Goal: Information Seeking & Learning: Learn about a topic

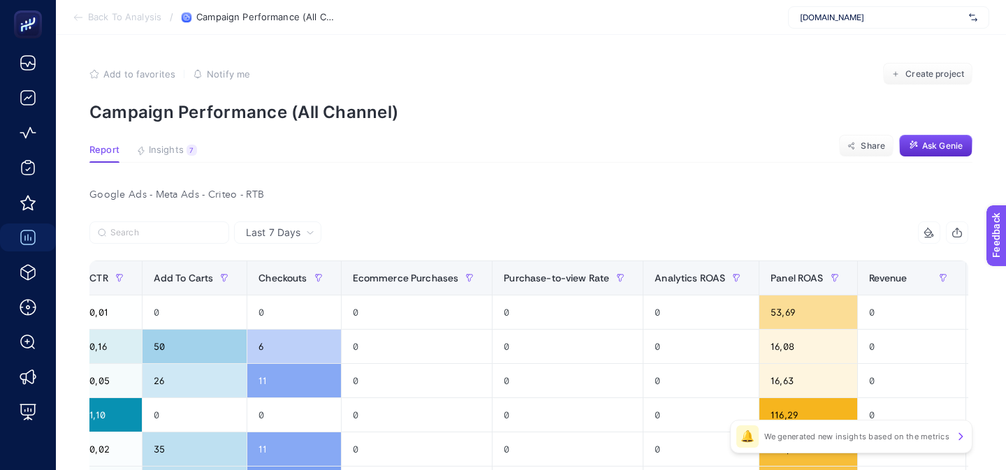
click at [152, 146] on span "Insights" at bounding box center [166, 150] width 35 height 11
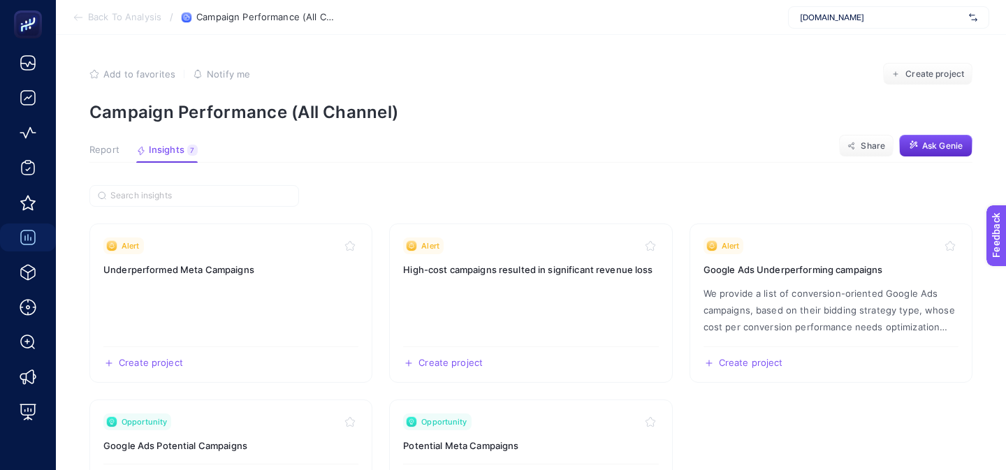
click at [101, 145] on span "Report" at bounding box center [104, 150] width 30 height 11
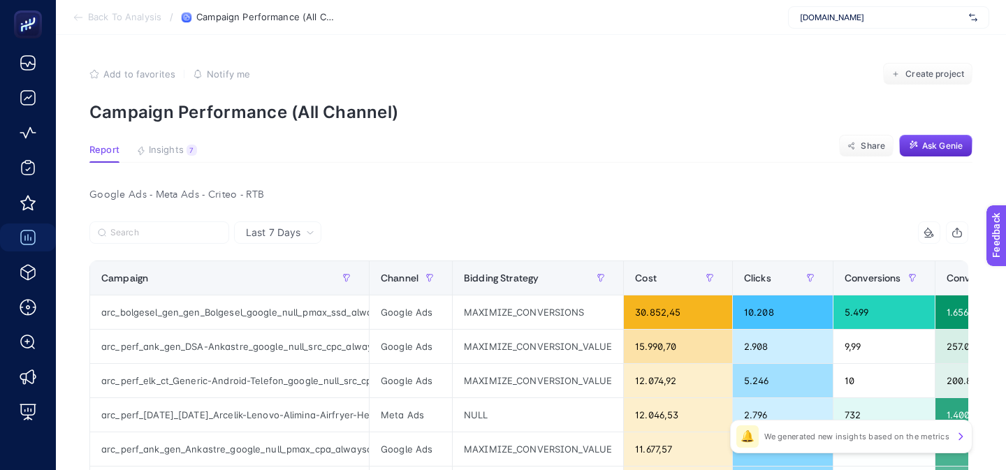
click at [836, 22] on span "Arcelik.com.tr" at bounding box center [882, 17] width 164 height 11
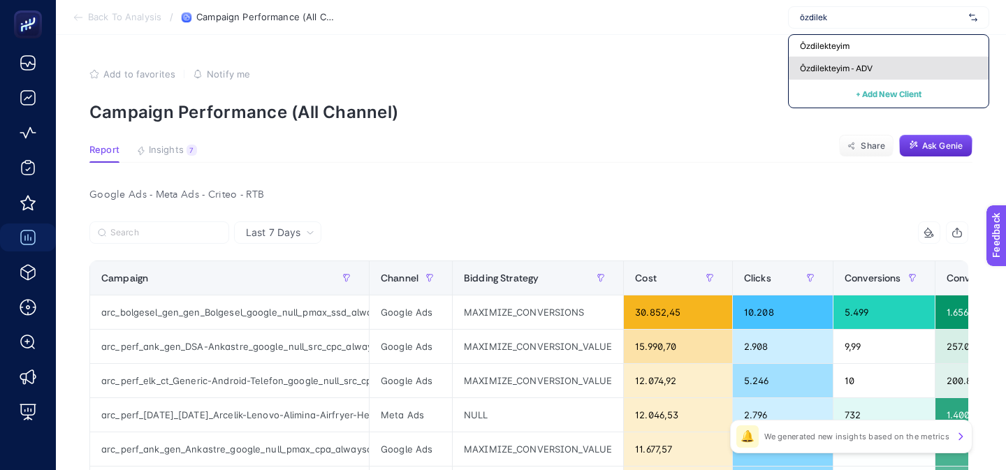
type input "özdilek"
click at [824, 69] on span "Özdilekteyim - ADV" at bounding box center [836, 68] width 73 height 11
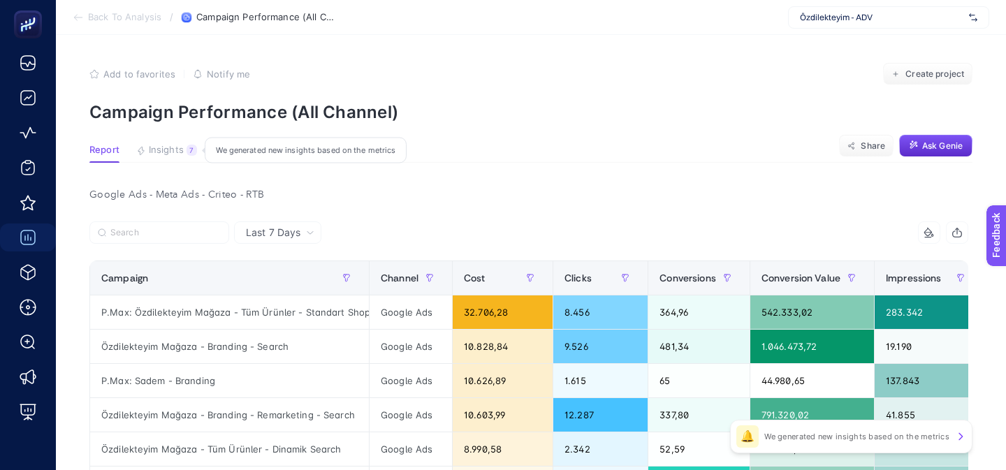
click at [166, 153] on span "Insights" at bounding box center [166, 150] width 35 height 11
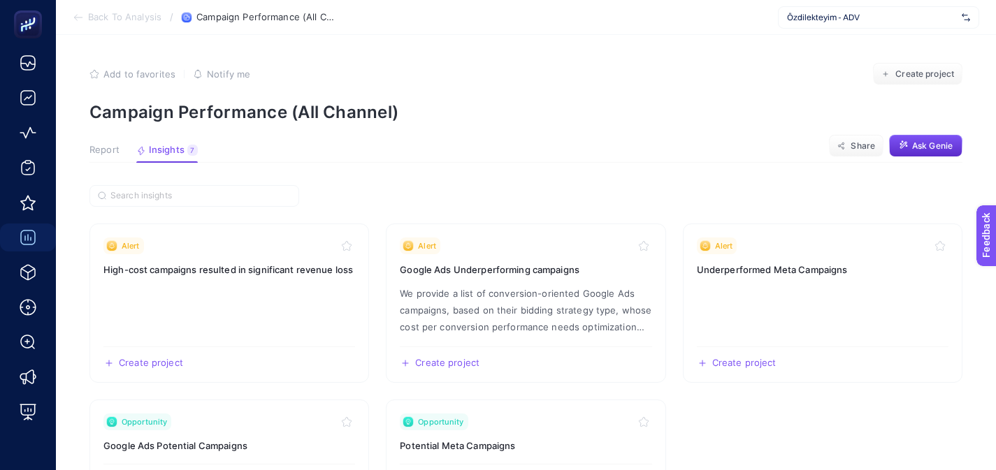
click at [112, 159] on button "Report" at bounding box center [104, 154] width 30 height 18
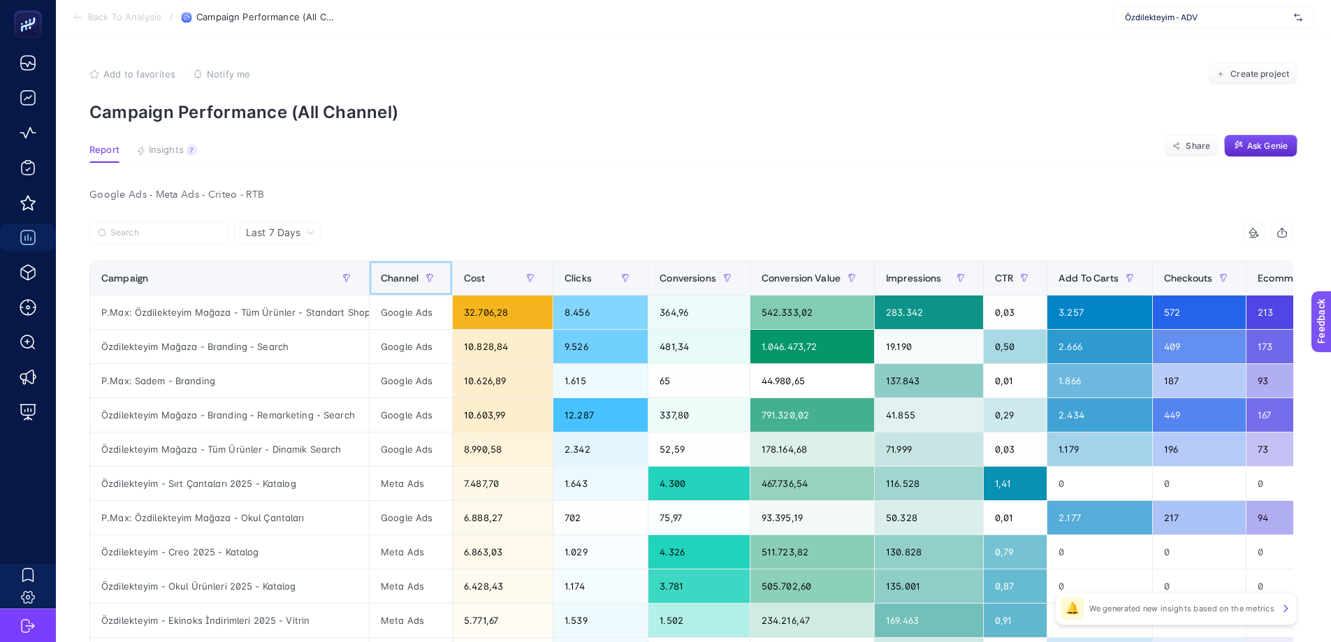
click at [383, 275] on span "Channel" at bounding box center [400, 278] width 38 height 11
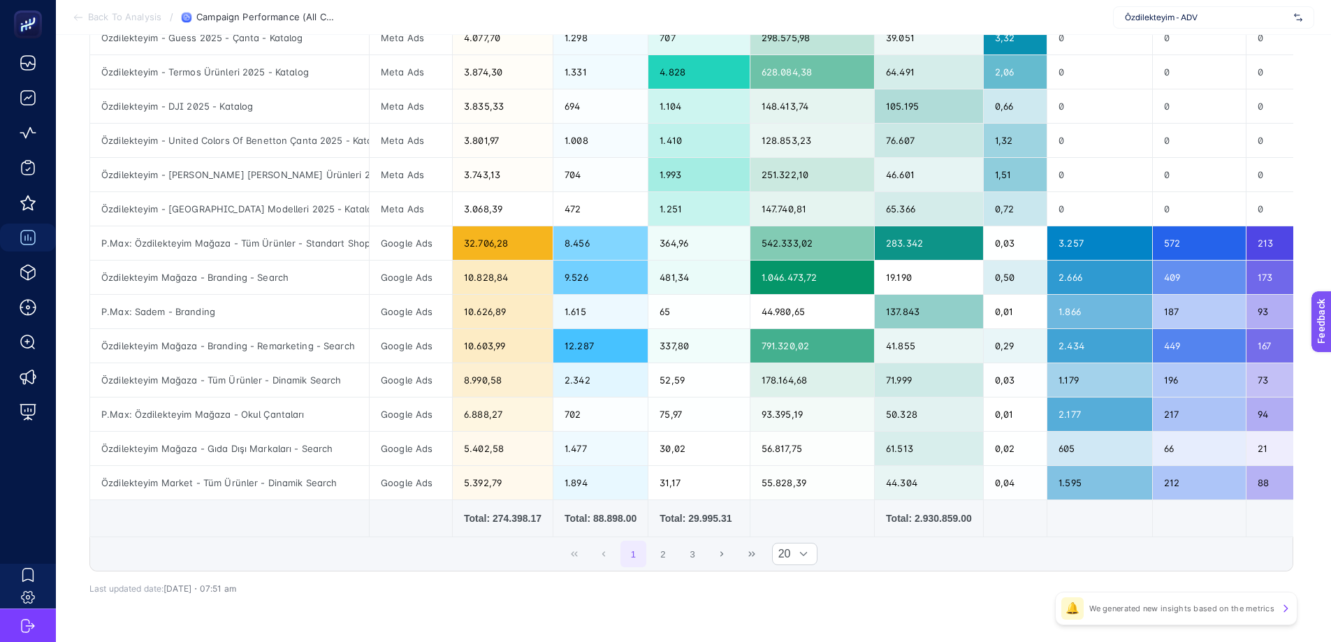
scroll to position [499, 6]
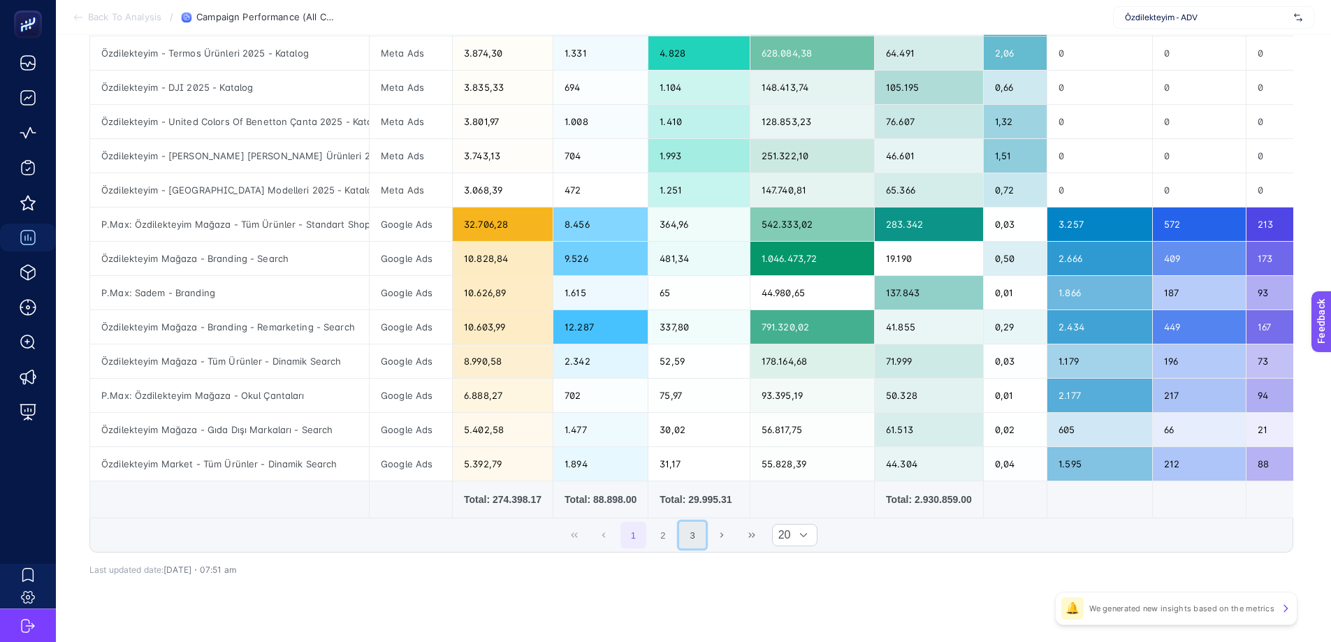
click at [699, 470] on button "3" at bounding box center [692, 535] width 27 height 27
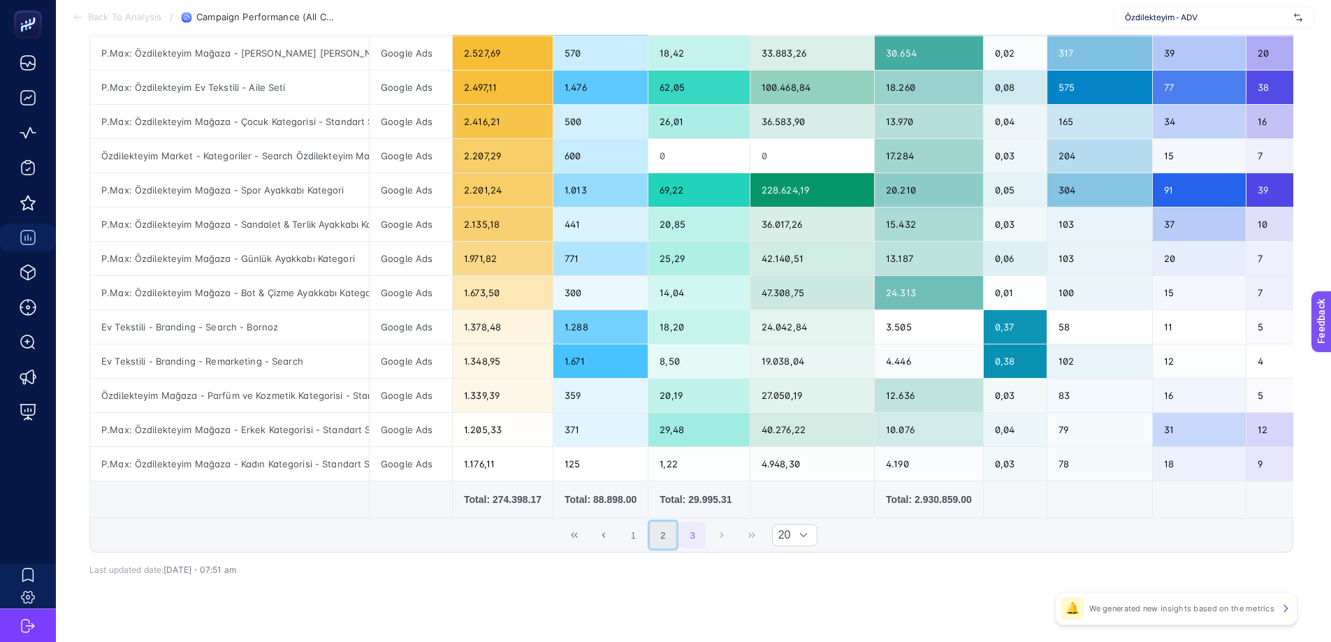
click at [661, 470] on button "2" at bounding box center [663, 535] width 27 height 27
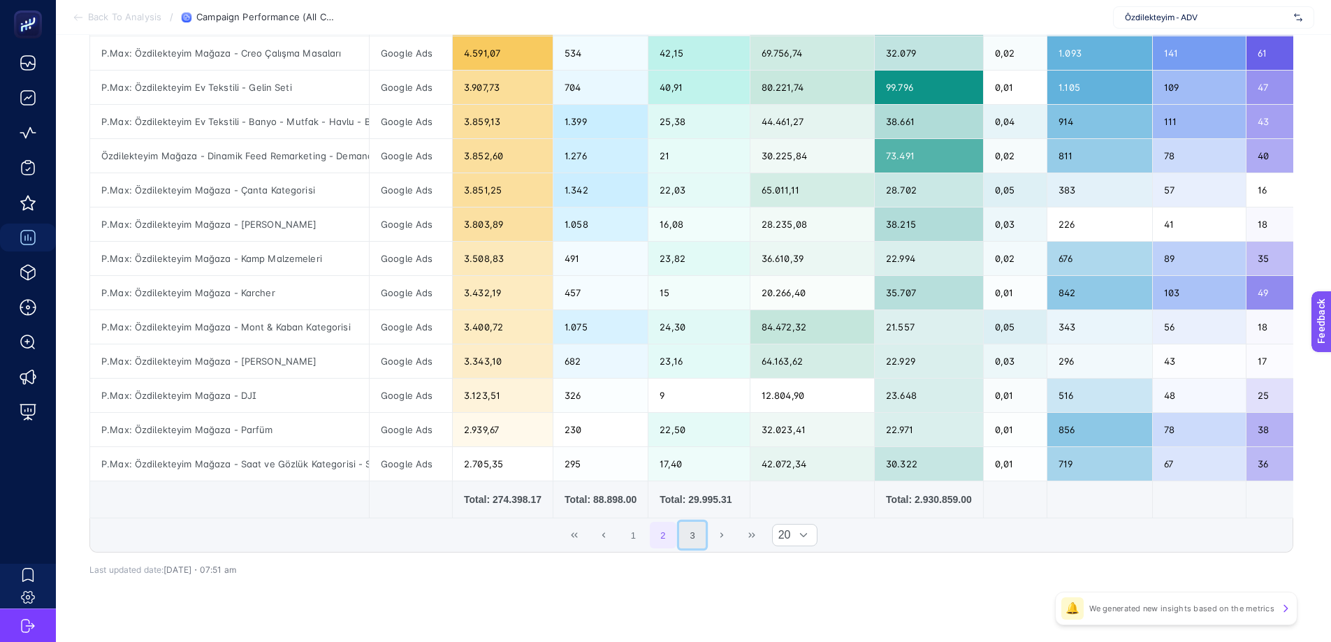
click at [688, 470] on button "3" at bounding box center [692, 535] width 27 height 27
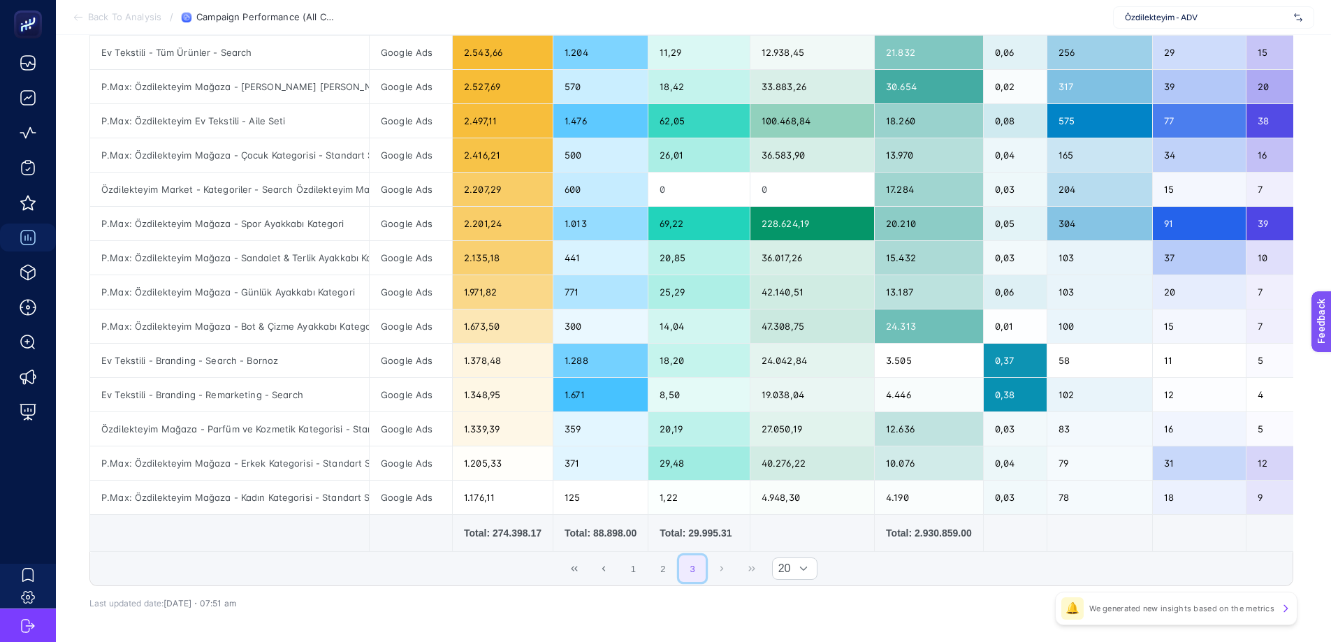
scroll to position [456, 6]
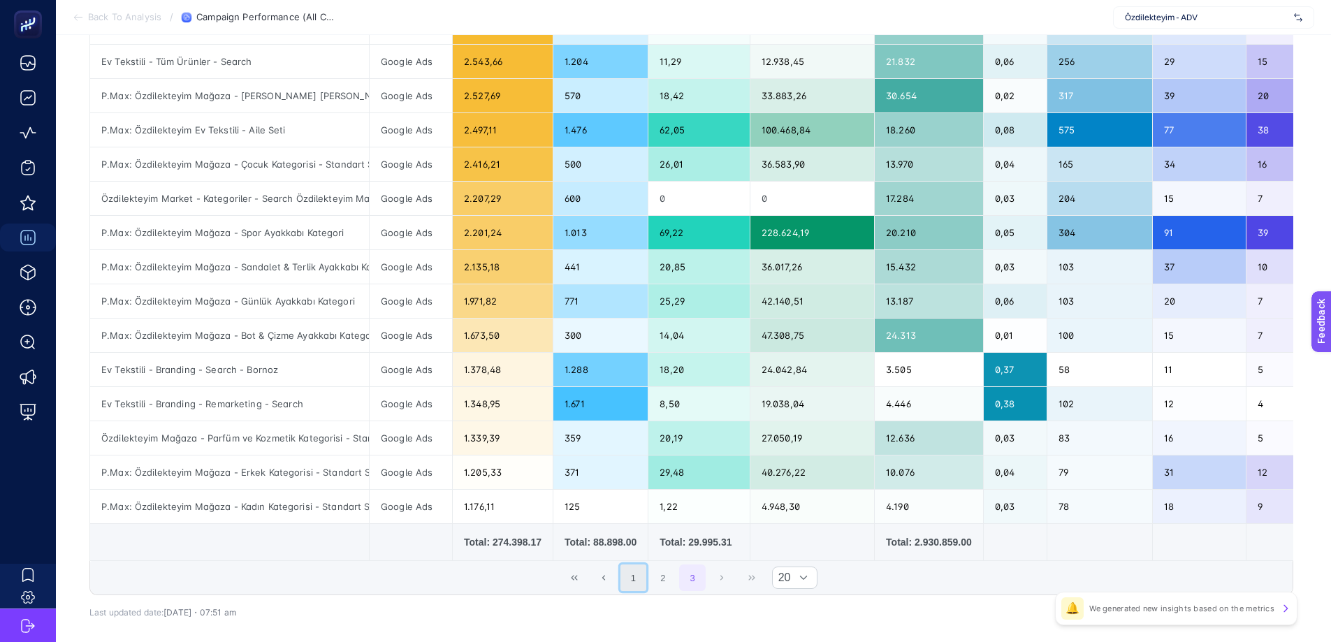
click at [639, 470] on button "1" at bounding box center [633, 578] width 27 height 27
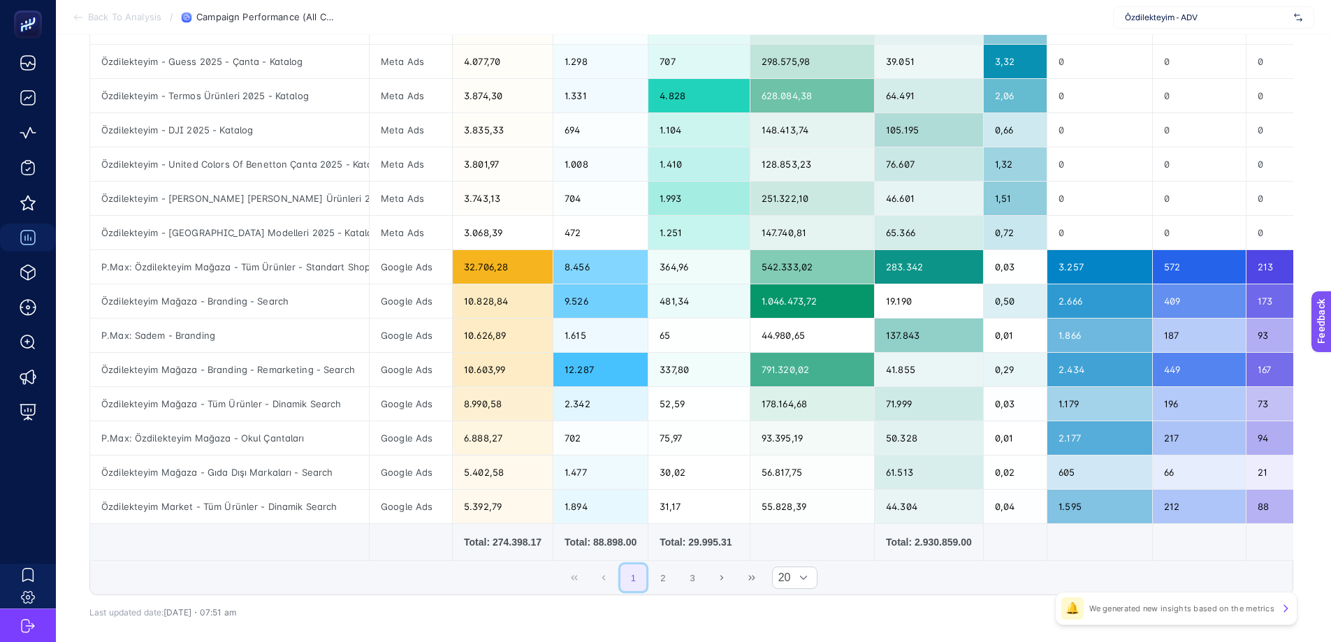
scroll to position [0, 6]
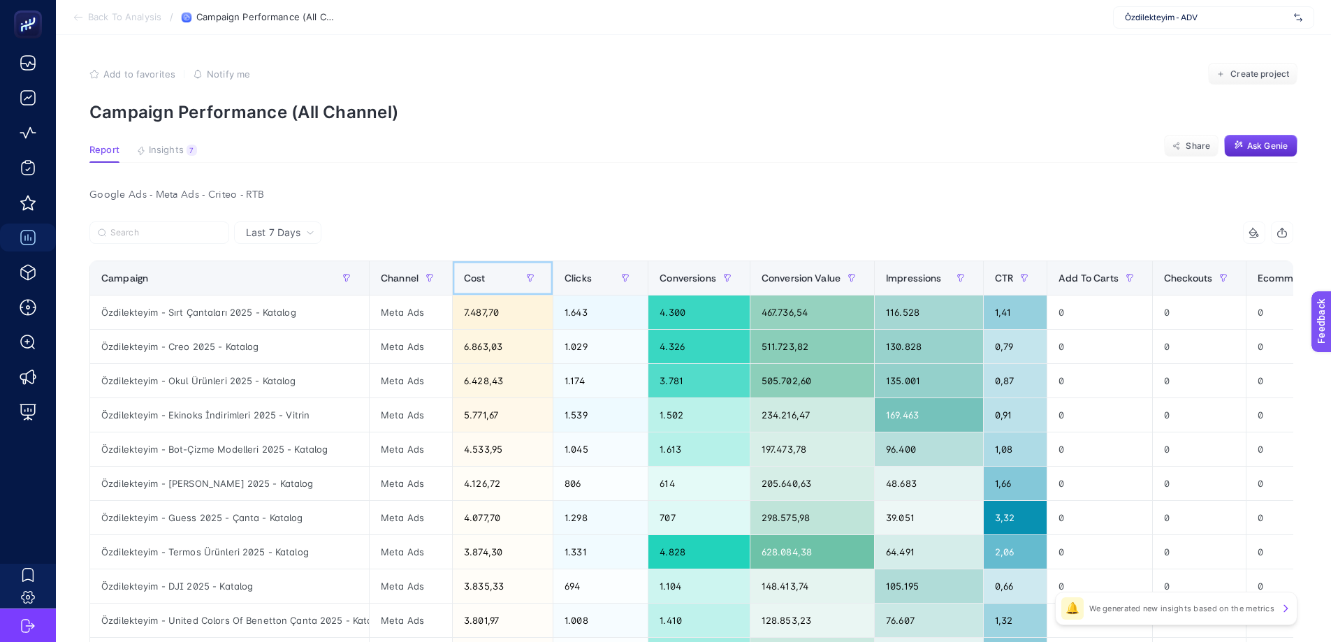
click at [489, 283] on div "Cost" at bounding box center [503, 278] width 78 height 22
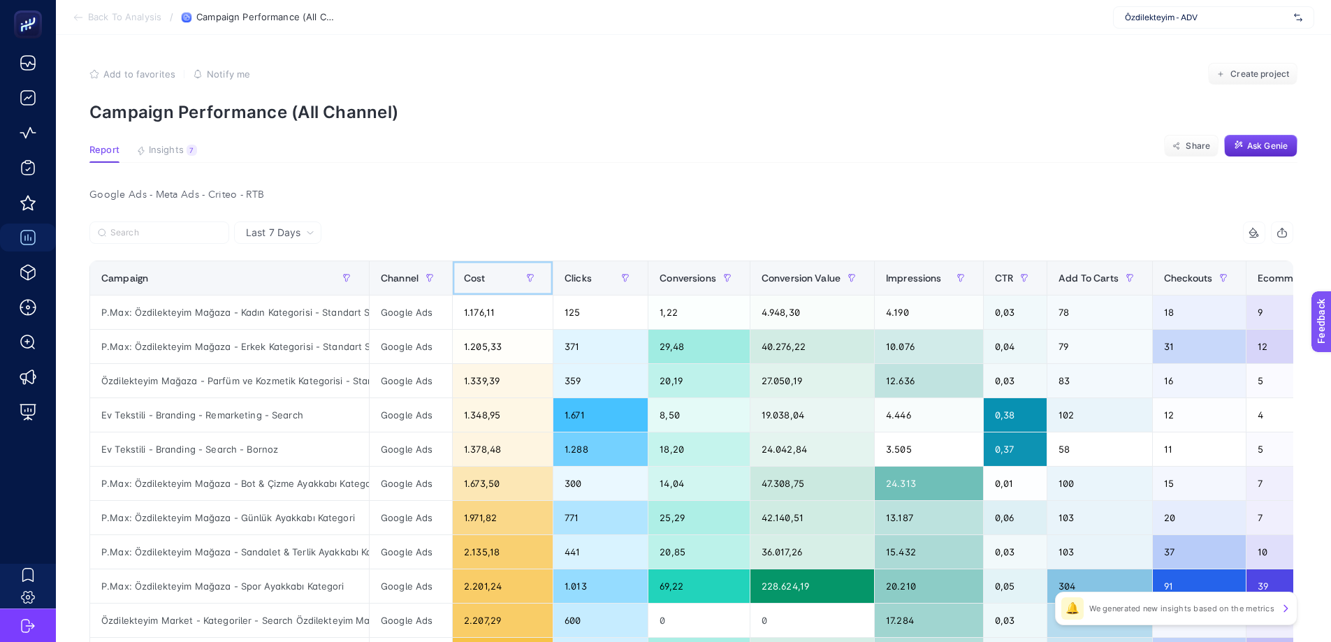
click at [489, 283] on div "Cost" at bounding box center [503, 278] width 78 height 22
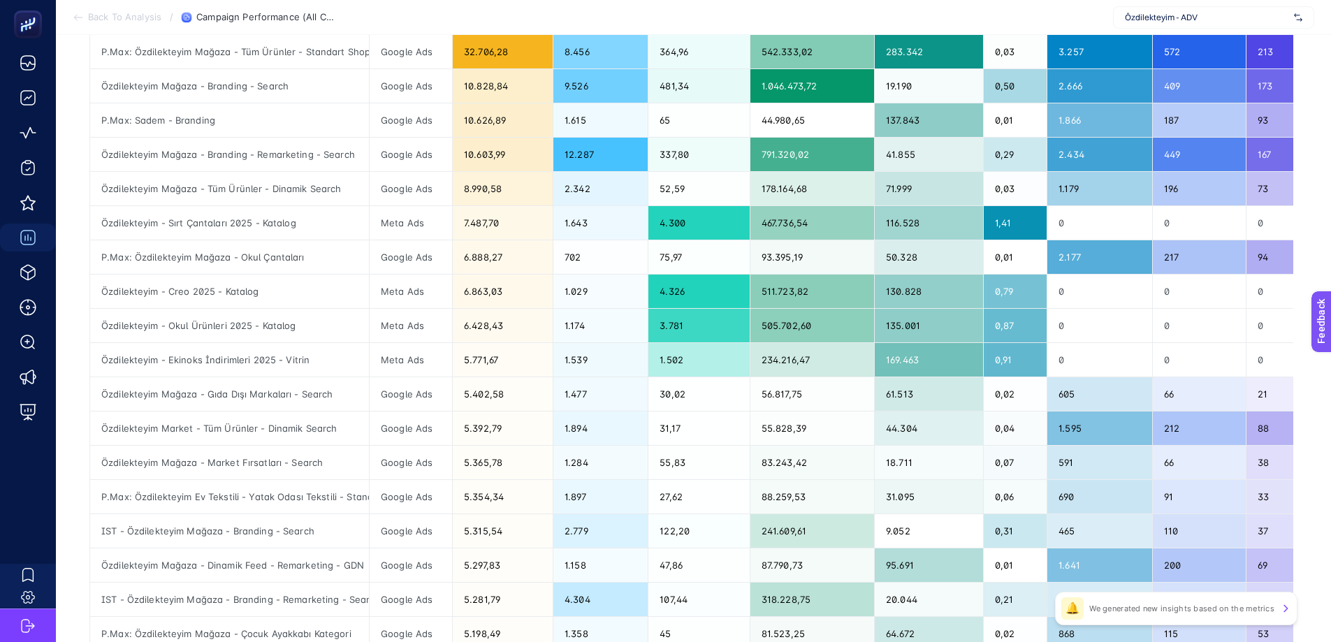
scroll to position [205, 6]
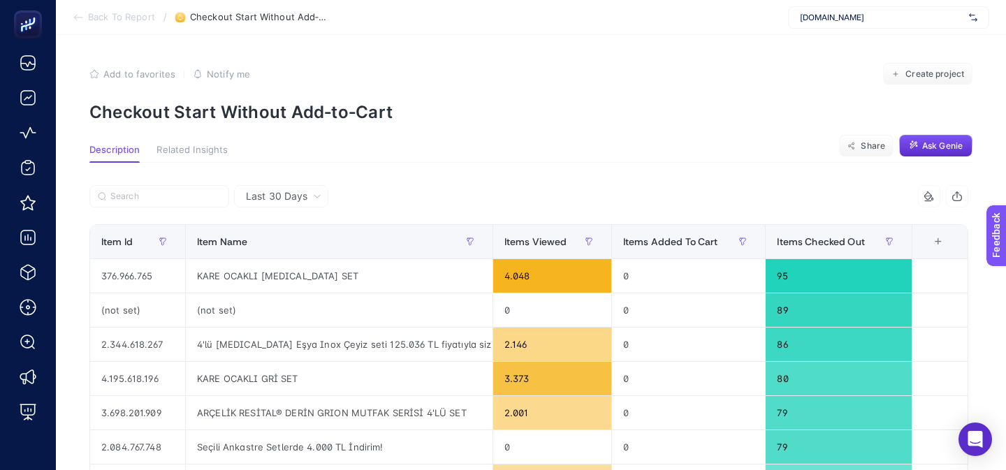
scroll to position [38, 0]
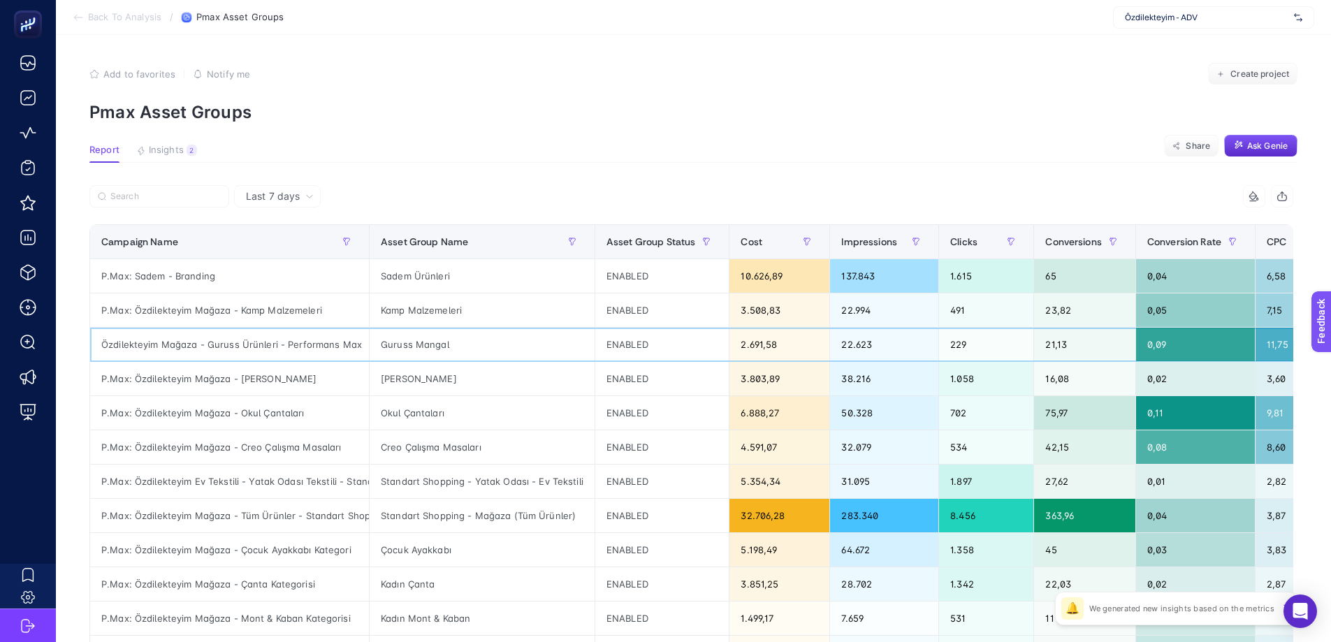
click at [388, 342] on div "Guruss Mangal" at bounding box center [482, 345] width 225 height 34
click at [224, 342] on div "Özdilekteyim Mağaza - Guruss Ürünleri - Performans Max" at bounding box center [229, 345] width 279 height 34
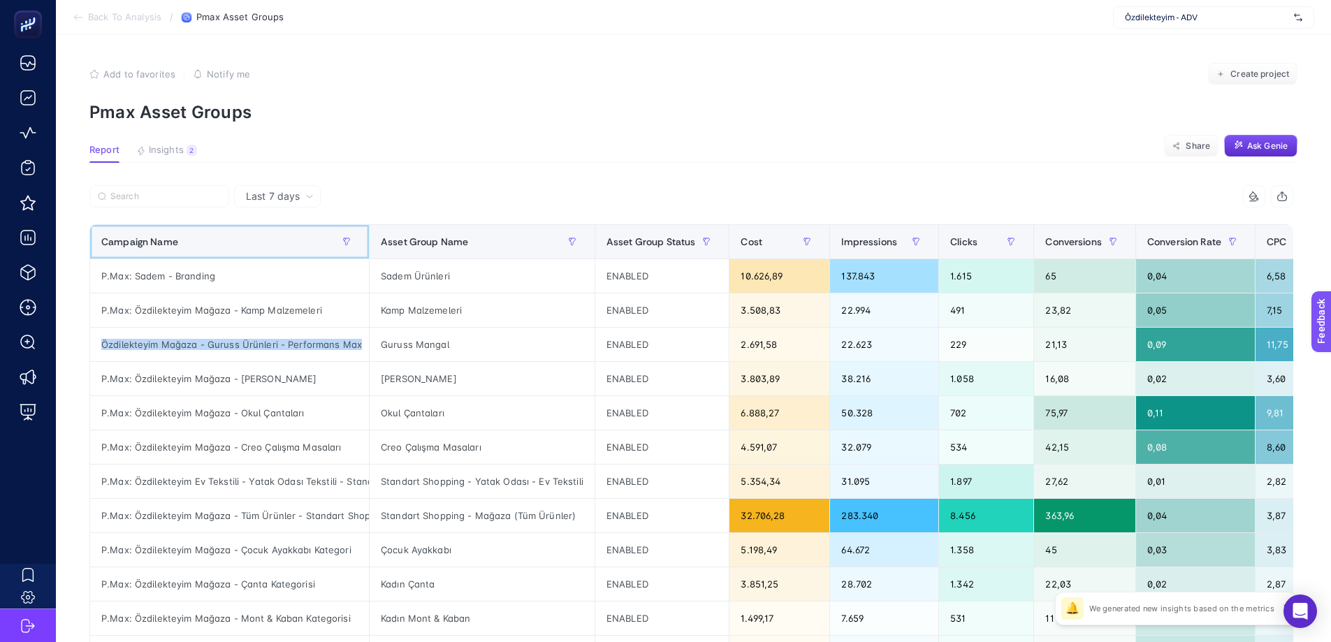
click at [180, 253] on th "Campaign Name" at bounding box center [229, 242] width 279 height 34
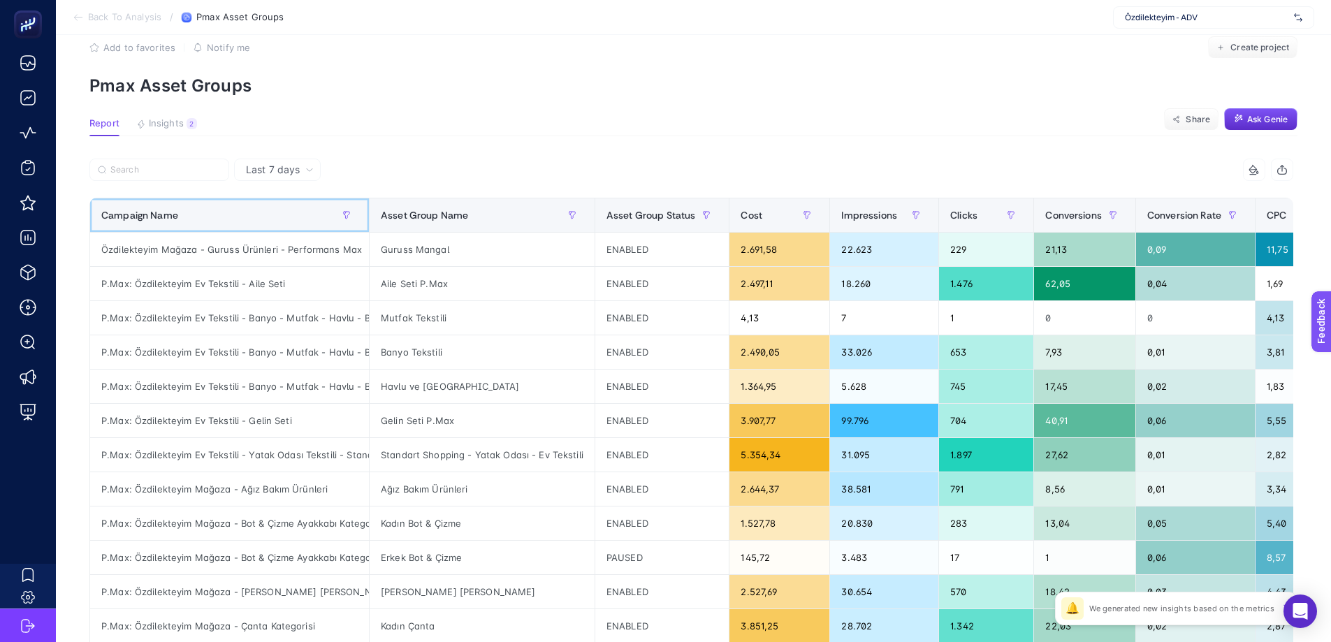
scroll to position [31, 0]
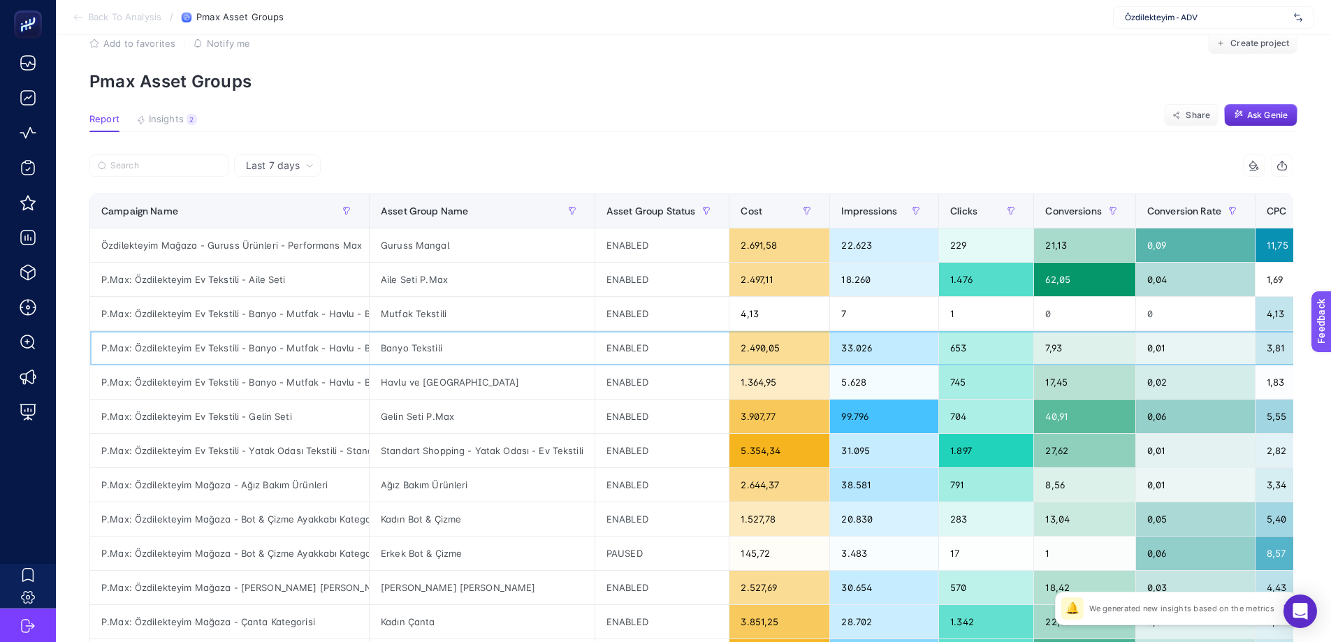
click at [614, 351] on div "ENABLED" at bounding box center [662, 348] width 134 height 34
click at [606, 404] on div "ENABLED" at bounding box center [662, 417] width 134 height 34
click at [600, 363] on div "ENABLED" at bounding box center [662, 348] width 134 height 34
click at [477, 322] on div "Mutfak Tekstili" at bounding box center [482, 314] width 225 height 34
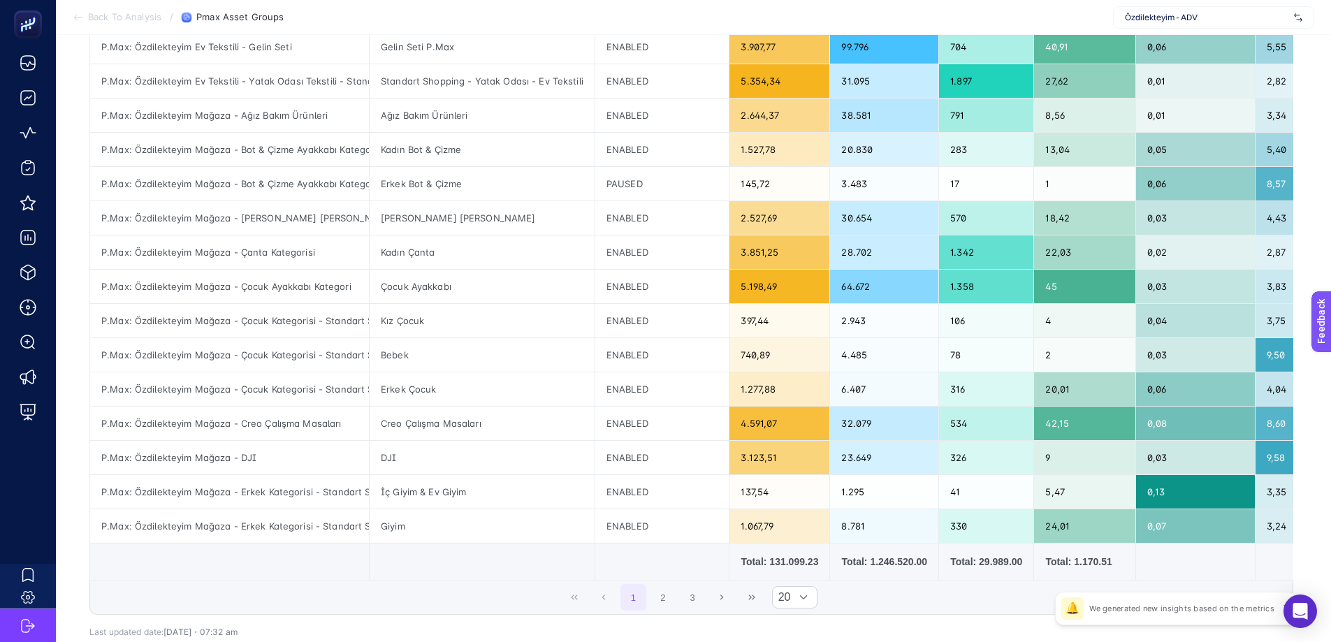
scroll to position [416, 0]
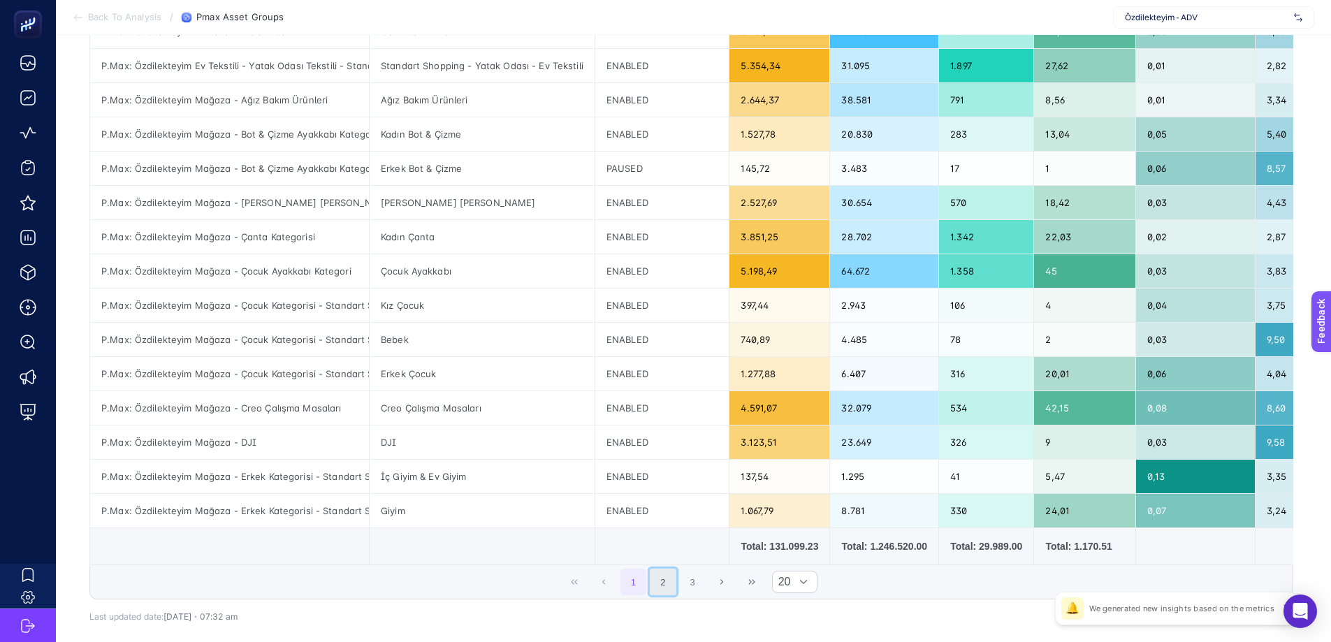
click at [665, 470] on button "2" at bounding box center [663, 582] width 27 height 27
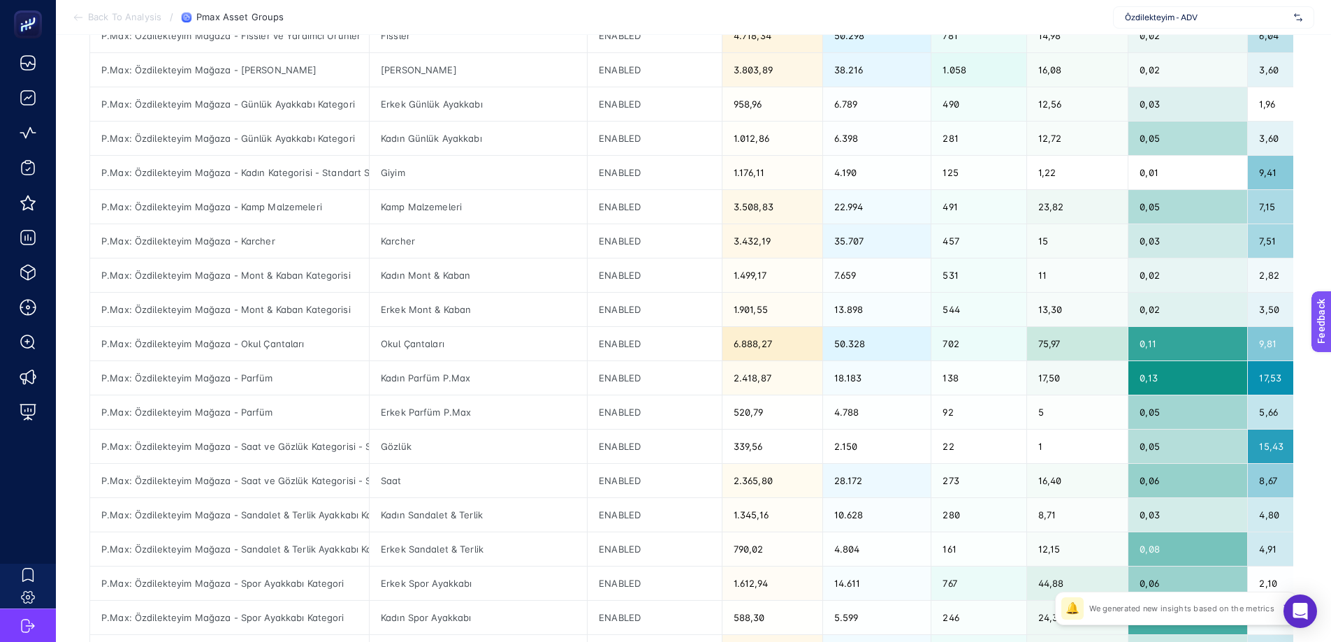
scroll to position [378, 0]
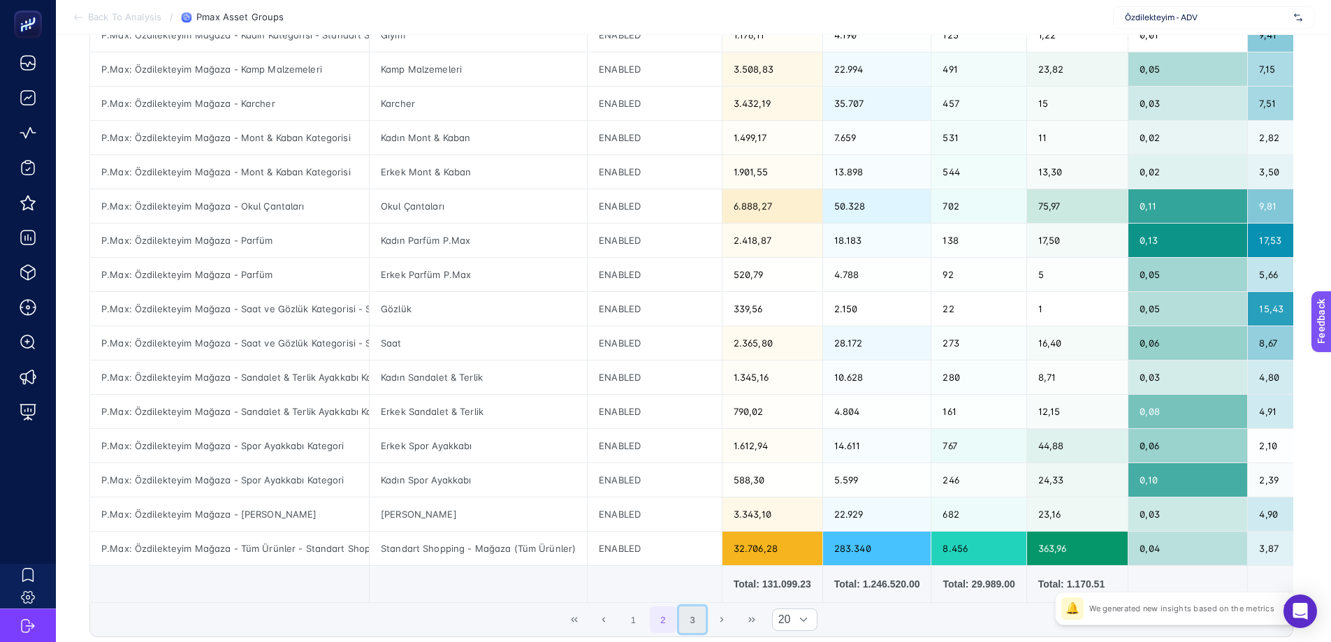
click at [696, 470] on button "3" at bounding box center [692, 619] width 27 height 27
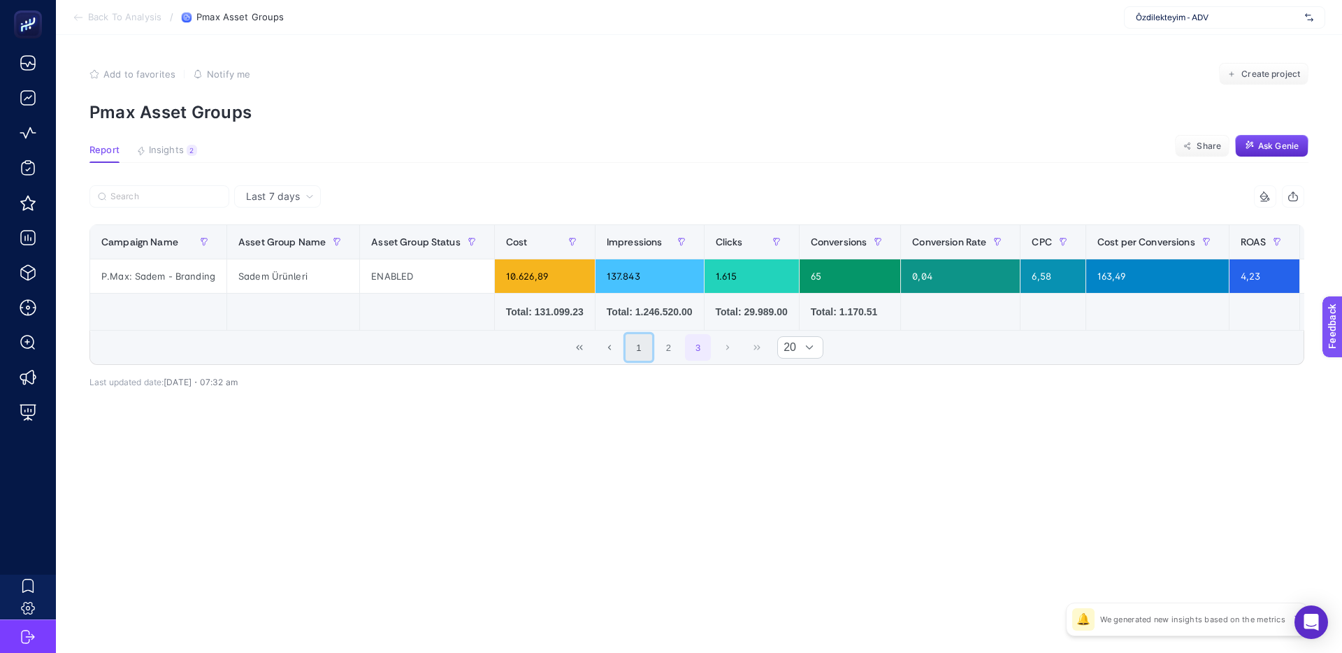
click at [633, 359] on button "1" at bounding box center [638, 347] width 27 height 27
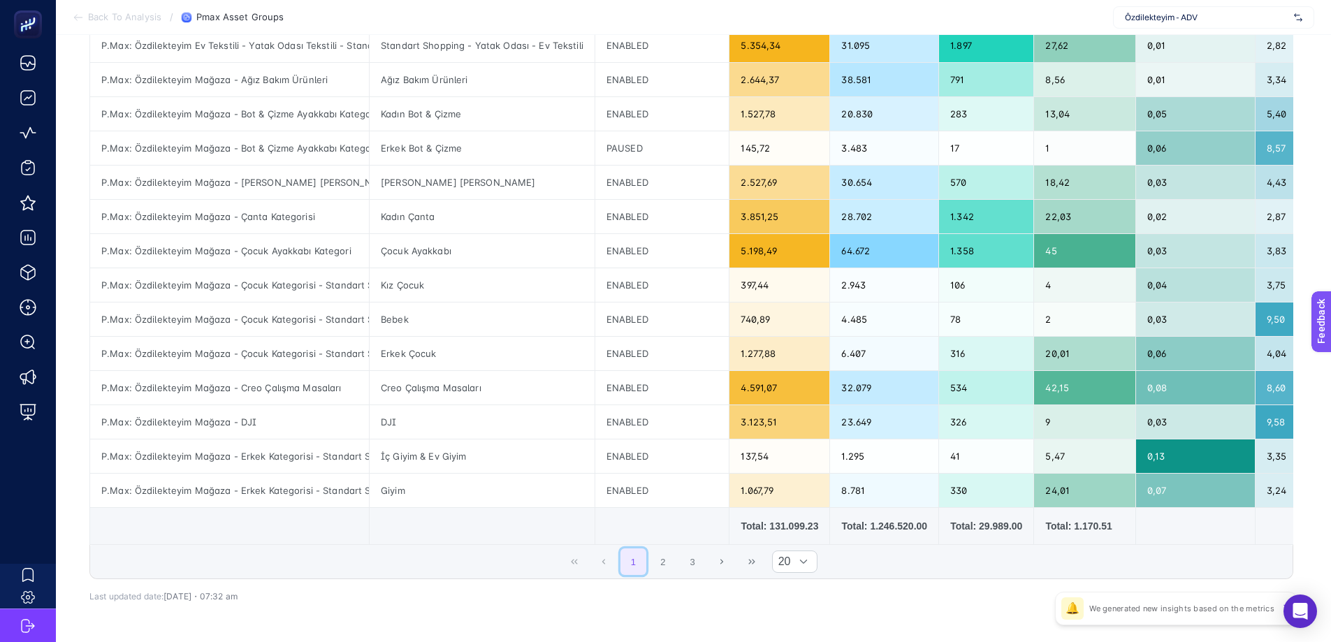
scroll to position [104, 0]
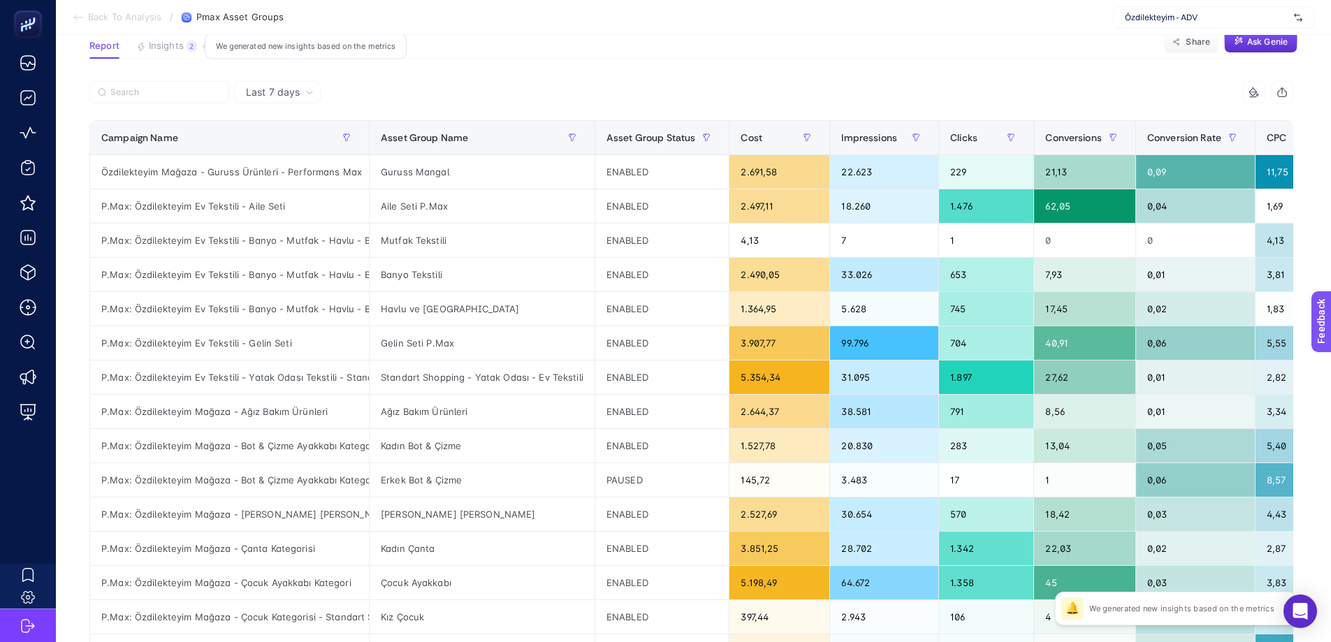
click at [188, 47] on div "2" at bounding box center [192, 46] width 10 height 11
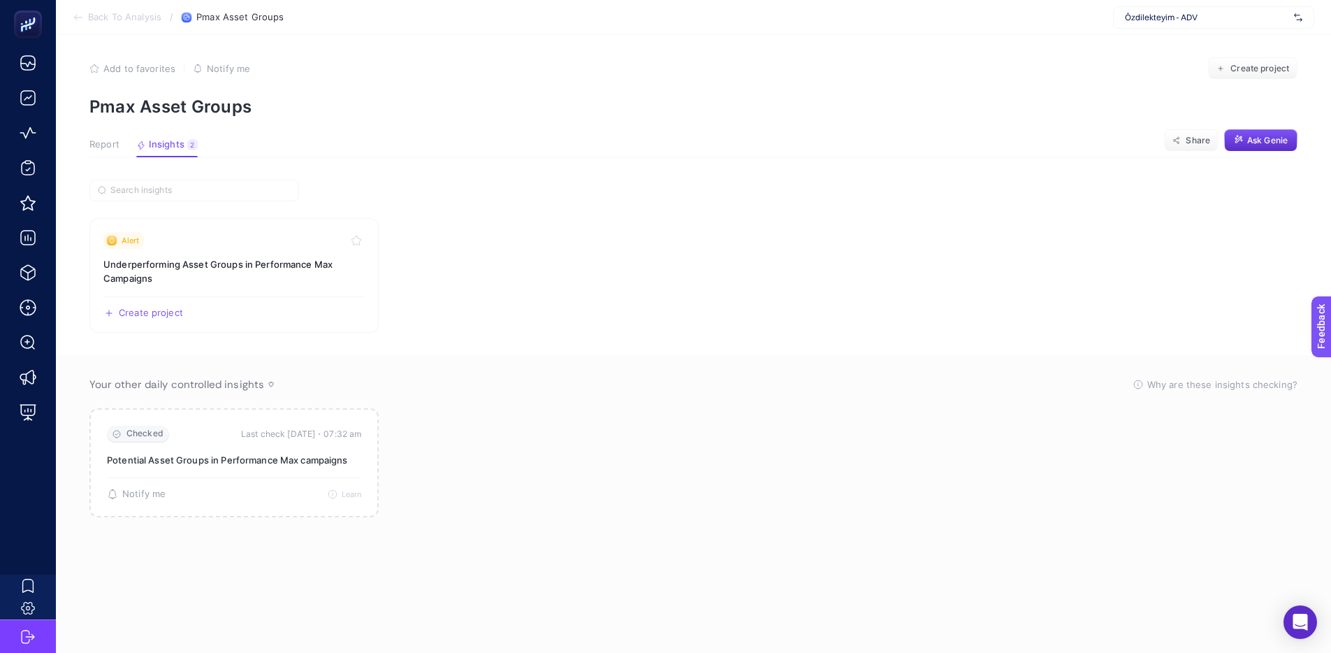
click at [121, 150] on div "Report Insights 2 We generated new insights based on the metrics" at bounding box center [143, 148] width 108 height 18
click at [118, 149] on span "Report" at bounding box center [104, 144] width 30 height 11
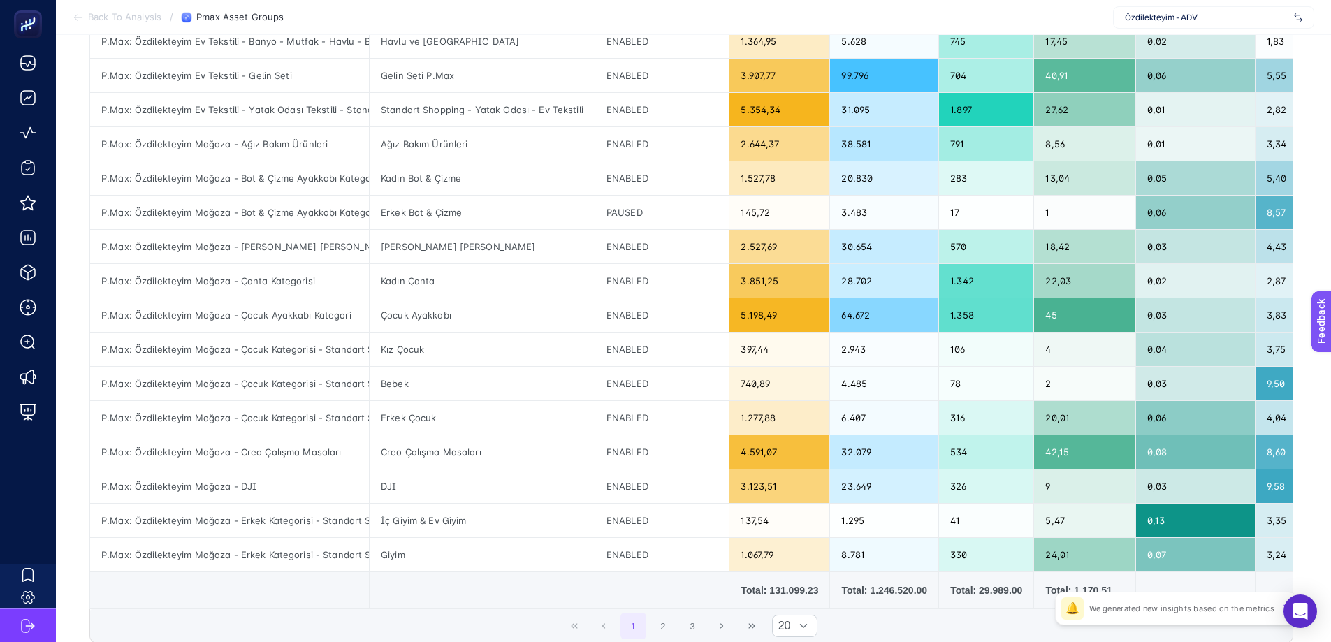
scroll to position [379, 0]
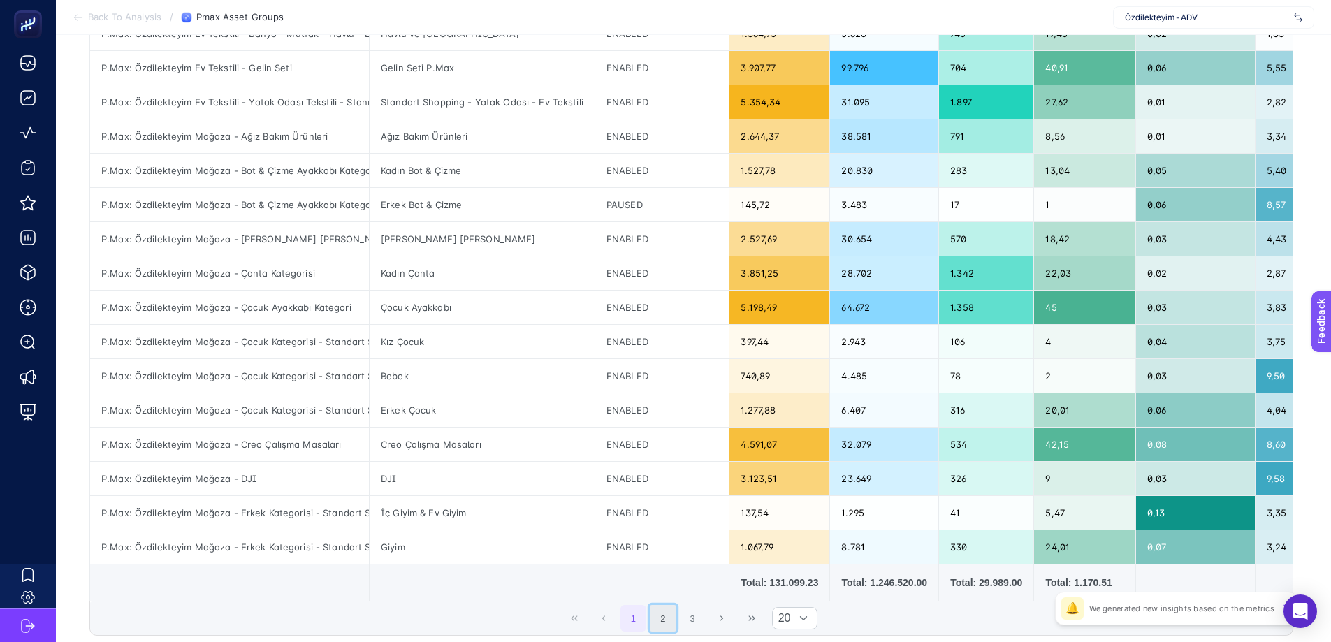
click at [676, 470] on button "2" at bounding box center [663, 618] width 27 height 27
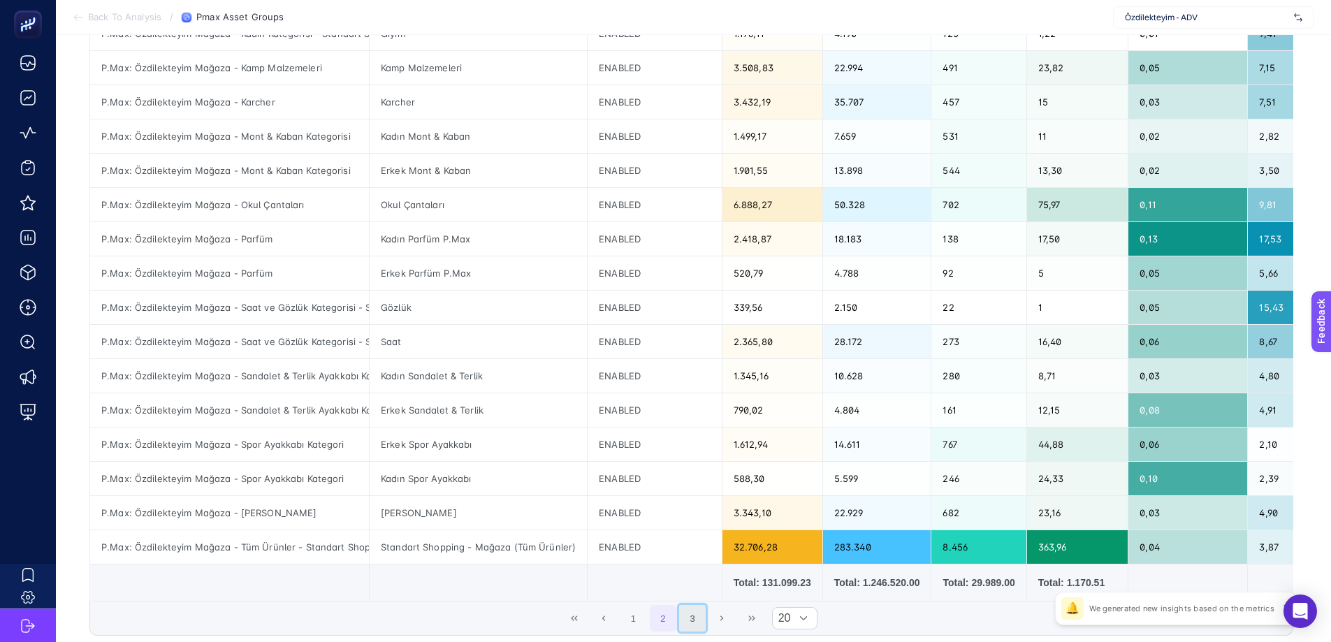
click at [687, 470] on button "3" at bounding box center [692, 618] width 27 height 27
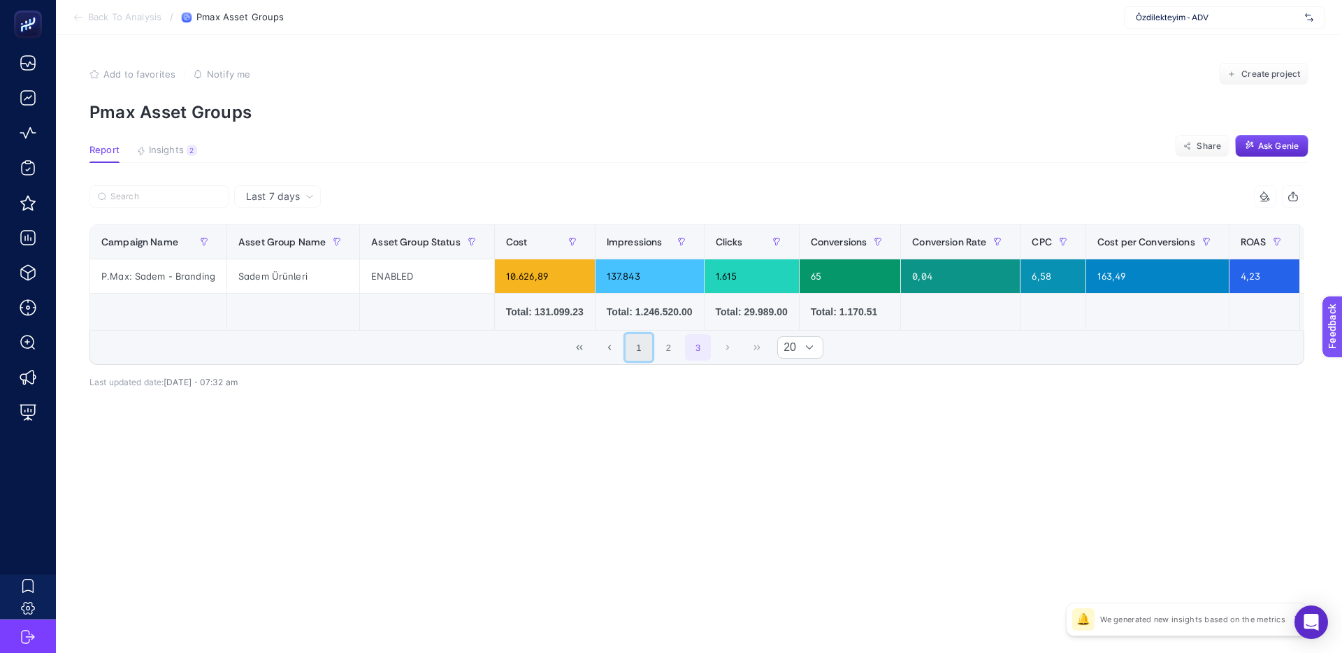
click at [644, 361] on button "1" at bounding box center [638, 347] width 27 height 27
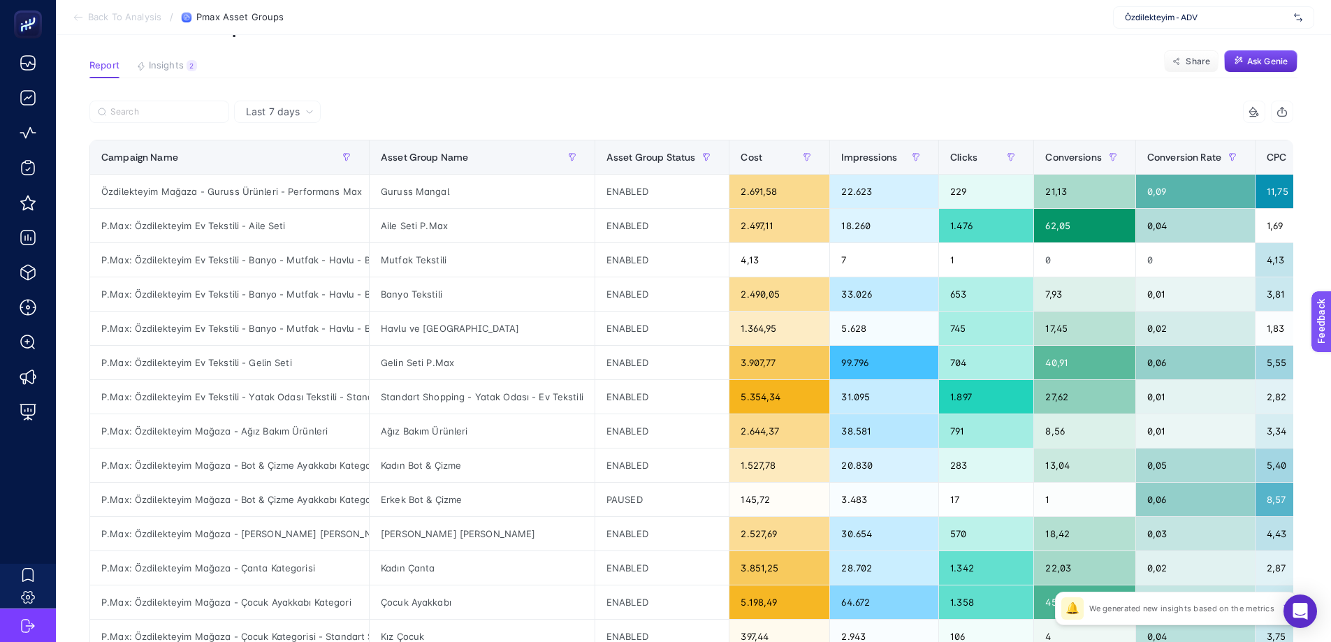
scroll to position [113, 0]
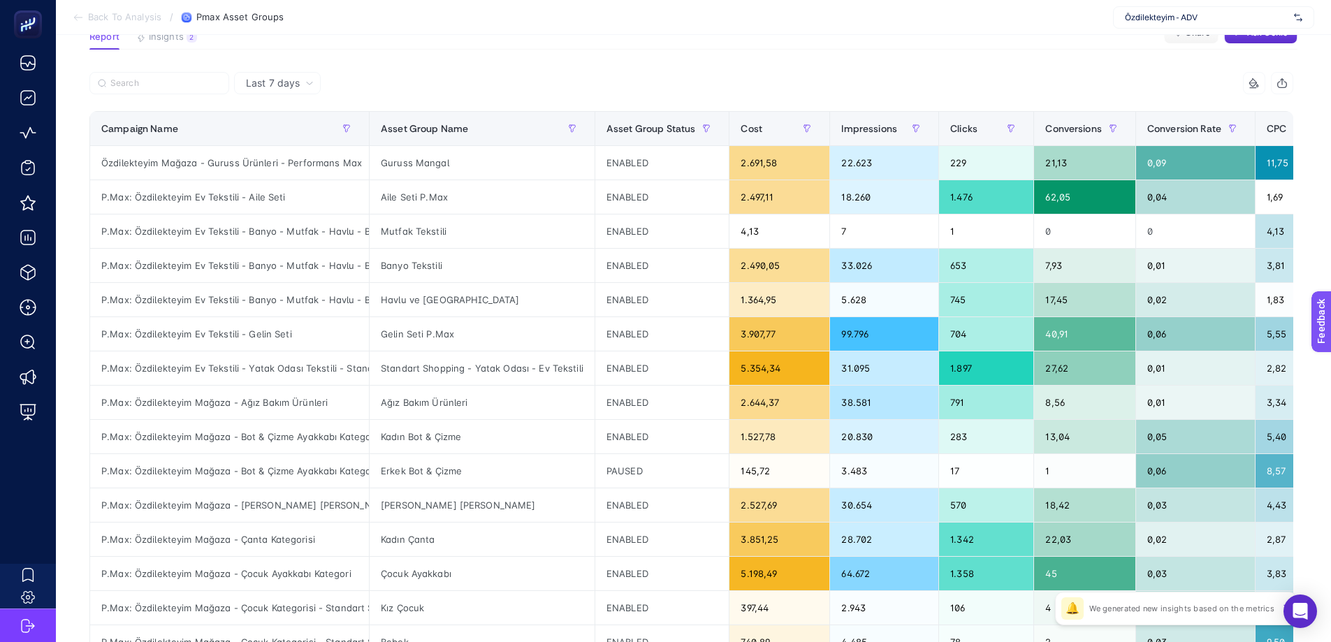
click at [301, 78] on div "Last 7 days" at bounding box center [279, 83] width 79 height 10
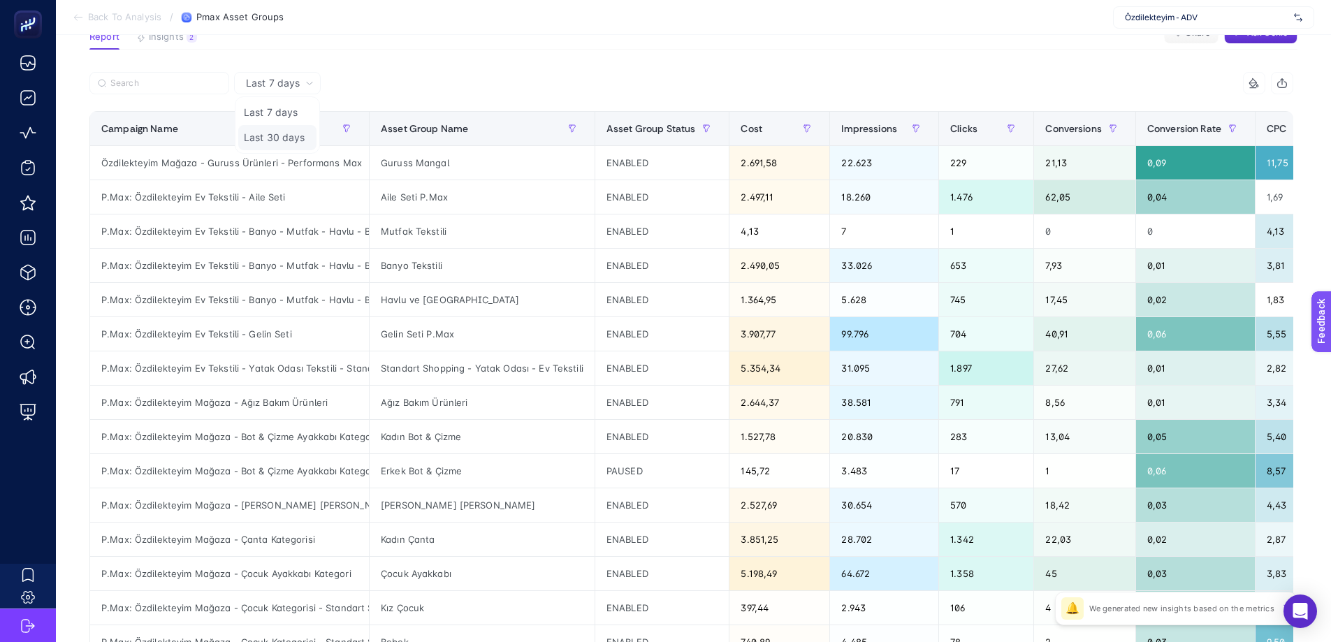
click at [296, 140] on li "Last 30 days" at bounding box center [277, 137] width 78 height 25
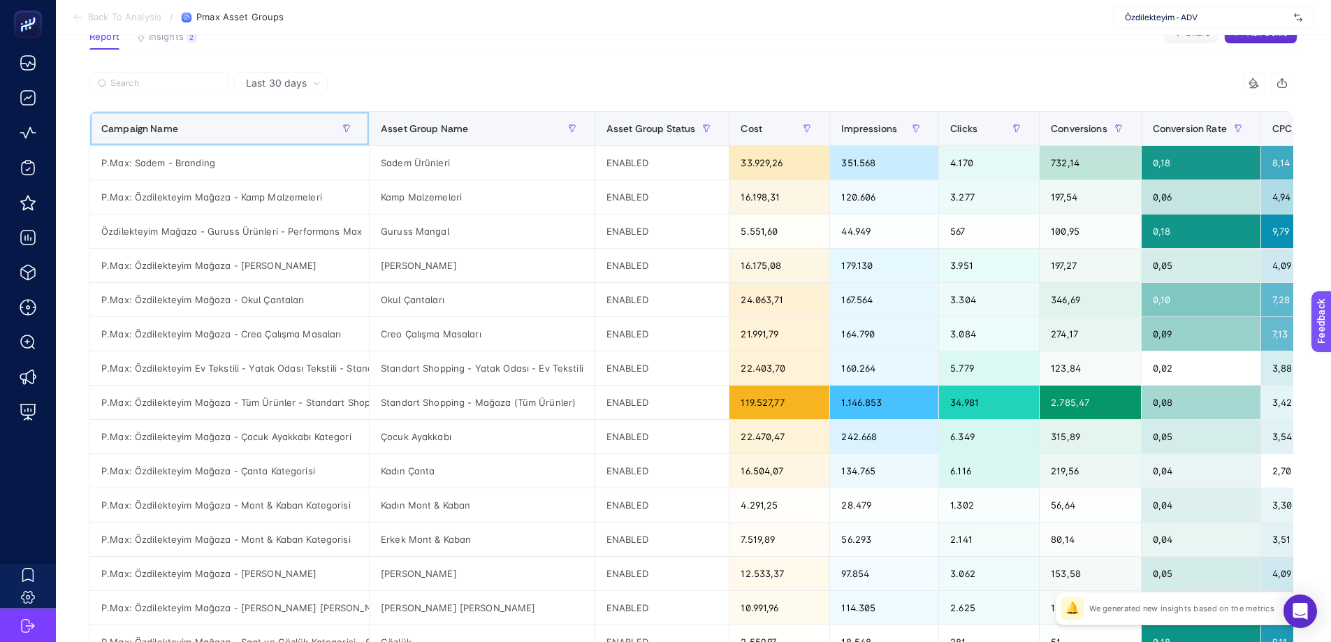
click at [224, 122] on div "Campaign Name" at bounding box center [229, 128] width 256 height 22
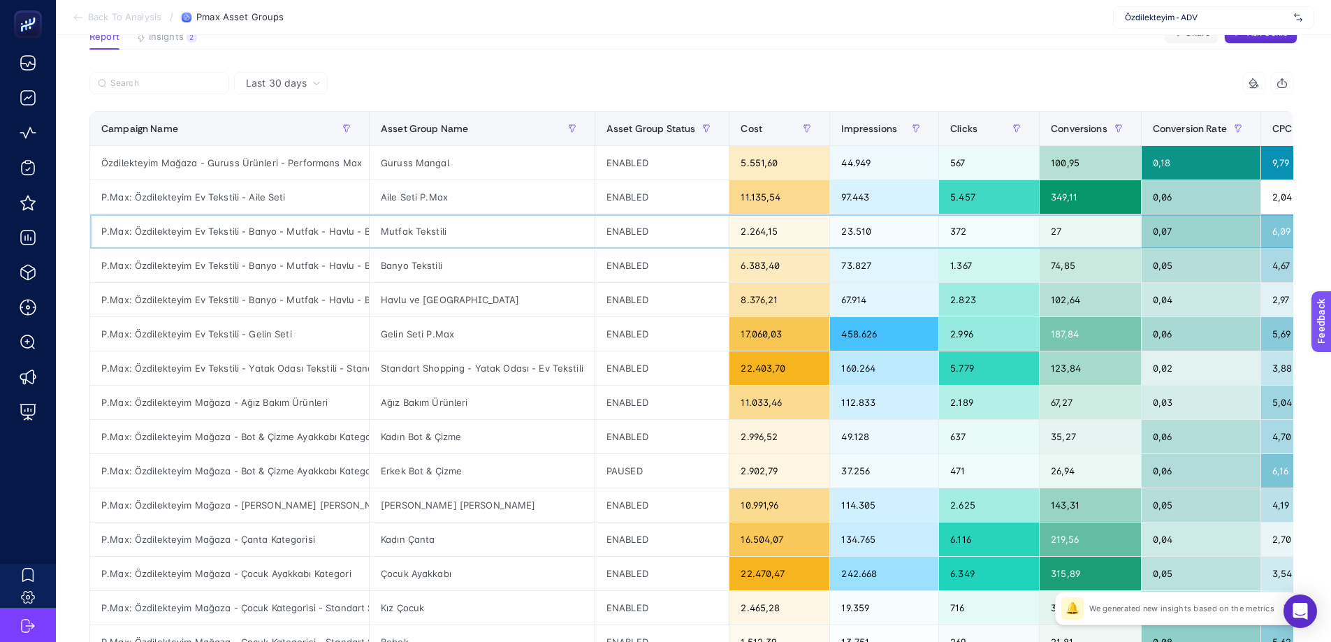
click at [300, 230] on div "P.Max: Özdilekteyim Ev Tekstili - Banyo - Mutfak - Havlu - Bornoz - Standart Sh…" at bounding box center [229, 232] width 279 height 34
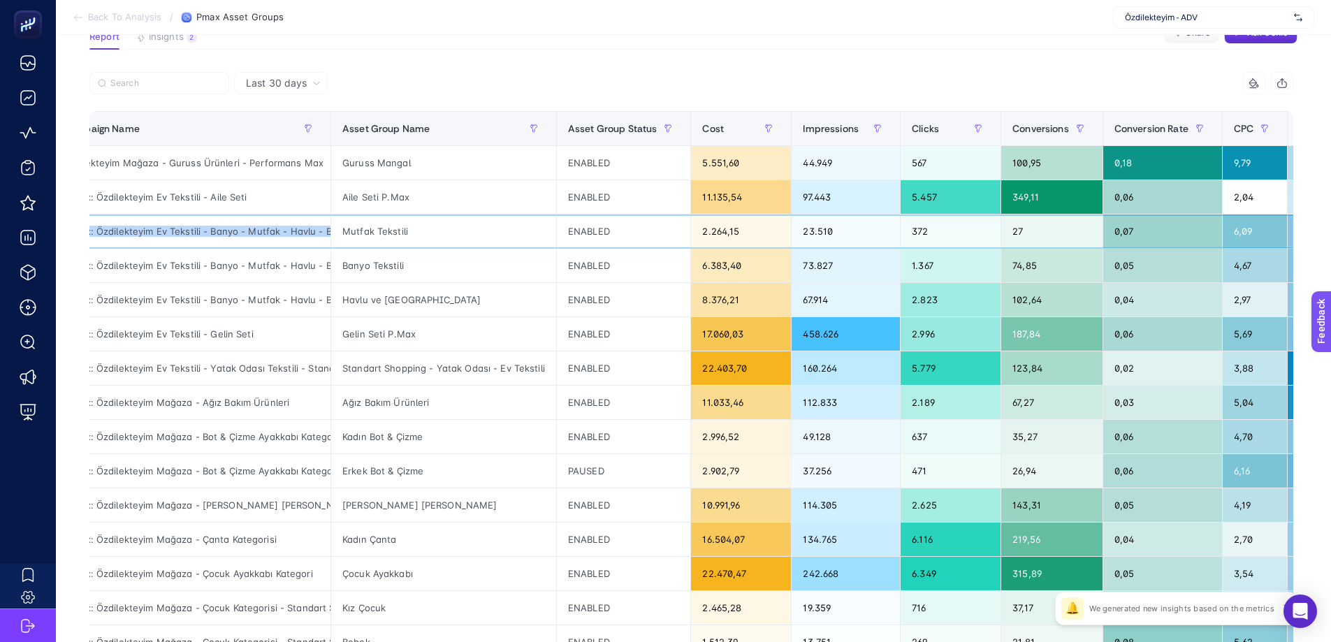
scroll to position [0, 0]
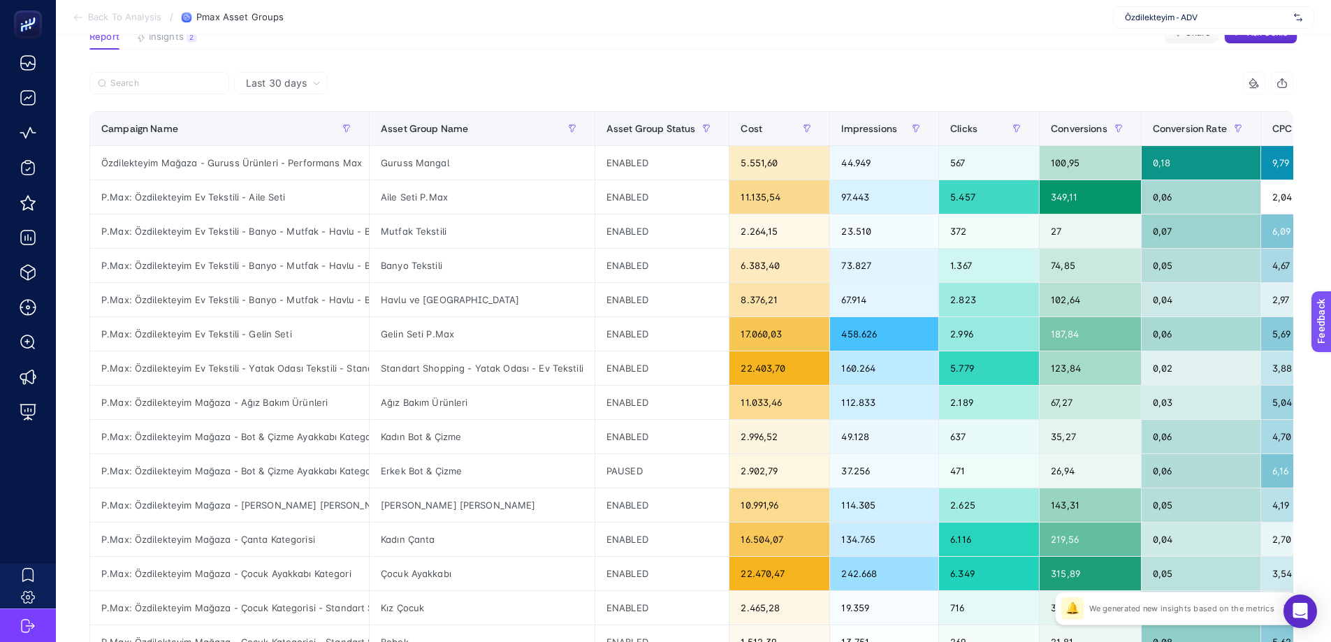
click at [293, 74] on div "Last 30 days" at bounding box center [281, 83] width 94 height 22
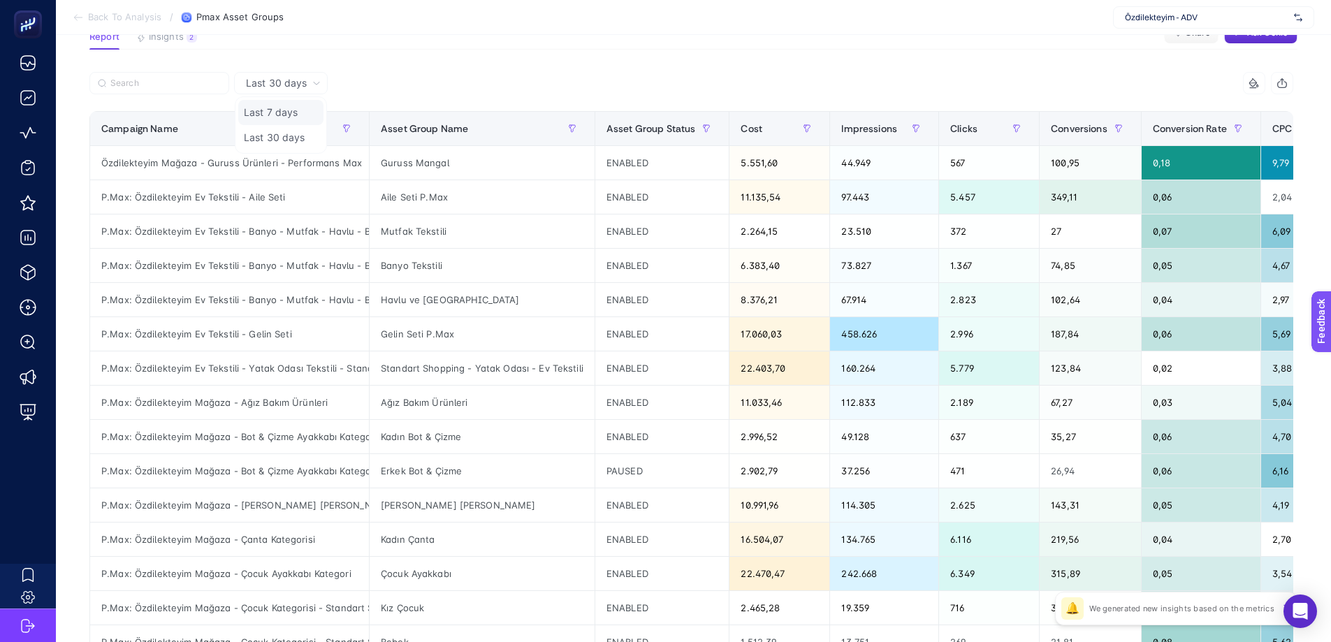
click at [290, 112] on li "Last 7 days" at bounding box center [280, 112] width 85 height 25
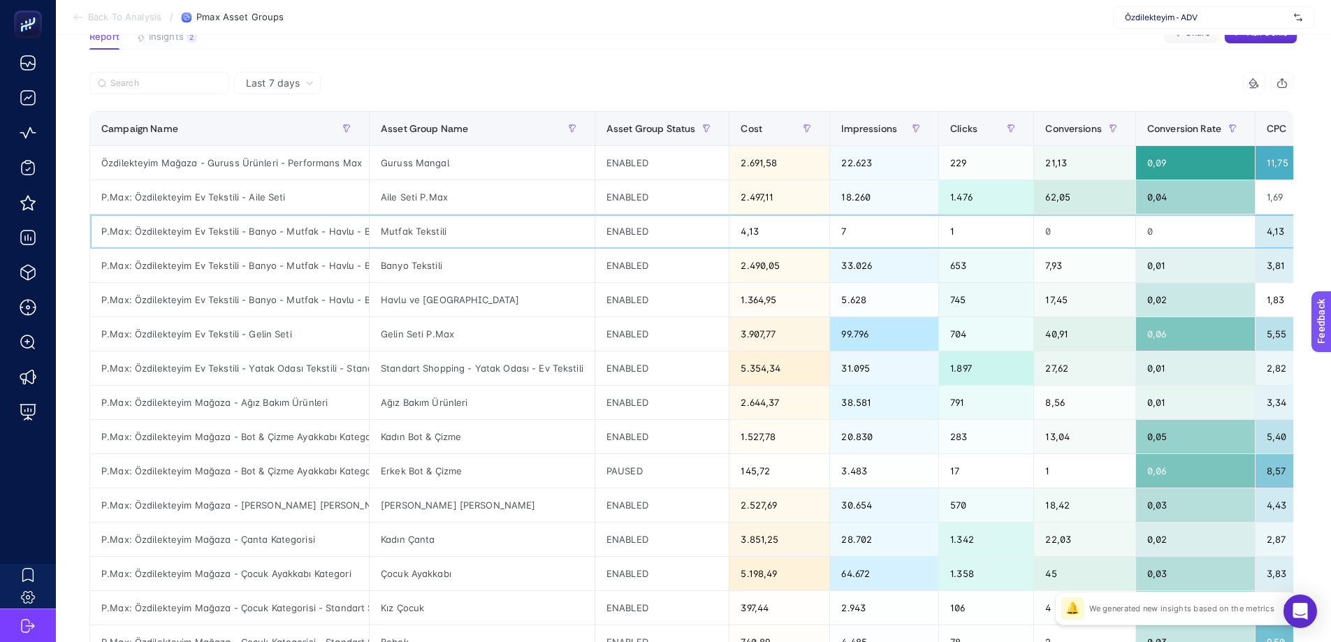
click at [751, 222] on div "4,13" at bounding box center [779, 232] width 100 height 34
click at [750, 225] on div "4,13" at bounding box center [779, 232] width 100 height 34
click at [434, 231] on div "Mutfak Tekstili" at bounding box center [482, 232] width 225 height 34
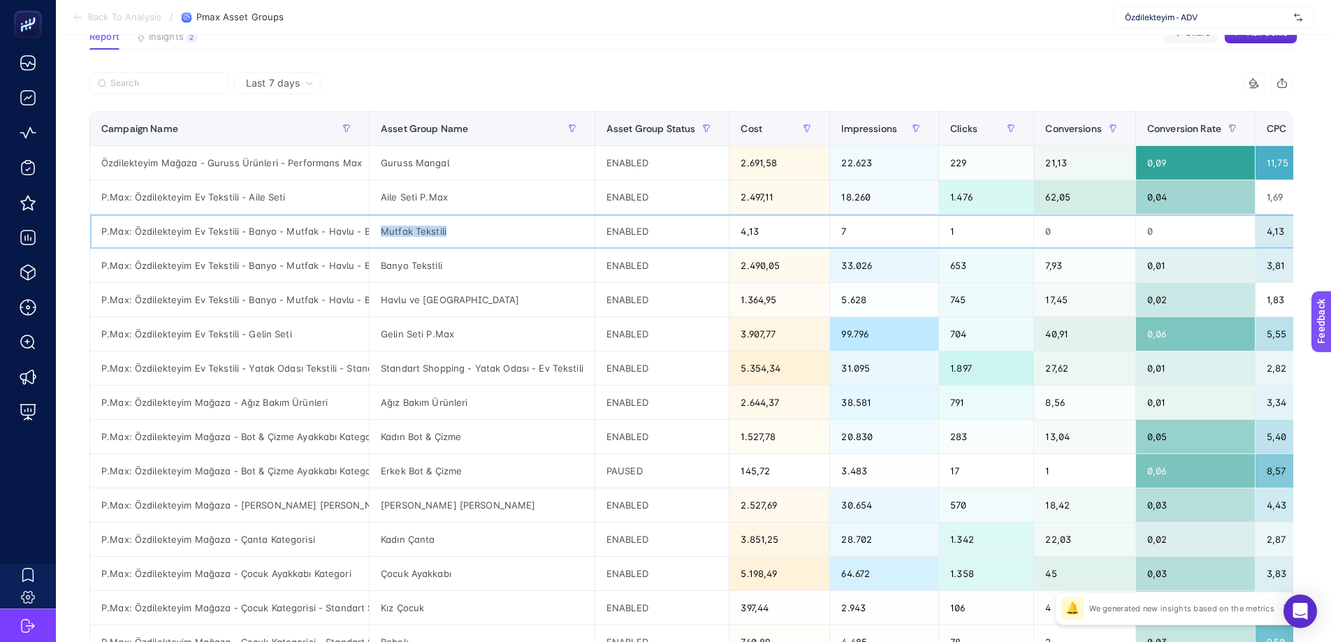
click at [434, 231] on div "Mutfak Tekstili" at bounding box center [482, 232] width 225 height 34
click at [755, 237] on div "4,13" at bounding box center [779, 232] width 100 height 34
click at [393, 269] on div "Banyo Tekstili" at bounding box center [482, 266] width 225 height 34
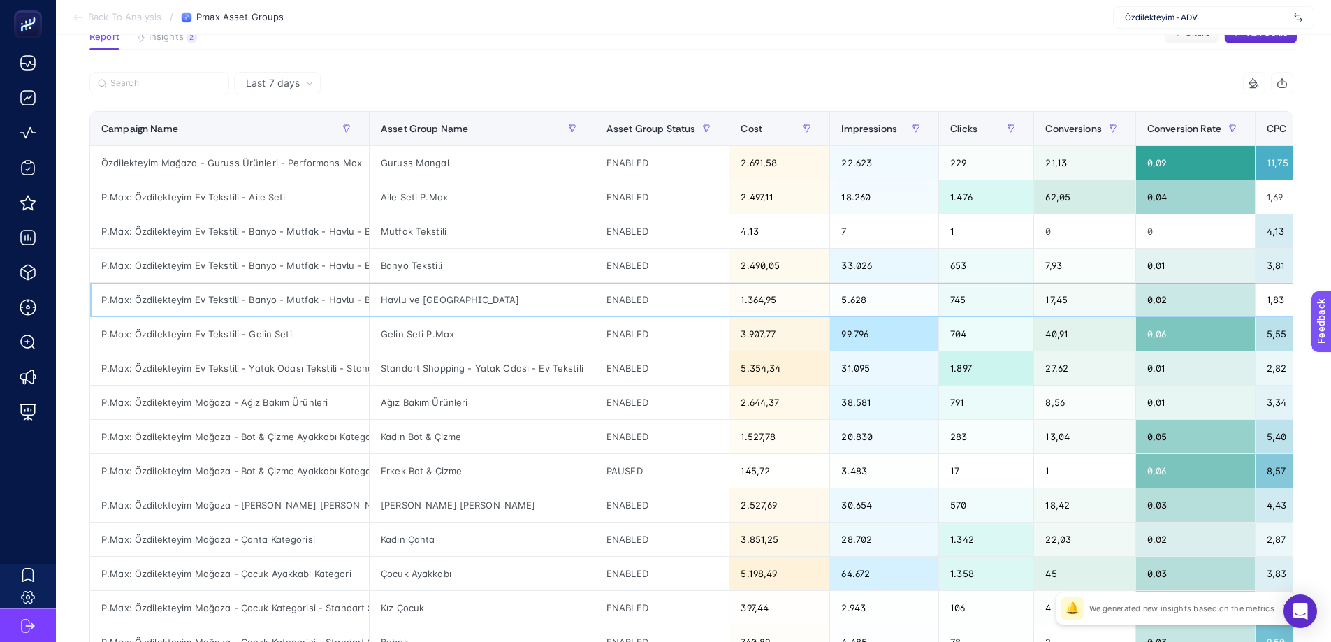
click at [393, 297] on div "Havlu ve Bornoz" at bounding box center [482, 300] width 225 height 34
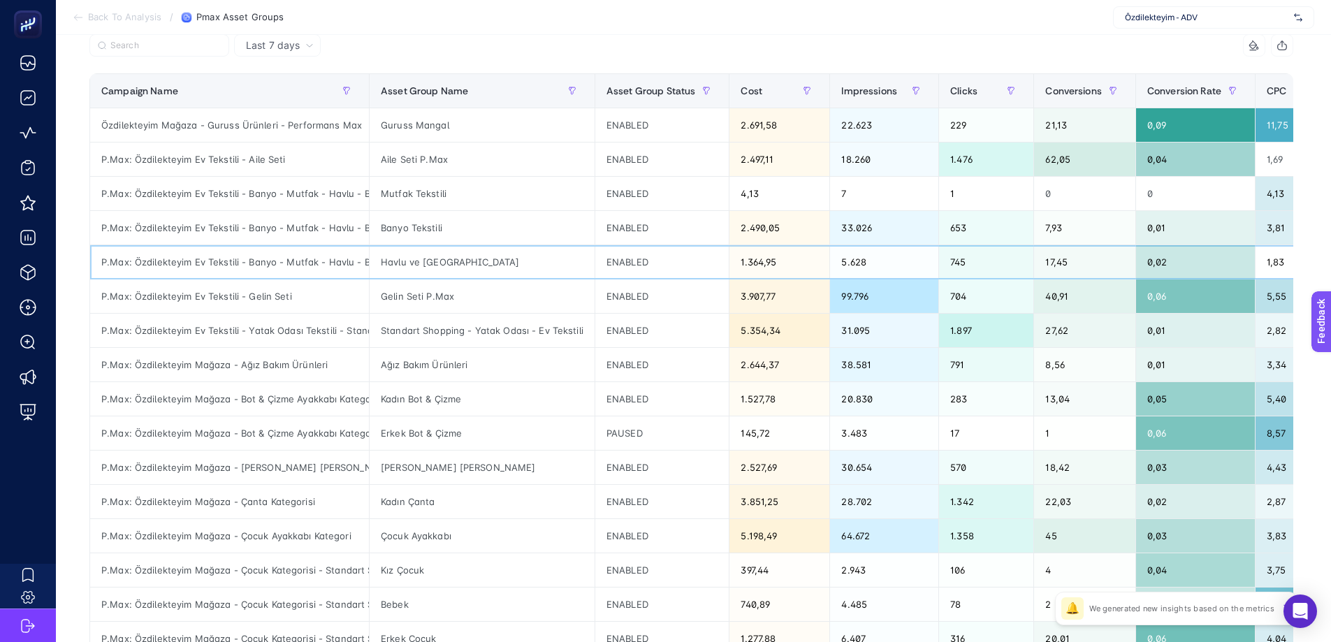
scroll to position [86, 0]
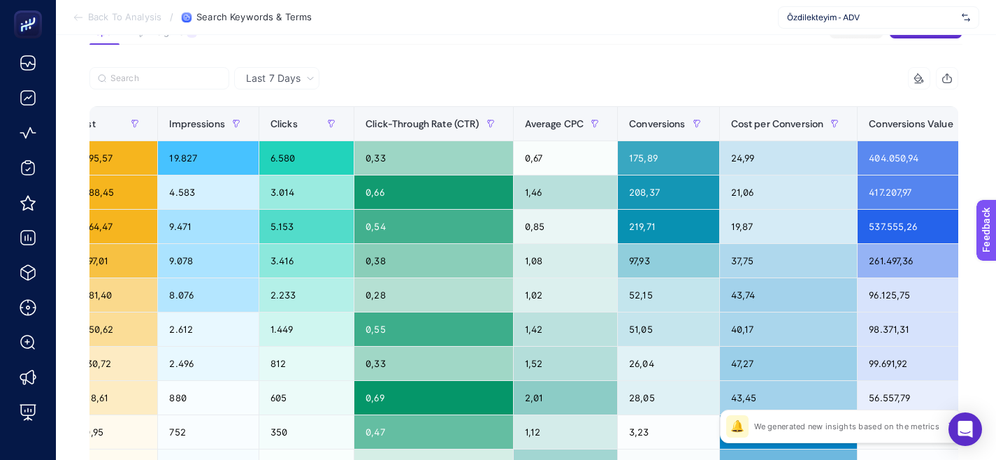
scroll to position [0, 953]
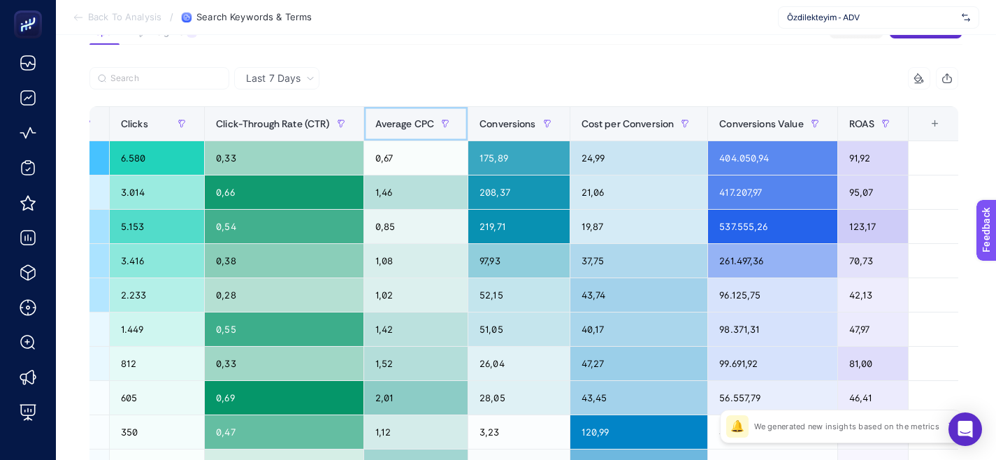
click at [400, 127] on span "Average CPC" at bounding box center [404, 123] width 59 height 11
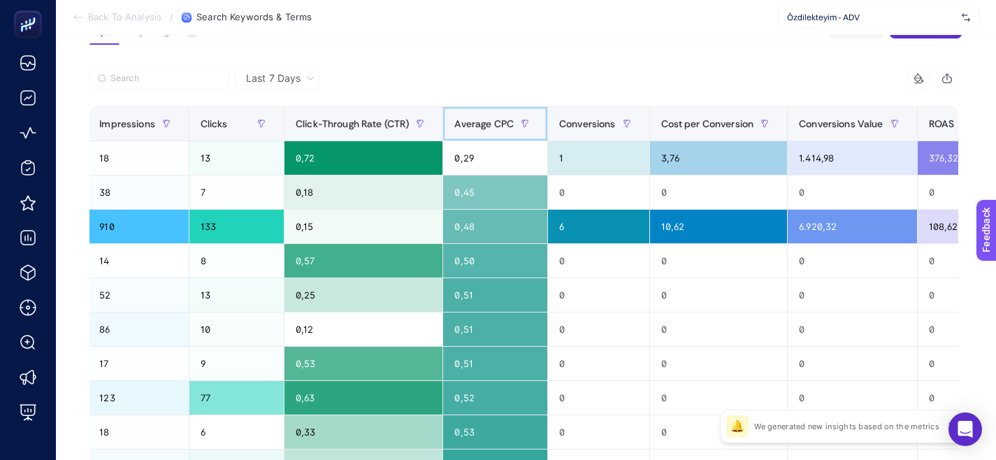
click at [478, 129] on span "Average CPC" at bounding box center [483, 123] width 59 height 11
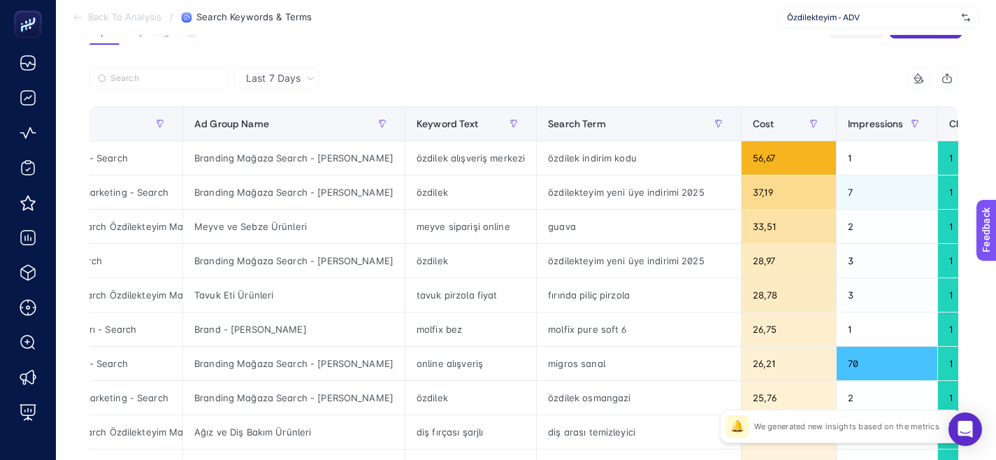
scroll to position [0, 166]
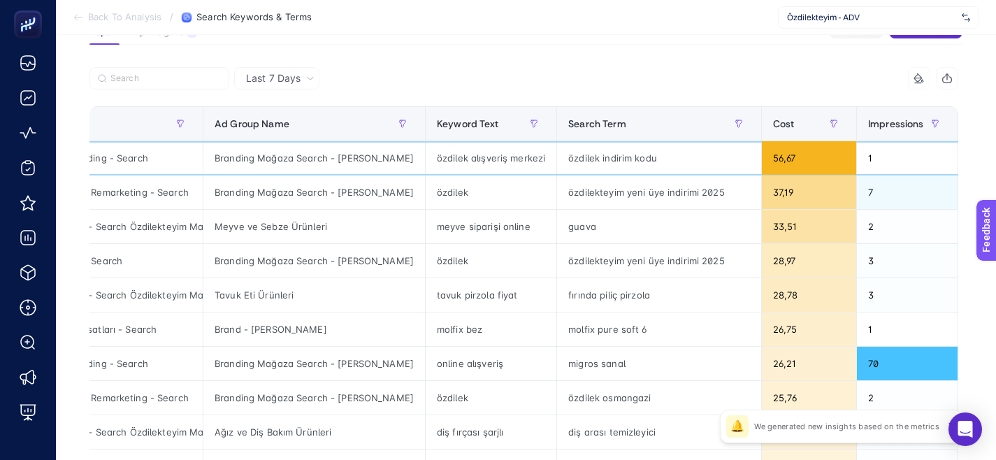
click at [302, 161] on div "Branding Mağaza Search - [PERSON_NAME]" at bounding box center [313, 158] width 221 height 34
copy tr "Branding Mağaza Search - [PERSON_NAME]"
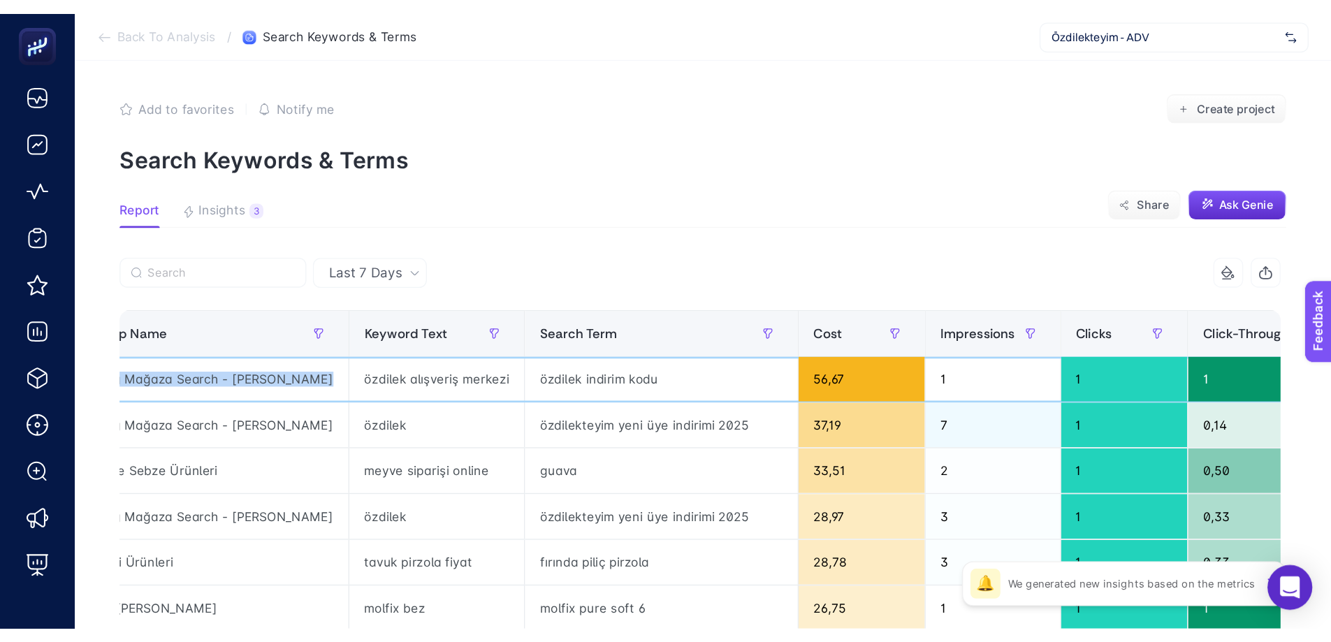
scroll to position [0, 296]
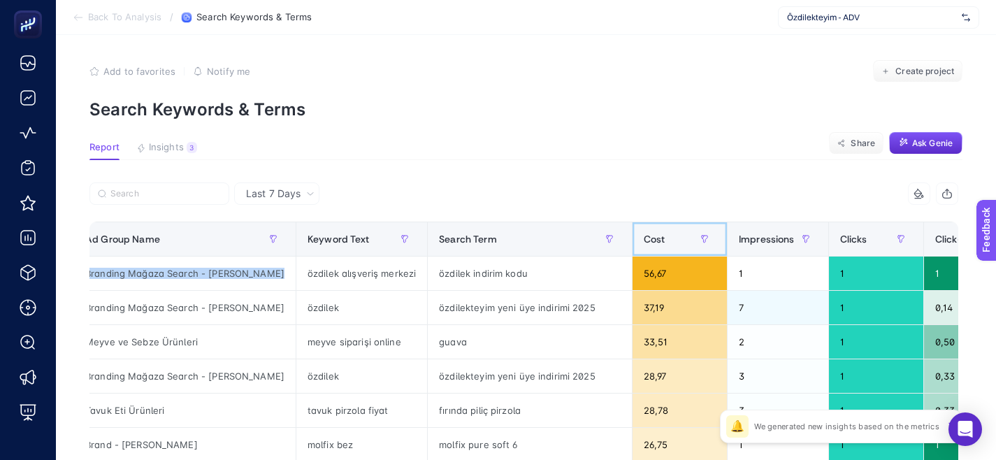
click at [644, 237] on div "Cost" at bounding box center [680, 239] width 72 height 22
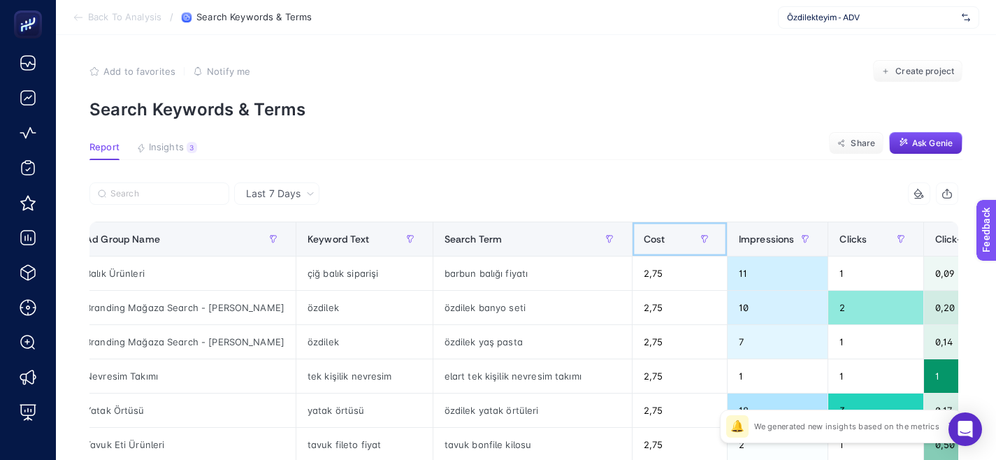
click at [644, 237] on span "Cost" at bounding box center [655, 238] width 22 height 11
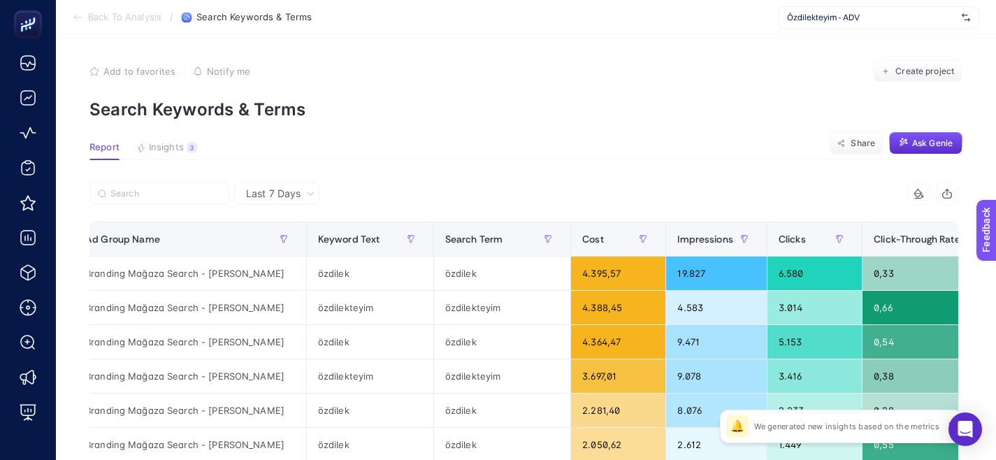
click at [159, 158] on button "Insights 3 We generated new insights based on the metrics" at bounding box center [166, 151] width 61 height 18
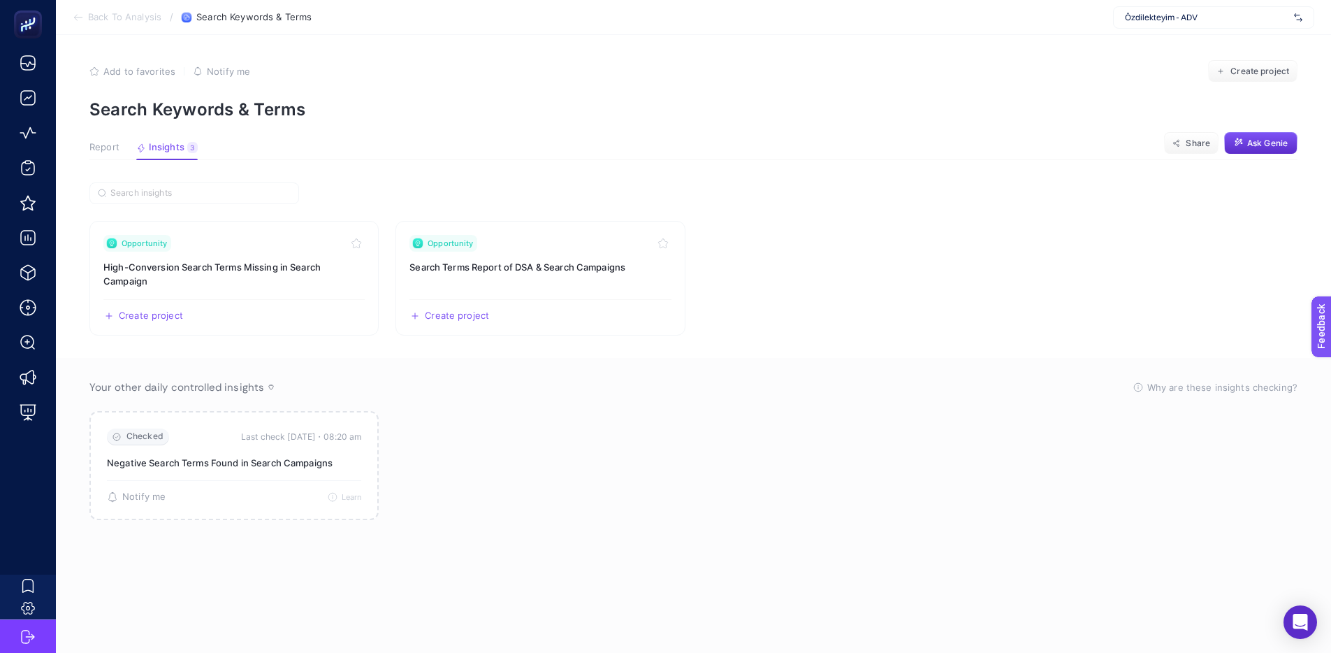
click at [424, 116] on p "Search Keywords & Terms" at bounding box center [693, 109] width 1208 height 20
click at [117, 145] on span "Report" at bounding box center [104, 147] width 30 height 11
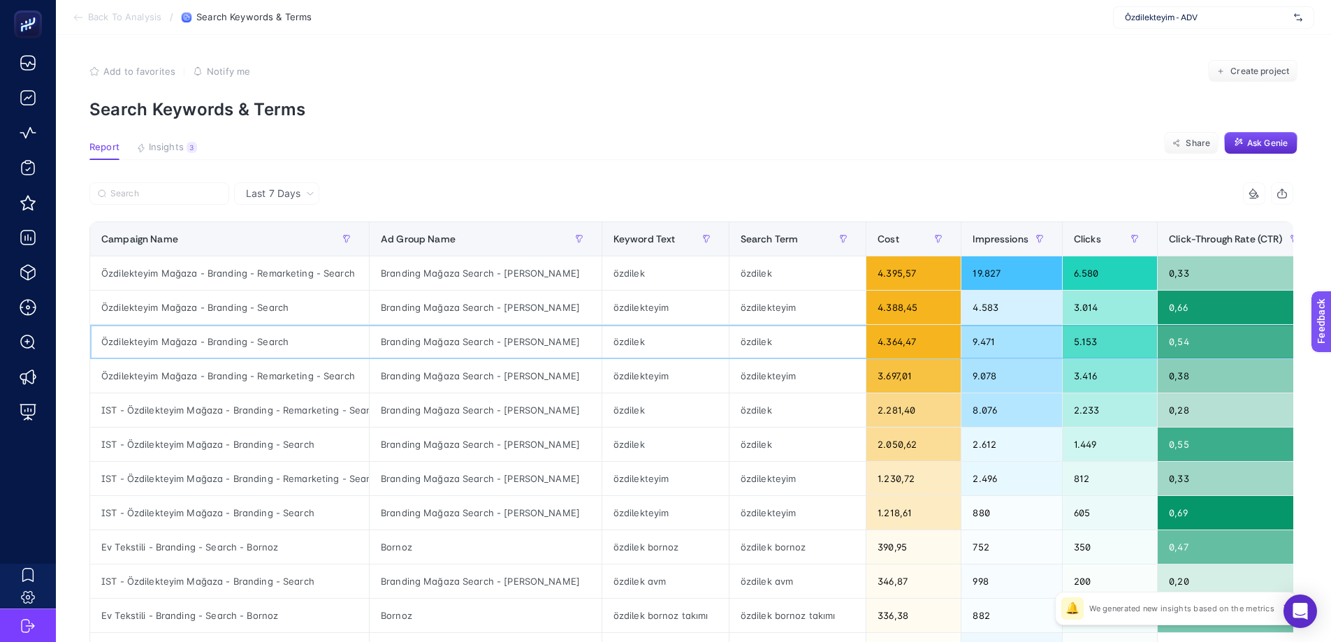
click at [215, 341] on div "Özdilekteyim Mağaza - Branding - Search" at bounding box center [229, 342] width 279 height 34
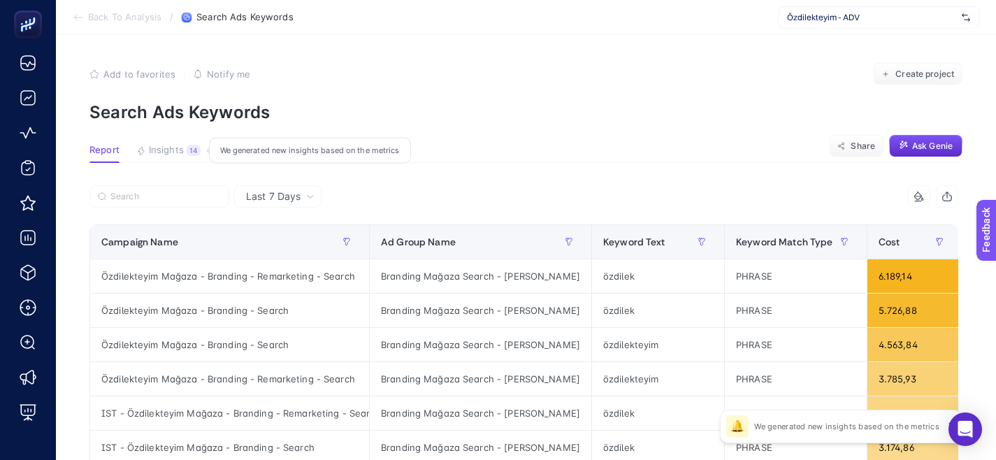
click at [189, 152] on div "14" at bounding box center [194, 150] width 14 height 11
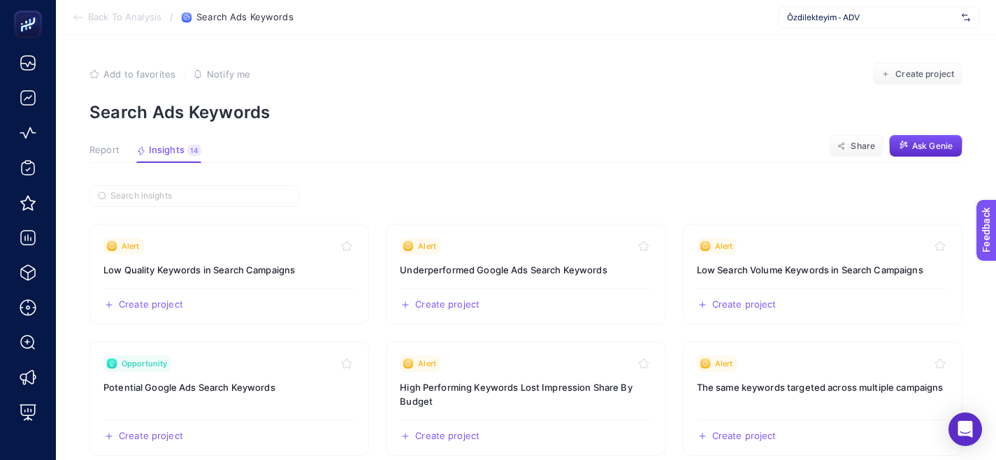
click at [99, 148] on span "Report" at bounding box center [104, 150] width 30 height 11
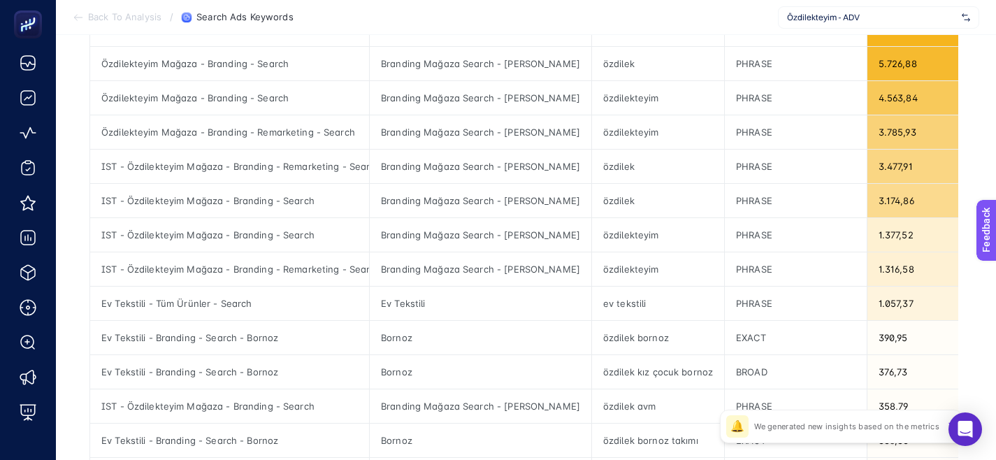
scroll to position [89, 0]
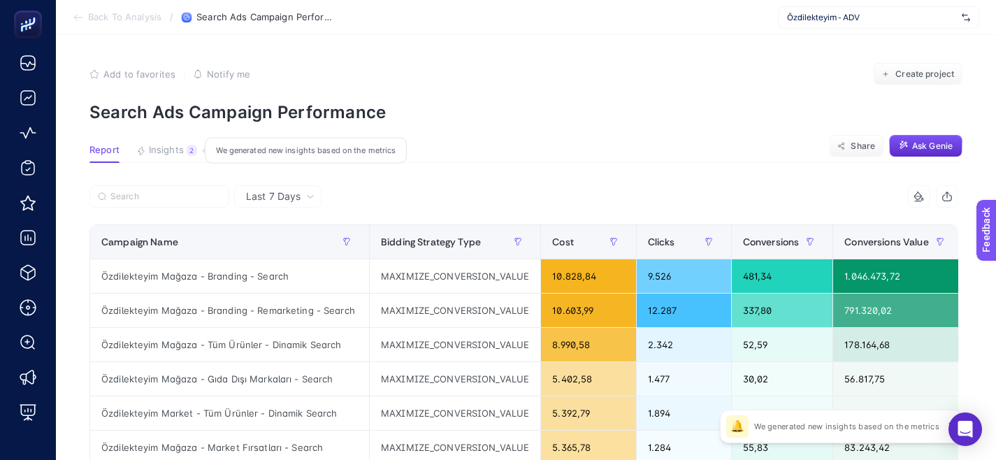
click at [163, 159] on button "Insights 2 We generated new insights based on the metrics" at bounding box center [166, 154] width 61 height 18
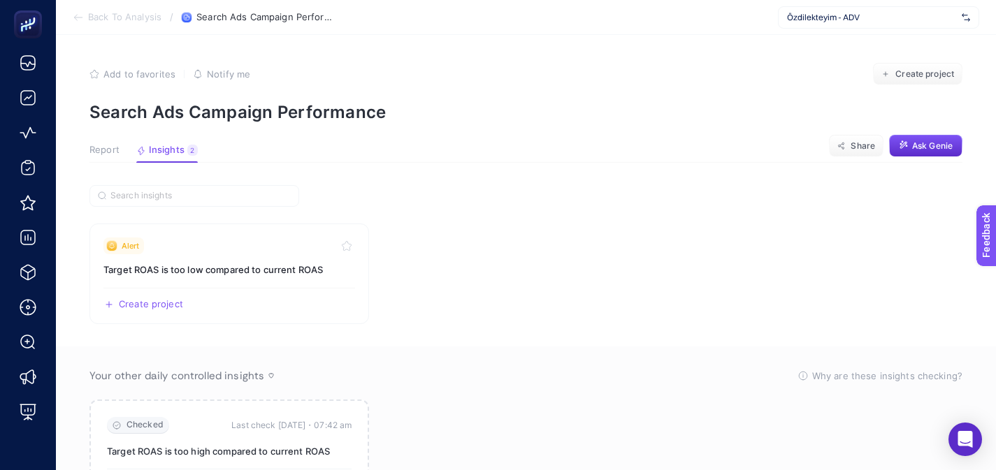
click at [111, 150] on span "Report" at bounding box center [104, 150] width 30 height 11
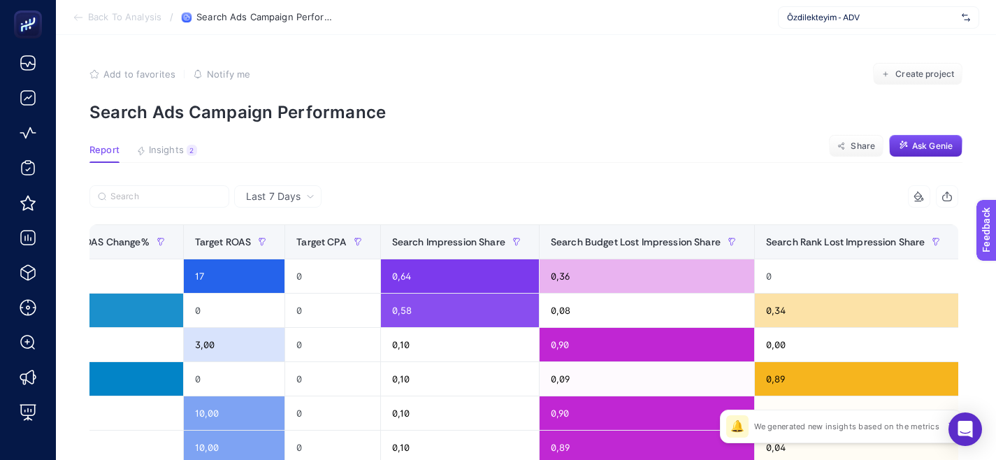
scroll to position [0, 1431]
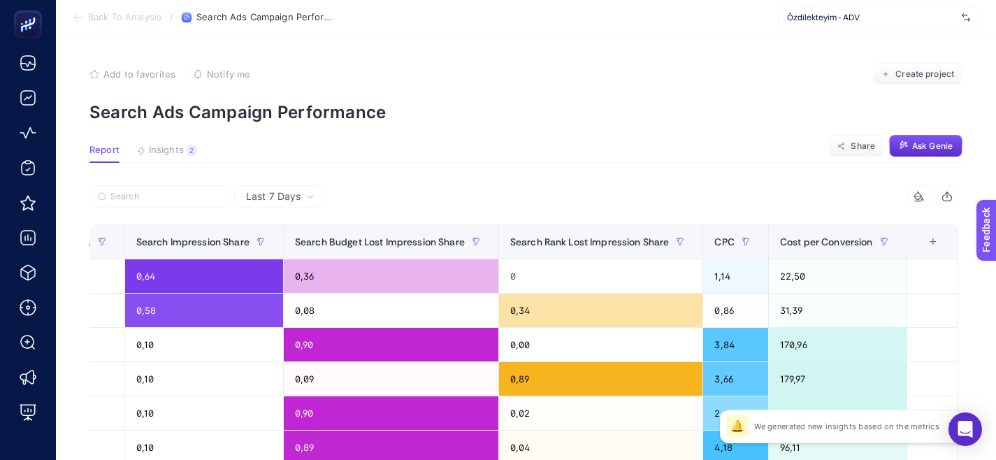
click at [938, 244] on div "+" at bounding box center [933, 241] width 27 height 11
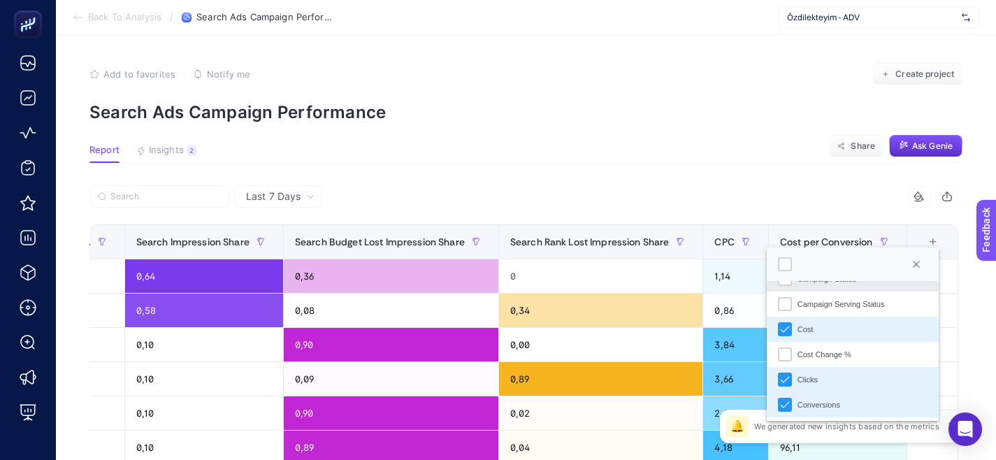
scroll to position [110, 0]
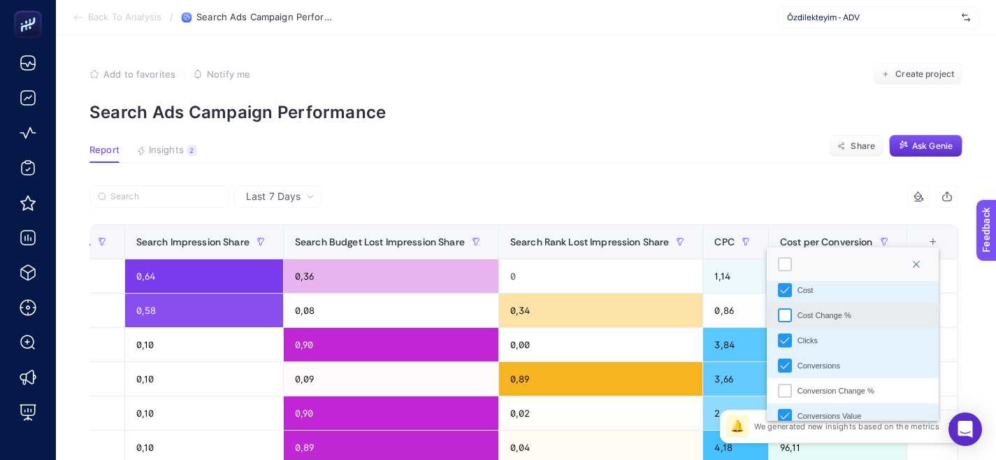
click at [783, 308] on div "Cost Change %" at bounding box center [785, 315] width 14 height 14
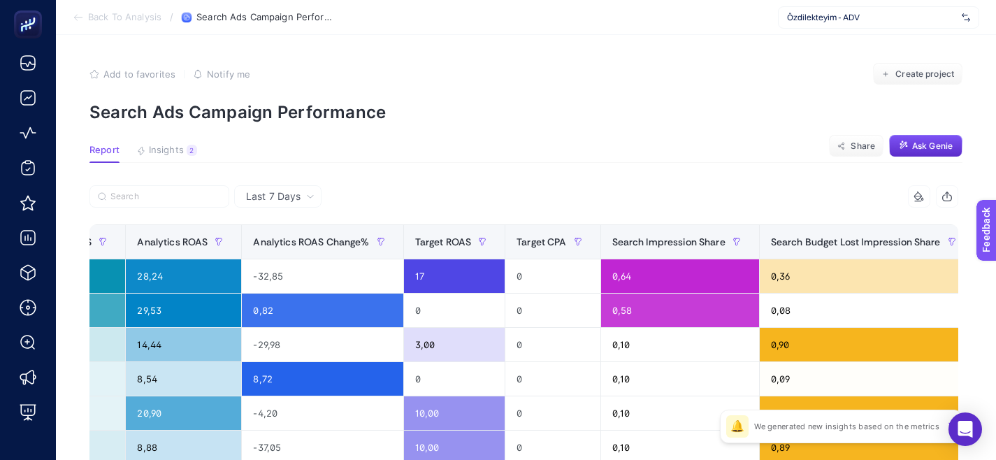
scroll to position [0, 1546]
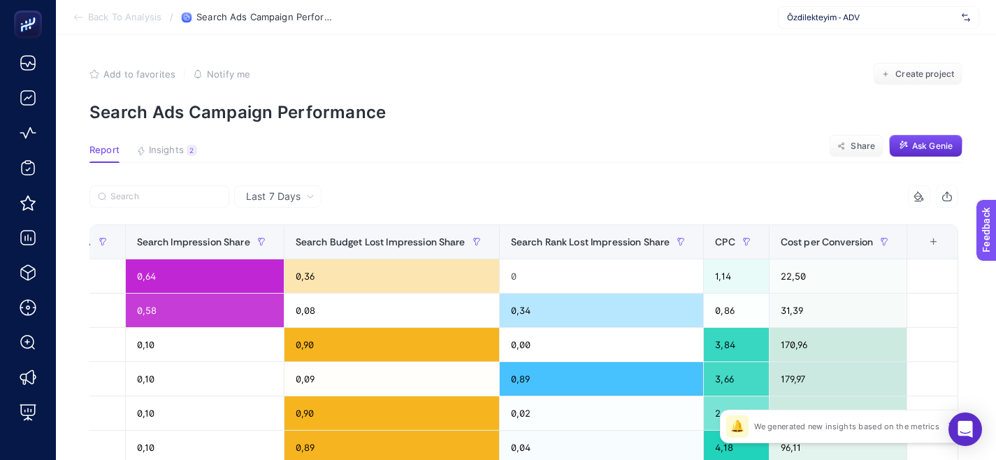
click at [940, 240] on div "+" at bounding box center [933, 241] width 27 height 11
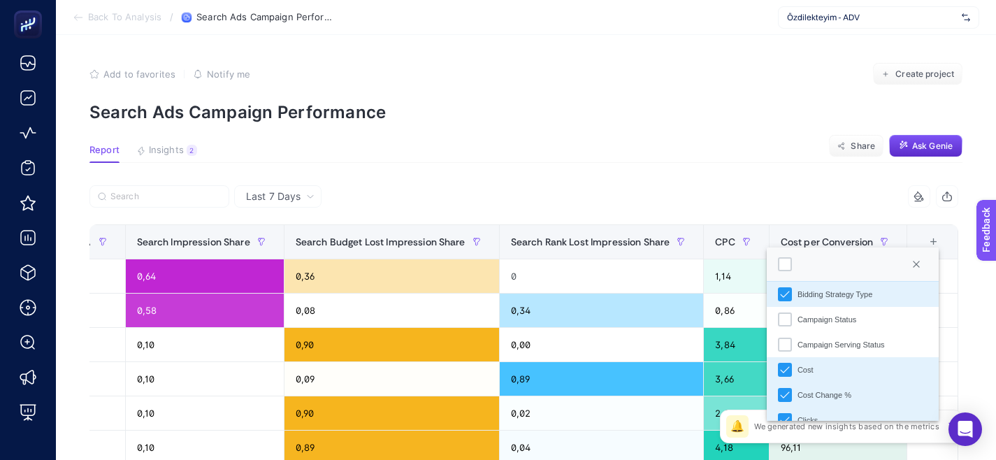
scroll to position [44, 0]
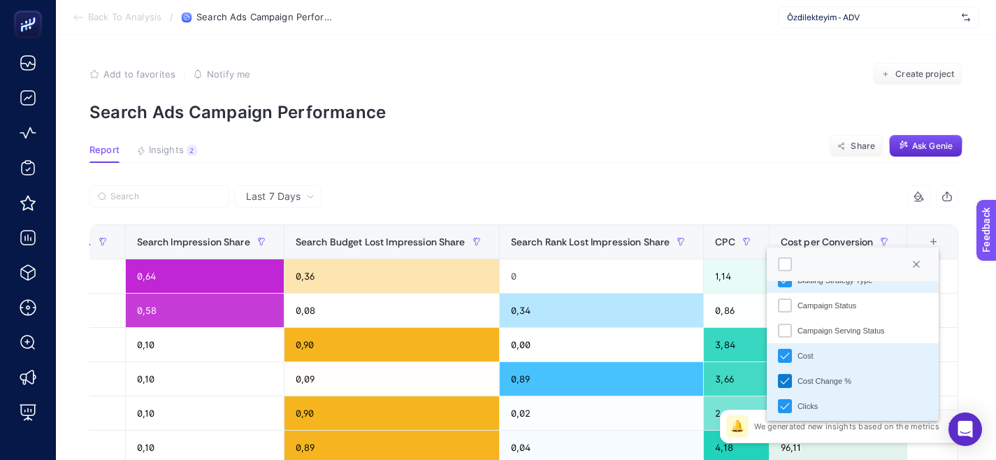
click at [785, 384] on icon "Cost Change %" at bounding box center [785, 381] width 10 height 10
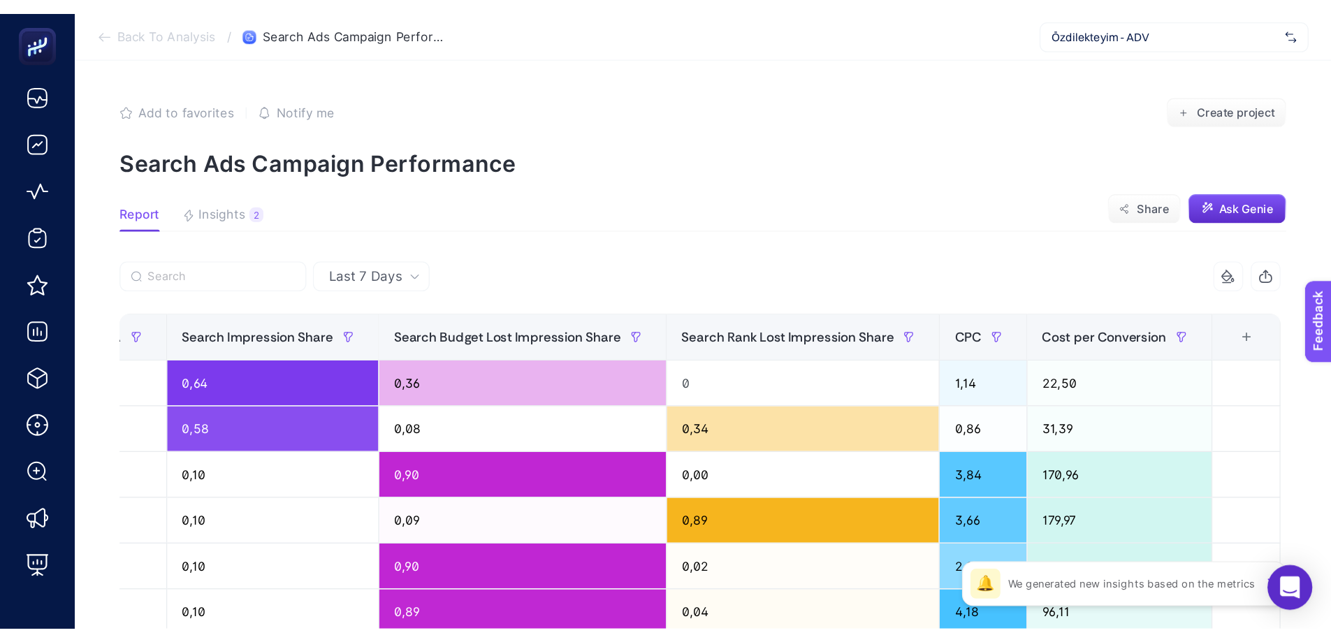
scroll to position [0, 1431]
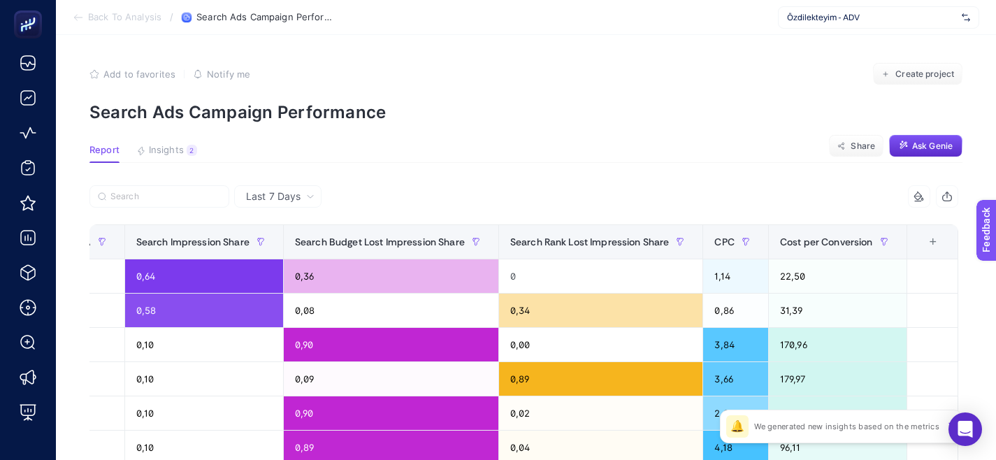
click at [720, 191] on div "14 items selected" at bounding box center [741, 196] width 435 height 22
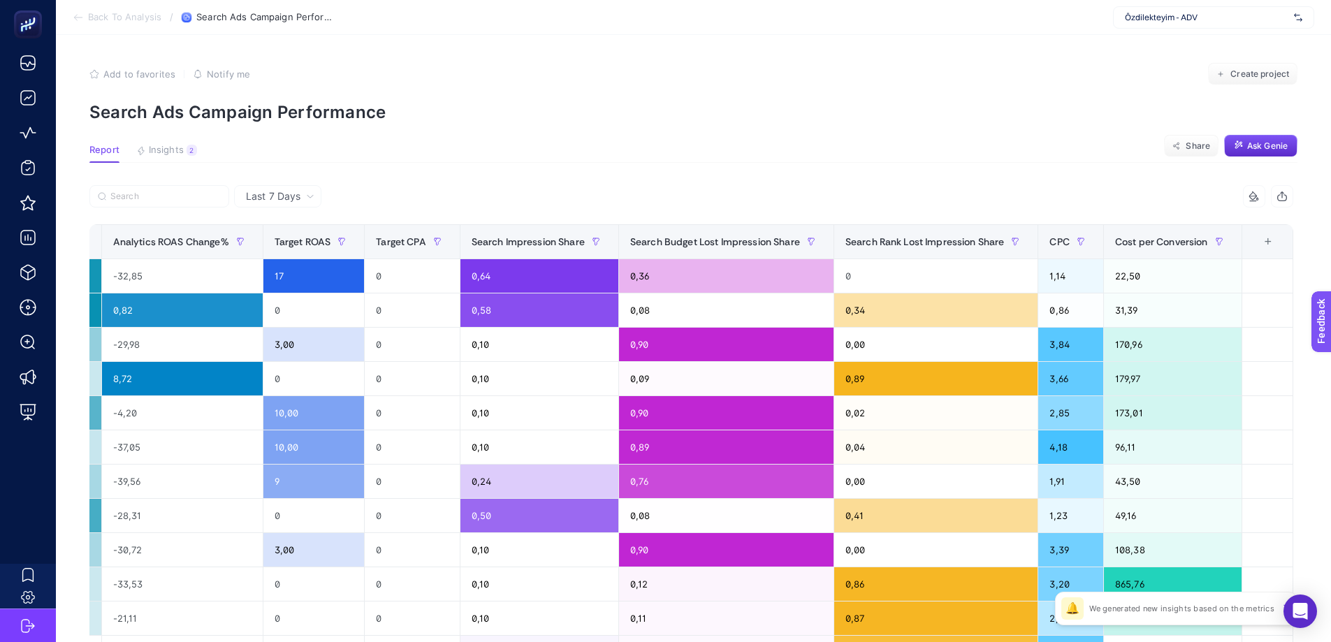
scroll to position [0, 1096]
click at [651, 277] on div "0,36" at bounding box center [726, 276] width 215 height 34
click at [653, 278] on div "0,36" at bounding box center [726, 276] width 215 height 34
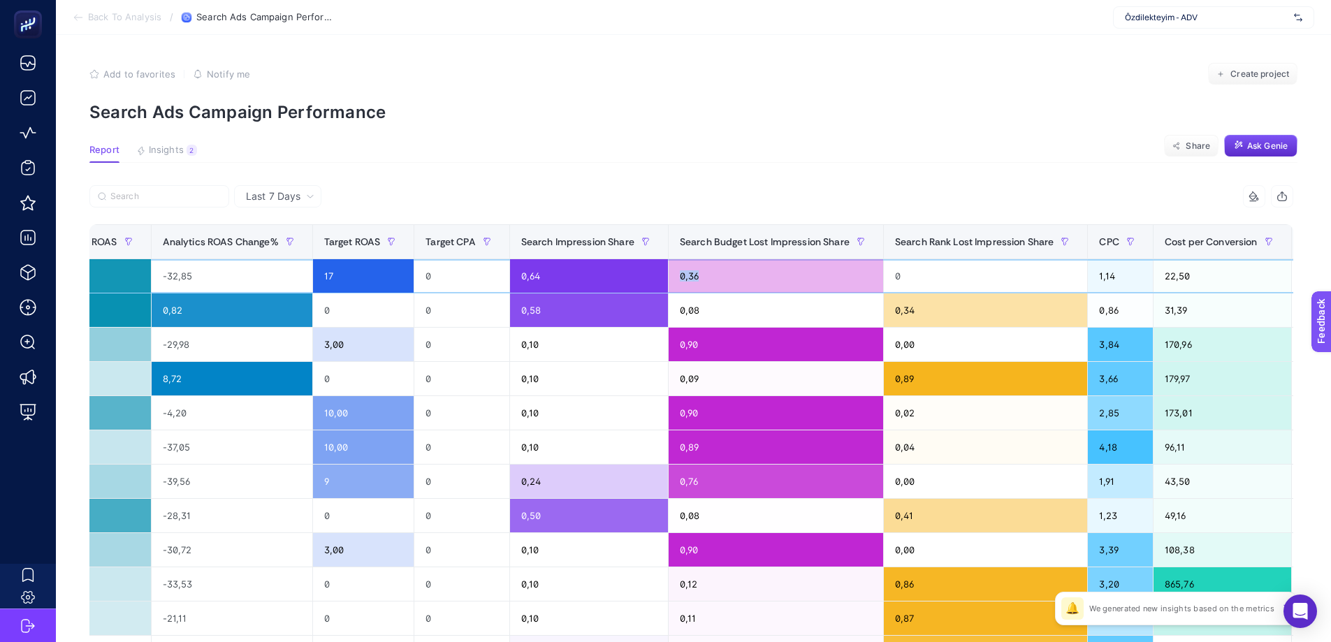
scroll to position [0, 1045]
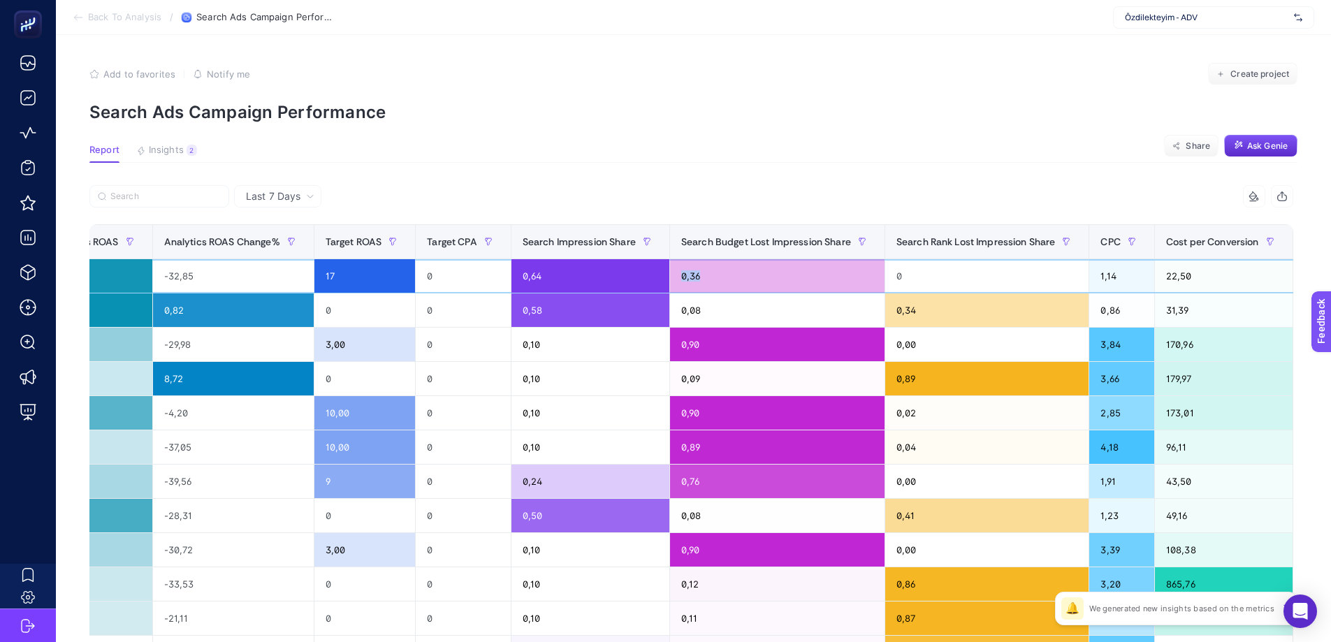
click at [687, 283] on div "0,36" at bounding box center [777, 276] width 215 height 34
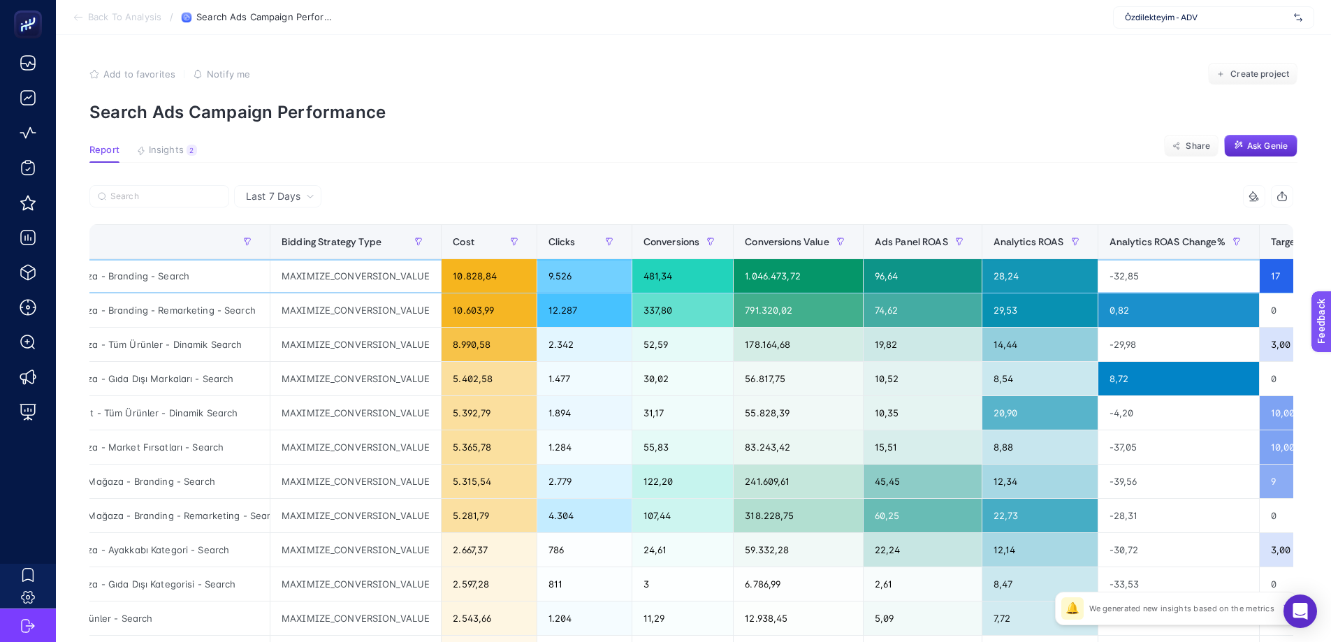
scroll to position [0, 0]
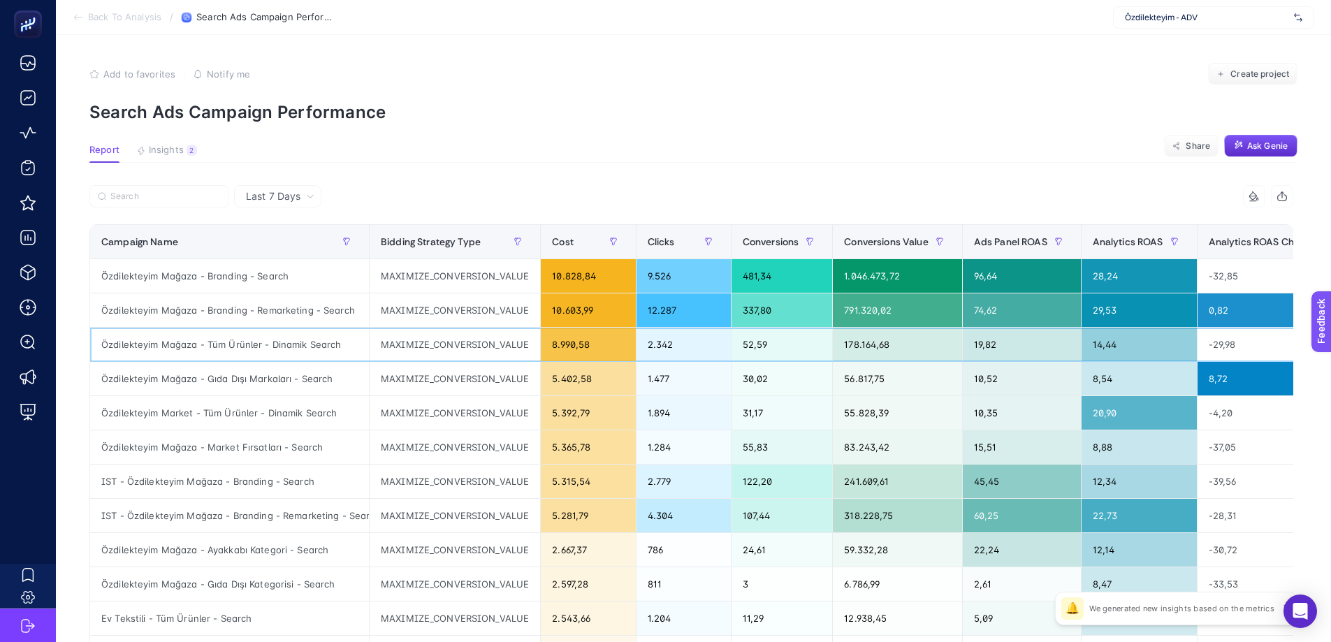
click at [342, 346] on div "Özdilekteyim Mağaza - Tüm Ürünler - Dinamik Search" at bounding box center [229, 345] width 279 height 34
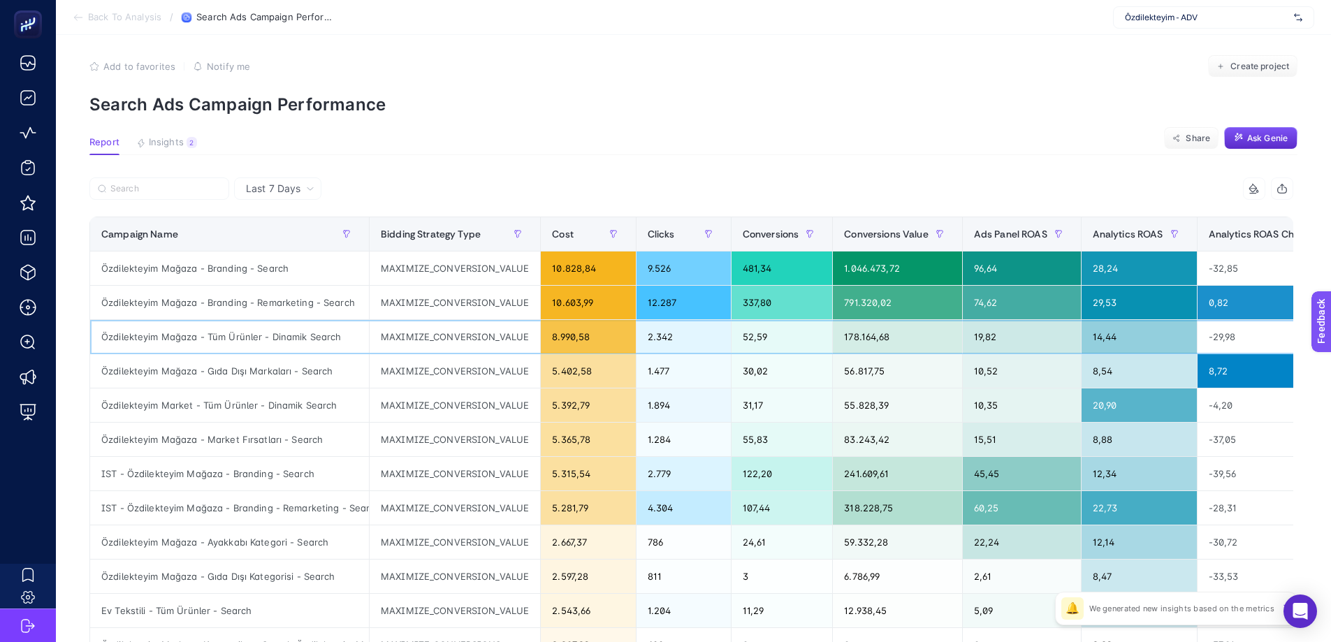
scroll to position [0, 6]
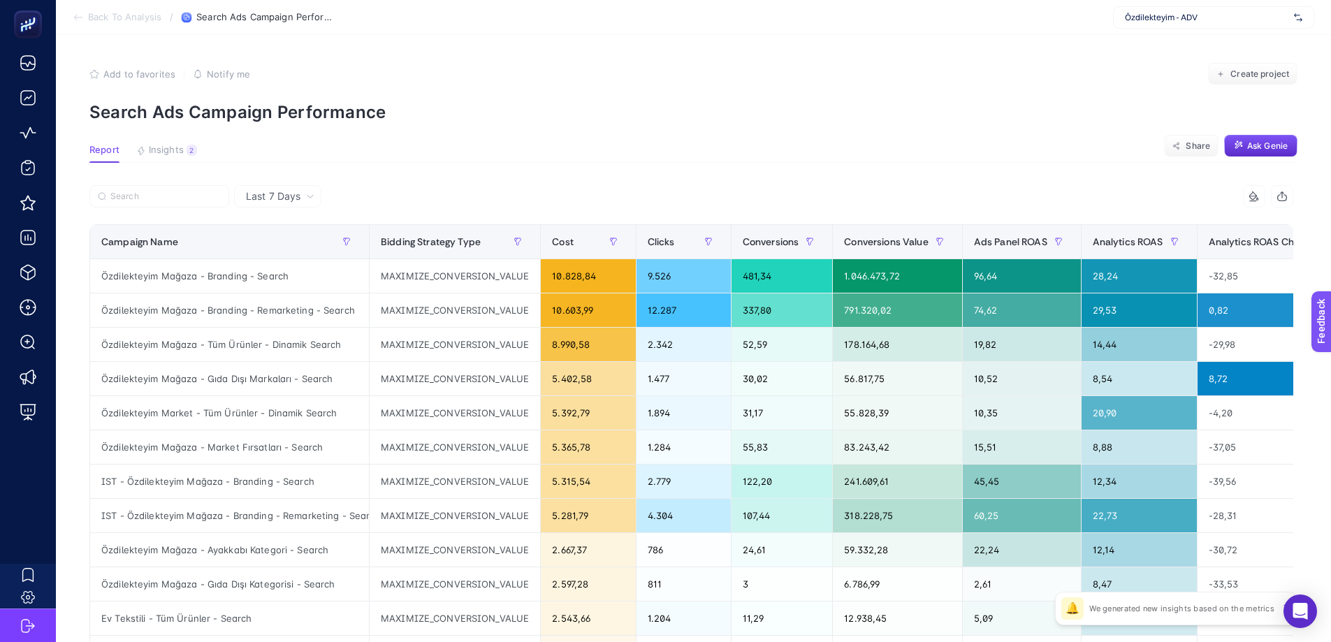
click at [412, 193] on div at bounding box center [390, 200] width 602 height 31
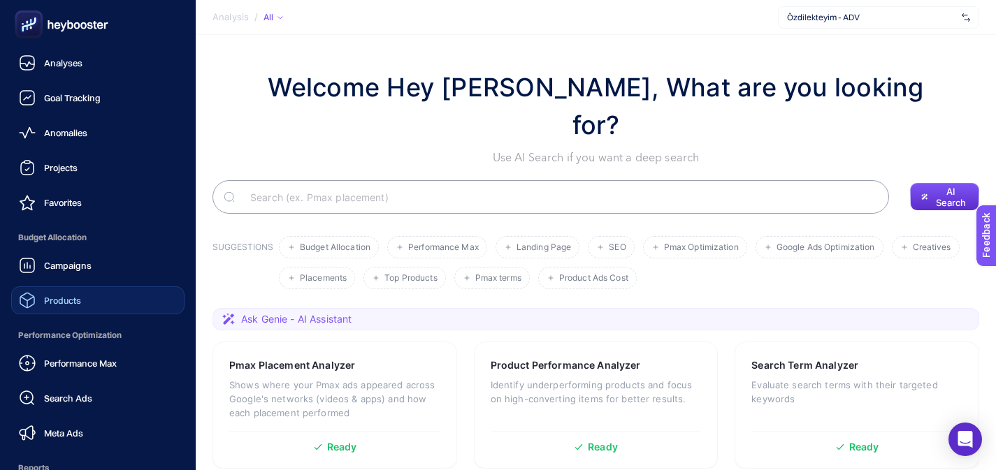
click at [45, 301] on span "Products" at bounding box center [62, 300] width 37 height 11
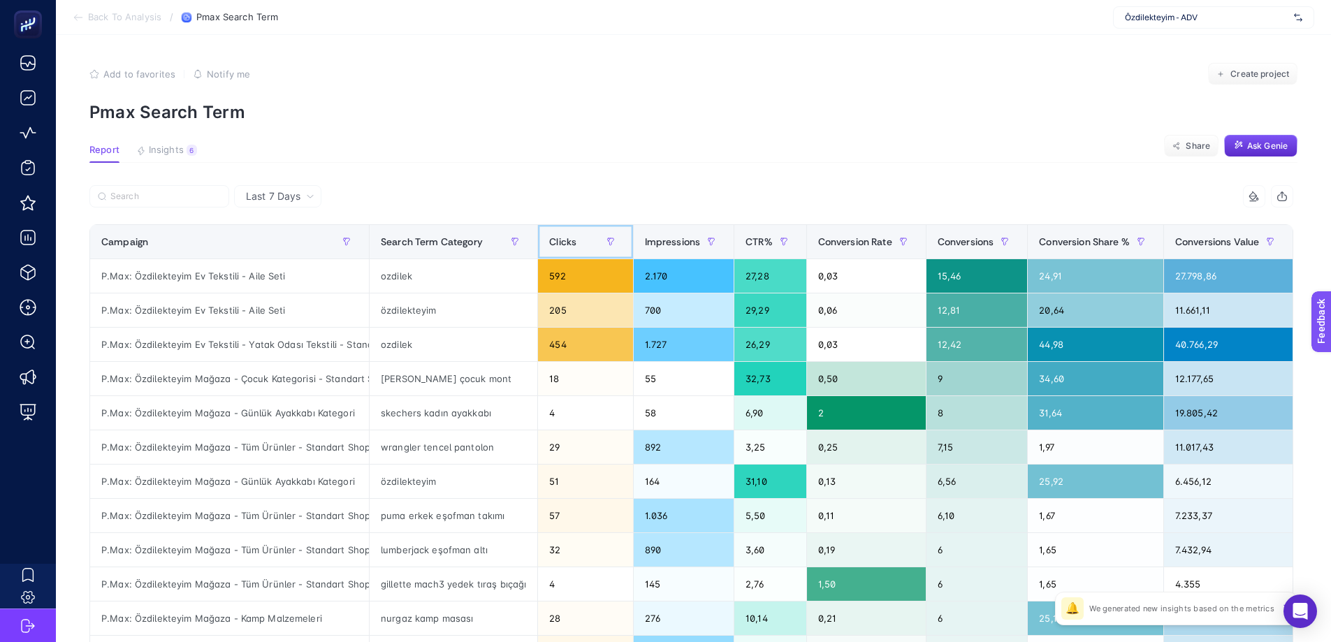
click at [560, 245] on span "Clicks" at bounding box center [562, 241] width 27 height 11
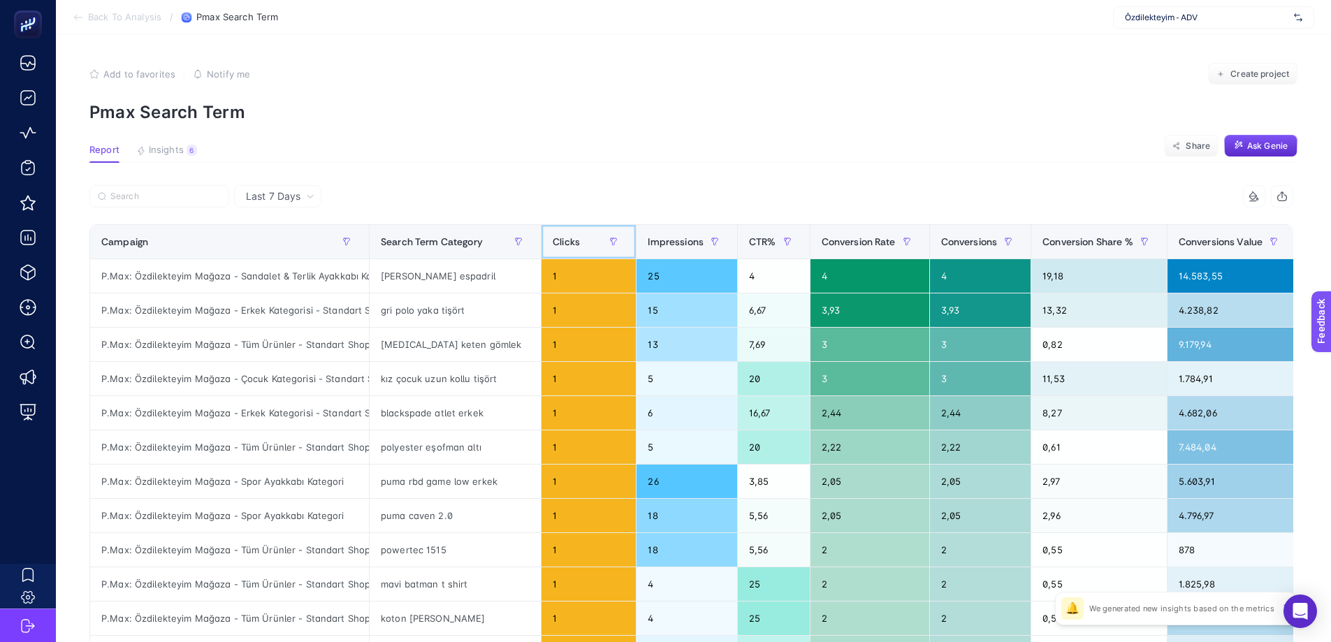
click at [560, 245] on span "Clicks" at bounding box center [566, 241] width 27 height 11
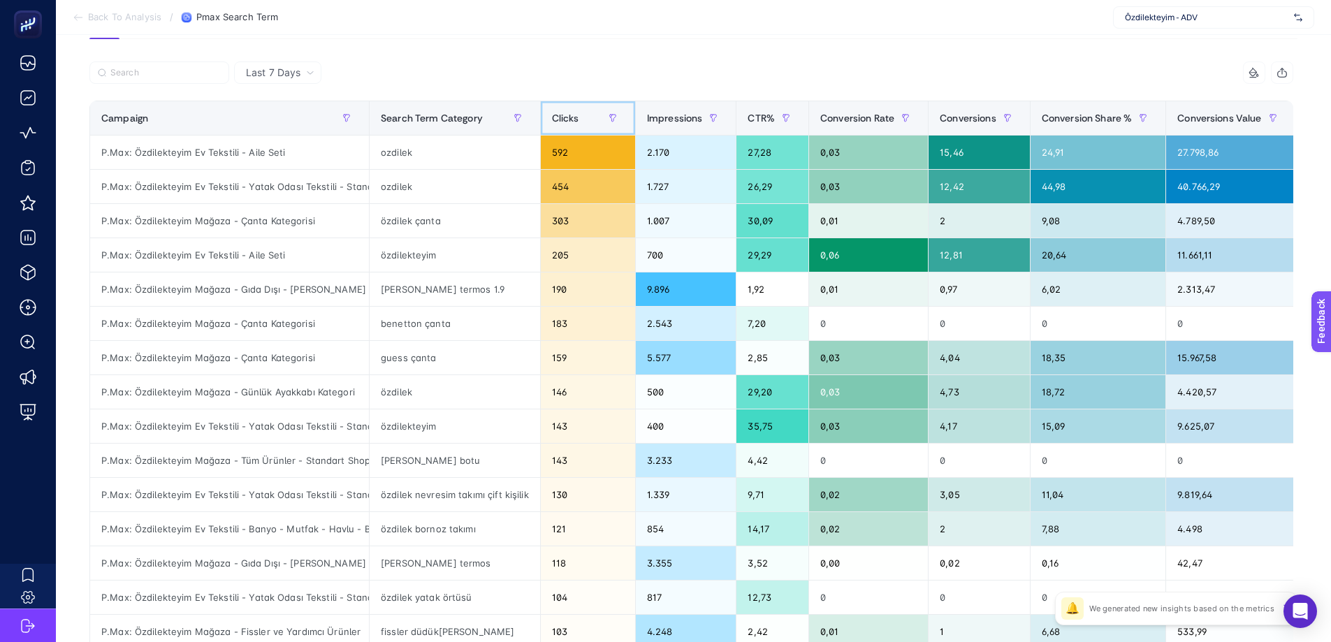
scroll to position [142, 0]
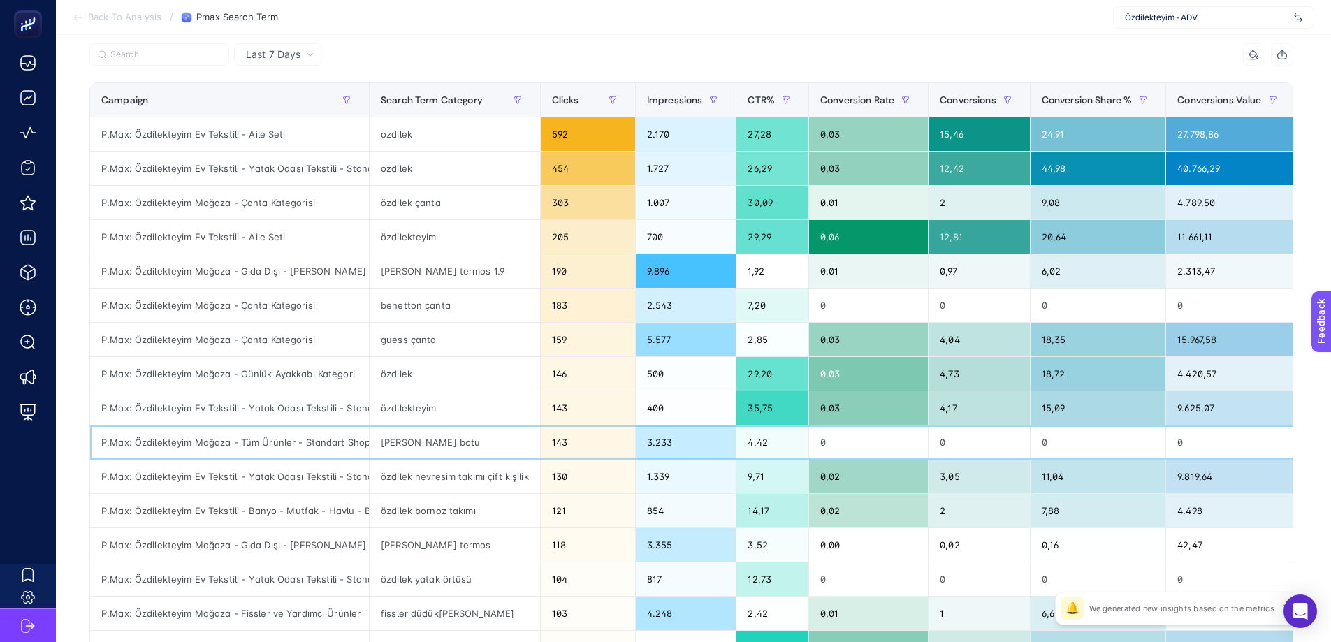
click at [393, 444] on div "[PERSON_NAME] botu" at bounding box center [455, 443] width 170 height 34
click at [308, 444] on div "P.Max: Özdilekteyim Mağaza - Tüm Ürünler - Standart Shopping" at bounding box center [229, 443] width 279 height 34
copy tr "P.Max: Özdilekteyim Mağaza - Tüm Ürünler - Standart Shopping"
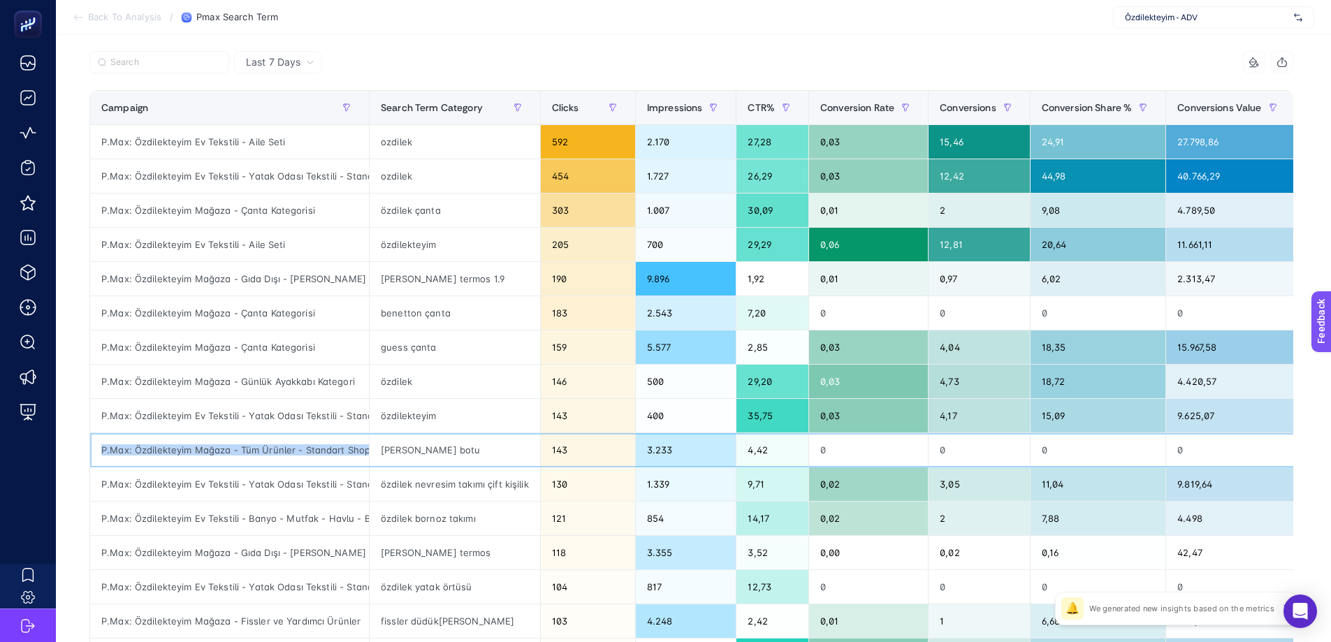
scroll to position [136, 0]
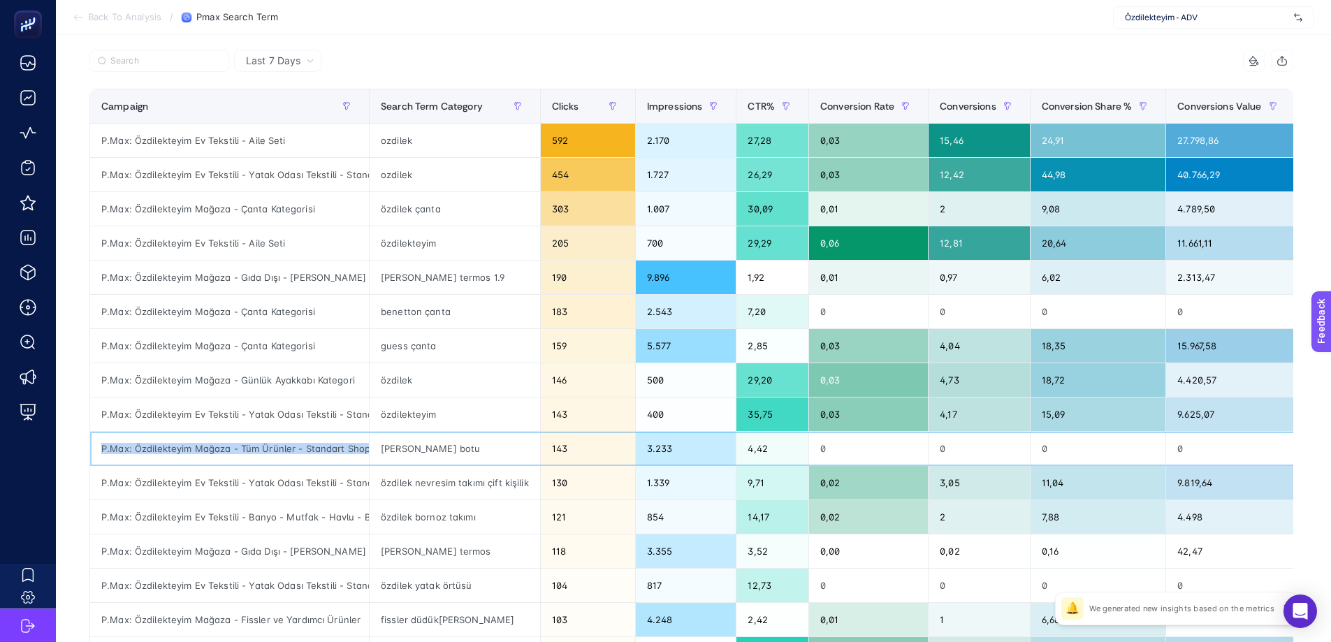
click at [305, 446] on div "P.Max: Özdilekteyim Mağaza - Tüm Ürünler - Standart Shopping" at bounding box center [229, 449] width 279 height 34
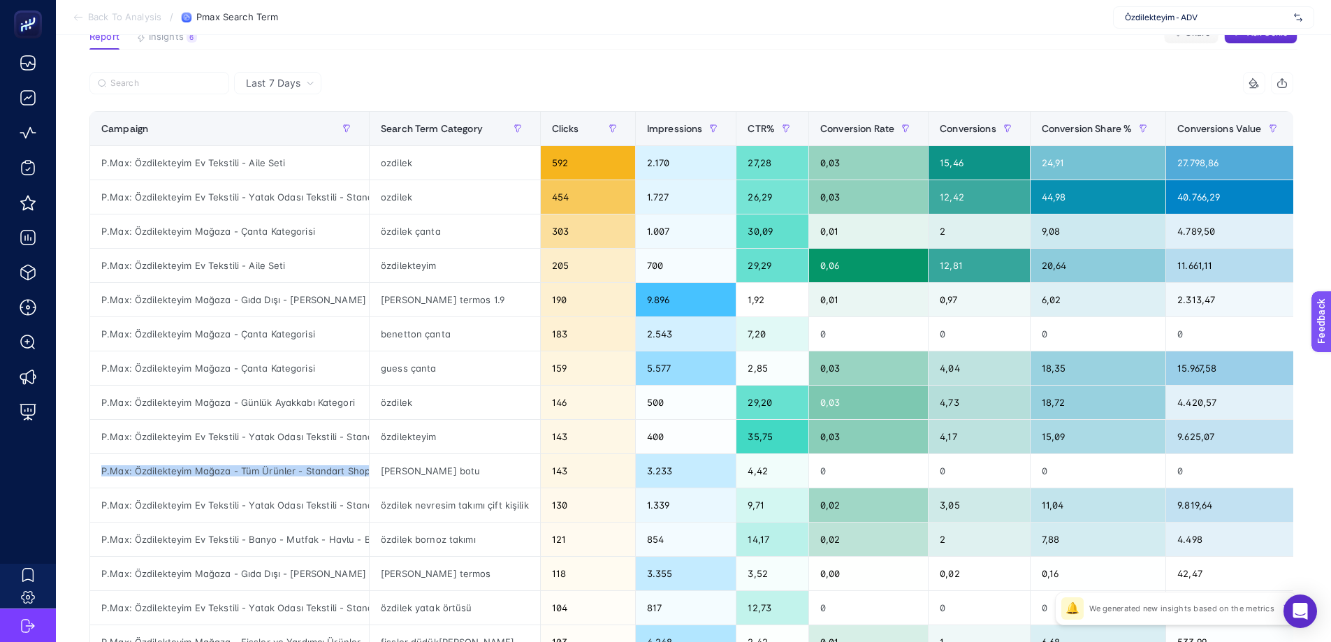
scroll to position [0, 0]
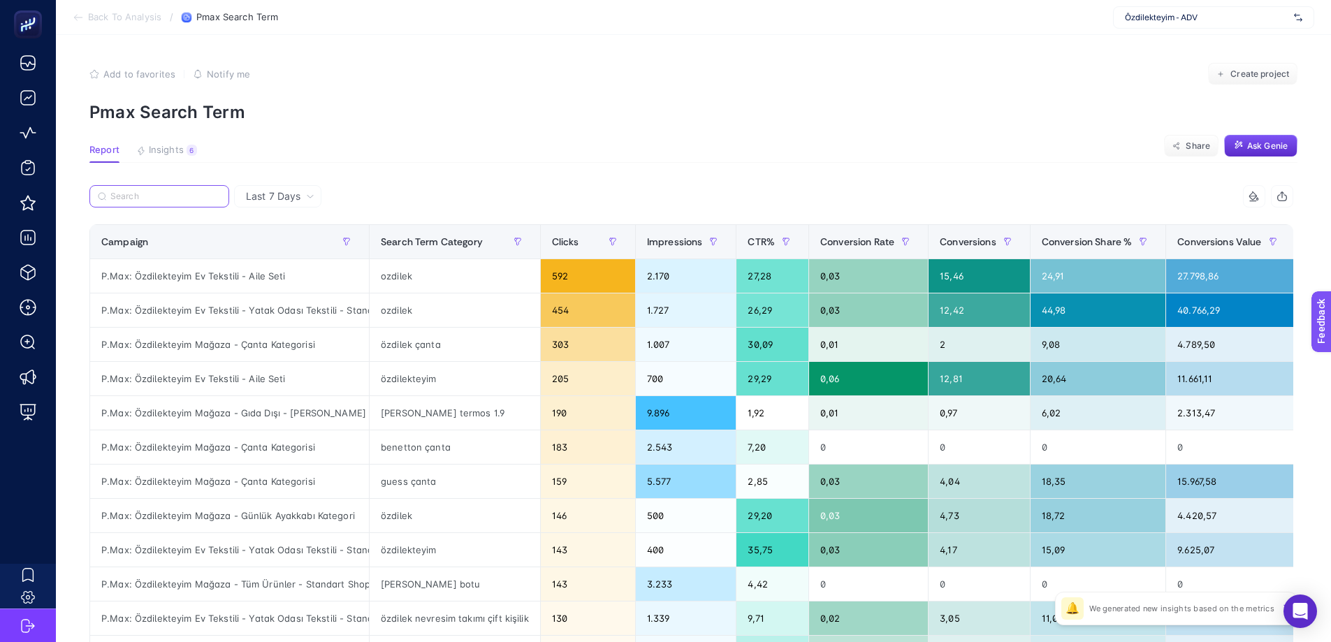
click at [177, 192] on input "Search" at bounding box center [165, 196] width 110 height 10
paste input "P.Max: Özdilekteyim Mağaza - Tüm Ürünler - Standart Shopping"
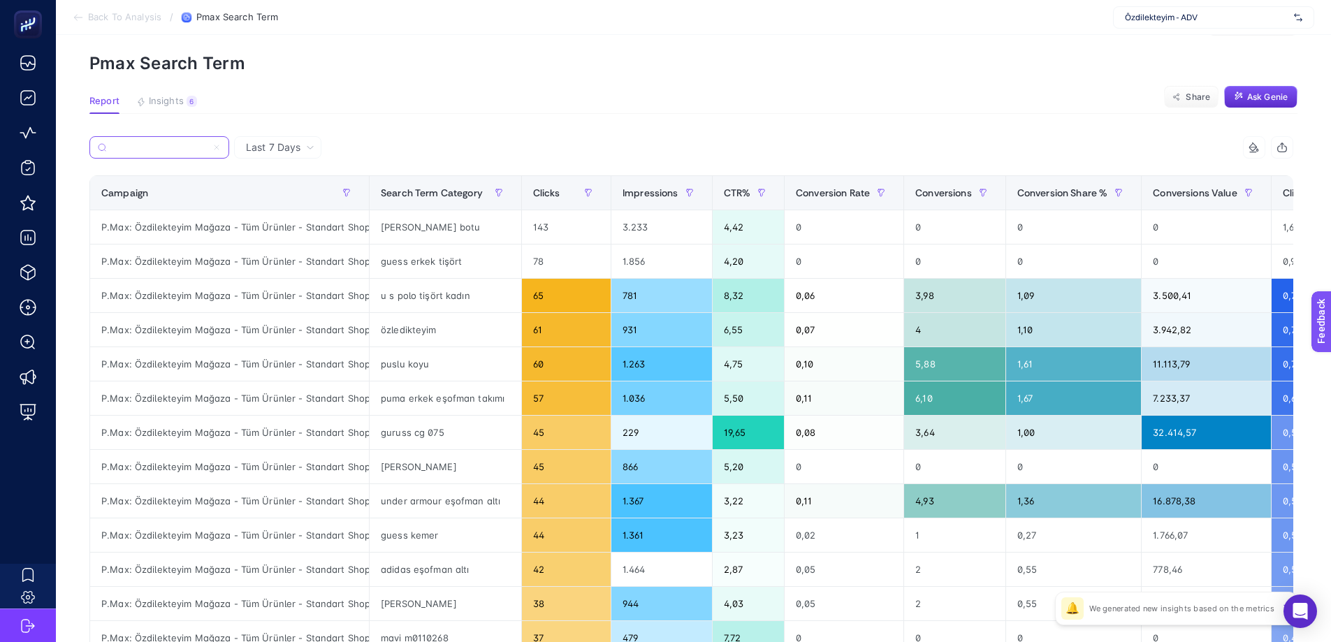
scroll to position [52, 0]
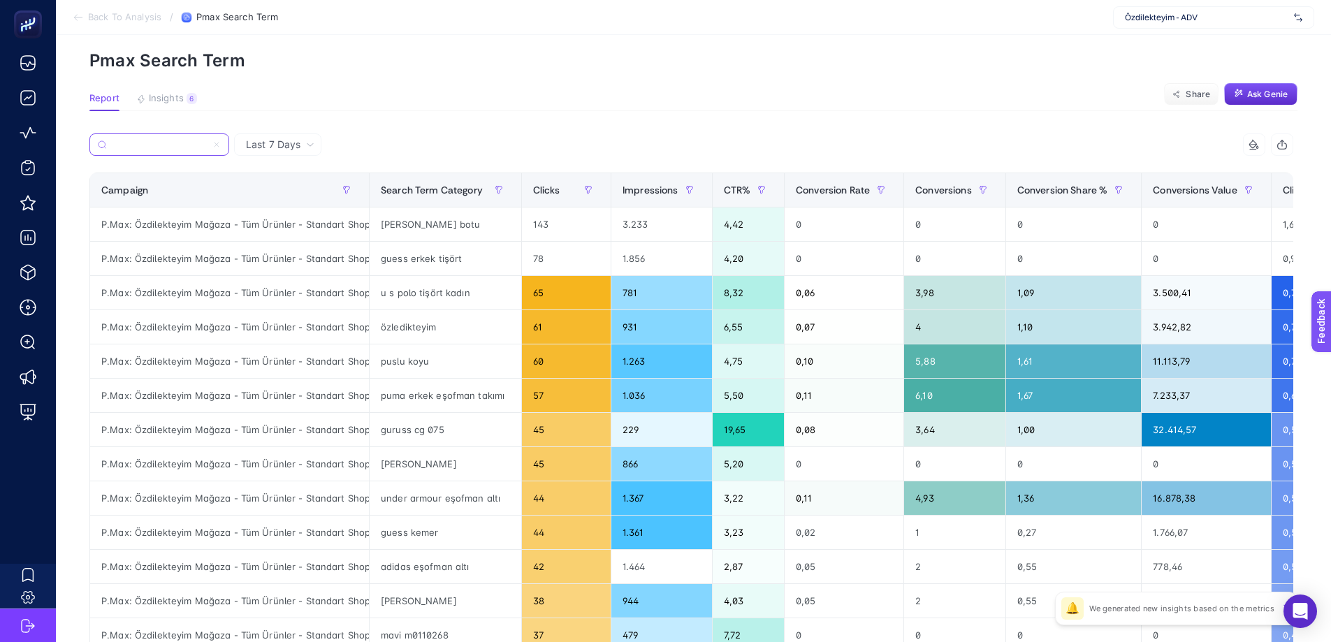
type input "P.Max: Özdilekteyim Mağaza - Tüm Ürünler - Standart Shopping"
click at [411, 324] on div "özledikteyim" at bounding box center [446, 327] width 152 height 34
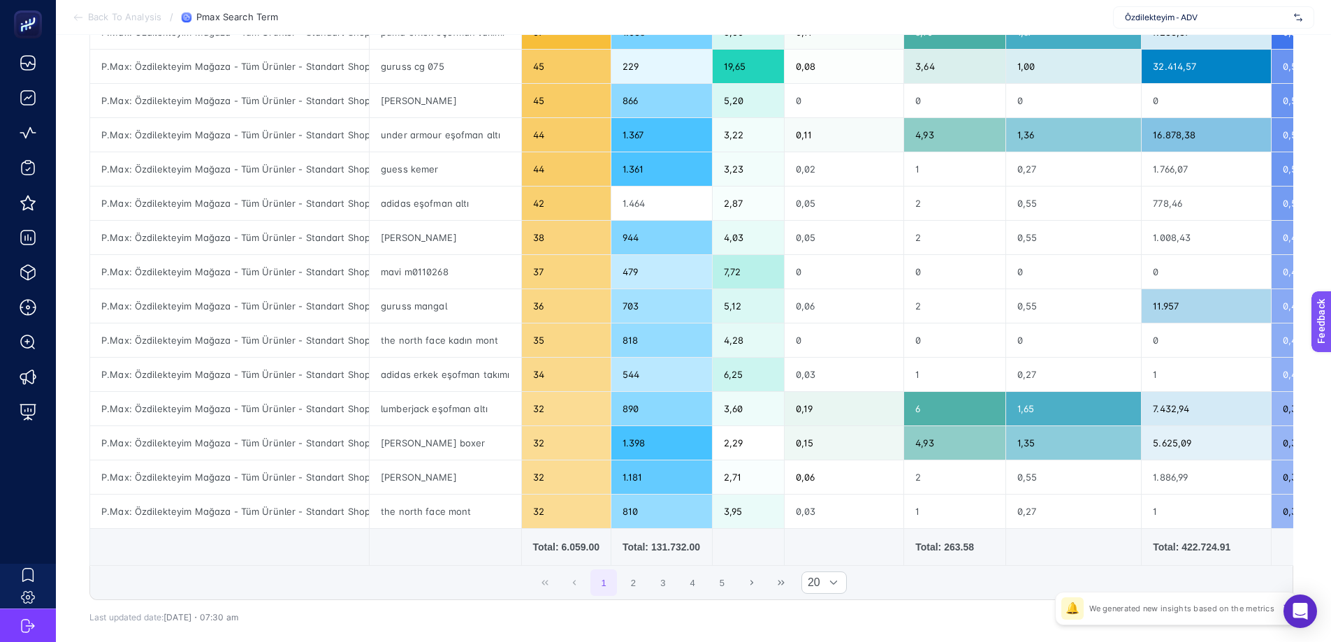
scroll to position [421, 0]
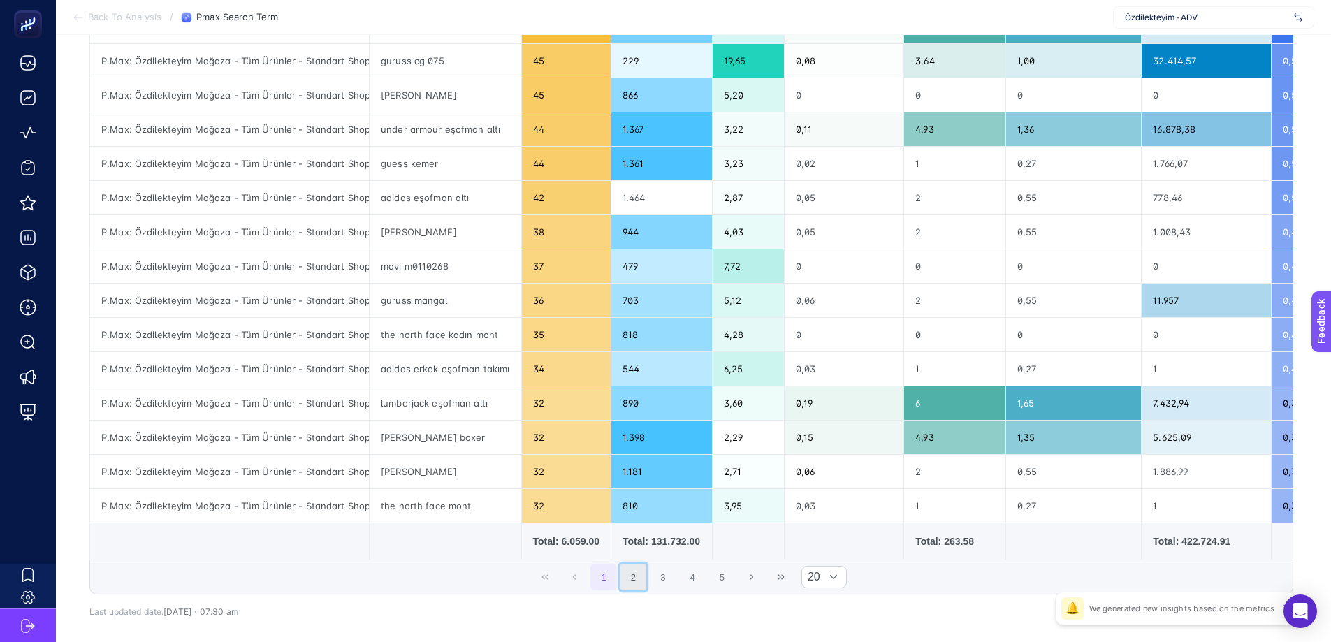
click at [638, 470] on button "2" at bounding box center [633, 577] width 27 height 27
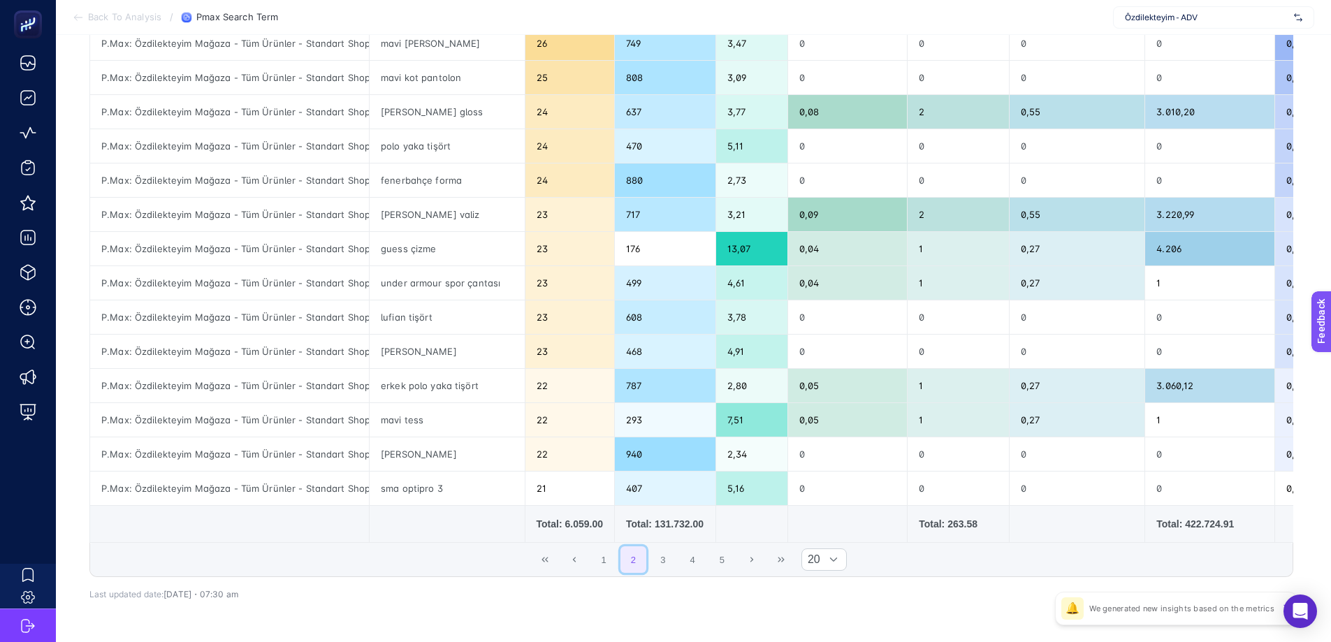
scroll to position [495, 0]
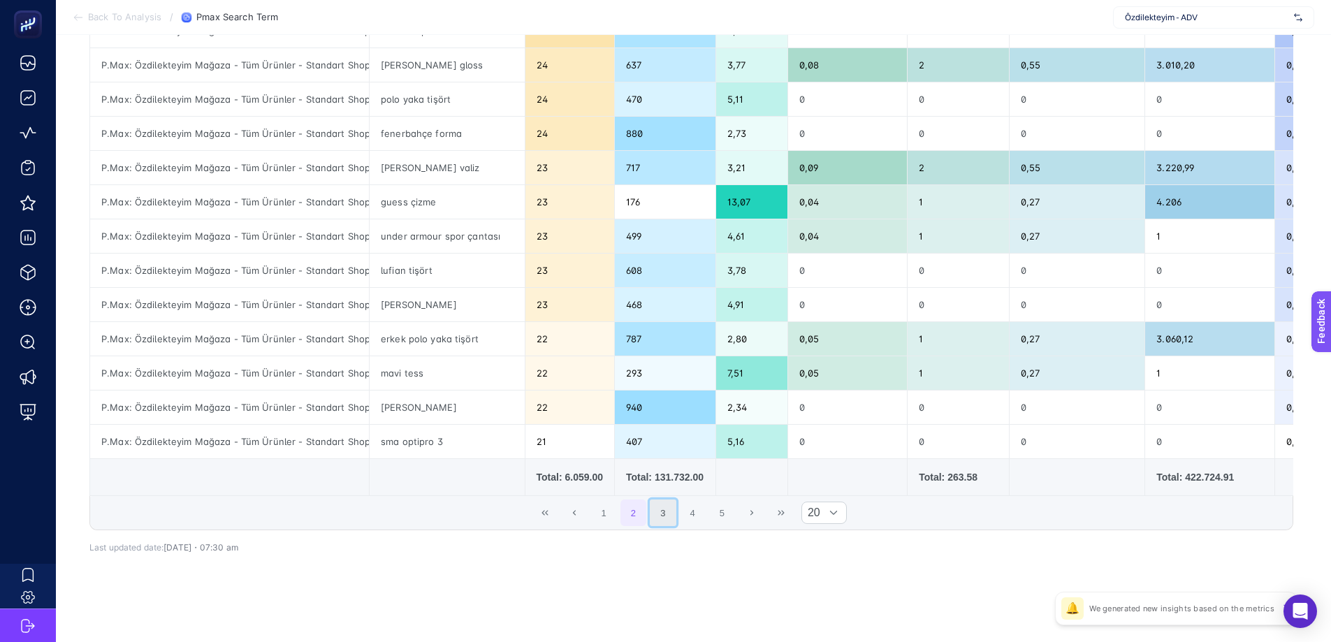
click at [665, 470] on button "3" at bounding box center [663, 513] width 27 height 27
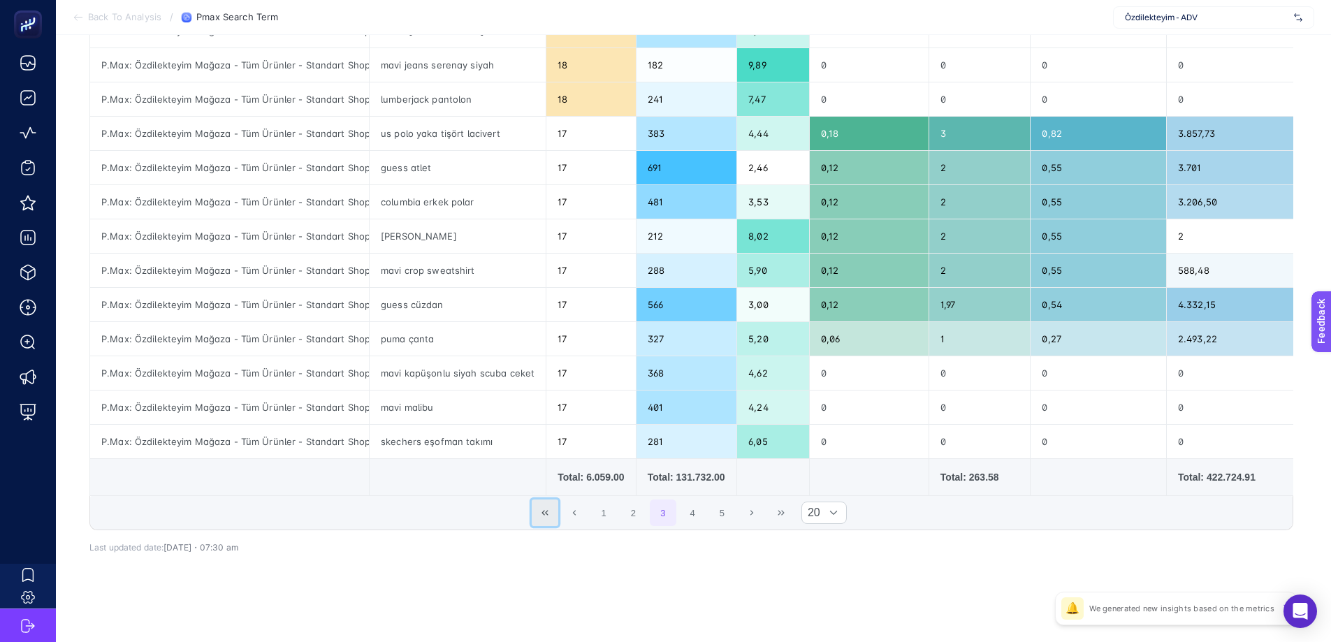
click at [549, 470] on icon "First Page" at bounding box center [545, 513] width 8 height 8
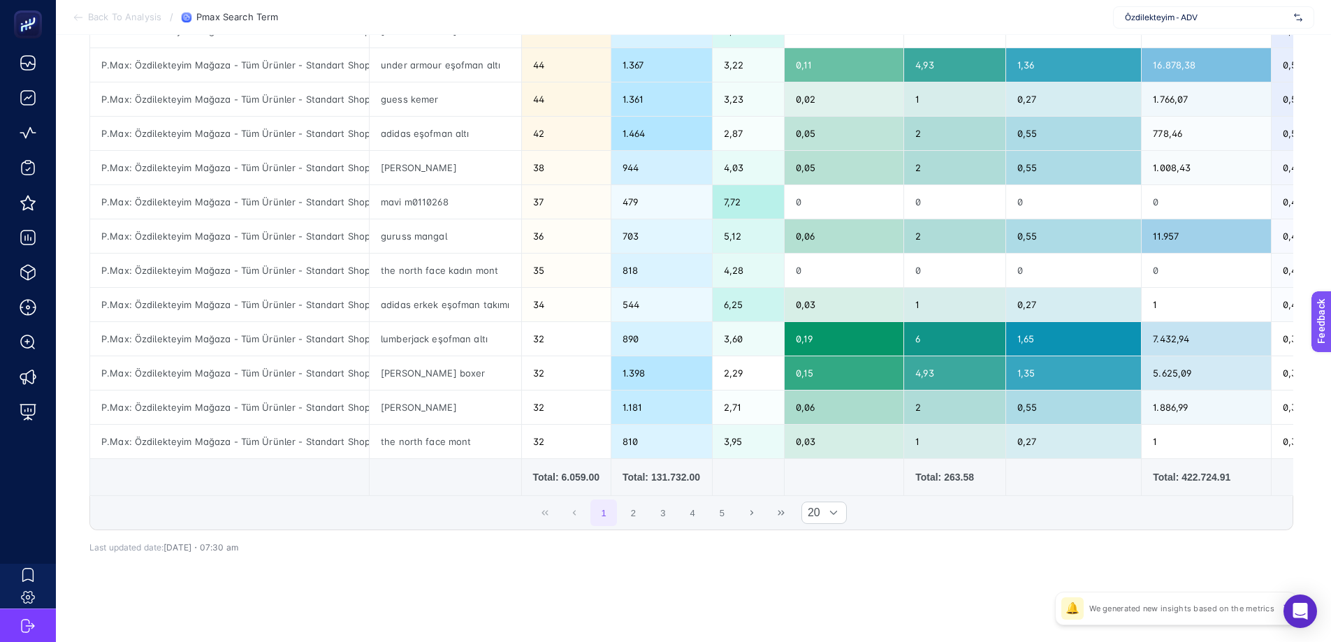
scroll to position [51, 0]
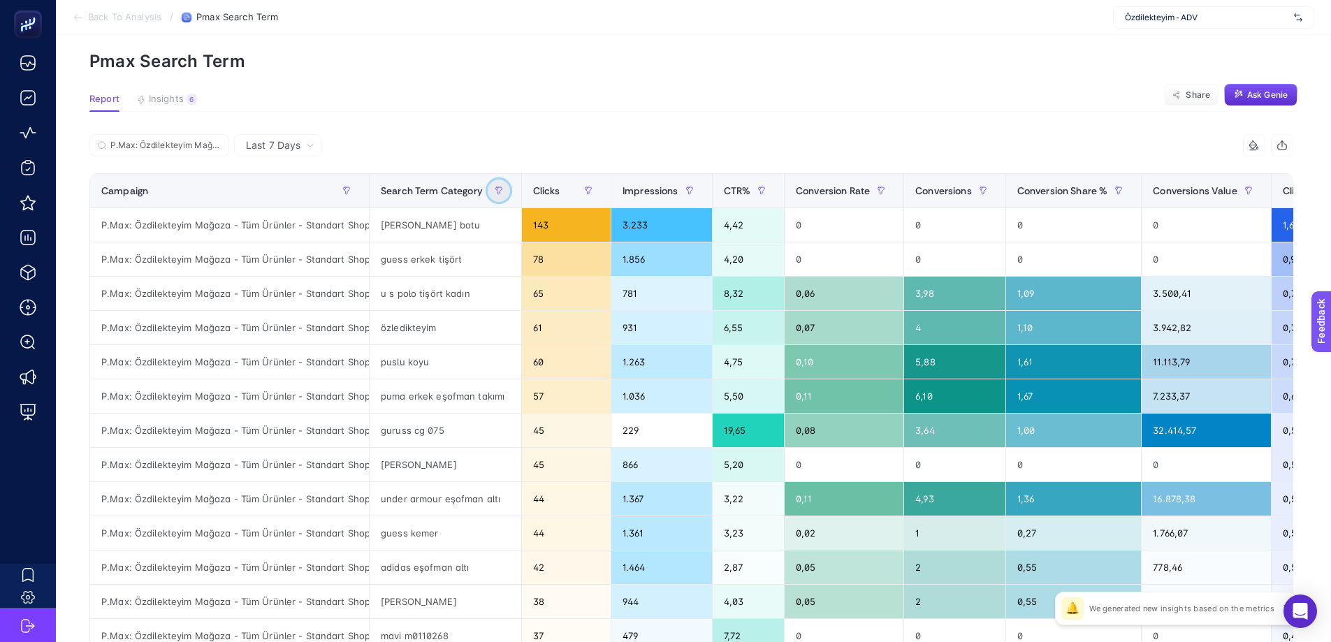
click at [501, 189] on button "button" at bounding box center [499, 191] width 22 height 22
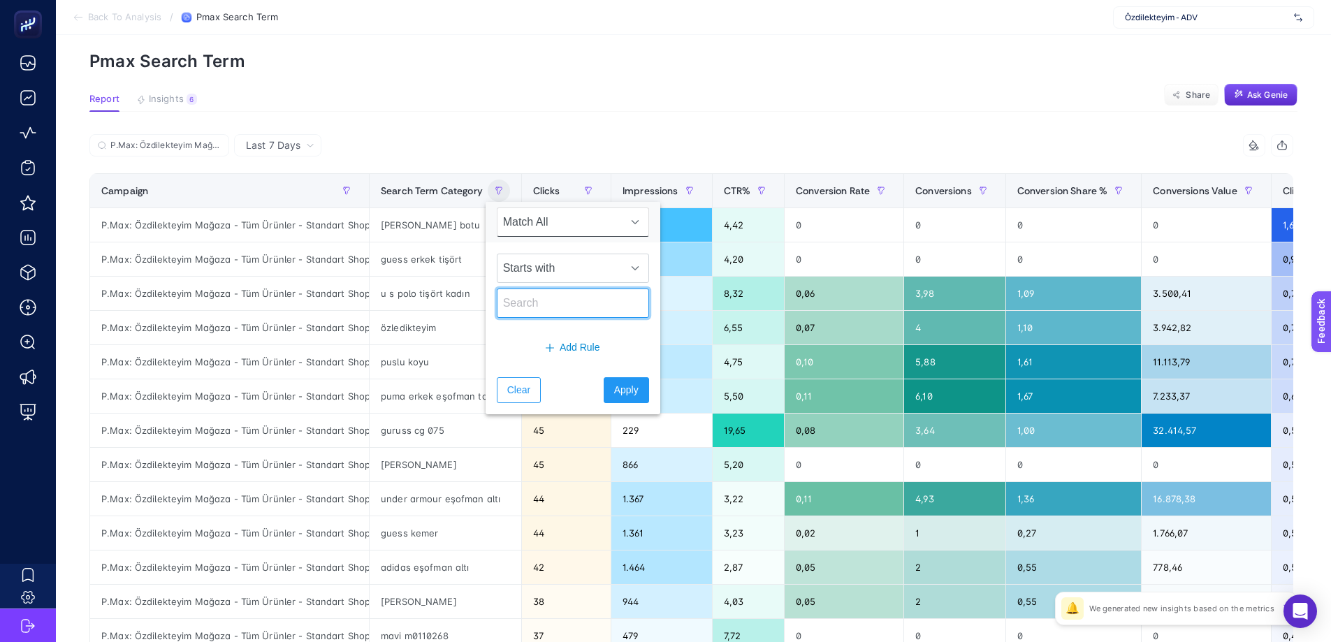
click at [543, 303] on input "text" at bounding box center [573, 303] width 152 height 29
type input "mavi"
click at [592, 269] on span "Starts with" at bounding box center [559, 268] width 124 height 28
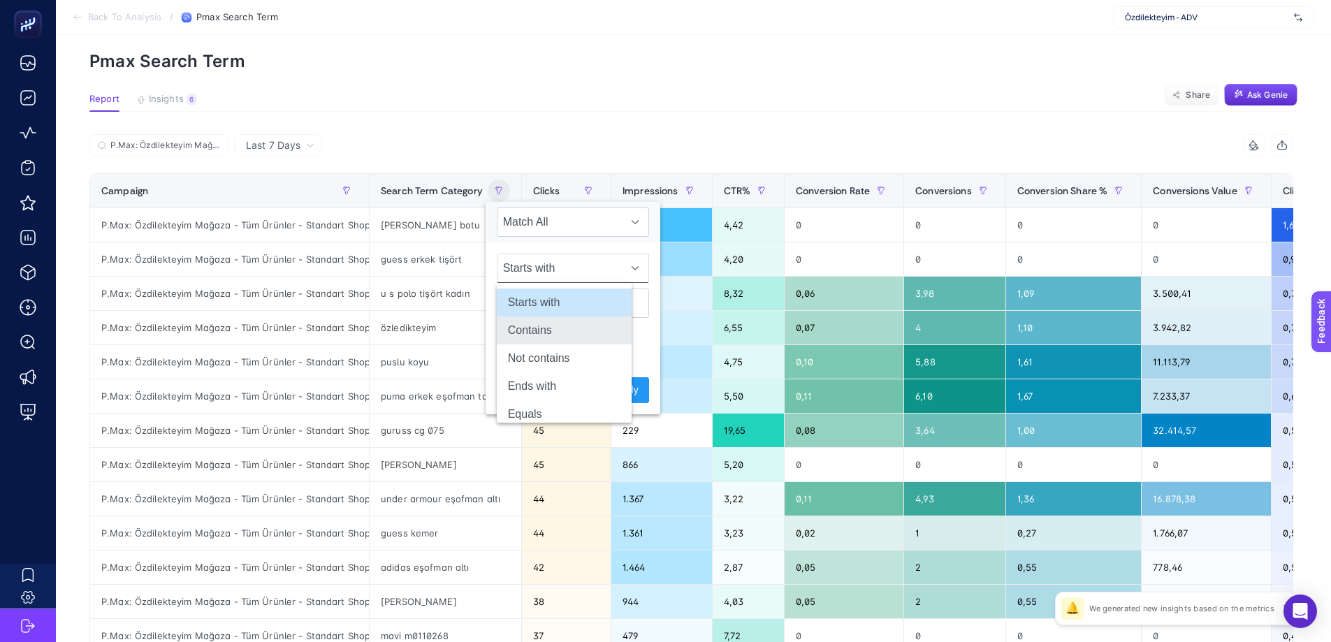
click at [550, 333] on li "Contains" at bounding box center [564, 331] width 135 height 28
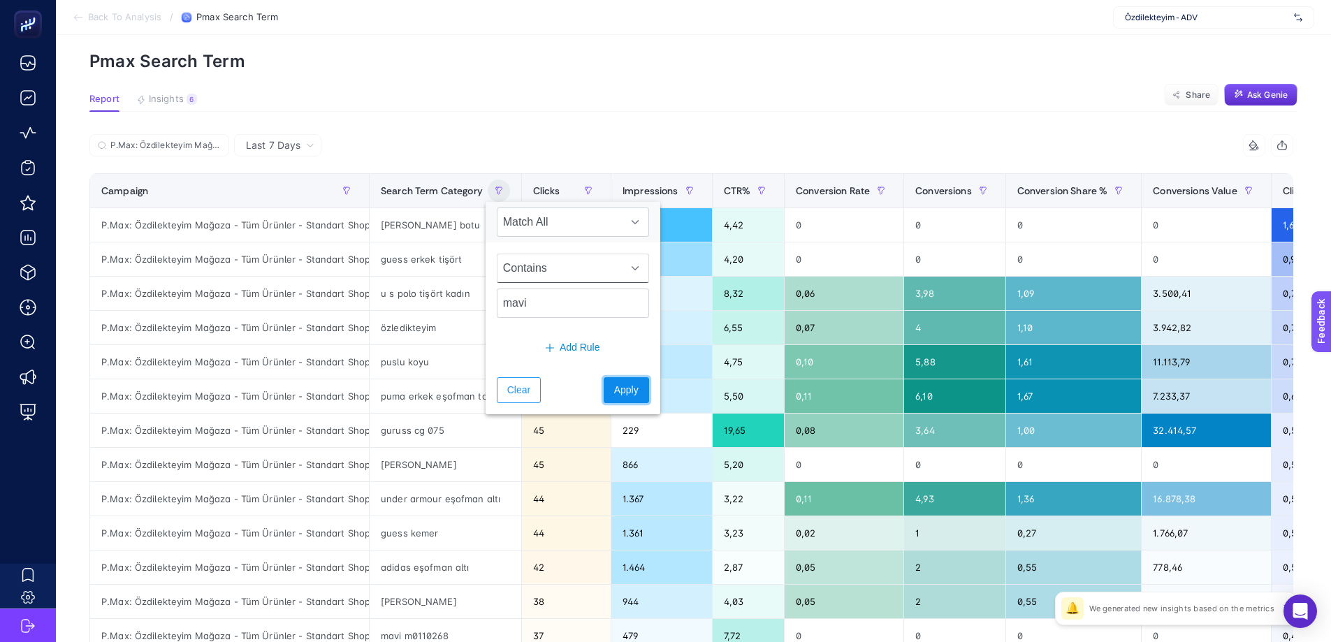
click at [614, 392] on span "Apply" at bounding box center [626, 390] width 24 height 15
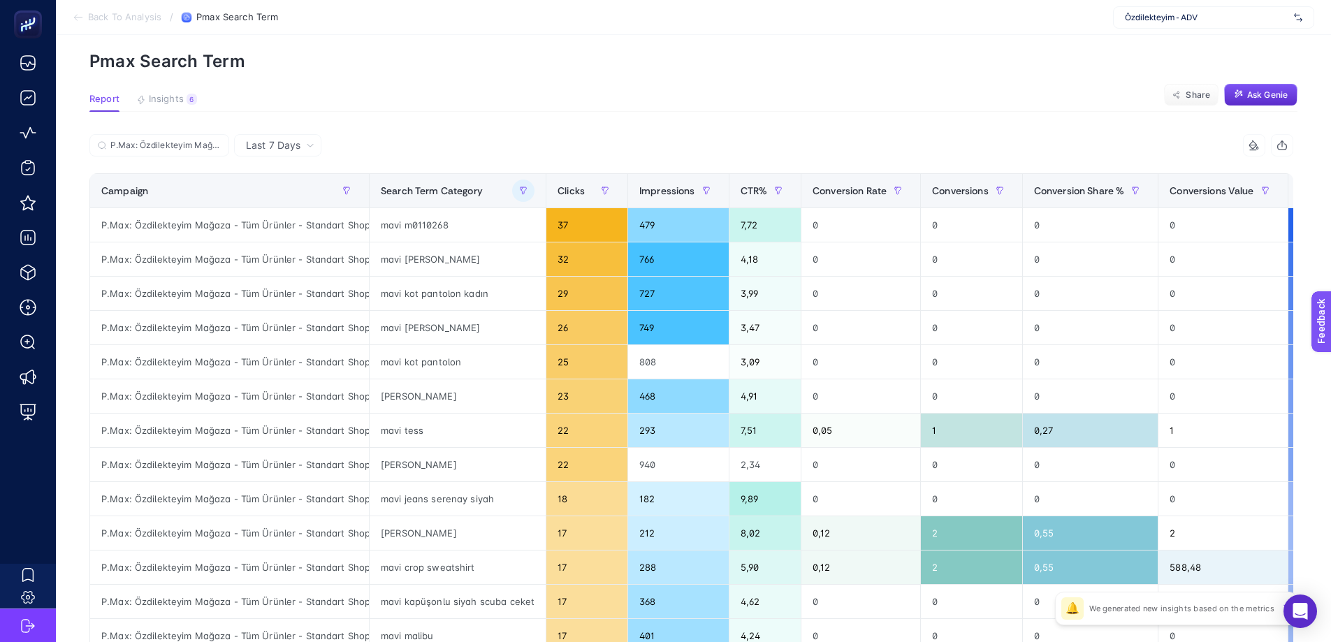
click at [513, 103] on section "Report Insights 6 We generated new insights based on the metrics Share Ask [PER…" at bounding box center [693, 103] width 1208 height 18
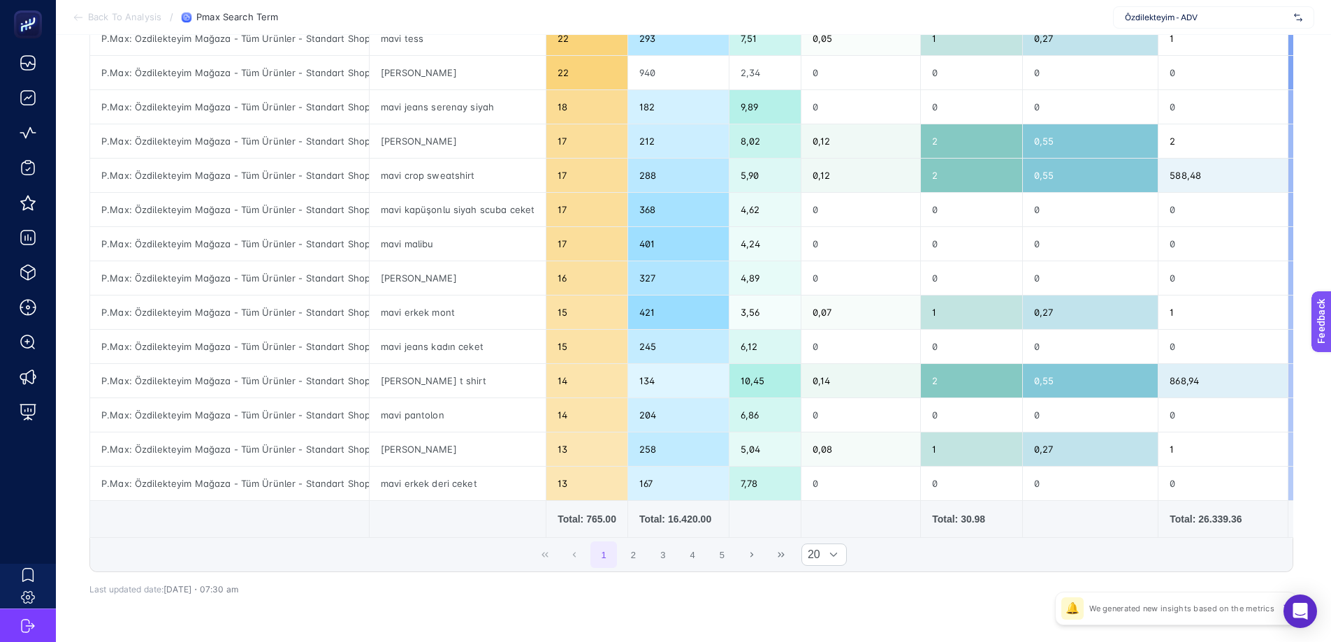
scroll to position [437, 6]
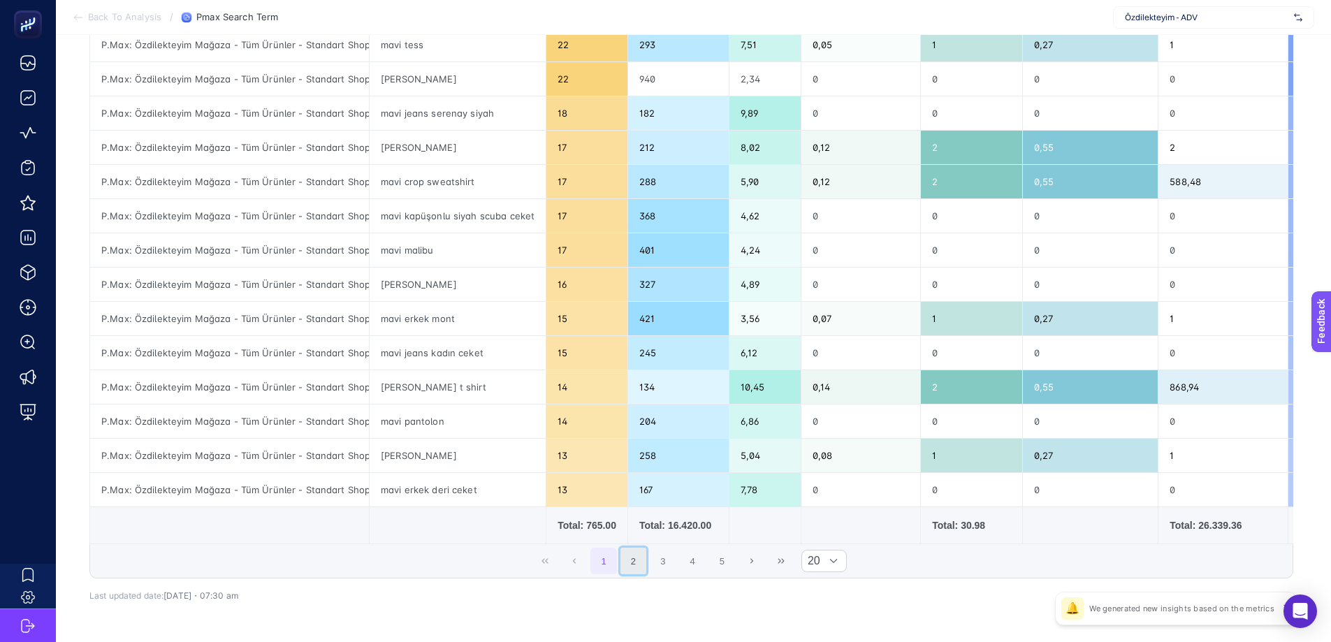
click at [632, 470] on button "2" at bounding box center [633, 561] width 27 height 27
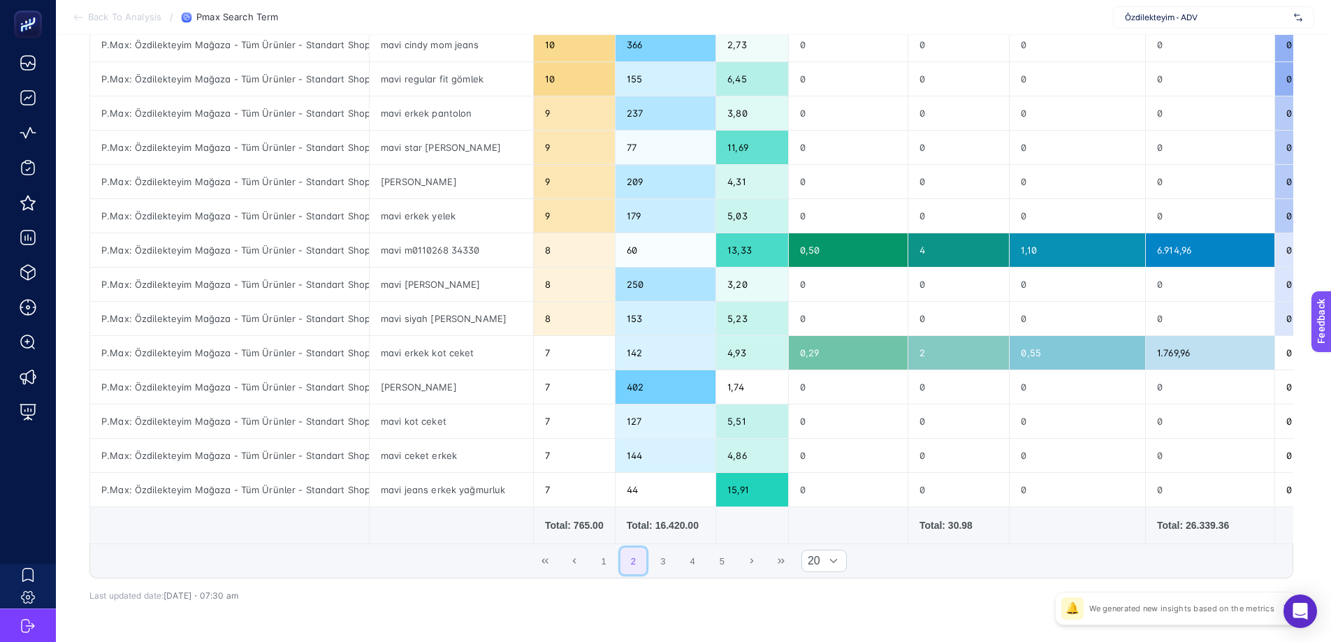
click at [629, 470] on button "2" at bounding box center [633, 561] width 27 height 27
click at [657, 470] on button "3" at bounding box center [663, 561] width 27 height 27
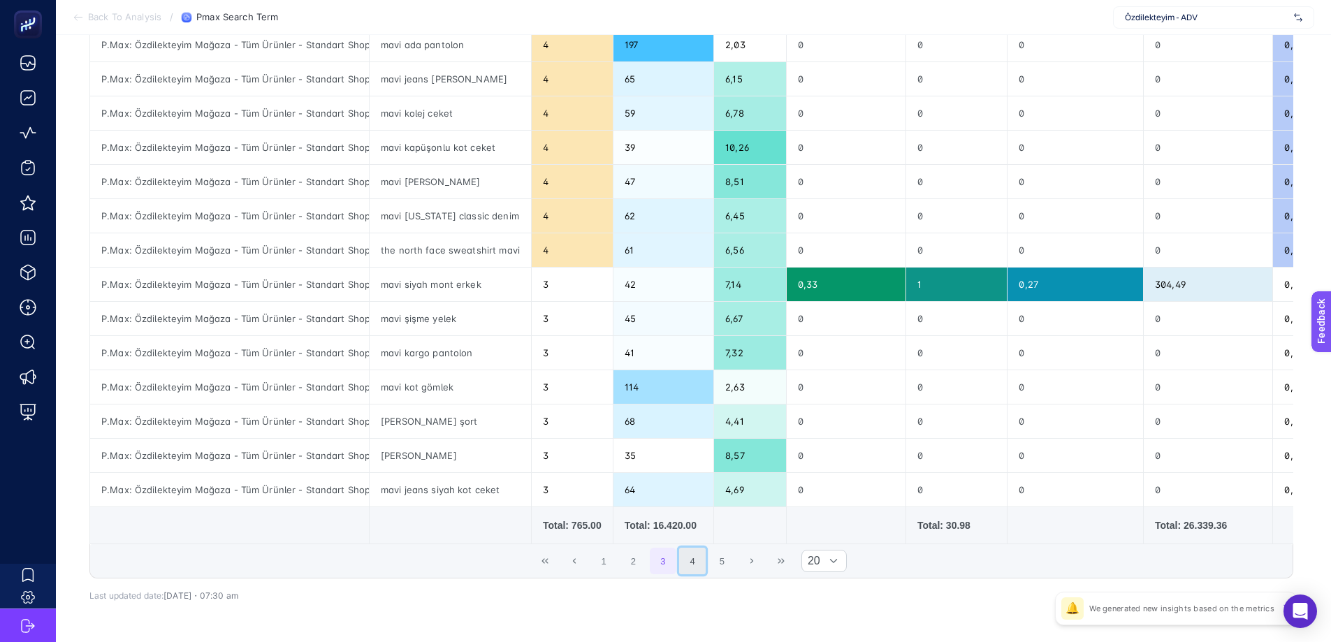
click at [690, 470] on button "4" at bounding box center [692, 561] width 27 height 27
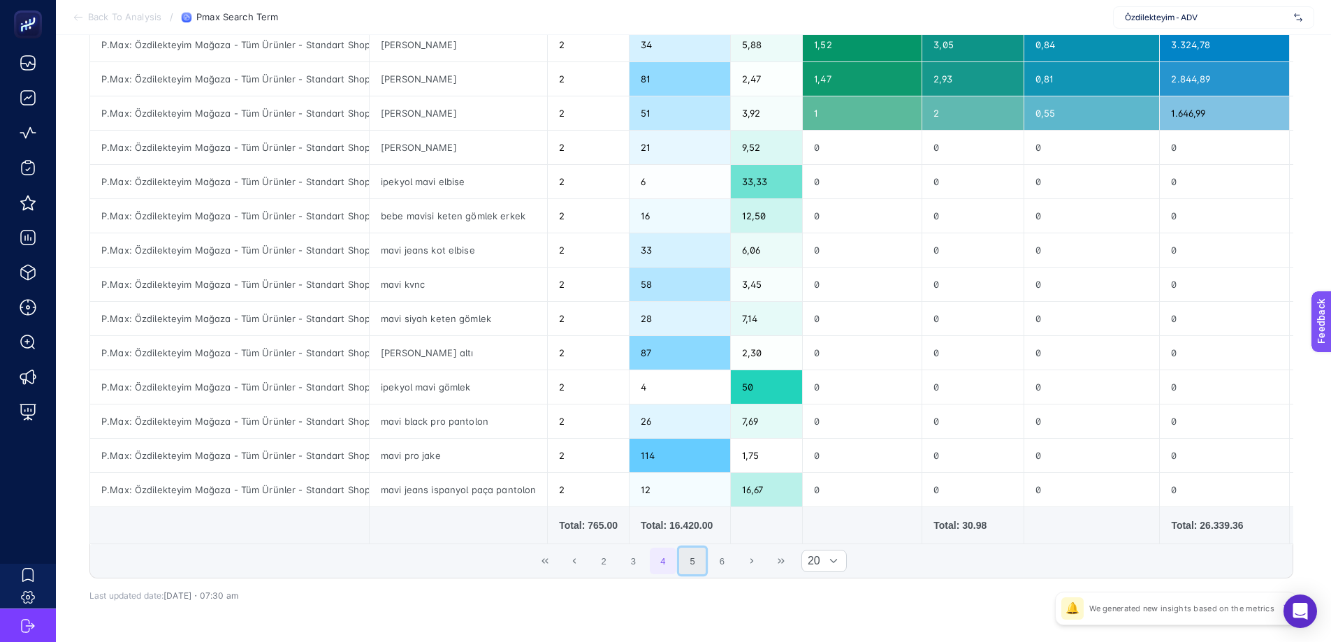
click at [694, 470] on button "5" at bounding box center [692, 561] width 27 height 27
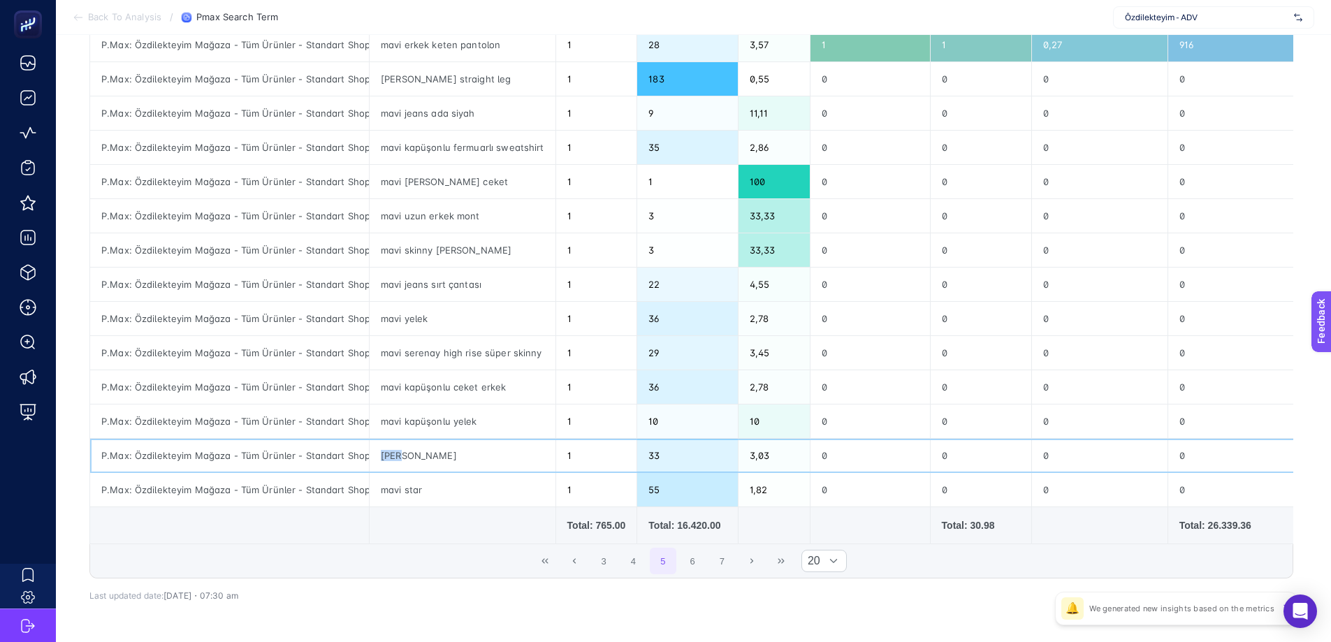
drag, startPoint x: 396, startPoint y: 457, endPoint x: 373, endPoint y: 457, distance: 23.1
click at [373, 457] on div "[PERSON_NAME]" at bounding box center [463, 456] width 186 height 34
click at [426, 470] on div "mavi star" at bounding box center [463, 490] width 186 height 34
click at [692, 470] on button "6" at bounding box center [692, 561] width 27 height 27
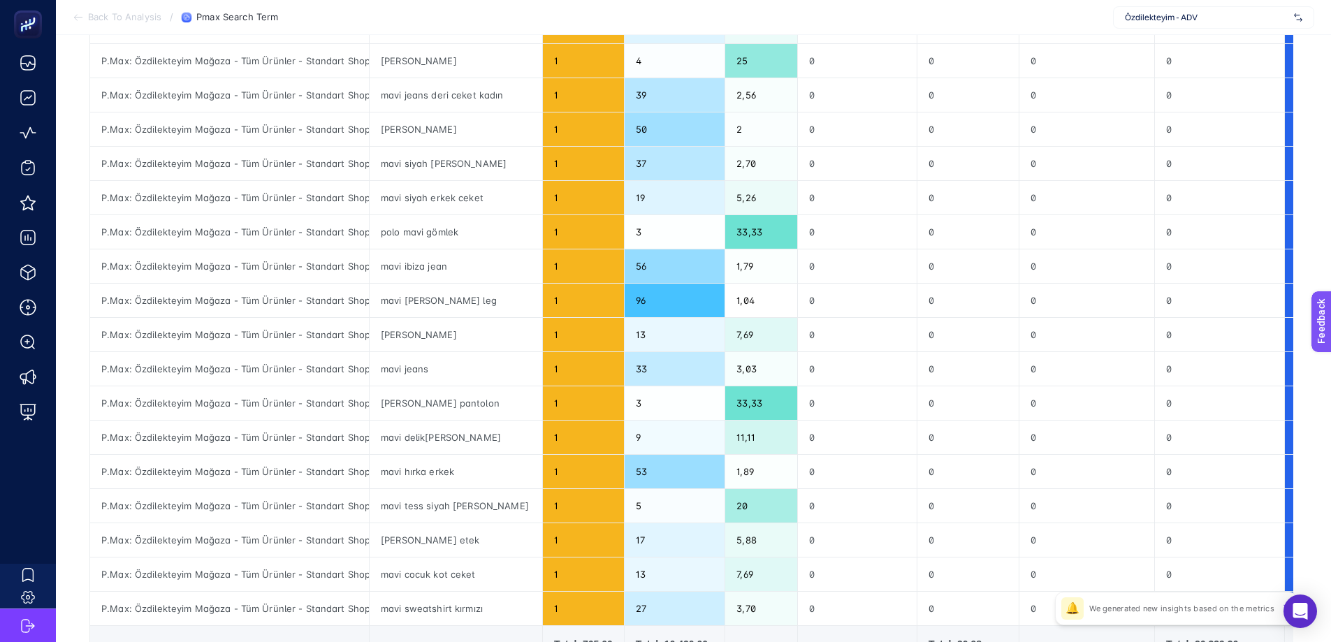
scroll to position [495, 6]
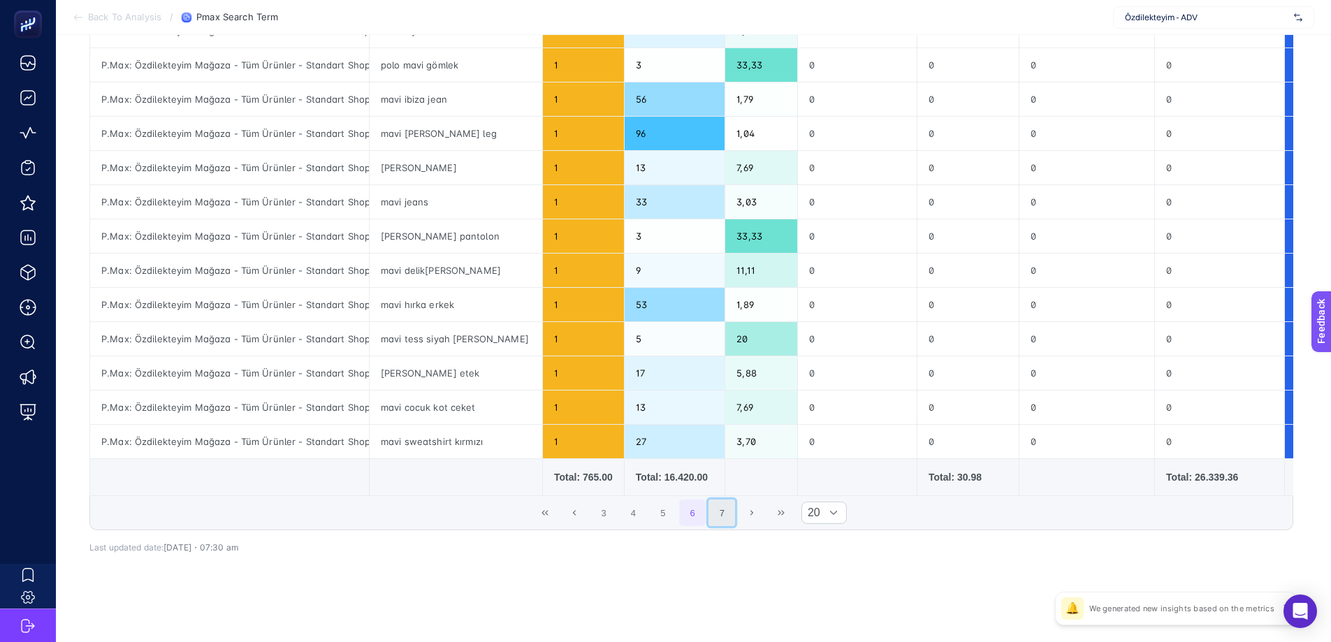
click at [717, 470] on button "7" at bounding box center [722, 513] width 27 height 27
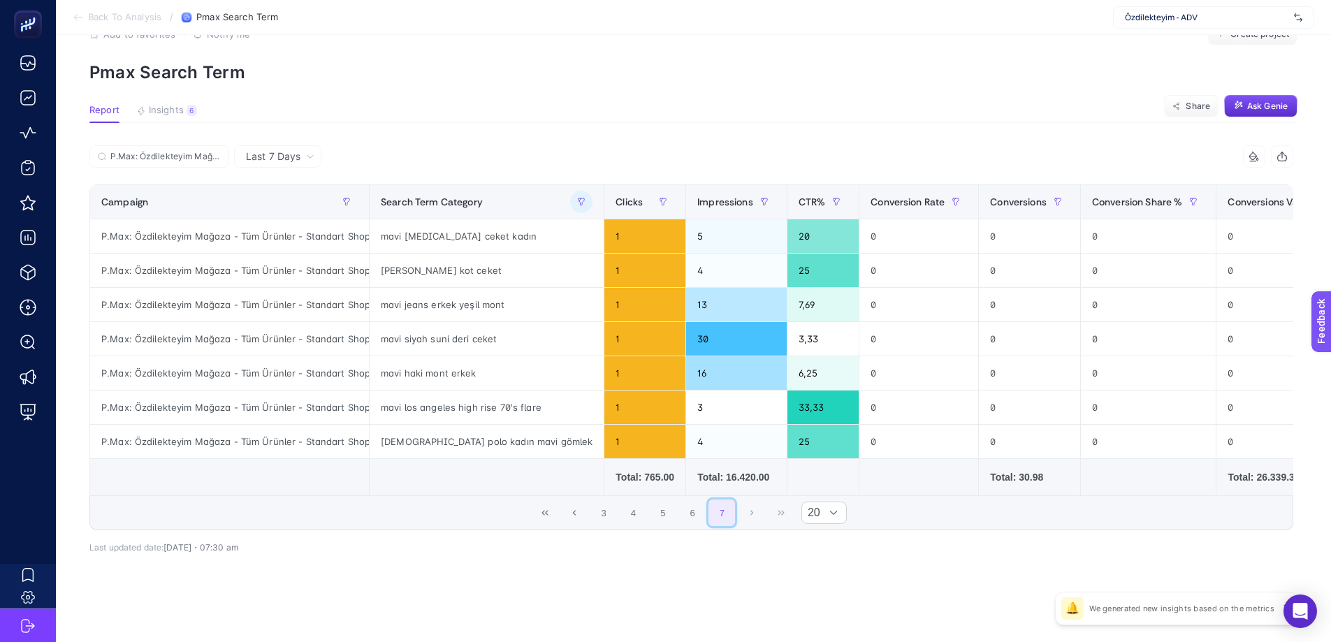
scroll to position [50, 6]
click at [546, 470] on icon "First Page" at bounding box center [545, 513] width 8 height 8
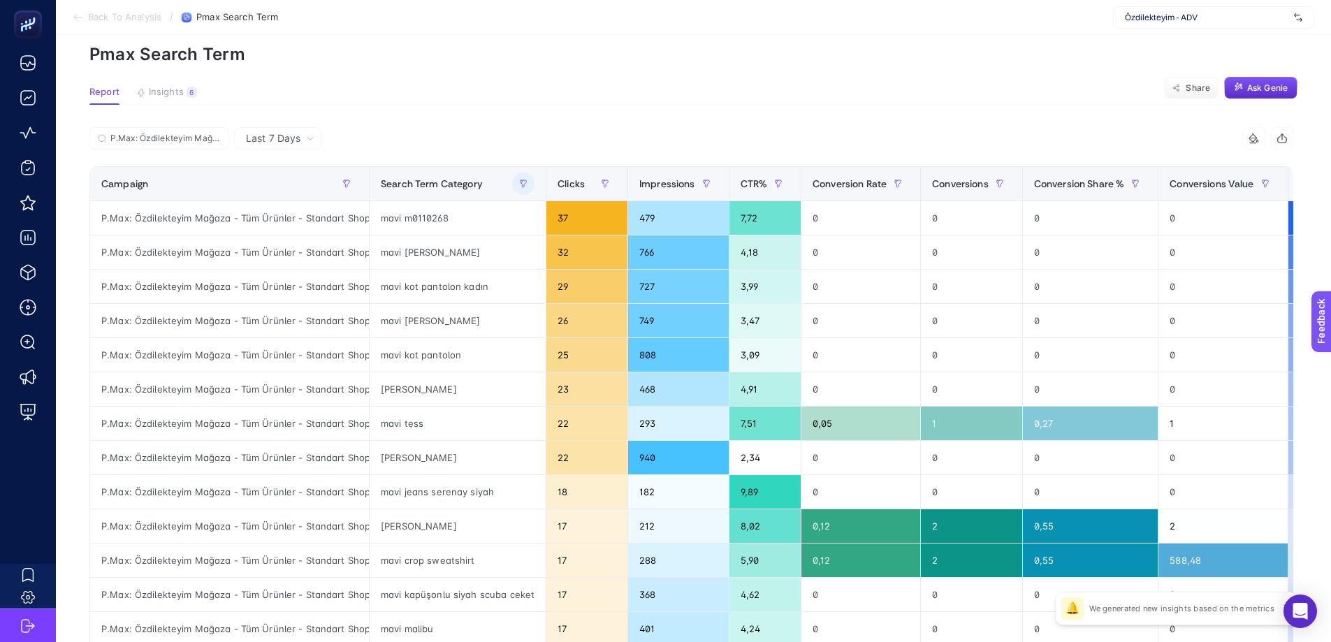
scroll to position [60, 6]
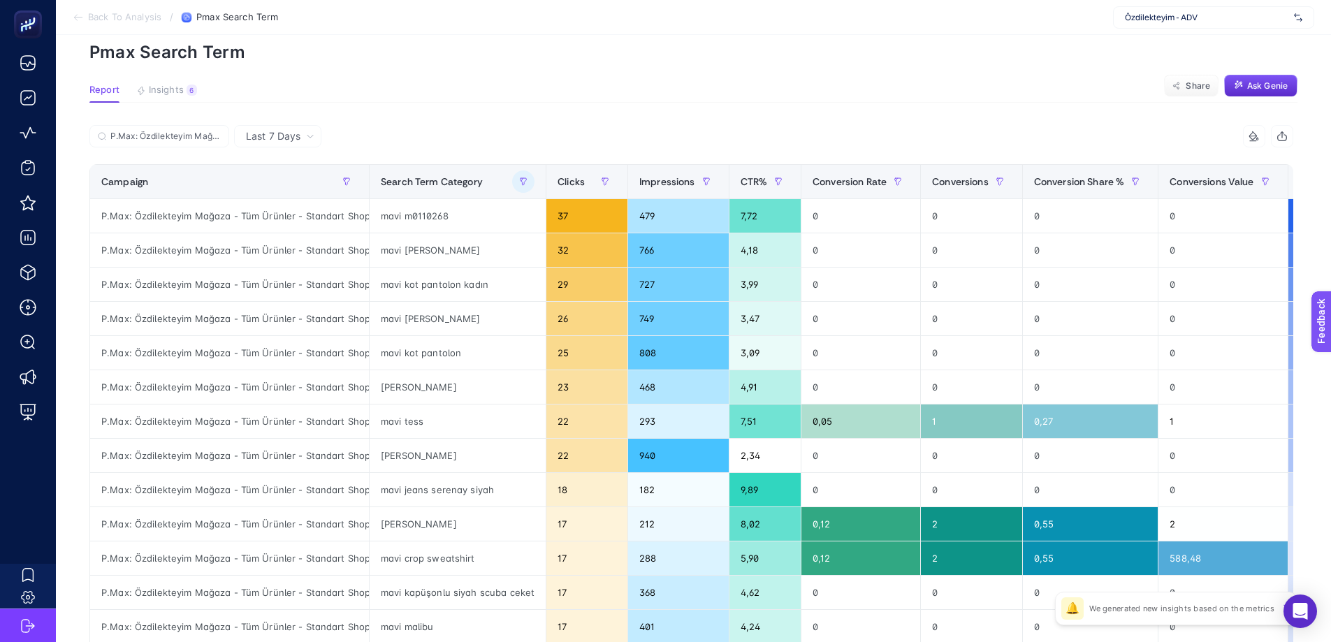
click at [286, 140] on span "Last 7 Days" at bounding box center [273, 136] width 55 height 14
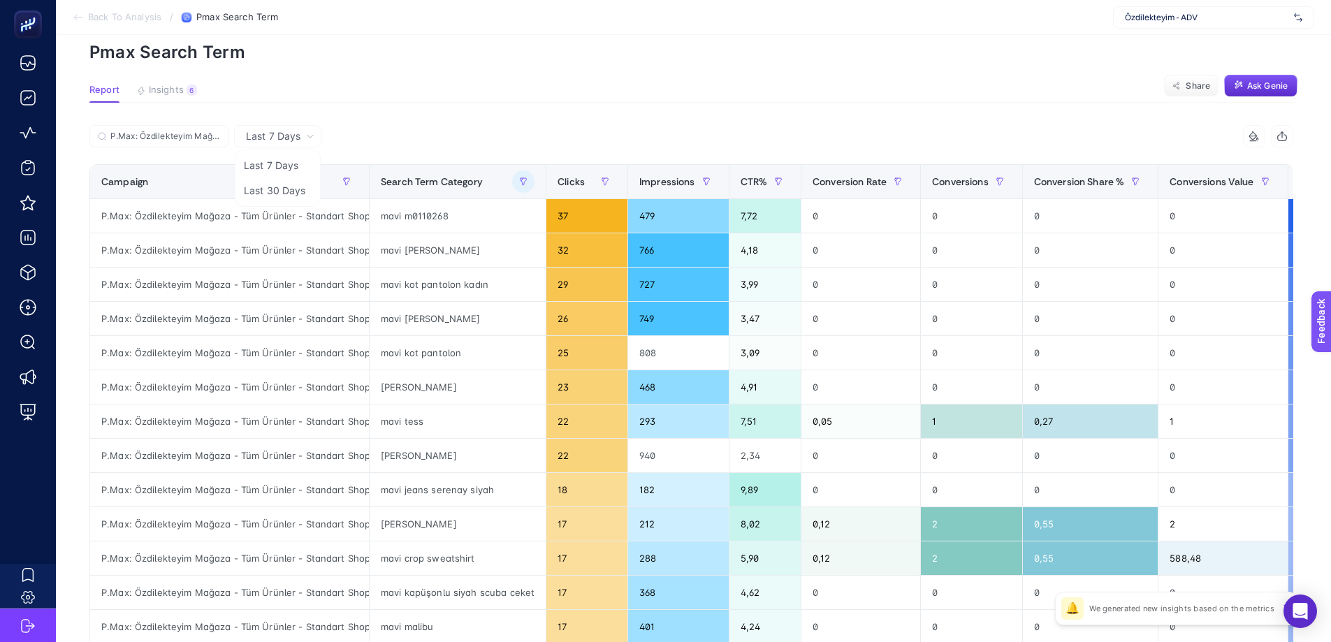
drag, startPoint x: 283, startPoint y: 201, endPoint x: 249, endPoint y: 187, distance: 37.0
click at [283, 201] on li "Last 30 Days" at bounding box center [277, 190] width 79 height 25
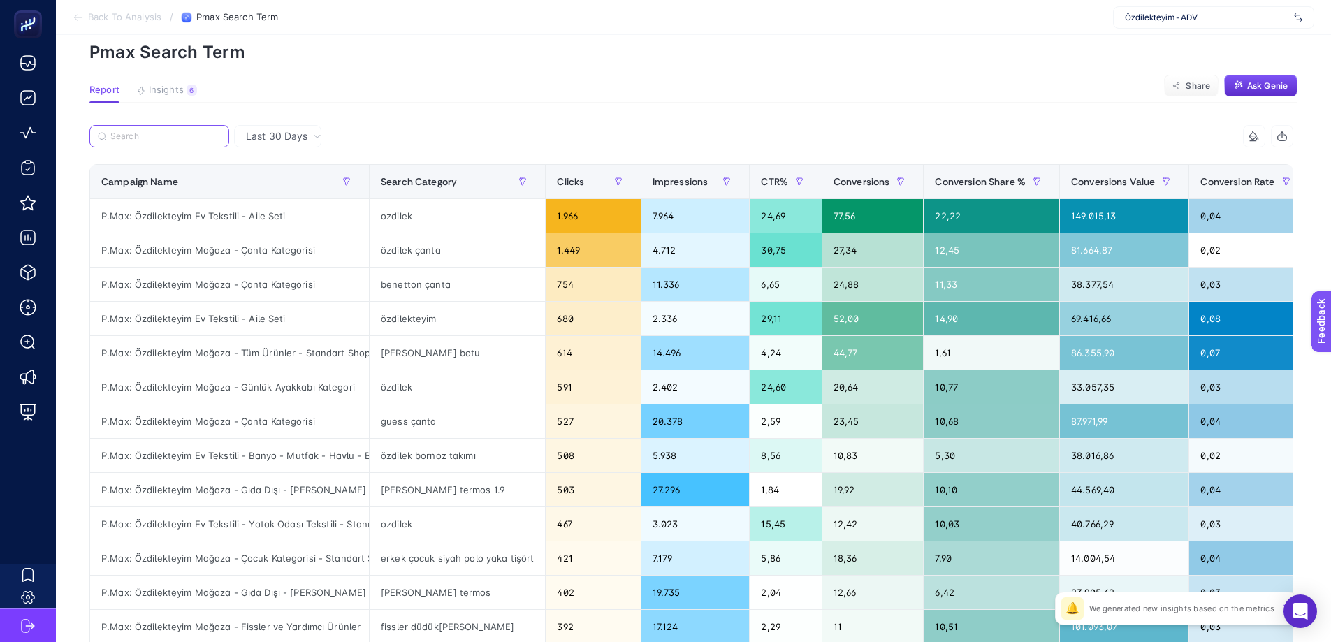
click at [180, 132] on input "Search" at bounding box center [165, 136] width 110 height 10
paste input "P.Max: Özdilekteyim Mağaza - Tüm Ürünler - Standart Shopping"
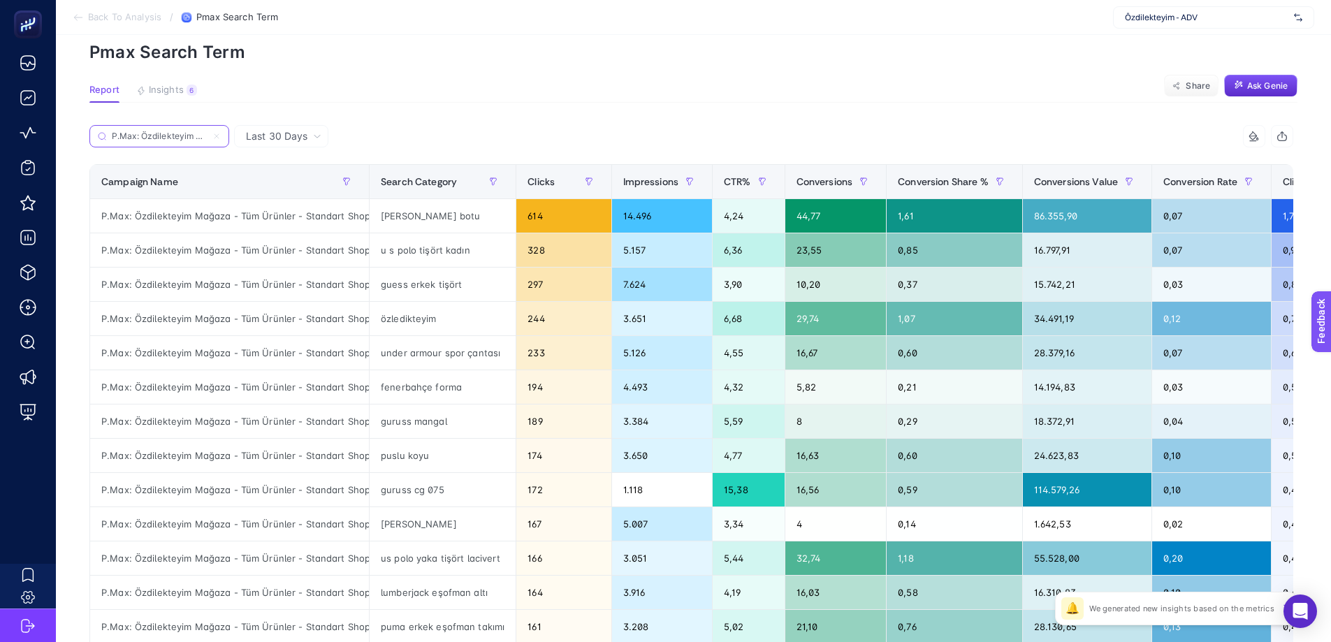
scroll to position [0, 164]
click at [168, 138] on input "P.Max: Özdilekteyim Mağaza - Tüm Ürünler - Standart Shopping" at bounding box center [159, 136] width 95 height 10
type input "P.Max: Özdilekteyim Mağaza - Tüm Ürünler - Standart Shopping"
click at [489, 182] on icon "button" at bounding box center [493, 181] width 8 height 8
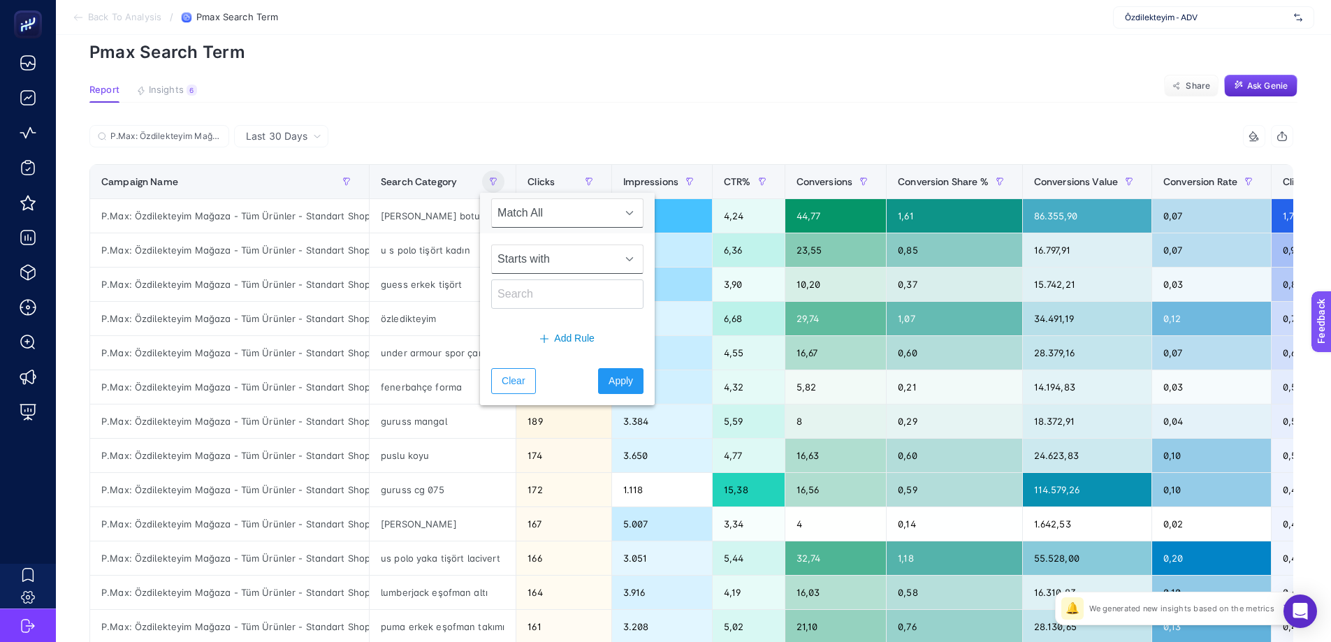
click at [500, 264] on span "Starts with" at bounding box center [554, 259] width 124 height 28
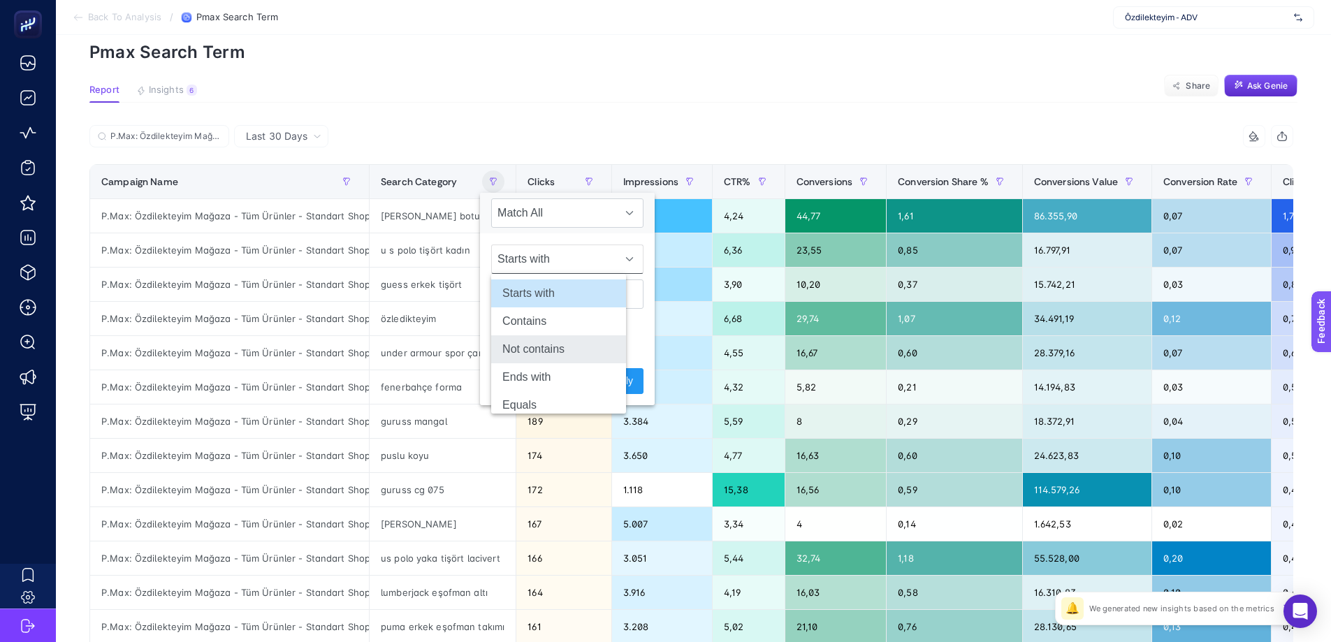
click at [516, 336] on li "Not contains" at bounding box center [558, 349] width 135 height 28
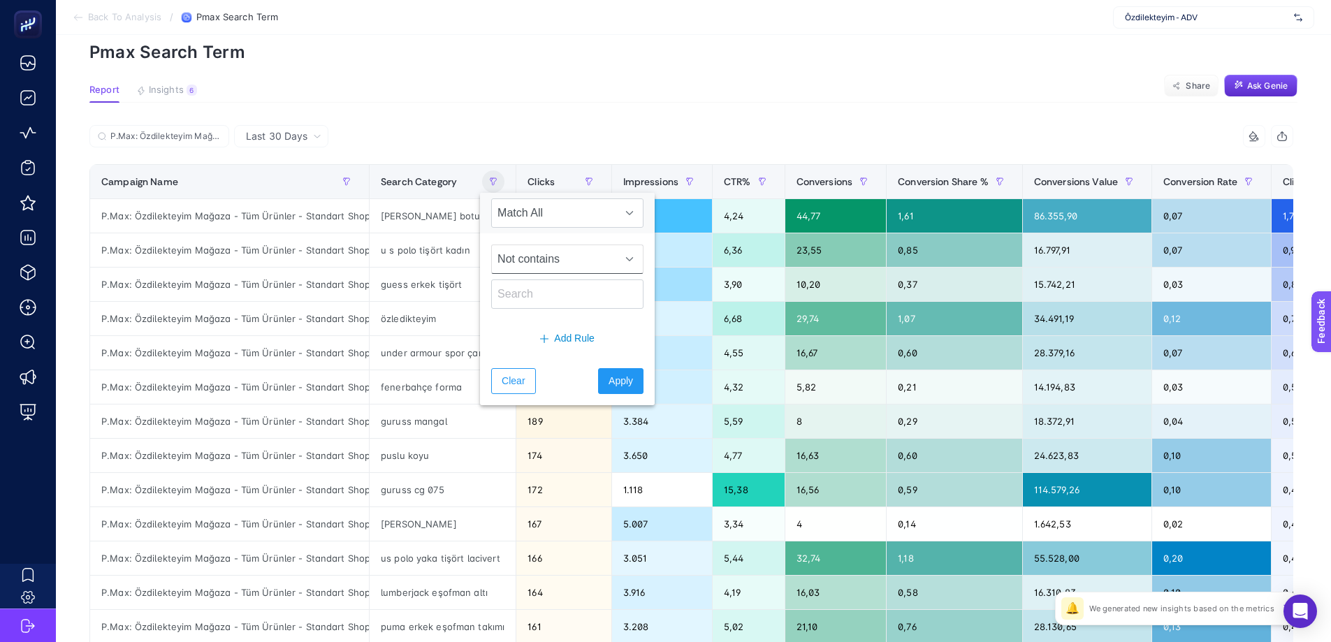
click at [516, 269] on span "Not contains" at bounding box center [554, 259] width 124 height 28
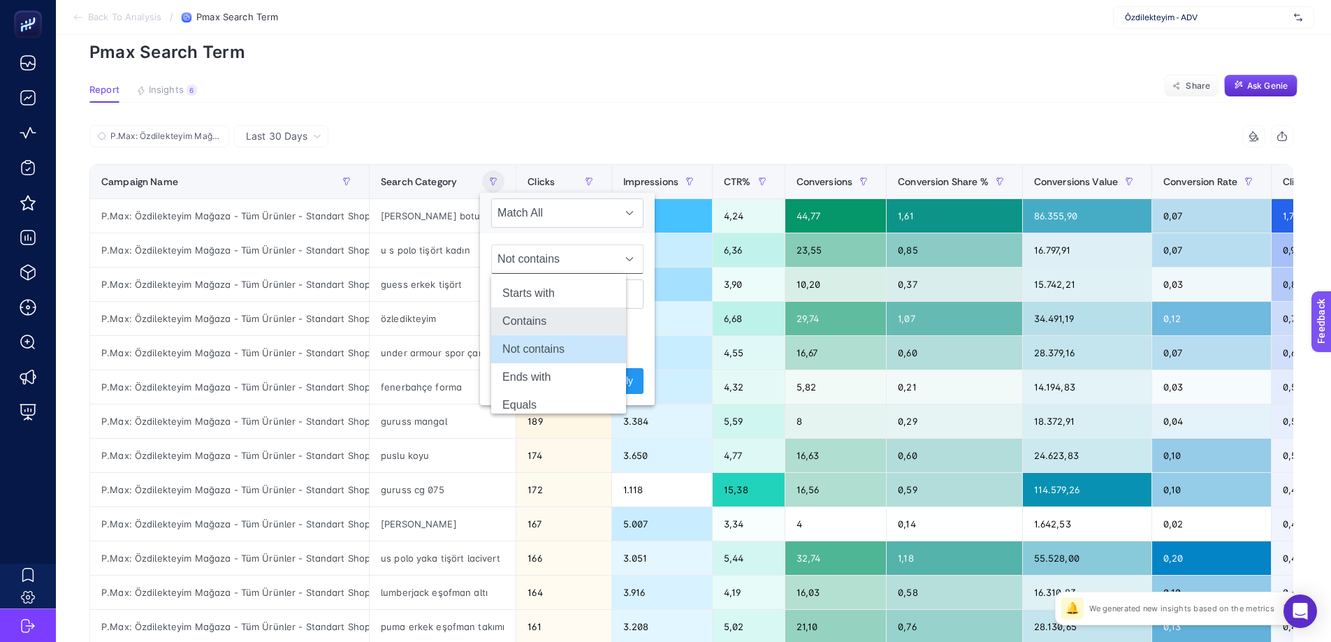
click at [516, 325] on li "Contains" at bounding box center [558, 321] width 135 height 28
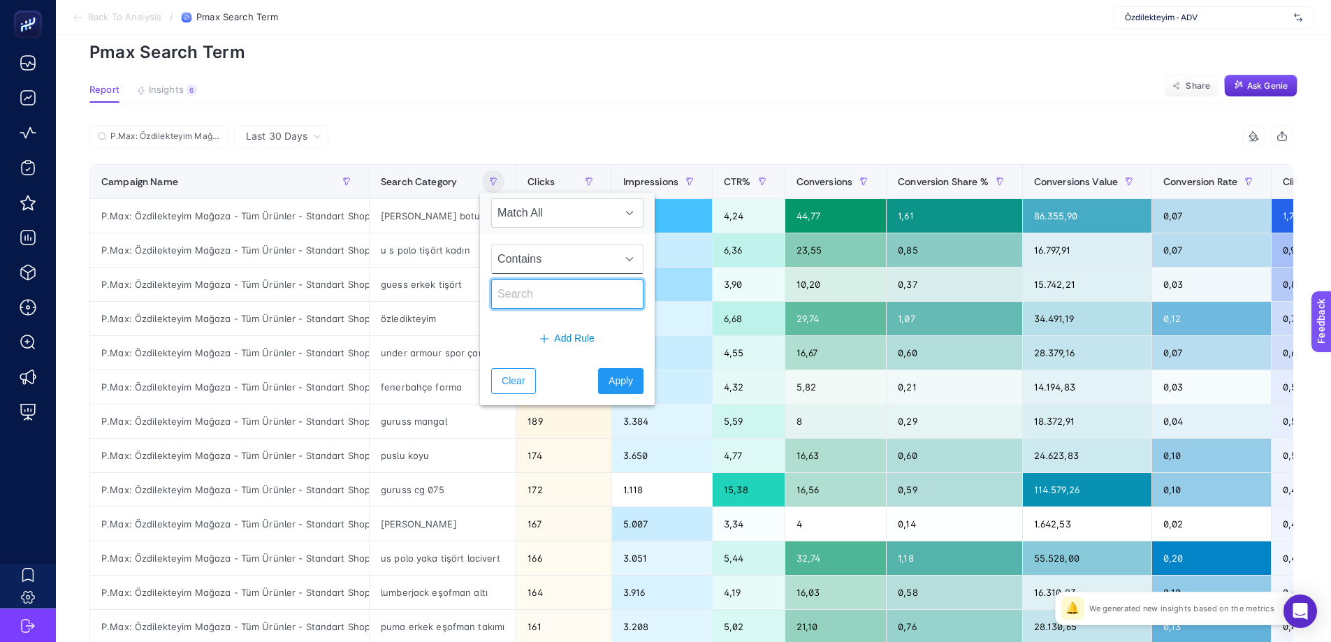
click at [516, 293] on input "text" at bounding box center [567, 293] width 152 height 29
type input "mavi"
click at [609, 377] on span "Apply" at bounding box center [621, 381] width 24 height 15
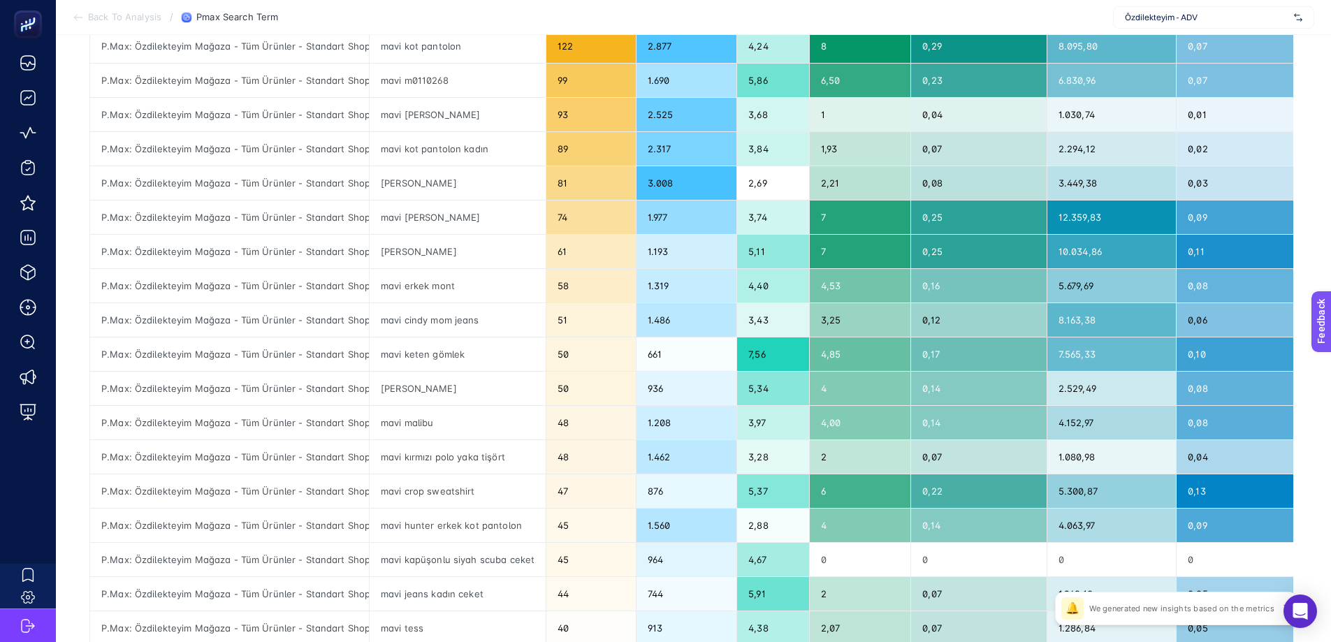
scroll to position [495, 6]
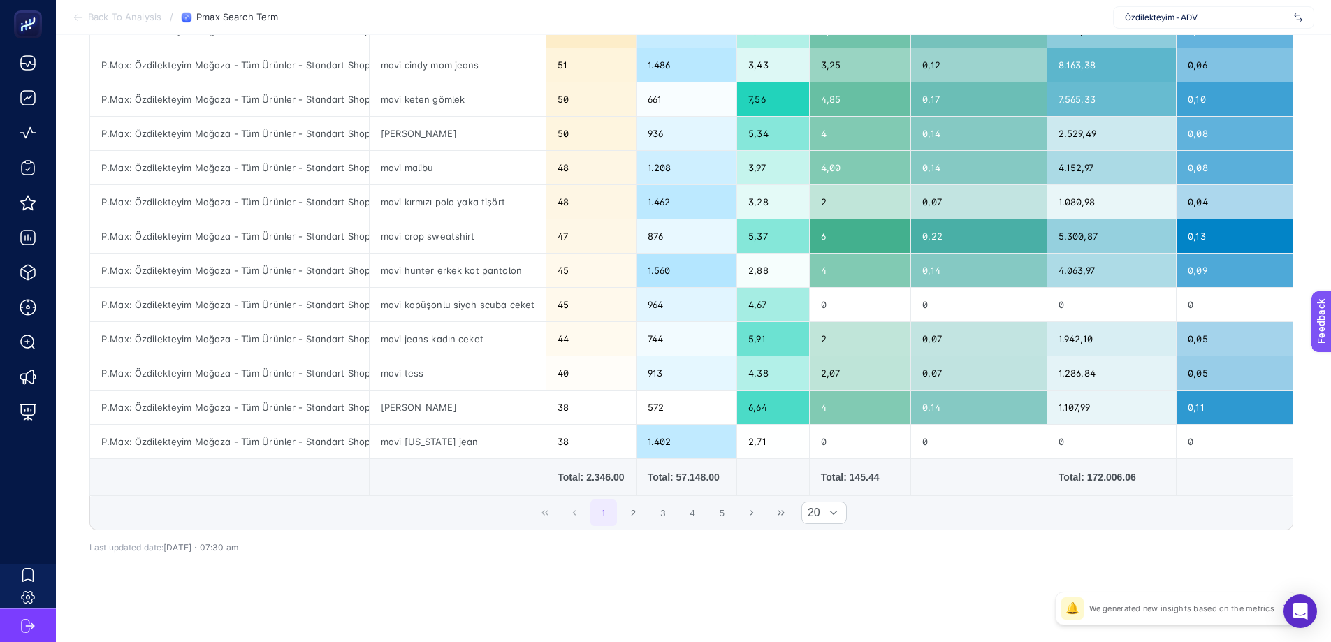
click at [594, 470] on td "Total: 2.346.00" at bounding box center [590, 477] width 89 height 37
click at [851, 470] on div "Total: 145.44" at bounding box center [860, 477] width 79 height 14
drag, startPoint x: 846, startPoint y: 468, endPoint x: 876, endPoint y: 468, distance: 30.0
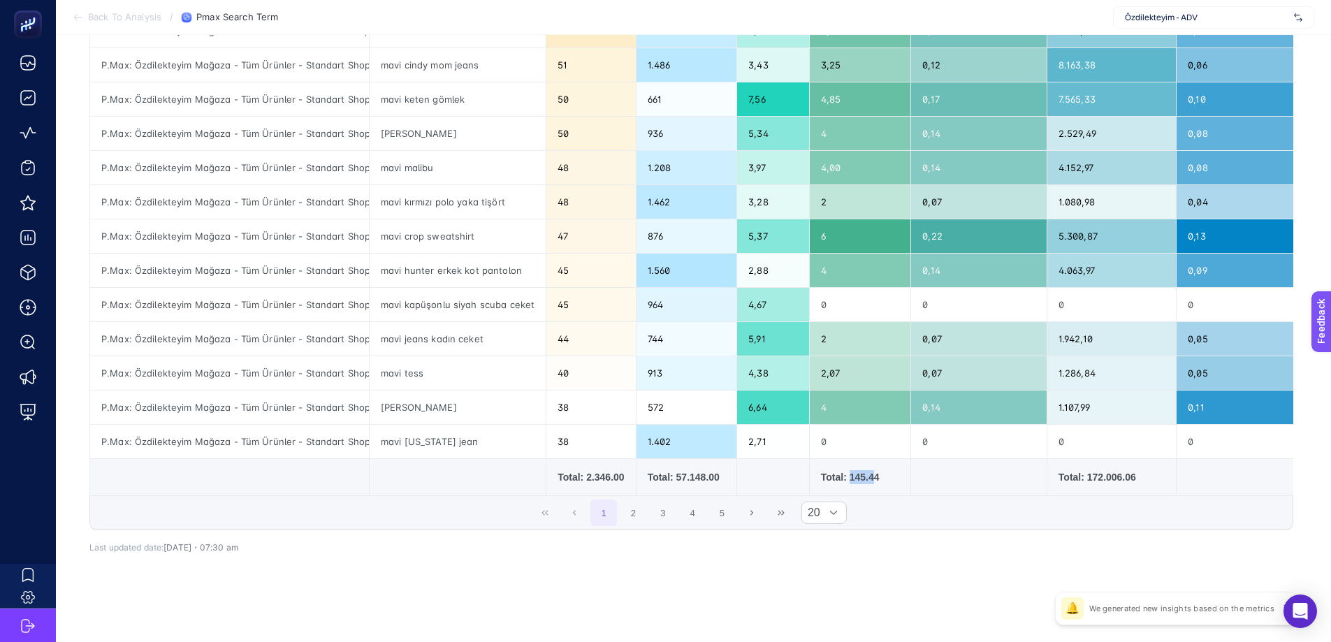
click at [874, 470] on div "Total: 145.44" at bounding box center [860, 477] width 79 height 14
click at [876, 470] on div "Total: 145.44" at bounding box center [860, 477] width 79 height 14
click at [874, 470] on div "Total: 145.44" at bounding box center [860, 477] width 79 height 14
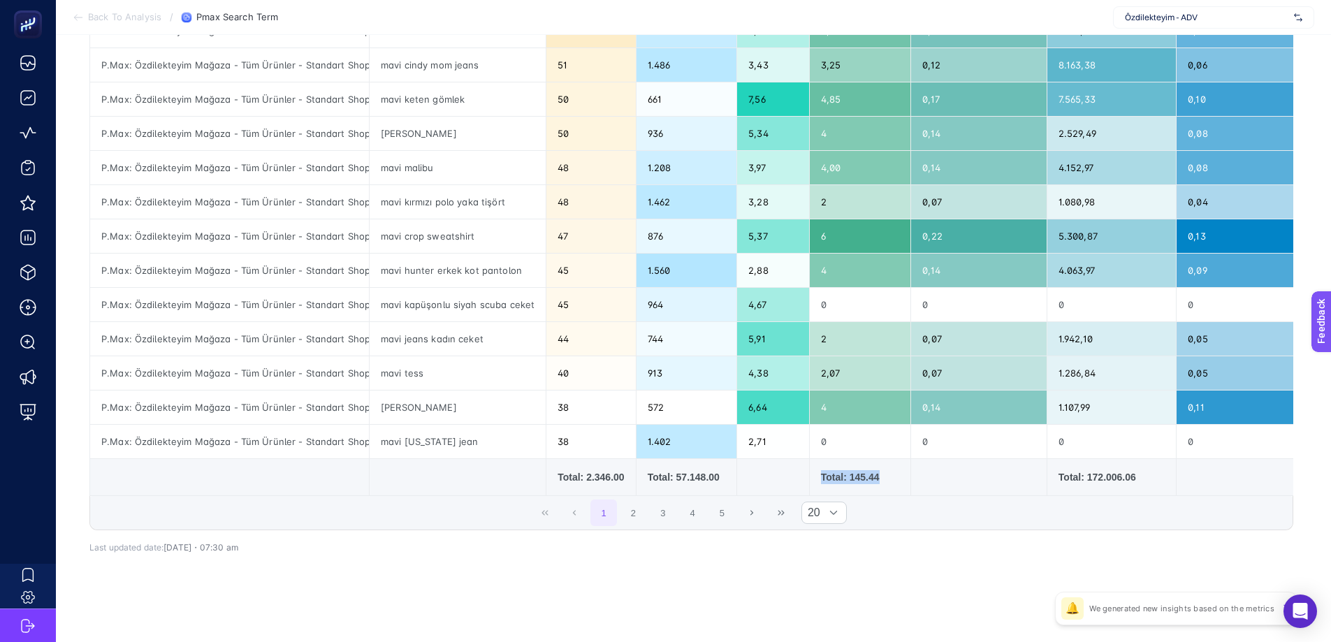
click at [874, 470] on div "Total: 145.44" at bounding box center [860, 477] width 79 height 14
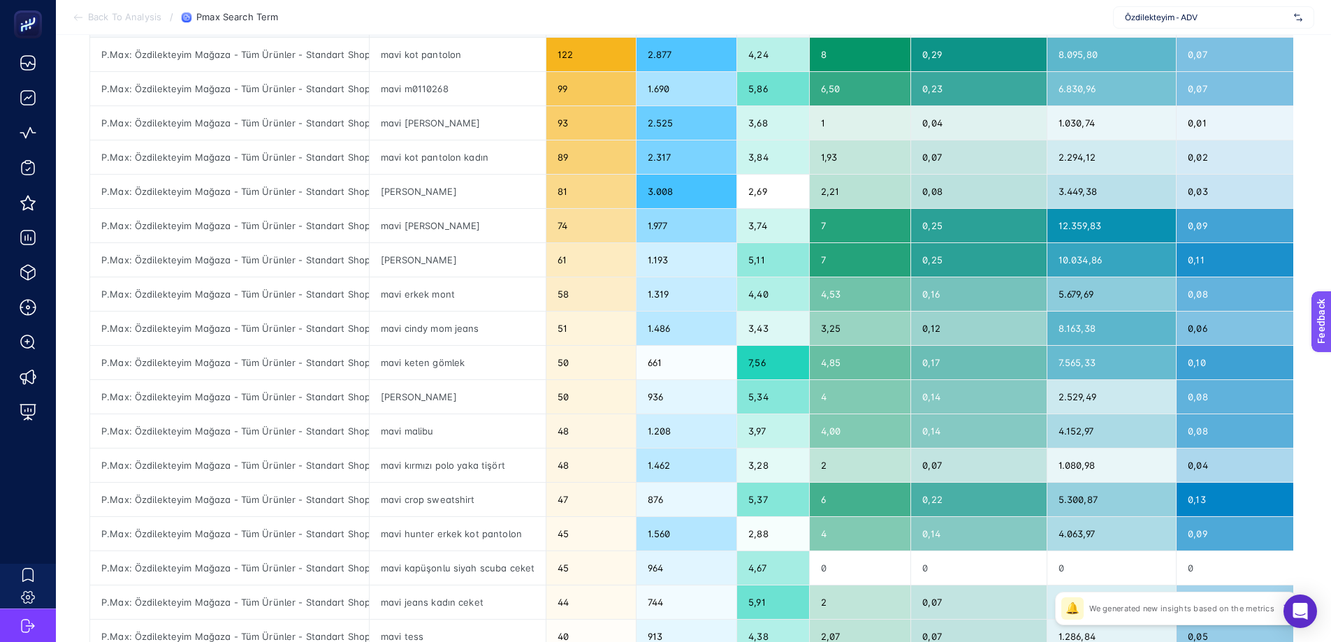
scroll to position [0, 6]
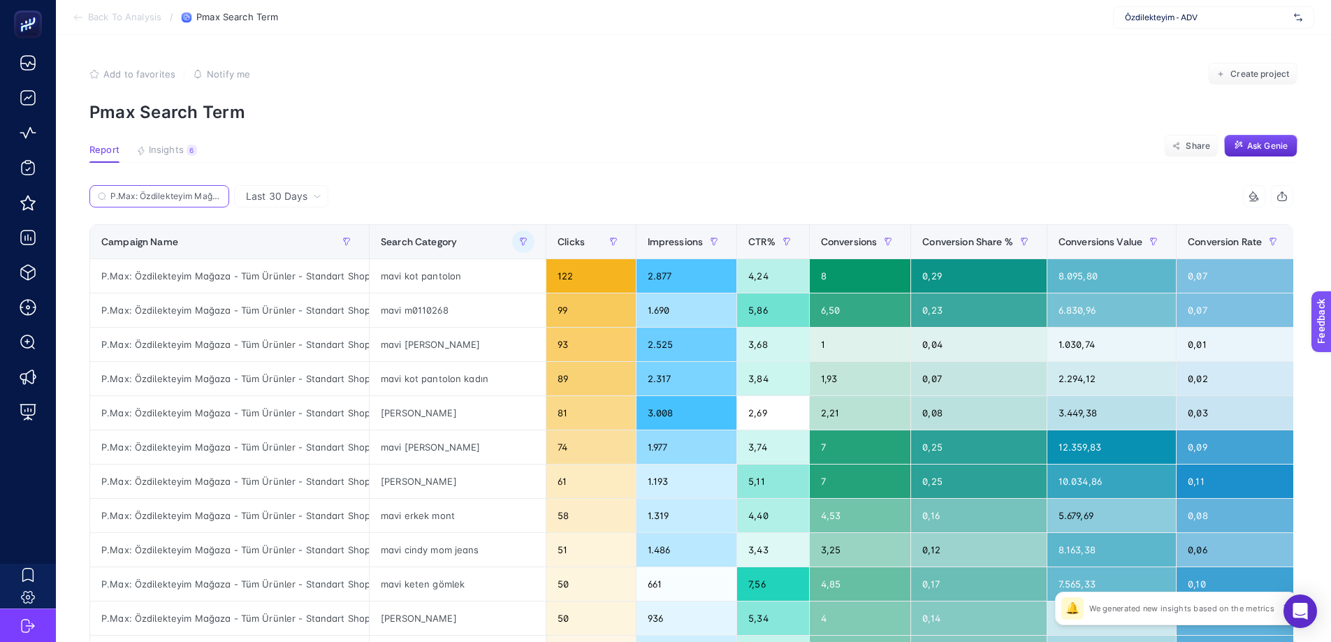
click at [157, 200] on input "P.Max: Özdilekteyim Mağaza - Tüm Ürünler - Standart Shopping" at bounding box center [165, 196] width 110 height 10
click at [215, 196] on icon at bounding box center [217, 196] width 4 height 4
click at [0, 0] on input "P.Max: Özdilekteyim Mağaza - Tüm Ürünler - Standart Shopping" at bounding box center [0, 0] width 0 height 0
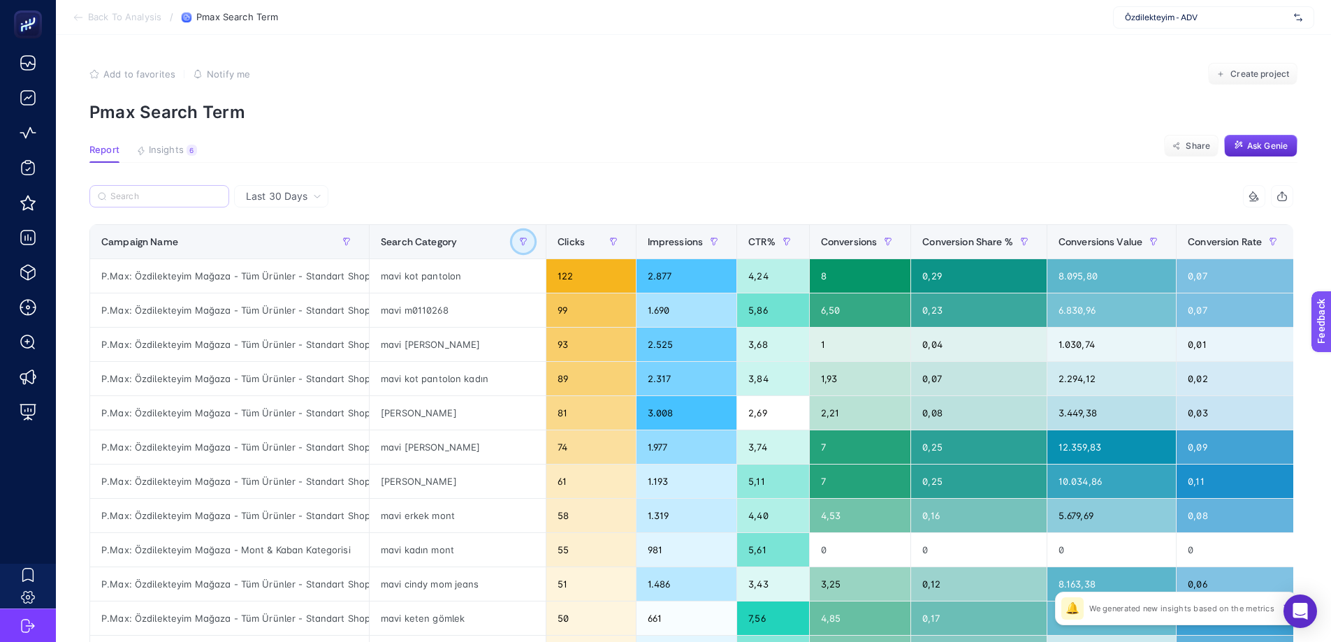
click at [512, 245] on button "button" at bounding box center [523, 242] width 22 height 22
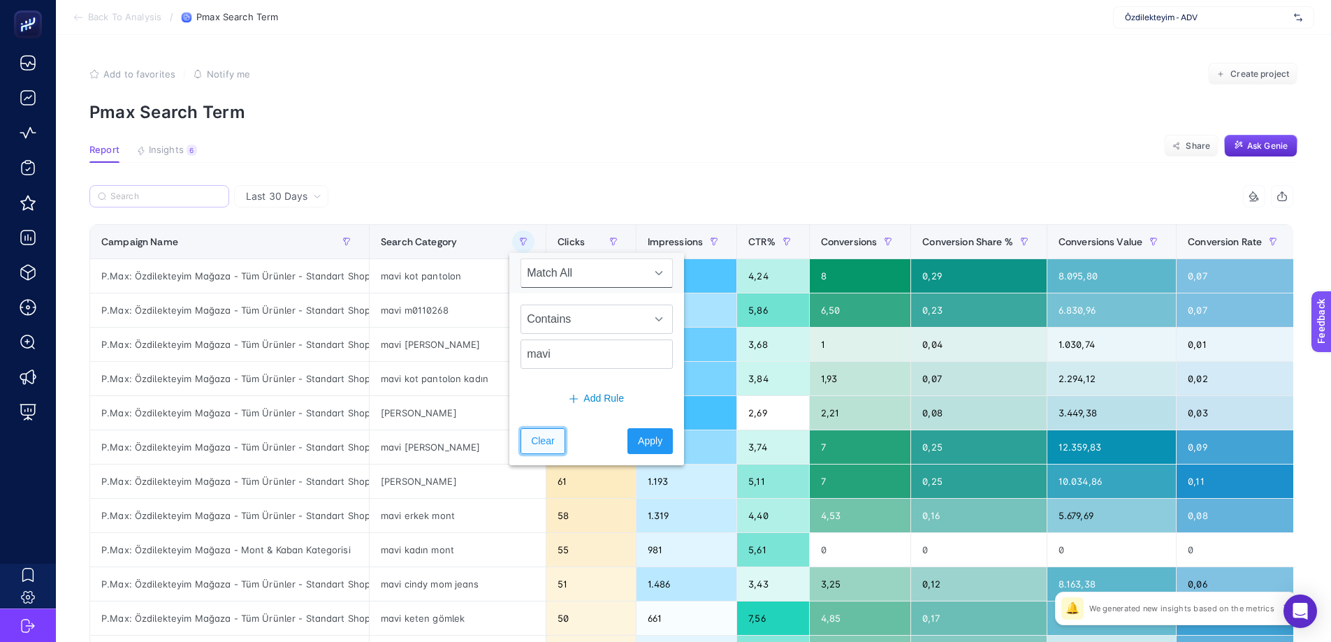
click at [535, 434] on span "Clear" at bounding box center [542, 441] width 23 height 15
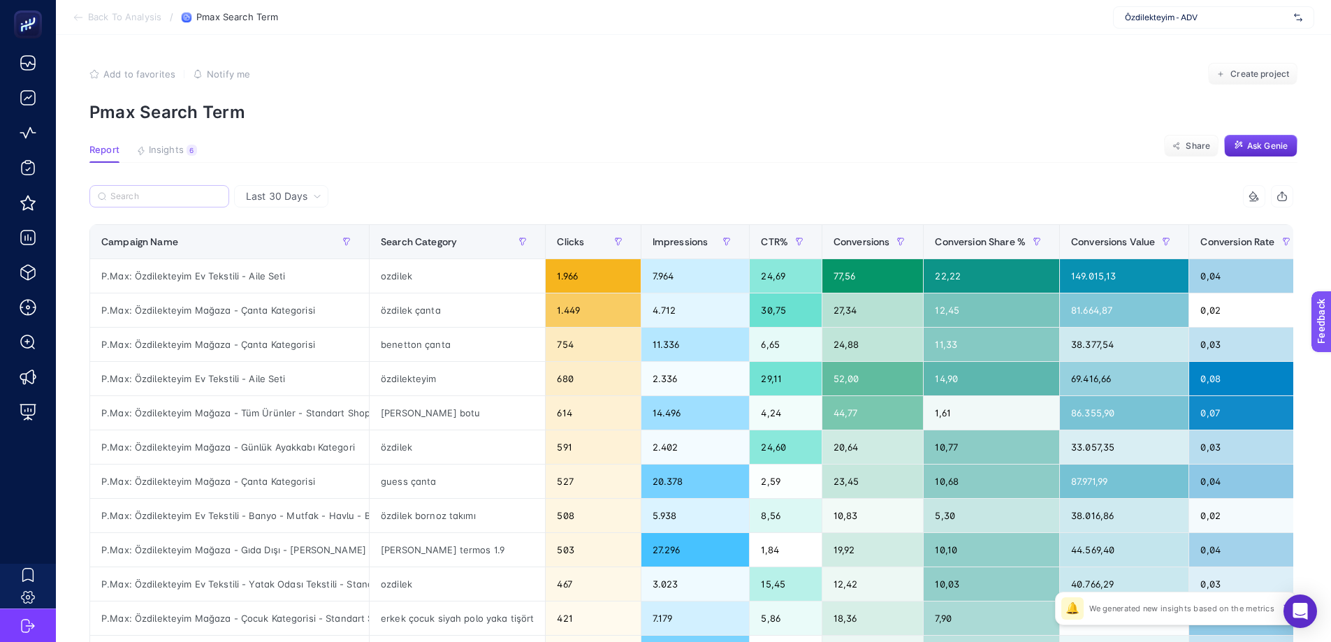
click at [492, 135] on article "Add to favorites false Notify me Create project Pmax Search Term Report Insight…" at bounding box center [693, 581] width 1275 height 1092
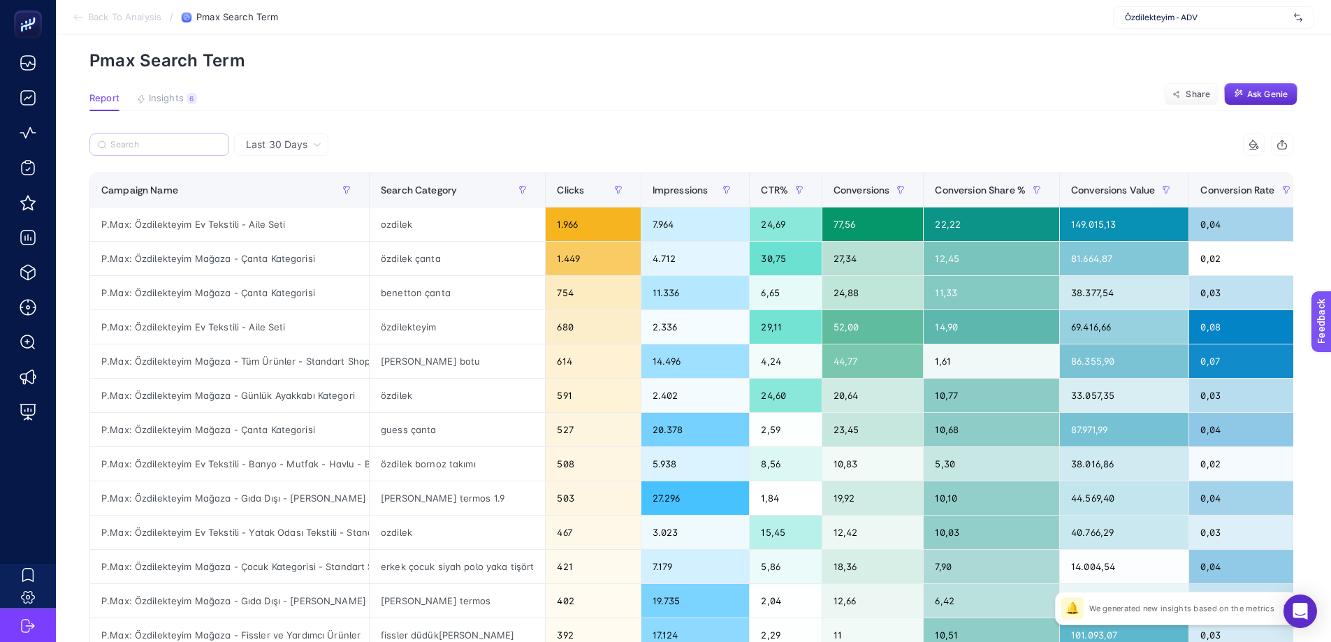
scroll to position [52, 6]
click at [198, 146] on input "Search" at bounding box center [165, 144] width 110 height 10
type input "zdilek"
click at [212, 144] on icon at bounding box center [216, 144] width 8 height 8
click at [0, 0] on input "P.Max: Özdilekteyim Mağaza - Tüm Ürünler - Standart Shopping" at bounding box center [0, 0] width 0 height 0
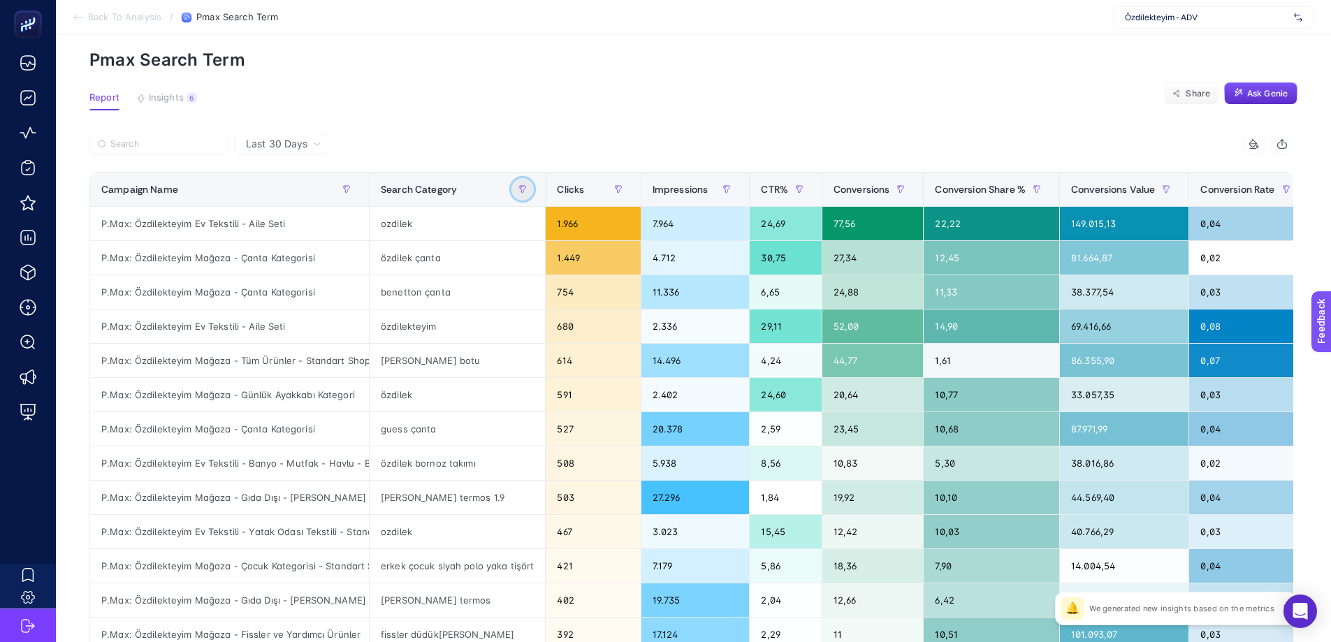
click at [514, 194] on button "button" at bounding box center [522, 189] width 22 height 22
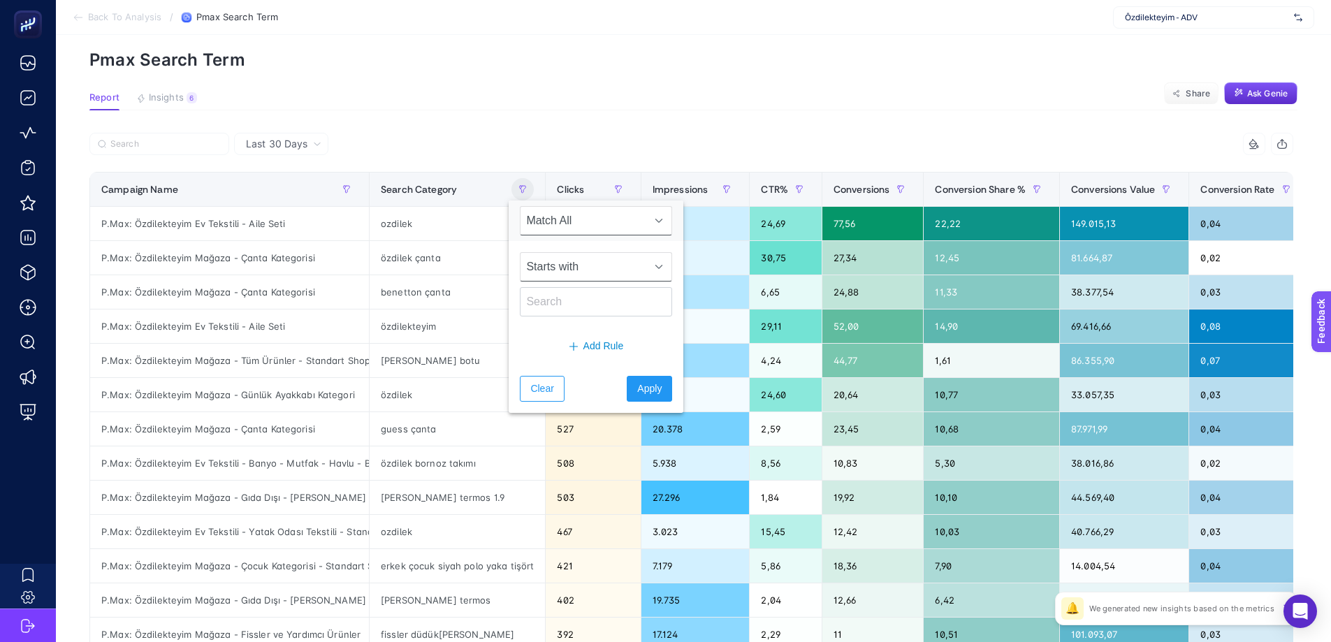
click at [543, 252] on div "Starts with" at bounding box center [596, 266] width 152 height 29
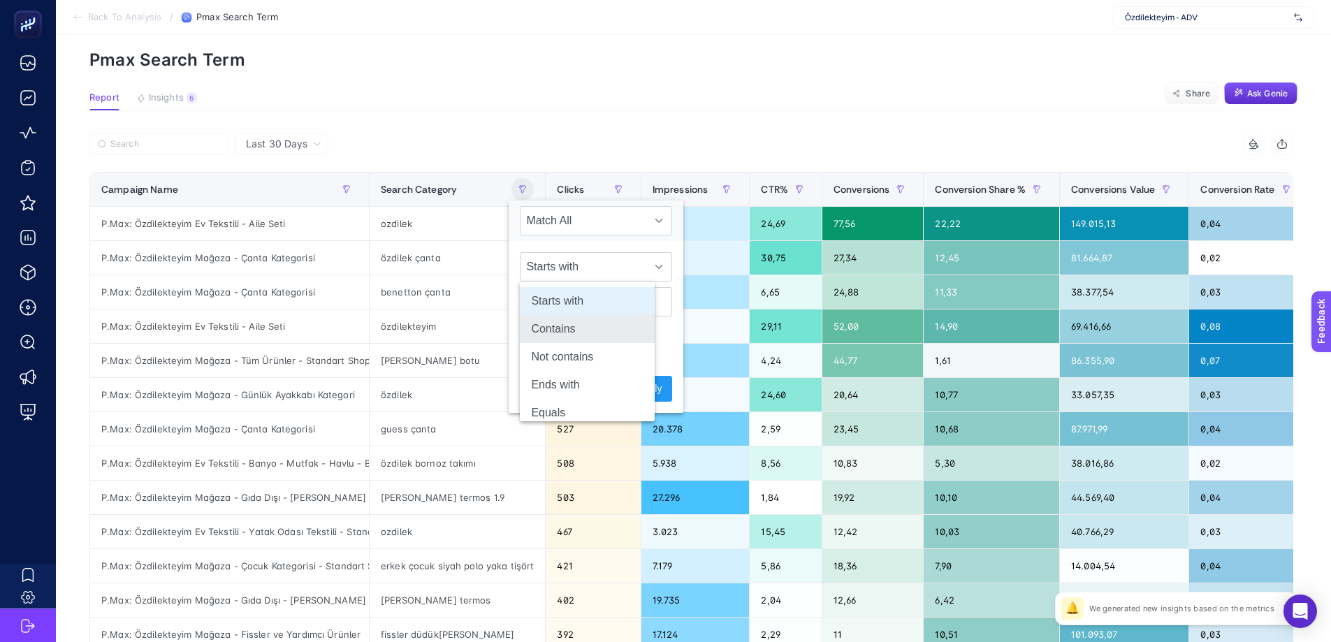
click at [546, 332] on li "Contains" at bounding box center [587, 329] width 135 height 28
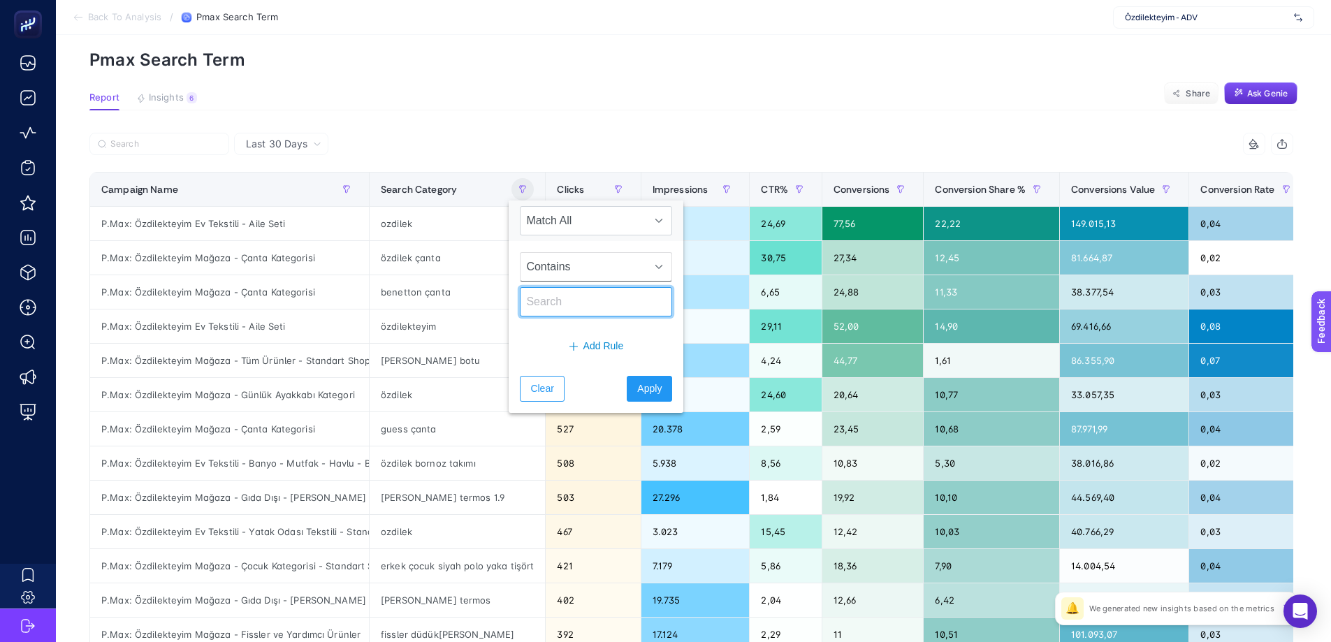
click at [547, 298] on input "text" at bounding box center [596, 301] width 152 height 29
type input "zdilek"
click at [637, 386] on span "Apply" at bounding box center [649, 389] width 24 height 15
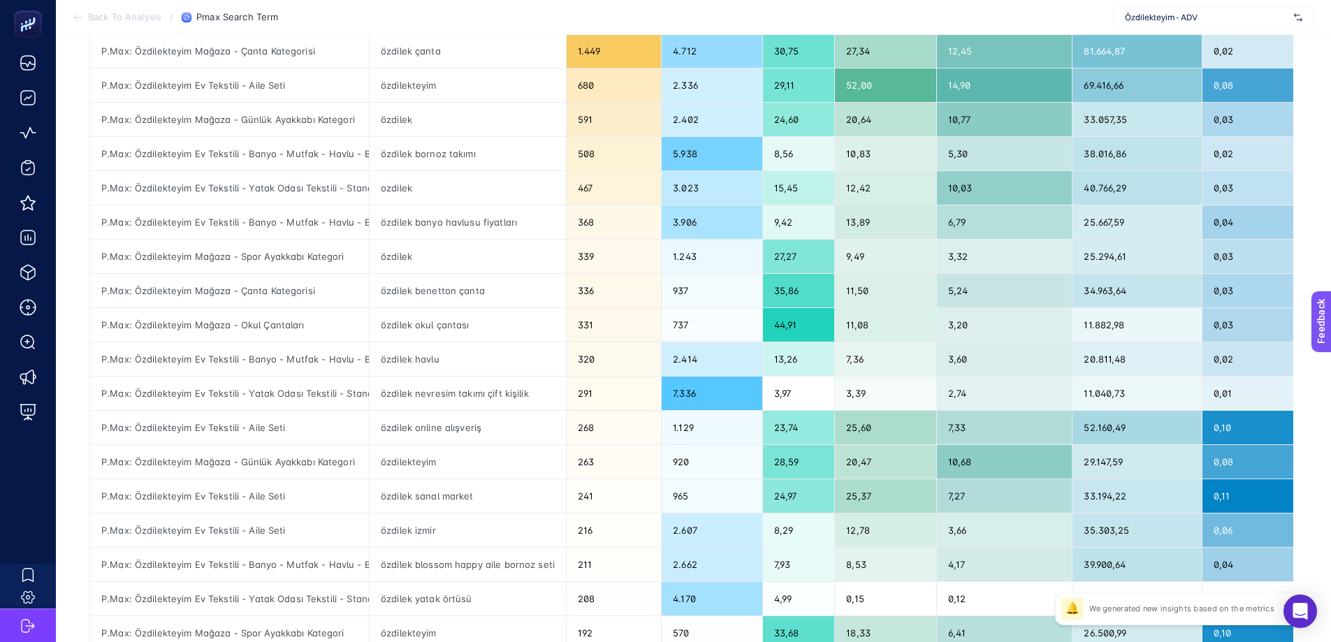
scroll to position [260, 6]
click at [441, 258] on div "özdilek" at bounding box center [468, 256] width 196 height 34
click at [577, 259] on div "339" at bounding box center [614, 256] width 94 height 34
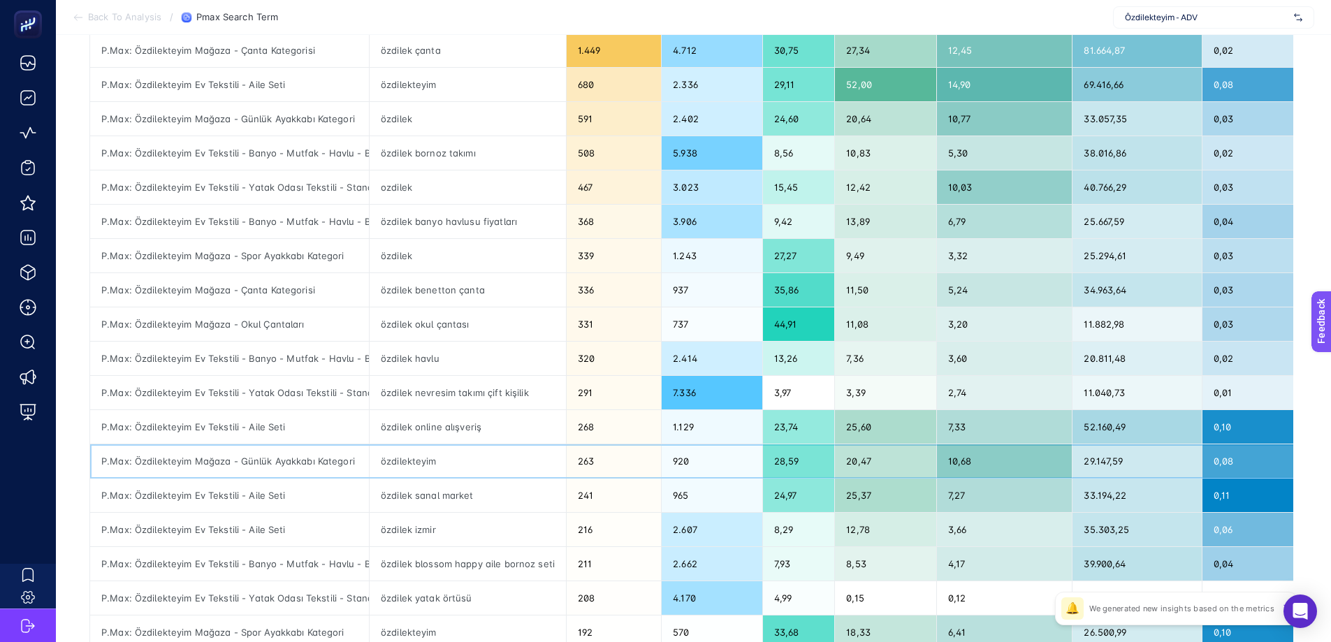
click at [580, 463] on div "263" at bounding box center [614, 461] width 94 height 34
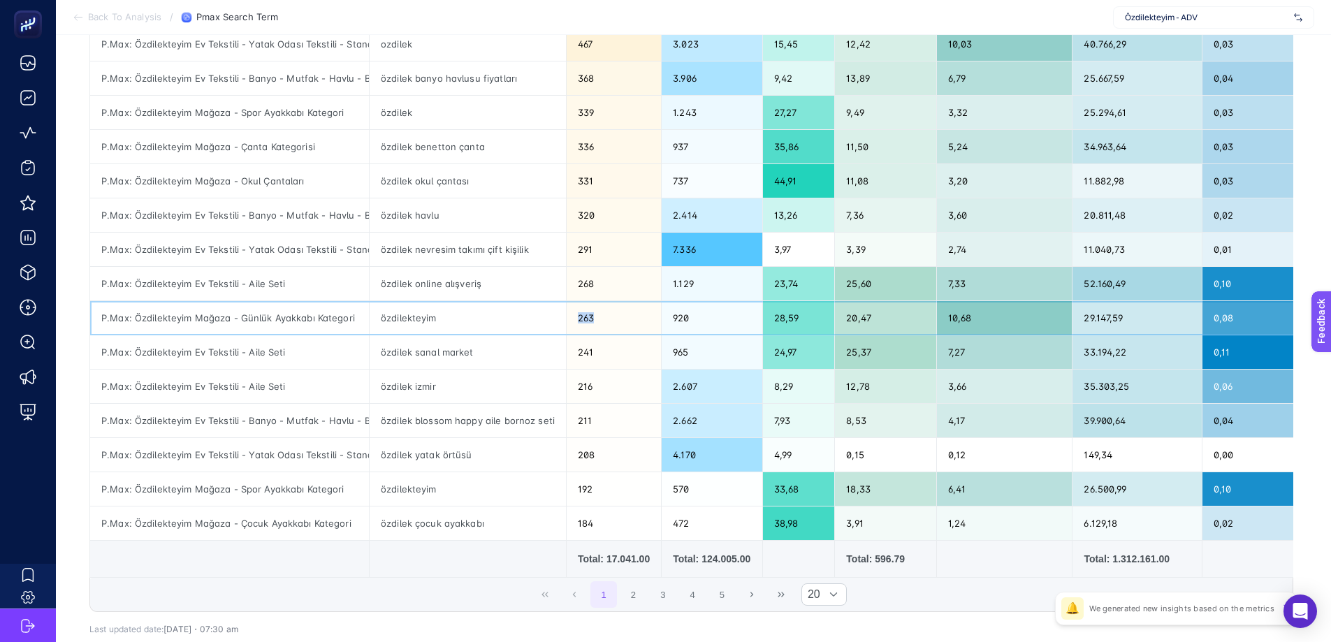
scroll to position [405, 6]
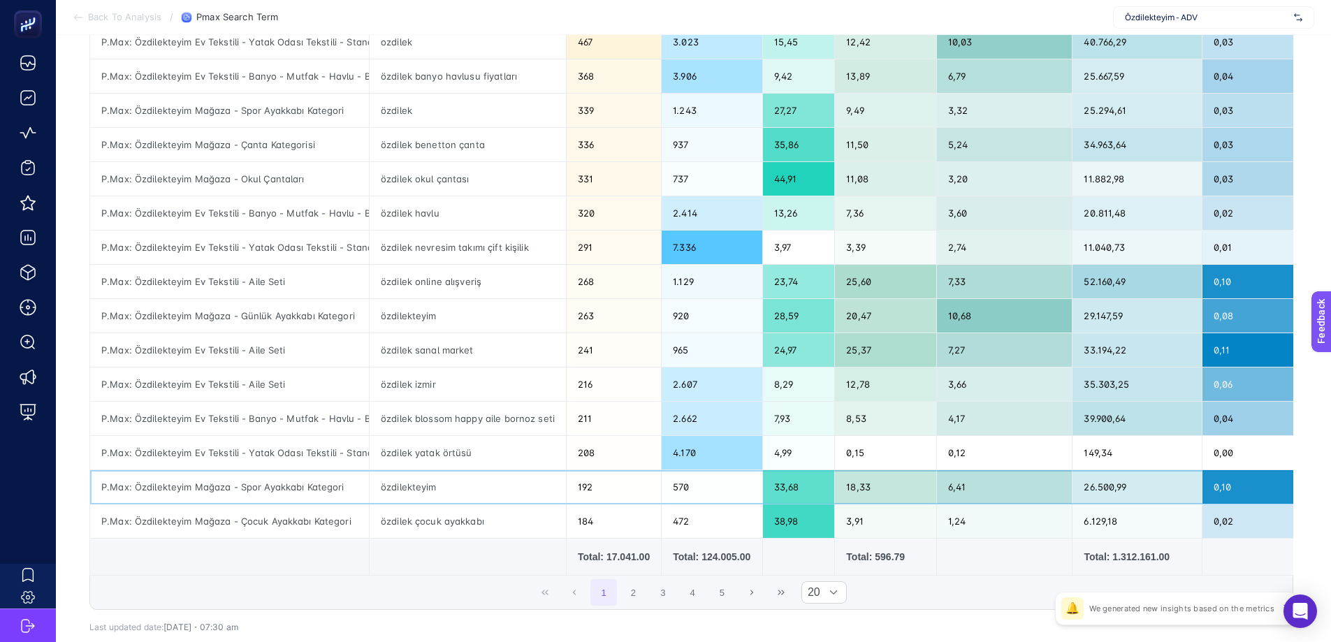
click at [576, 470] on div "192" at bounding box center [614, 487] width 94 height 34
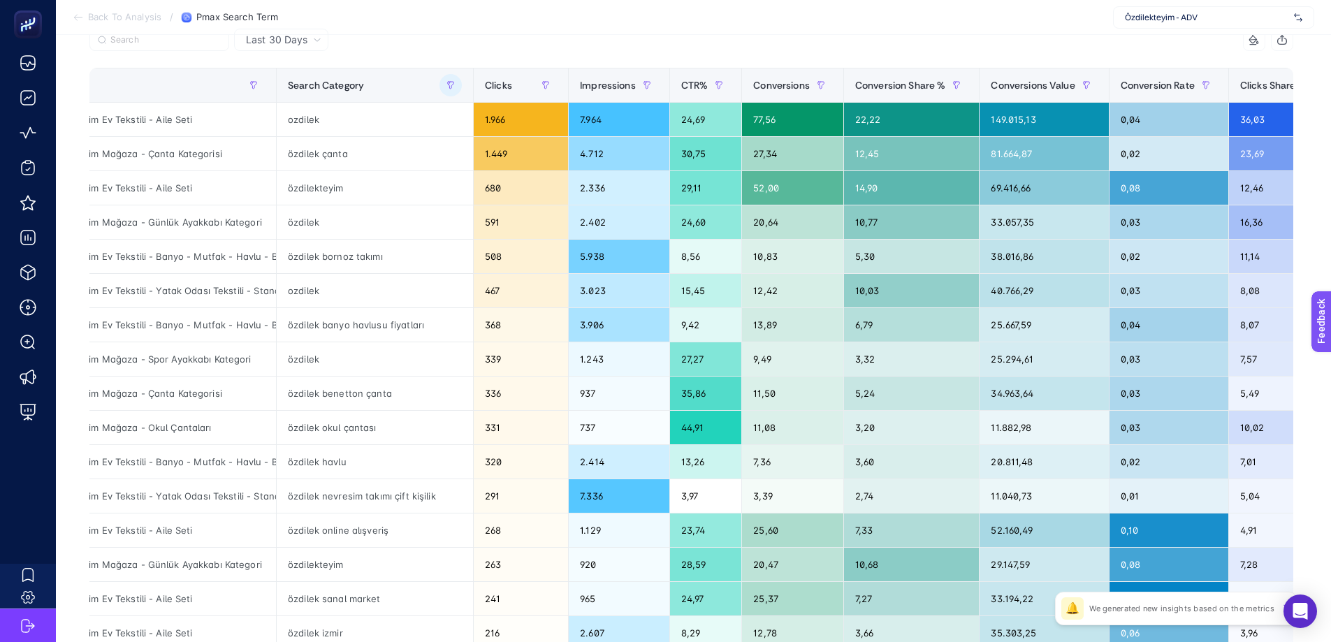
scroll to position [0, 0]
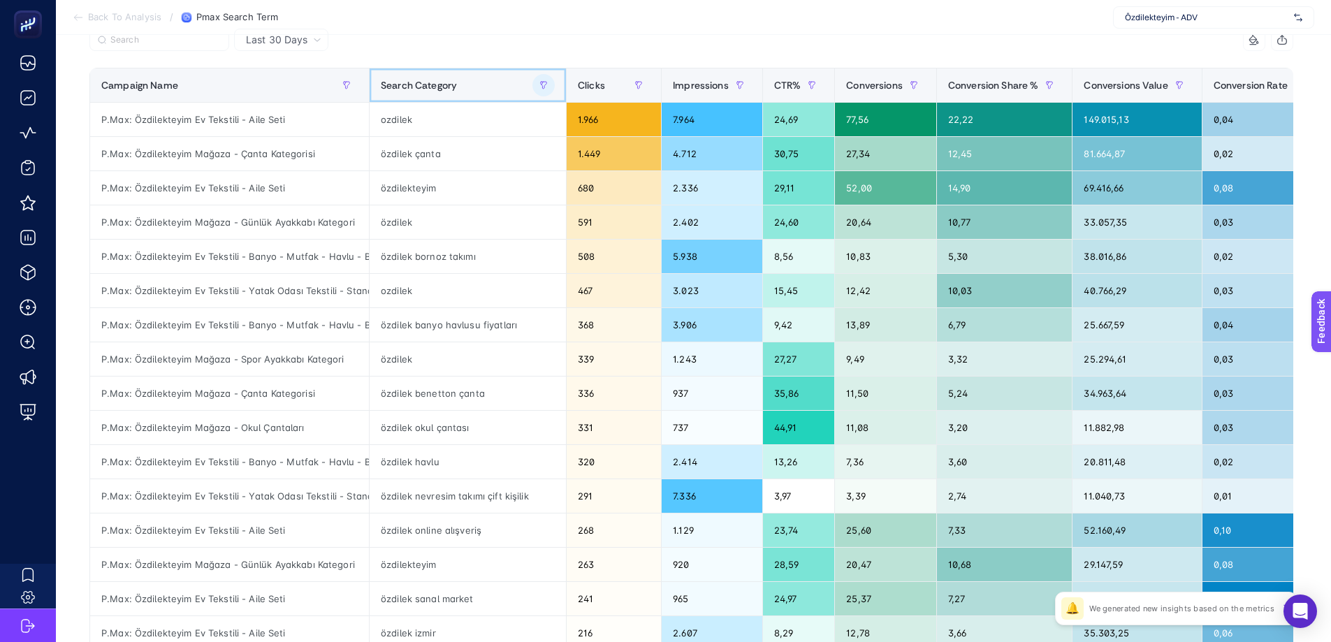
click at [472, 71] on th "Search Category" at bounding box center [468, 85] width 197 height 34
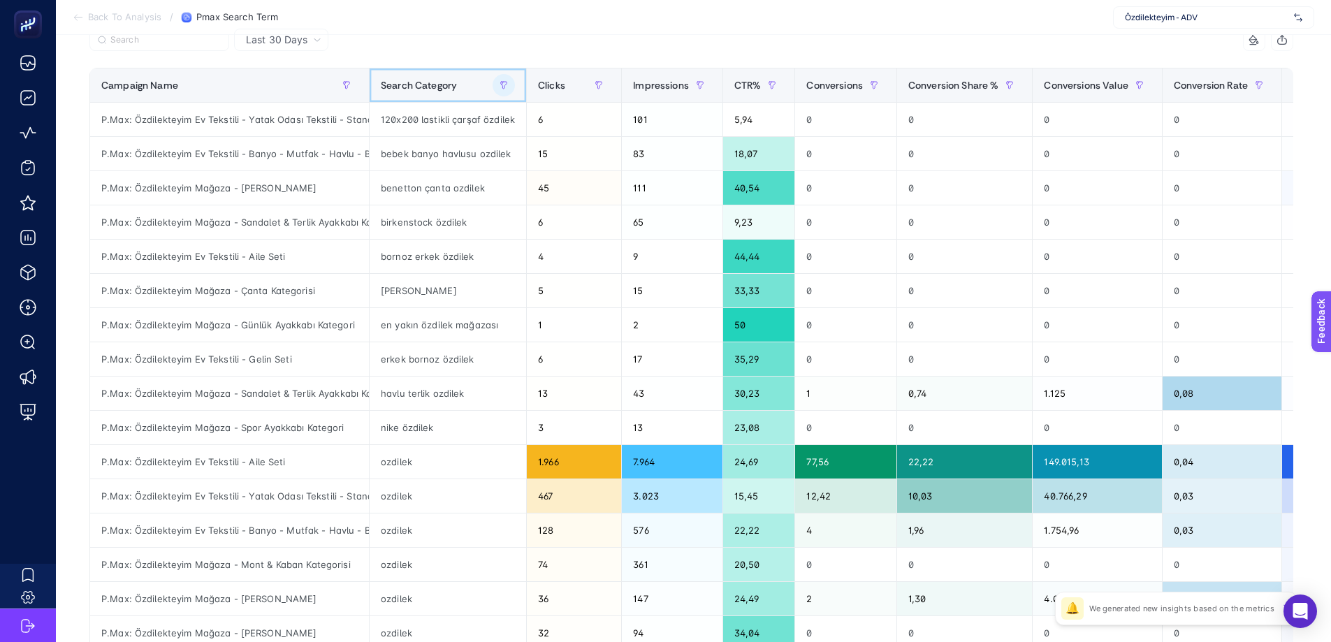
click at [465, 89] on div "Search Category" at bounding box center [448, 85] width 134 height 22
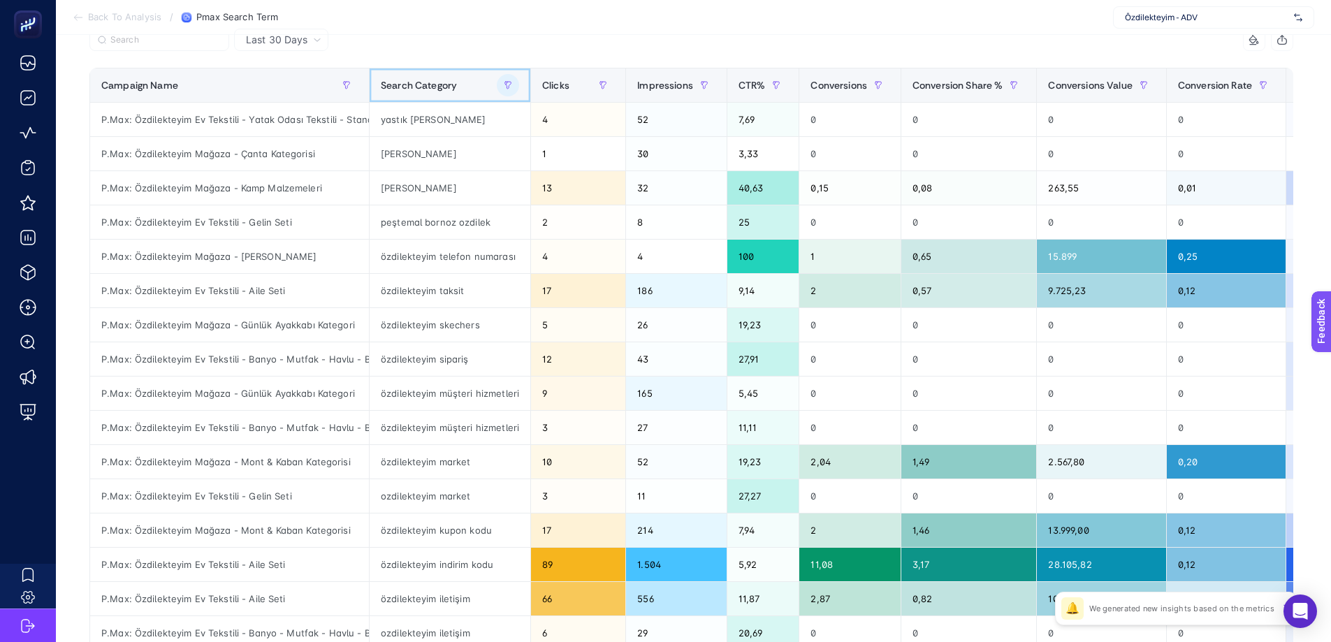
click at [464, 91] on div "Search Category" at bounding box center [450, 85] width 138 height 22
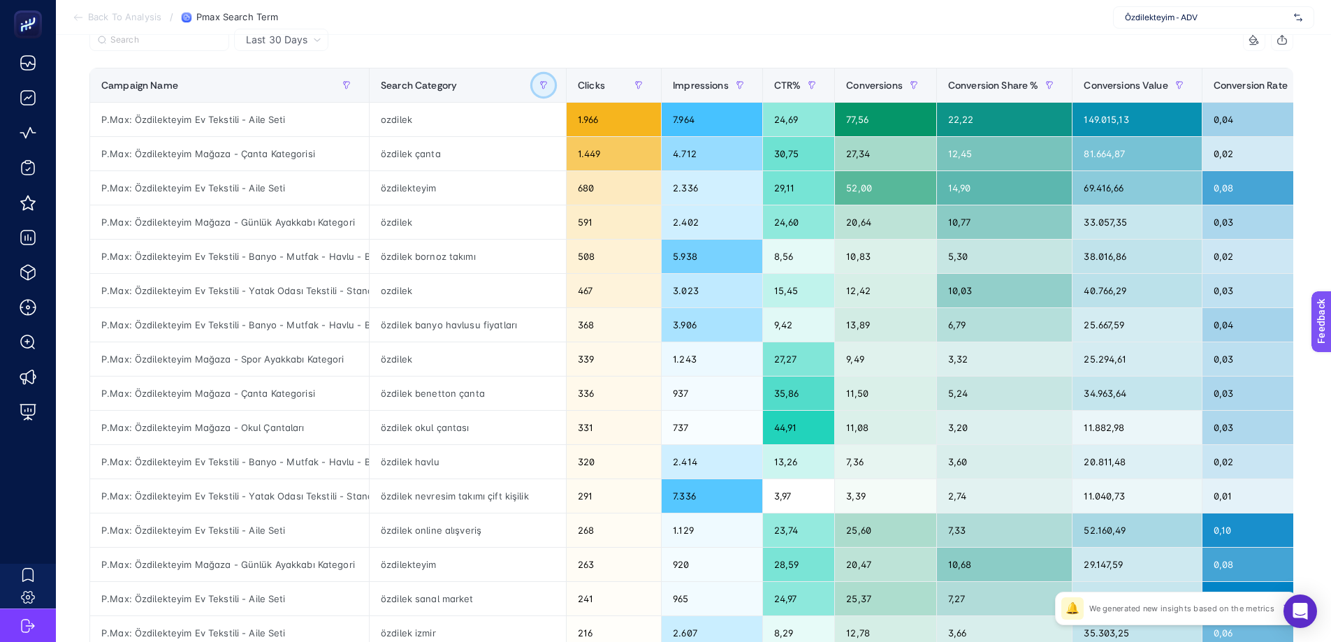
click at [541, 86] on icon "button" at bounding box center [544, 85] width 6 height 7
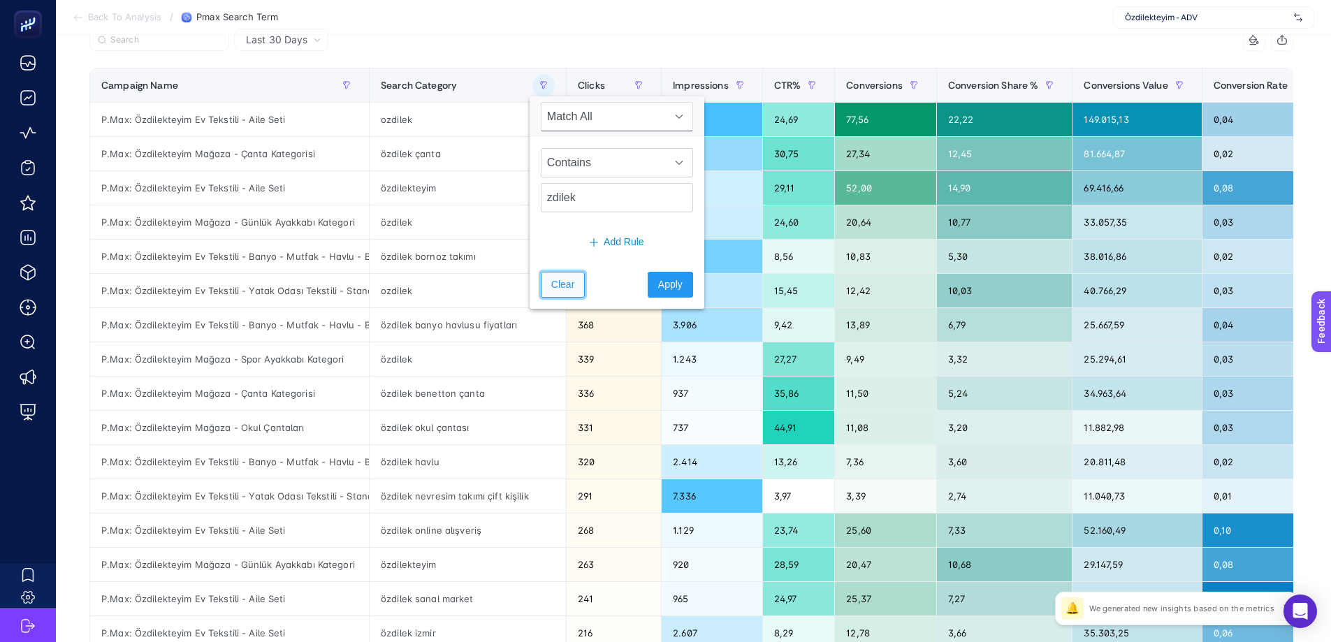
click at [566, 290] on span "Clear" at bounding box center [562, 284] width 23 height 15
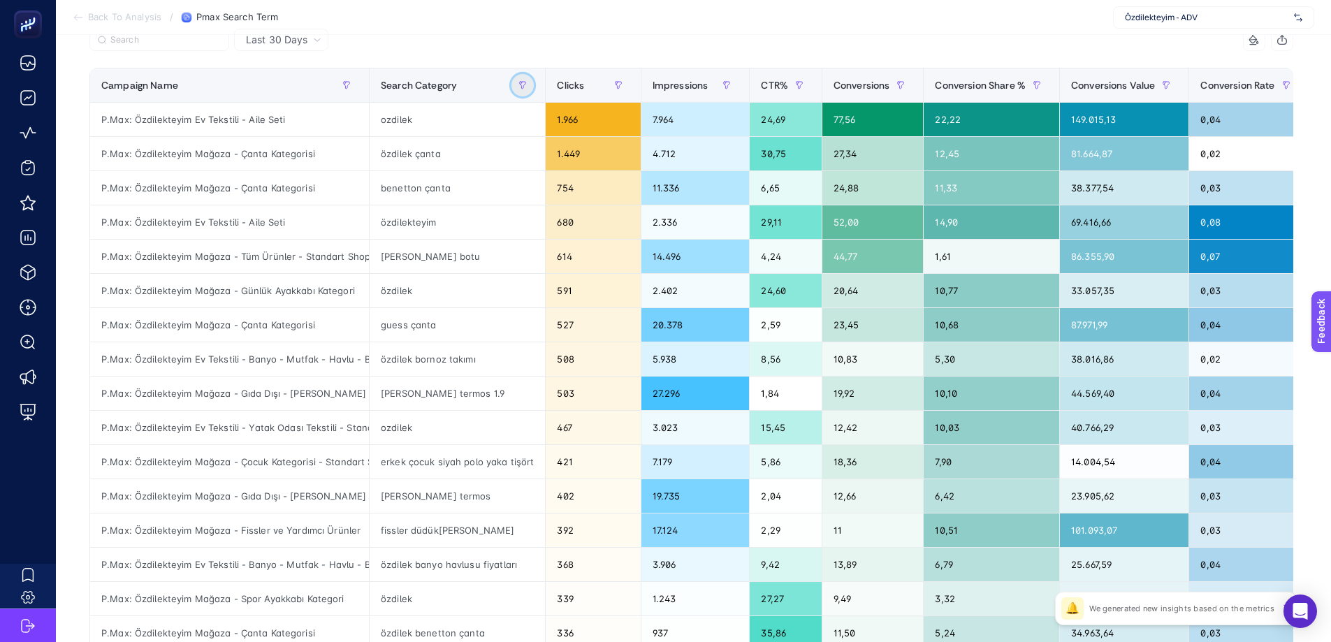
click at [518, 85] on icon "button" at bounding box center [522, 85] width 8 height 8
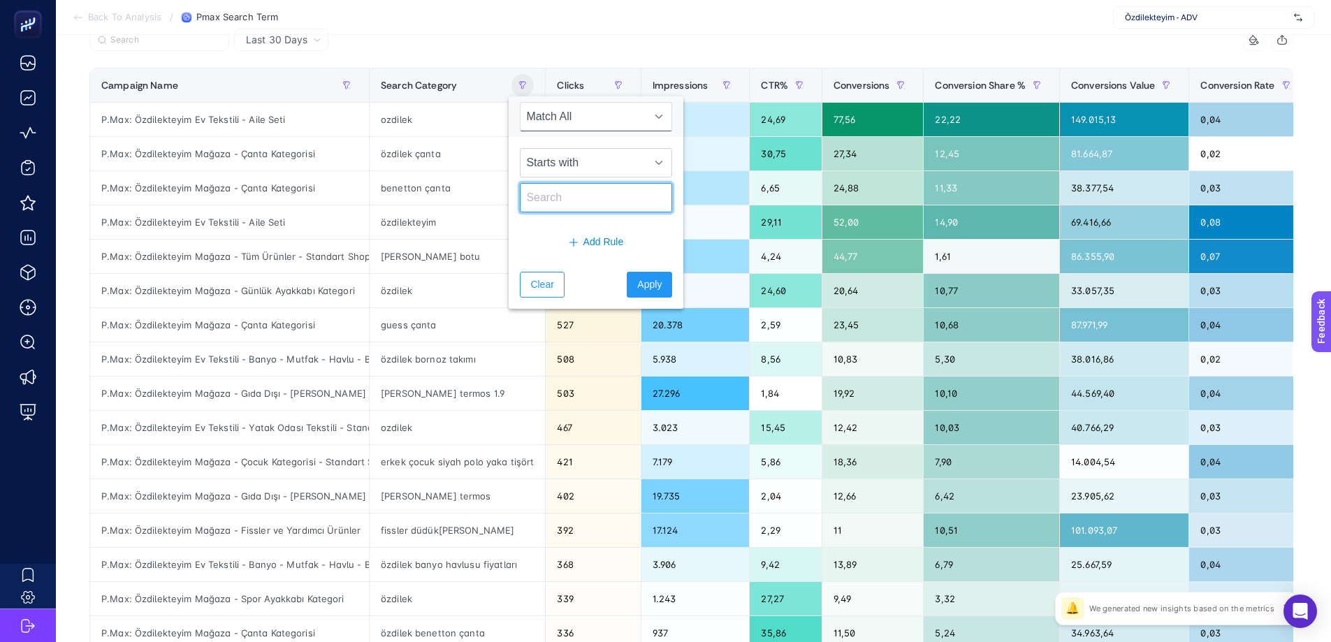
click at [538, 203] on input "text" at bounding box center [596, 197] width 152 height 29
click at [520, 45] on div at bounding box center [390, 44] width 602 height 31
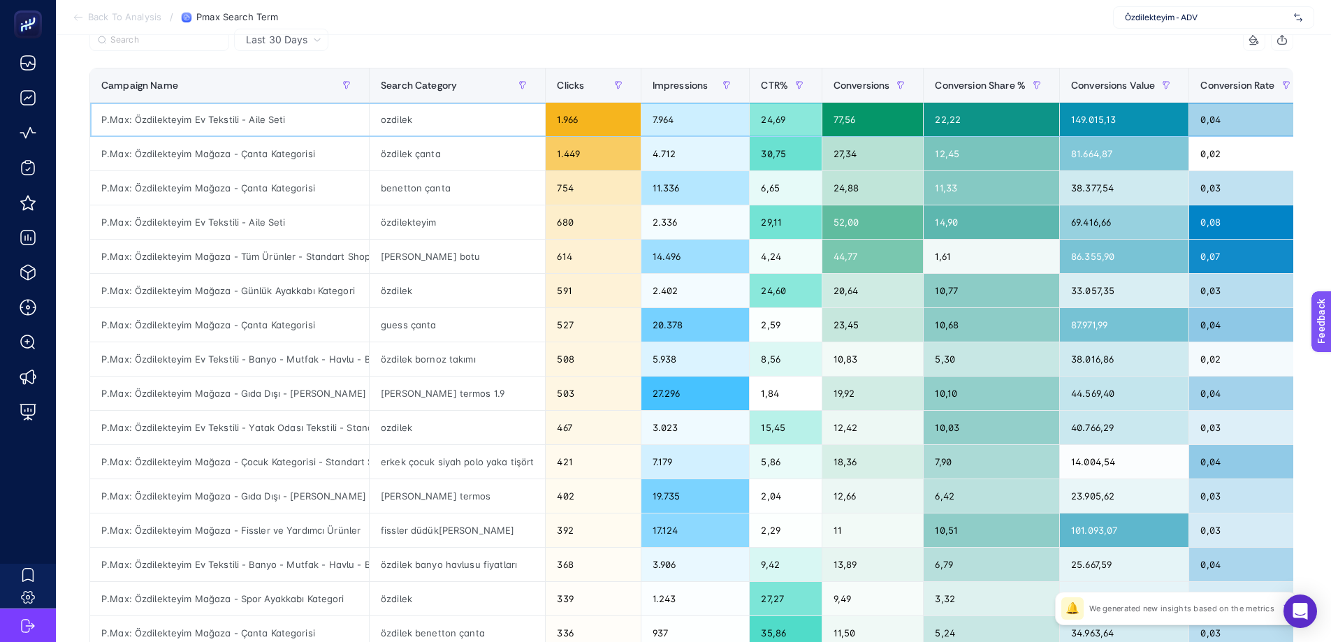
click at [421, 131] on div "ozdilek" at bounding box center [457, 120] width 175 height 34
click at [447, 214] on div "özdilekteyim" at bounding box center [457, 222] width 175 height 34
click at [847, 226] on div "52,00" at bounding box center [872, 222] width 101 height 34
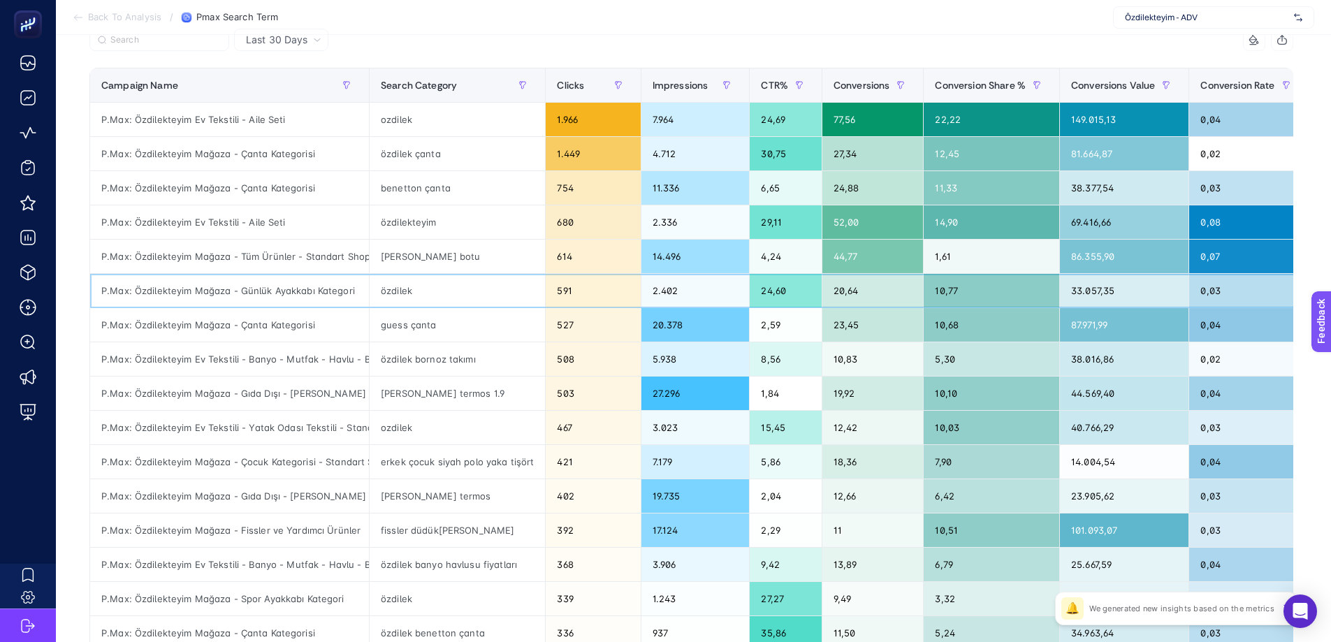
click at [386, 296] on div "özdilek" at bounding box center [457, 291] width 175 height 34
click at [412, 281] on div "özdilek" at bounding box center [457, 291] width 175 height 34
click at [848, 295] on div "20,64" at bounding box center [872, 291] width 101 height 34
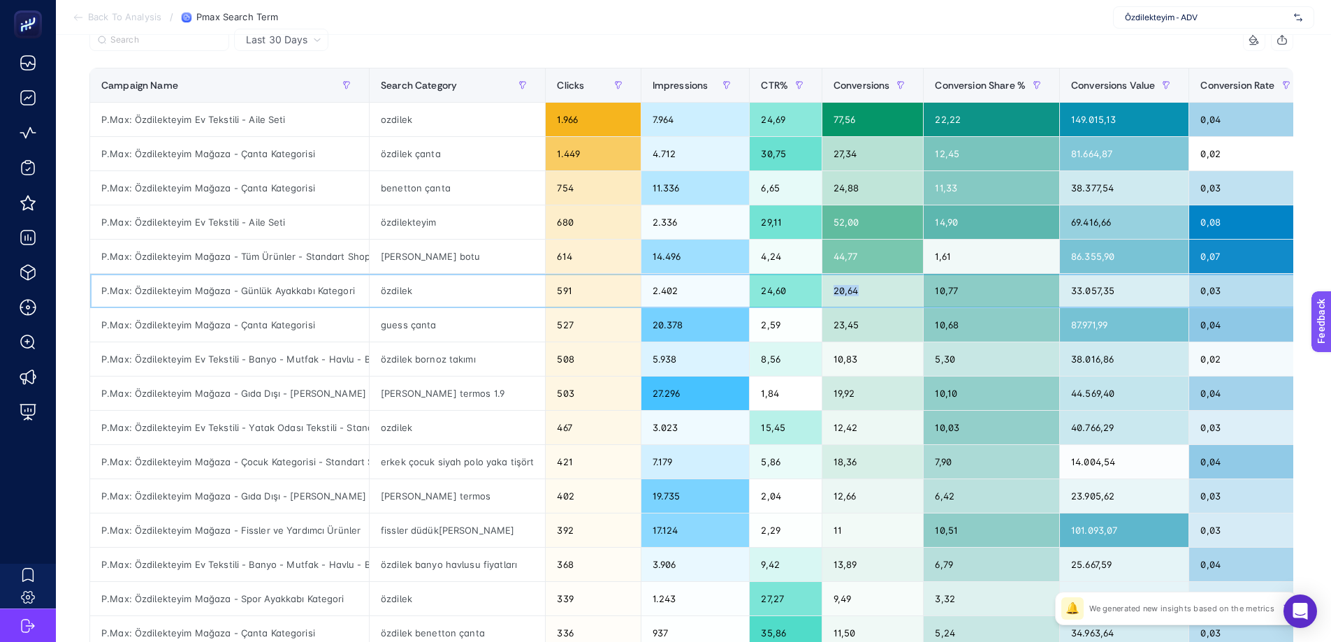
click at [848, 295] on div "20,64" at bounding box center [872, 291] width 101 height 34
click at [385, 357] on div "özdilek bornoz takımı" at bounding box center [457, 359] width 175 height 34
click at [405, 426] on div "ozdilek" at bounding box center [457, 428] width 175 height 34
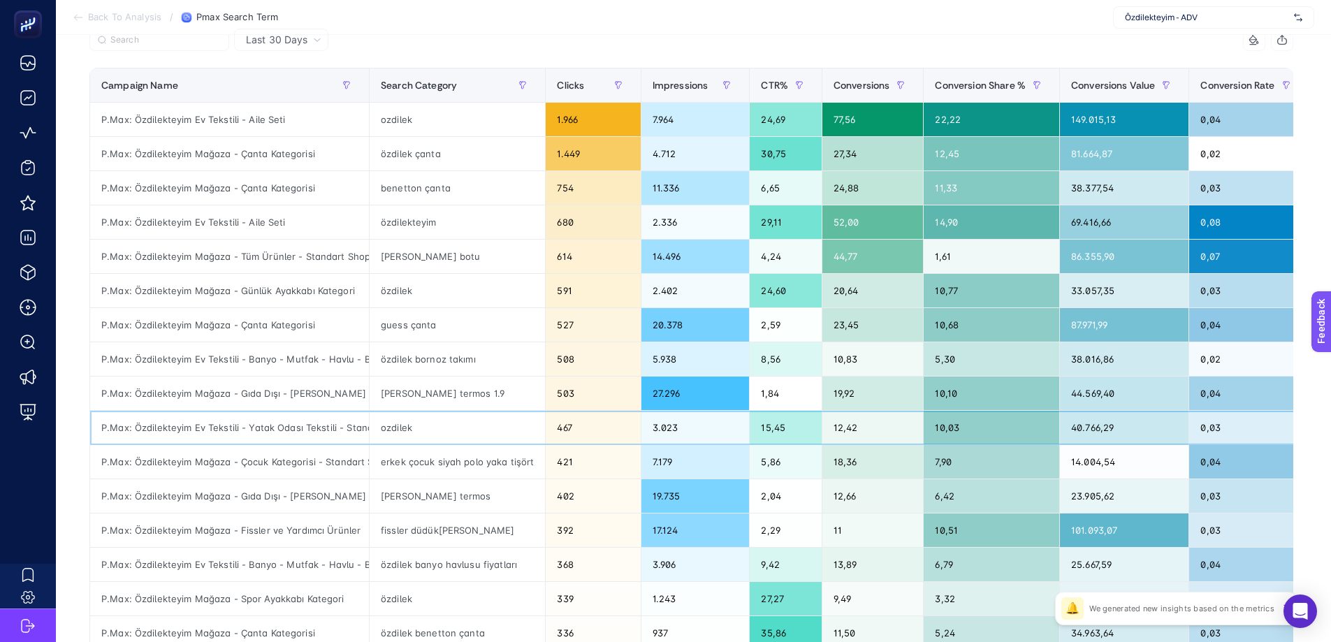
click at [405, 426] on div "ozdilek" at bounding box center [457, 428] width 175 height 34
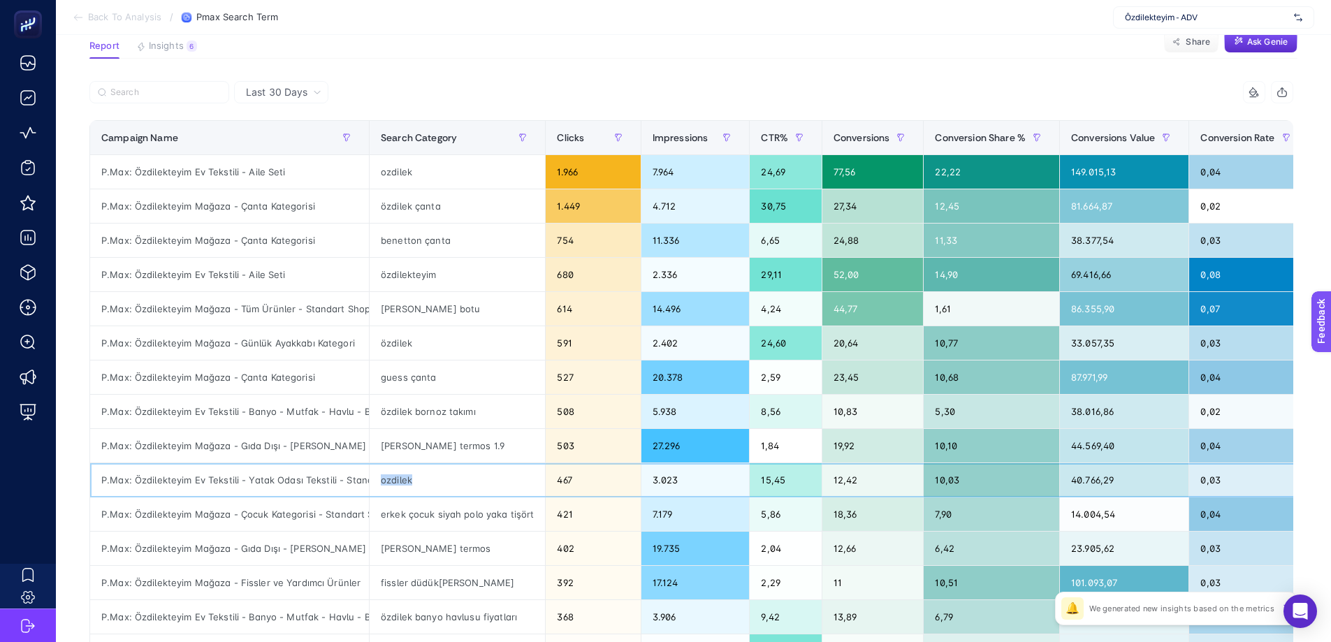
scroll to position [130, 6]
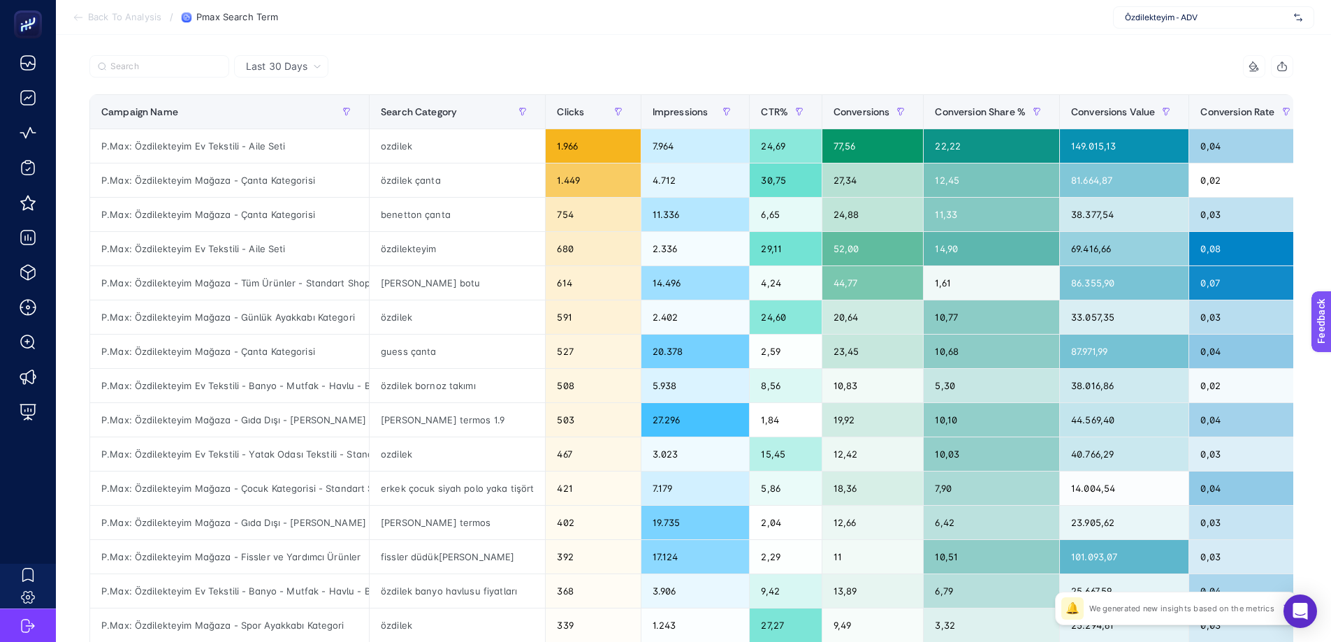
click at [966, 36] on article "Add to favorites false Notify me Create project Pmax Search Term Report Insight…" at bounding box center [693, 451] width 1275 height 1092
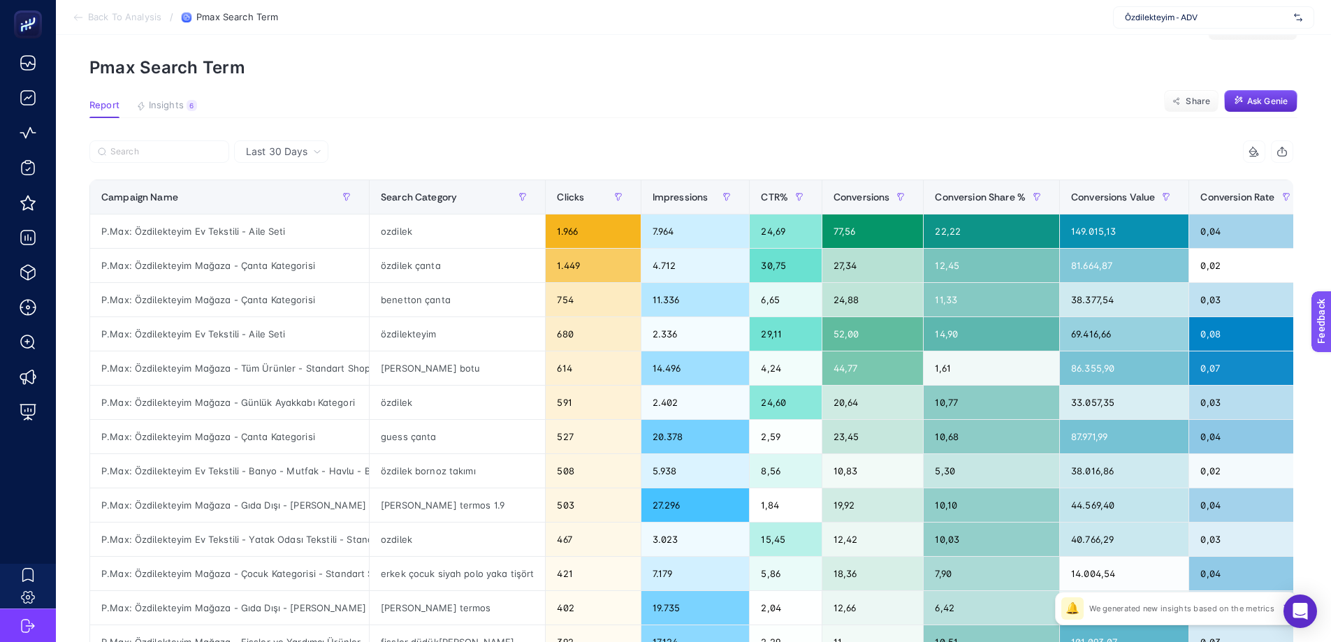
scroll to position [36, 6]
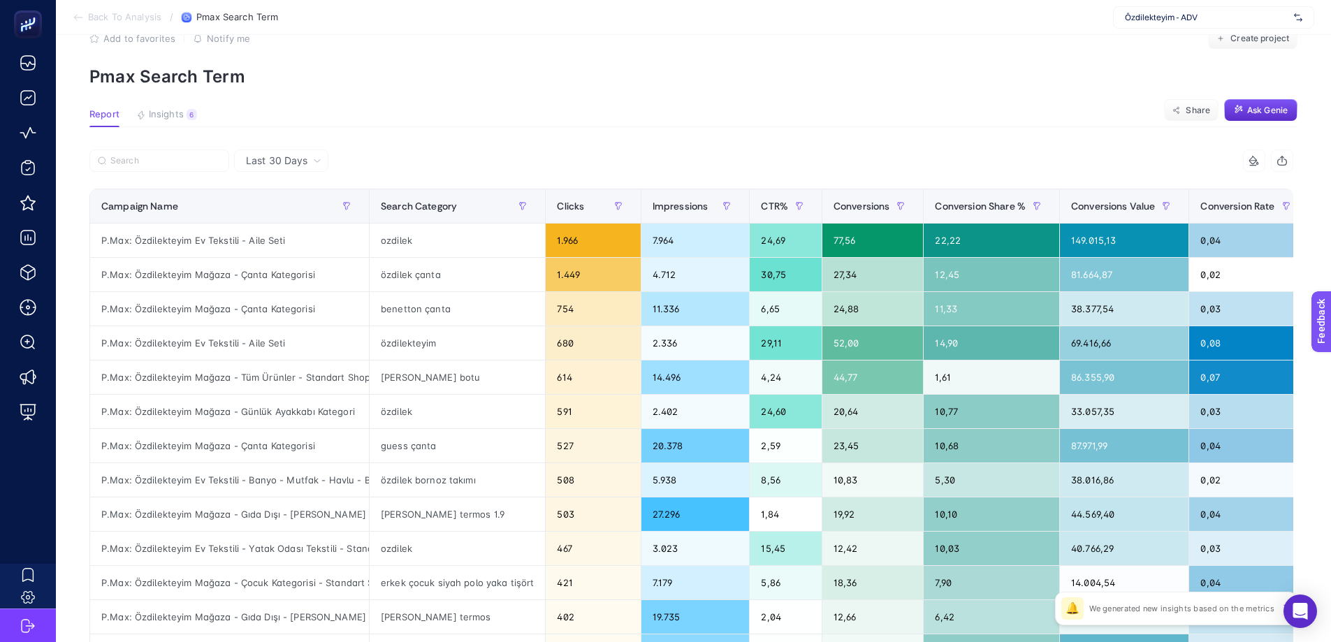
click at [198, 107] on article "Add to favorites false Notify me Create project Pmax Search Term Report Insight…" at bounding box center [693, 545] width 1275 height 1092
click at [167, 113] on span "Insights" at bounding box center [166, 114] width 35 height 11
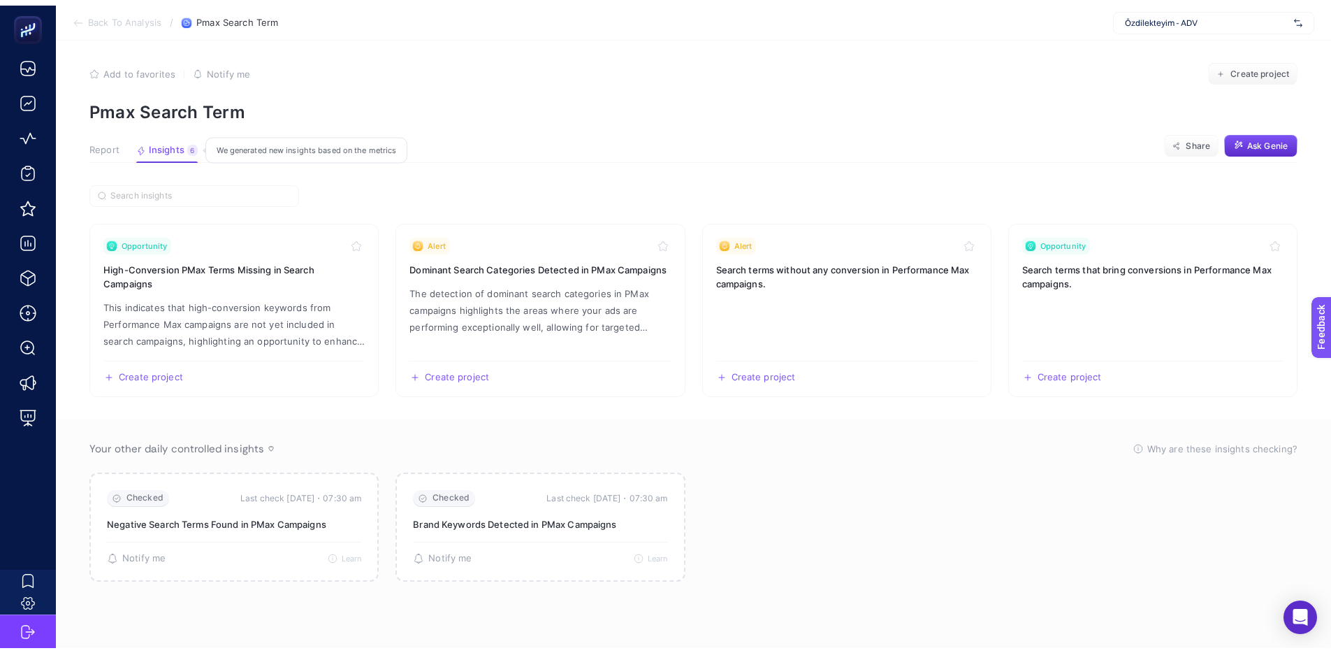
scroll to position [6, 0]
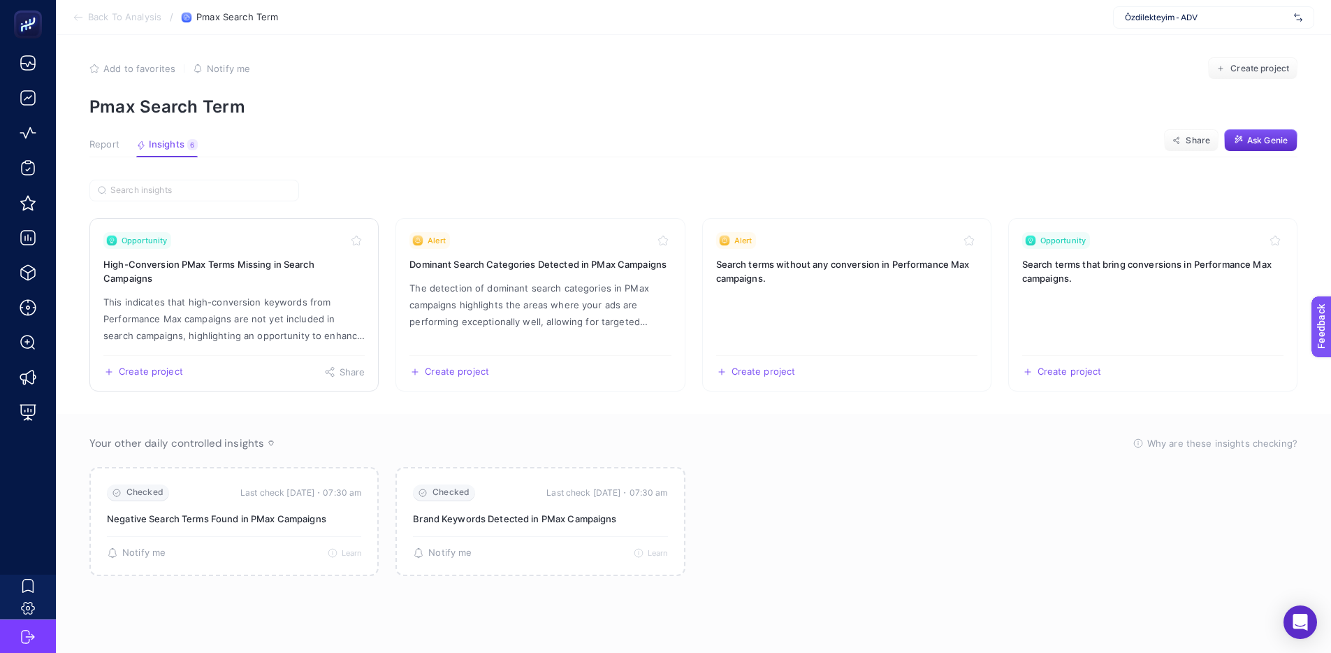
click at [279, 306] on p "This indicates that high-conversion keywords from Performance Max campaigns are…" at bounding box center [233, 318] width 261 height 50
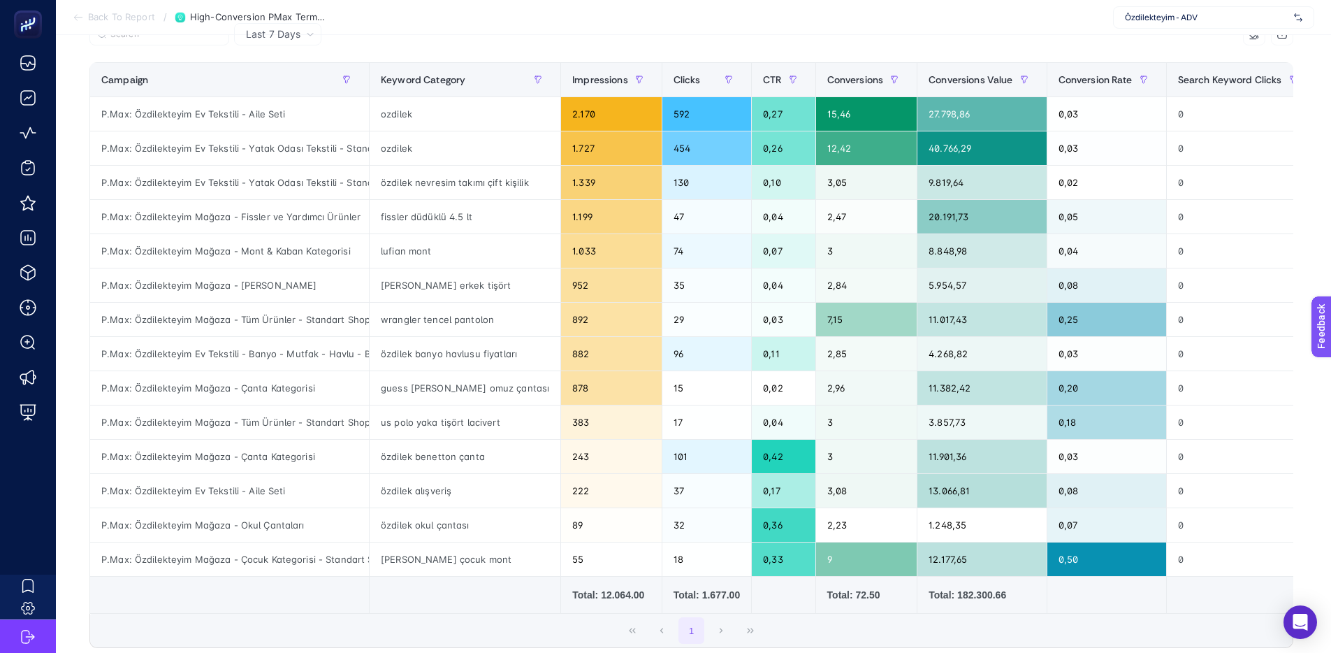
scroll to position [186, 0]
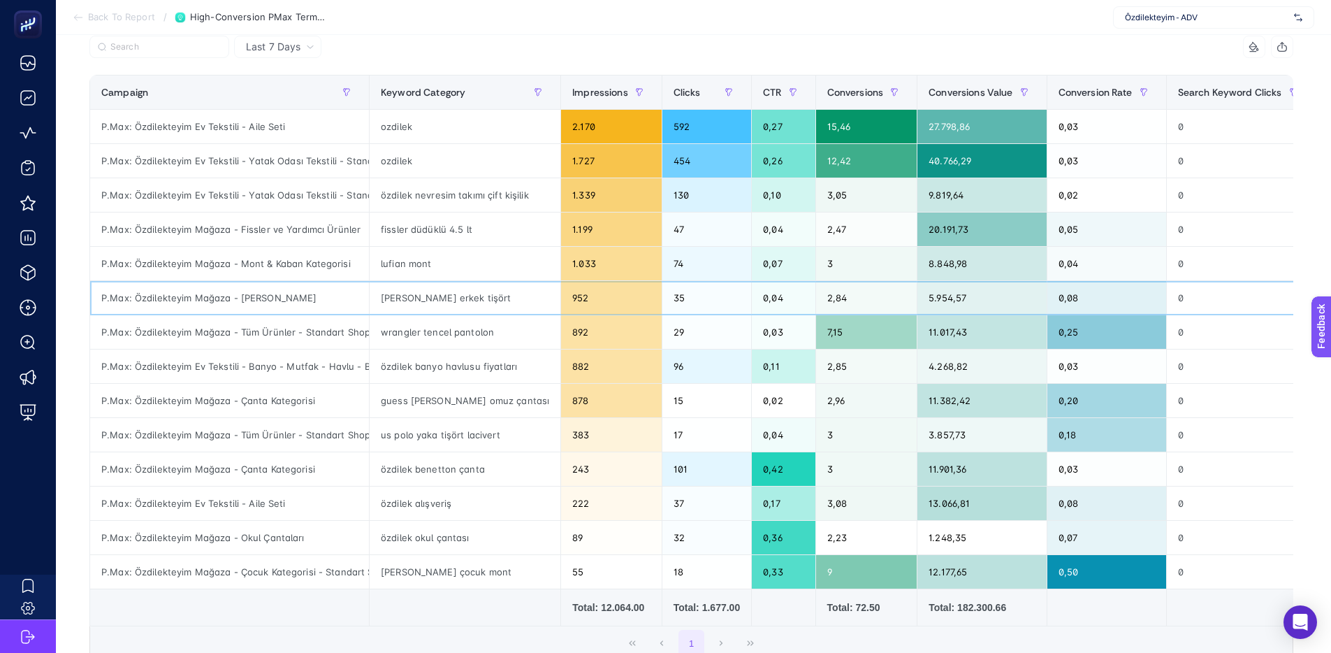
click at [662, 294] on div "35" at bounding box center [706, 298] width 89 height 34
click at [663, 296] on div "35" at bounding box center [706, 298] width 89 height 34
click at [439, 299] on div "tommy hilfiger erkek tişört" at bounding box center [465, 298] width 191 height 34
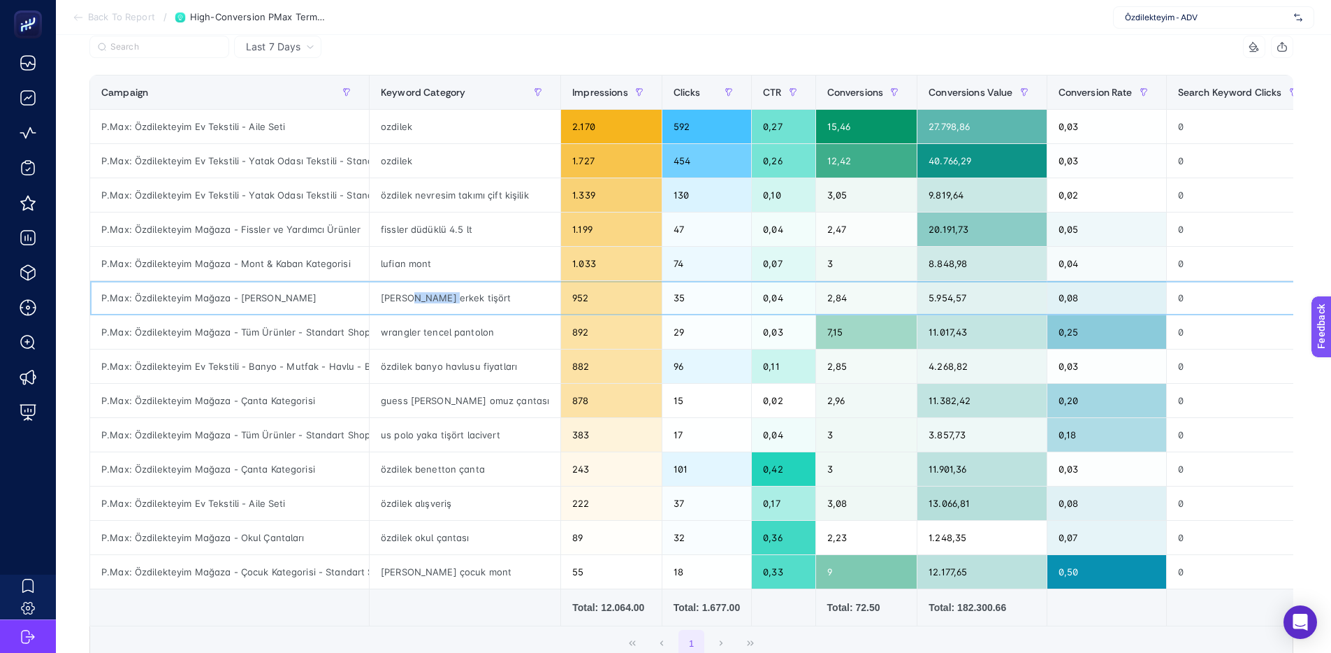
click at [439, 299] on div "tommy hilfiger erkek tişört" at bounding box center [465, 298] width 191 height 34
click at [413, 303] on div "tommy hilfiger erkek tişört" at bounding box center [465, 298] width 191 height 34
click at [763, 96] on span "CTR" at bounding box center [772, 92] width 18 height 11
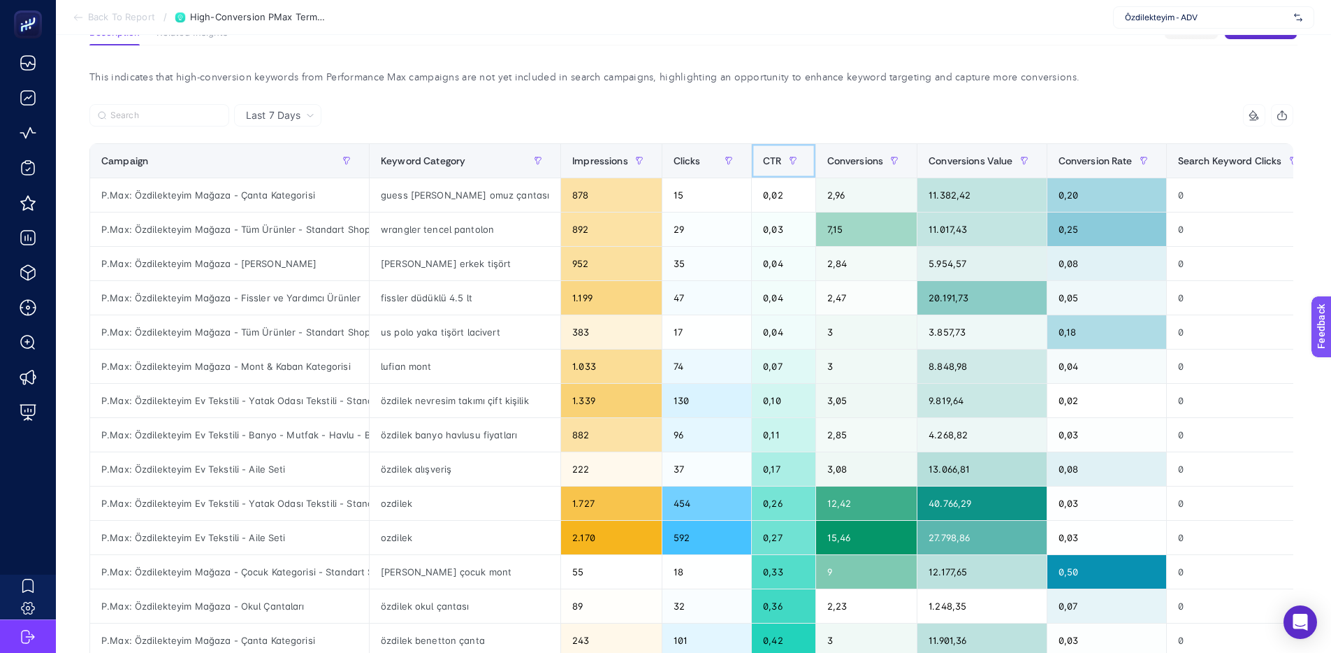
scroll to position [108, 0]
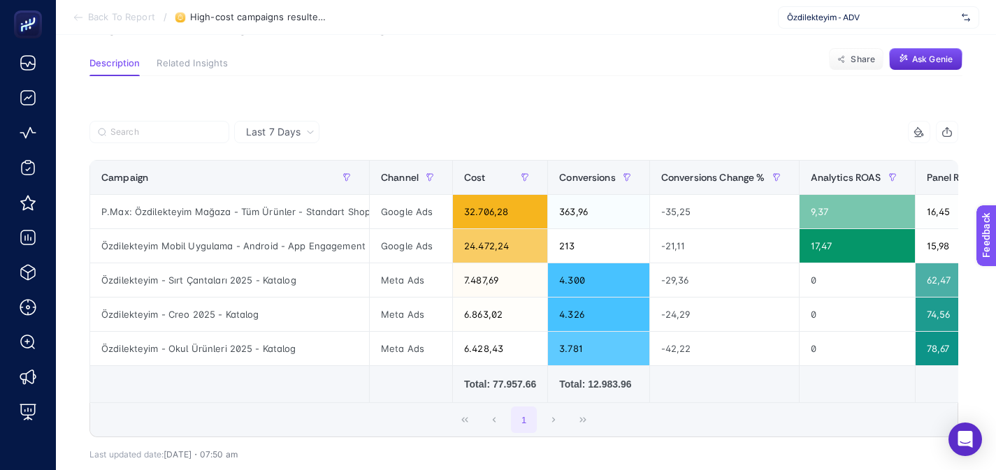
scroll to position [94, 0]
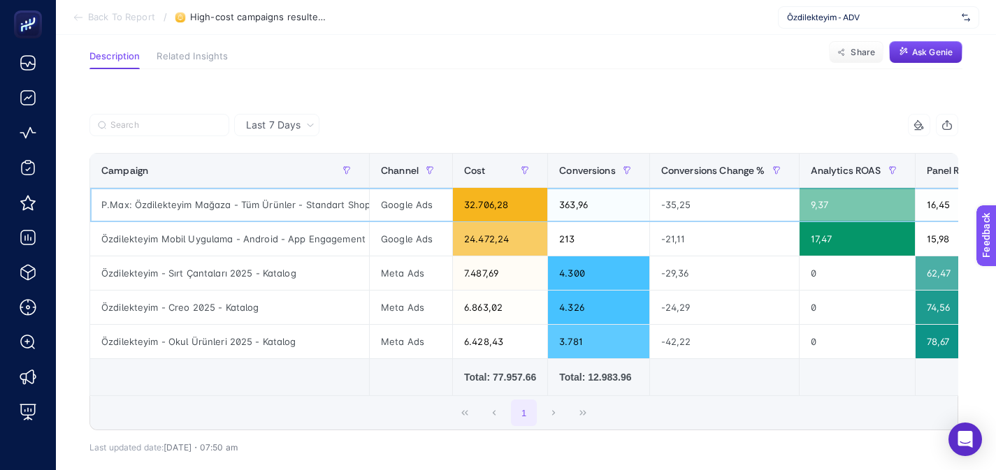
click at [191, 207] on div "P.Max: Özdilekteyim Mağaza - Tüm Ürünler - Standart Shopping" at bounding box center [229, 205] width 279 height 34
copy tr "P.Max: Özdilekteyim Mağaza - Tüm Ürünler - Standart Shopping"
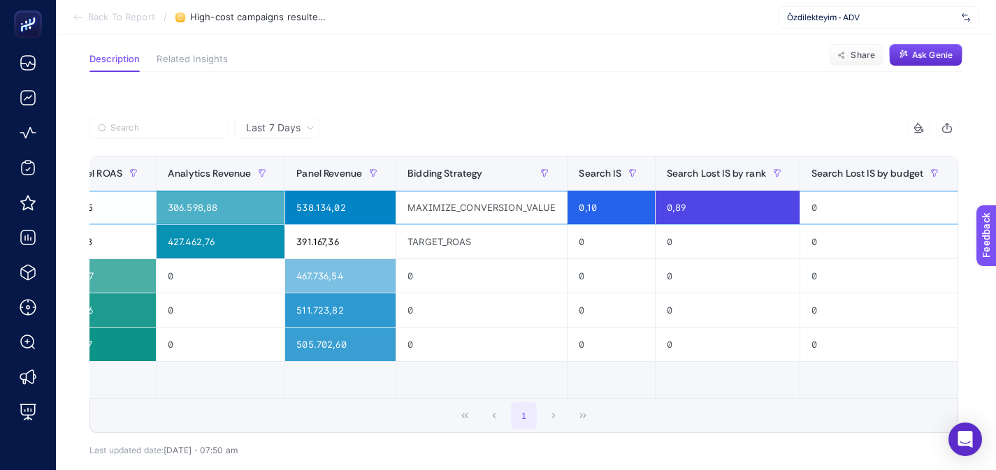
scroll to position [0, 901]
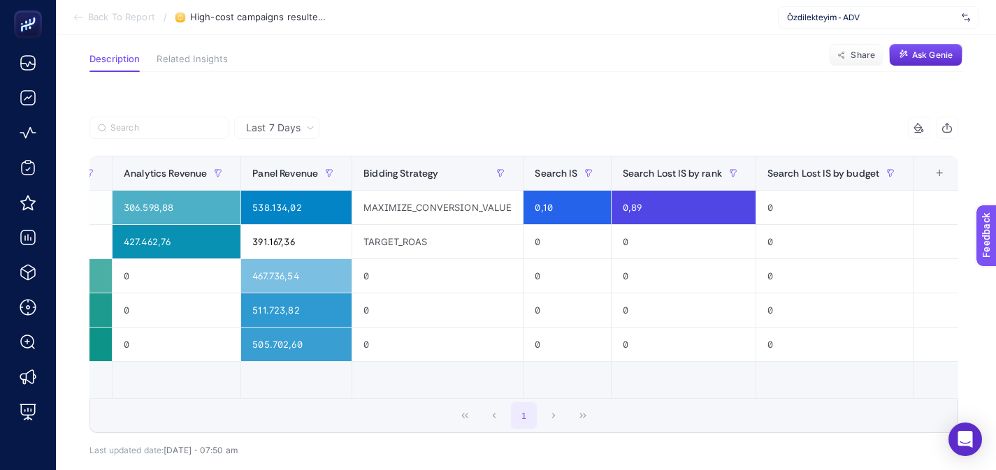
click at [933, 171] on div "+" at bounding box center [939, 173] width 27 height 11
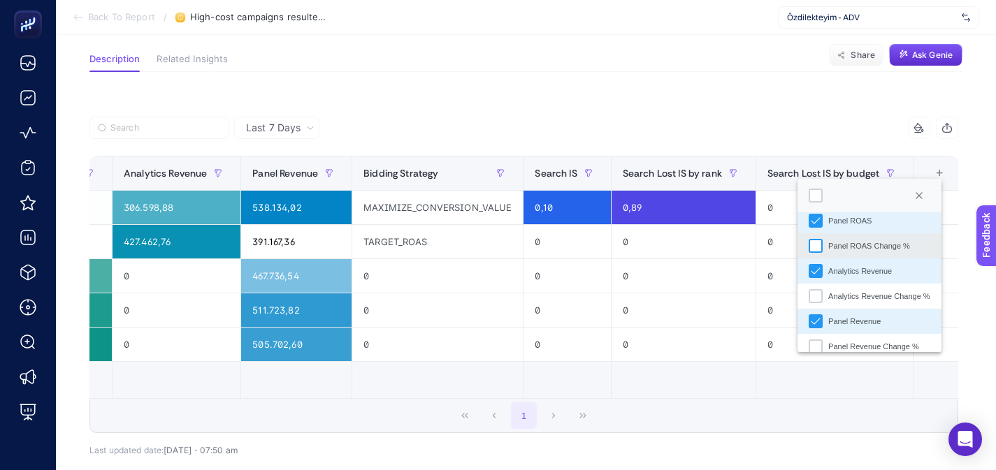
scroll to position [217, 0]
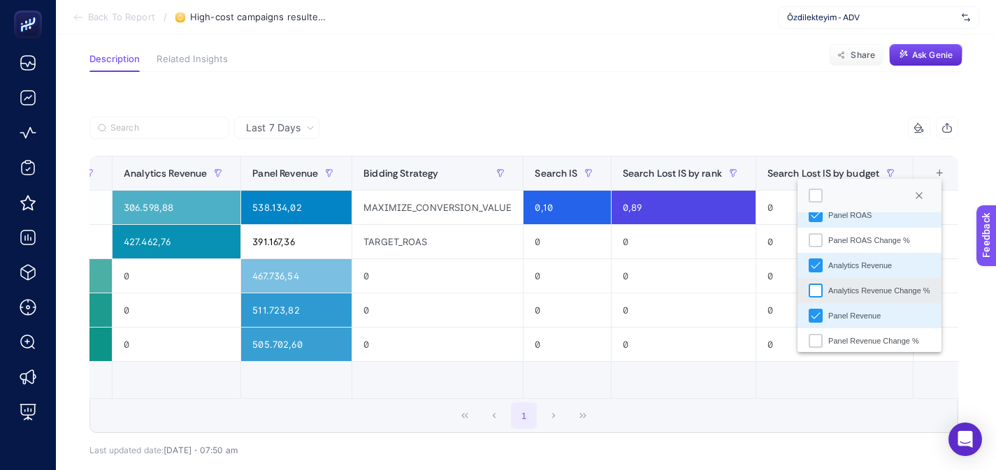
click at [814, 294] on div "Analytics Revenue Change %" at bounding box center [815, 291] width 14 height 14
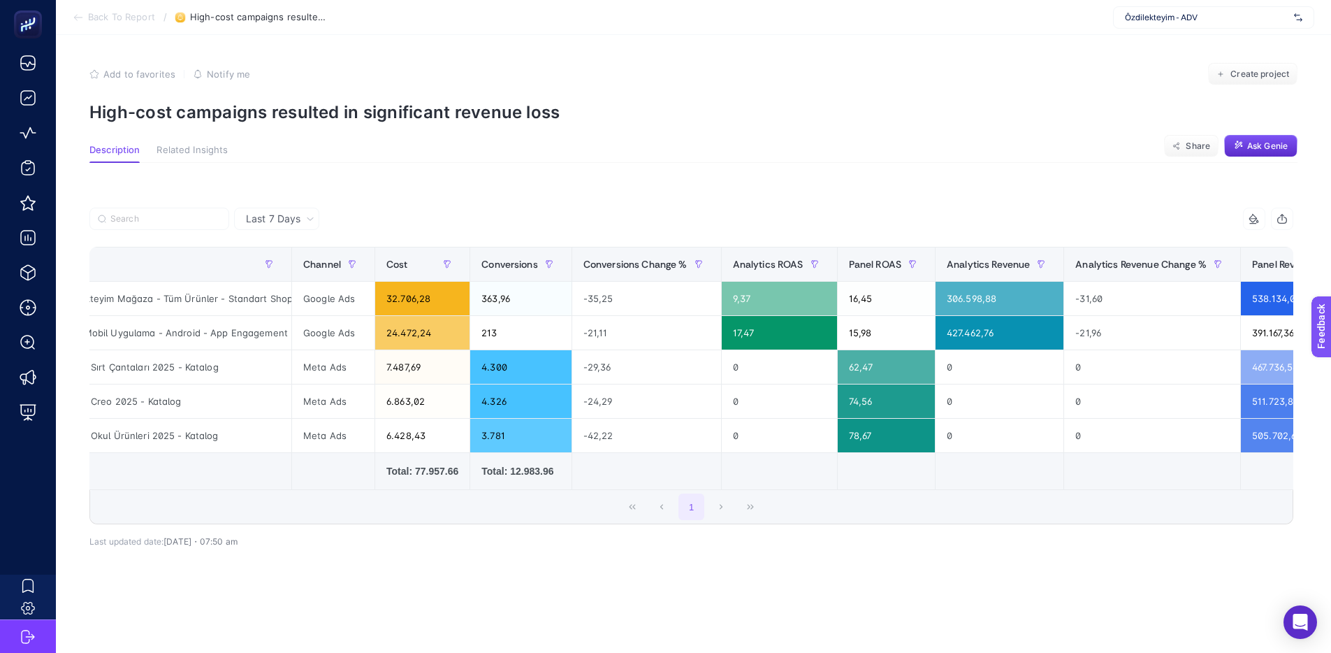
scroll to position [0, 73]
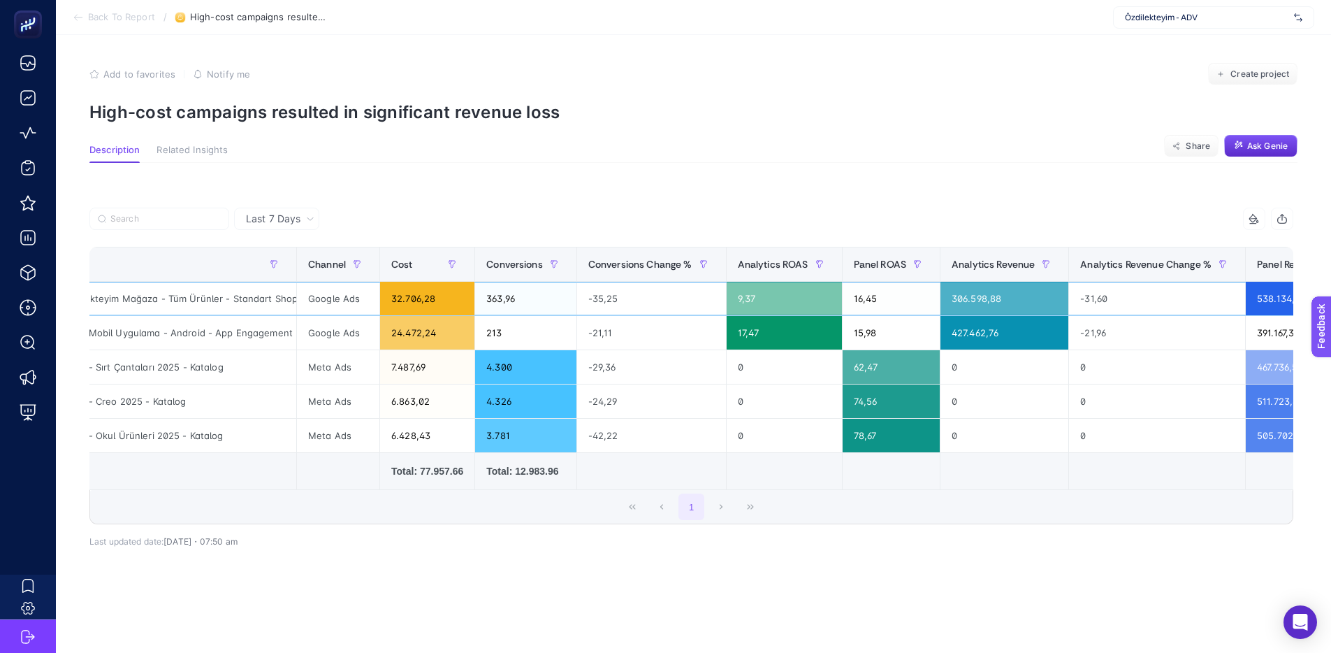
click at [256, 284] on div "P.Max: Özdilekteyim Mağaza - Tüm Ürünler - Standart Shopping" at bounding box center [156, 299] width 279 height 34
click at [507, 185] on div "Last 7 Days 10 items selected Campaign Channel Cost Conversions Conversions Cha…" at bounding box center [691, 402] width 1226 height 434
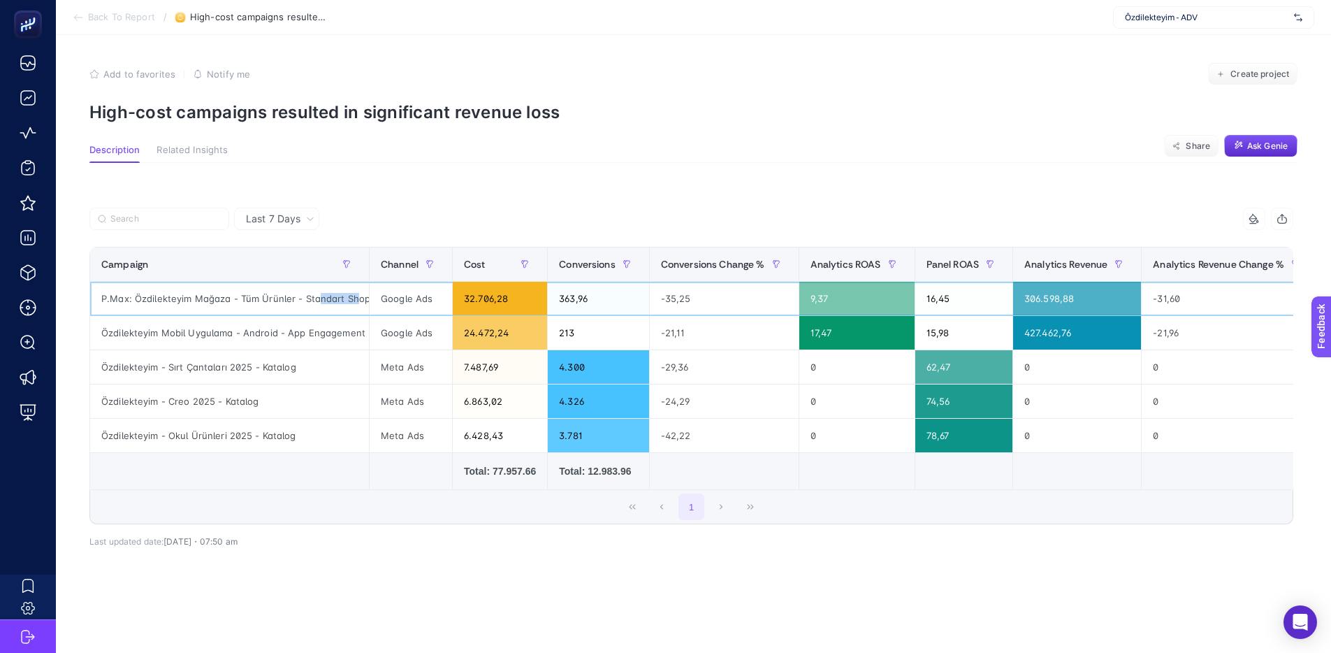
scroll to position [0, 27]
drag, startPoint x: 315, startPoint y: 285, endPoint x: 375, endPoint y: 286, distance: 60.1
click at [375, 286] on tr "P.Max: Özdilekteyim Mağaza - Tüm Ürünler - Standart Shopping Google Ads 32.706,…" at bounding box center [1066, 299] width 1952 height 34
click at [600, 214] on div at bounding box center [390, 223] width 602 height 31
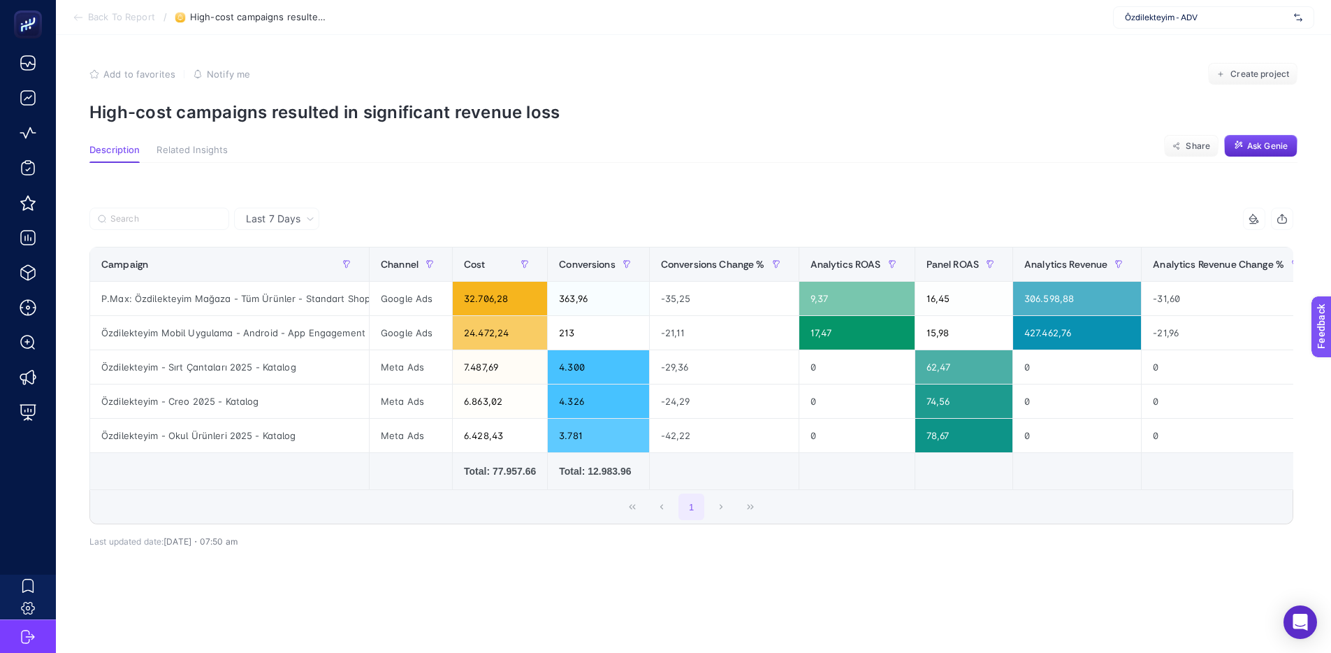
click at [423, 185] on div "Last 7 Days 10 items selected Campaign Channel Cost Conversions Conversions Cha…" at bounding box center [691, 402] width 1226 height 434
click at [300, 282] on div "P.Max: Özdilekteyim Mağaza - Tüm Ürünler - Standart Shopping" at bounding box center [229, 299] width 279 height 34
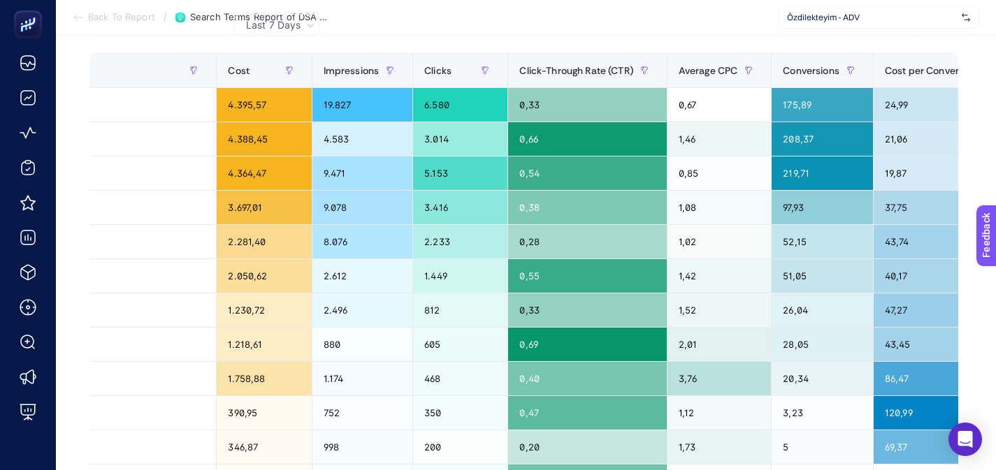
scroll to position [170, 0]
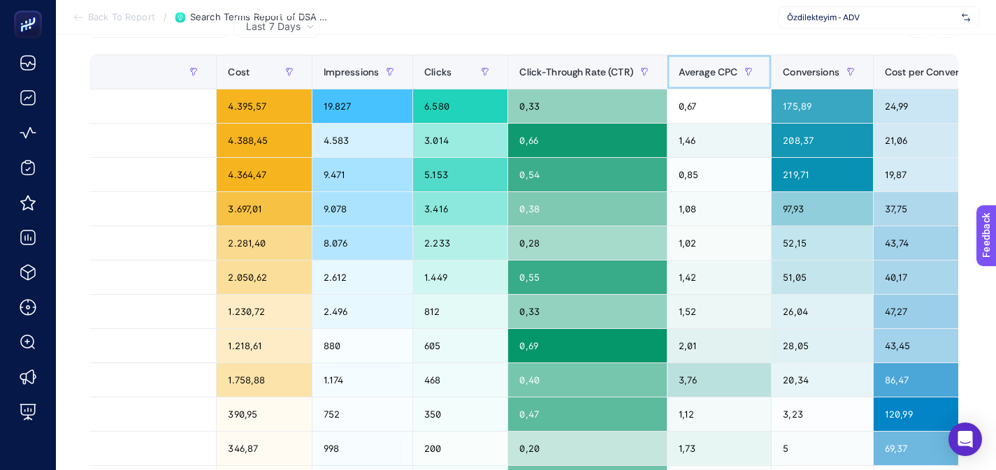
click at [706, 73] on span "Average CPC" at bounding box center [707, 71] width 59 height 11
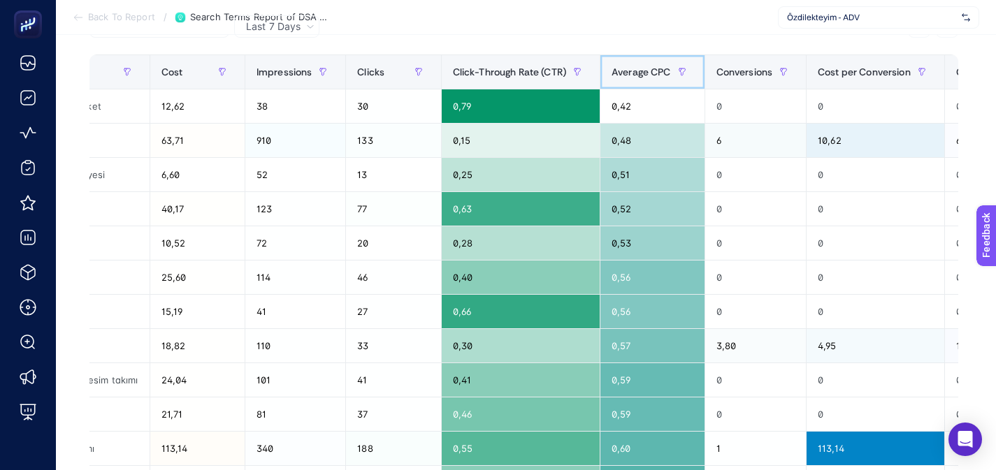
click at [646, 74] on span "Average CPC" at bounding box center [640, 71] width 59 height 11
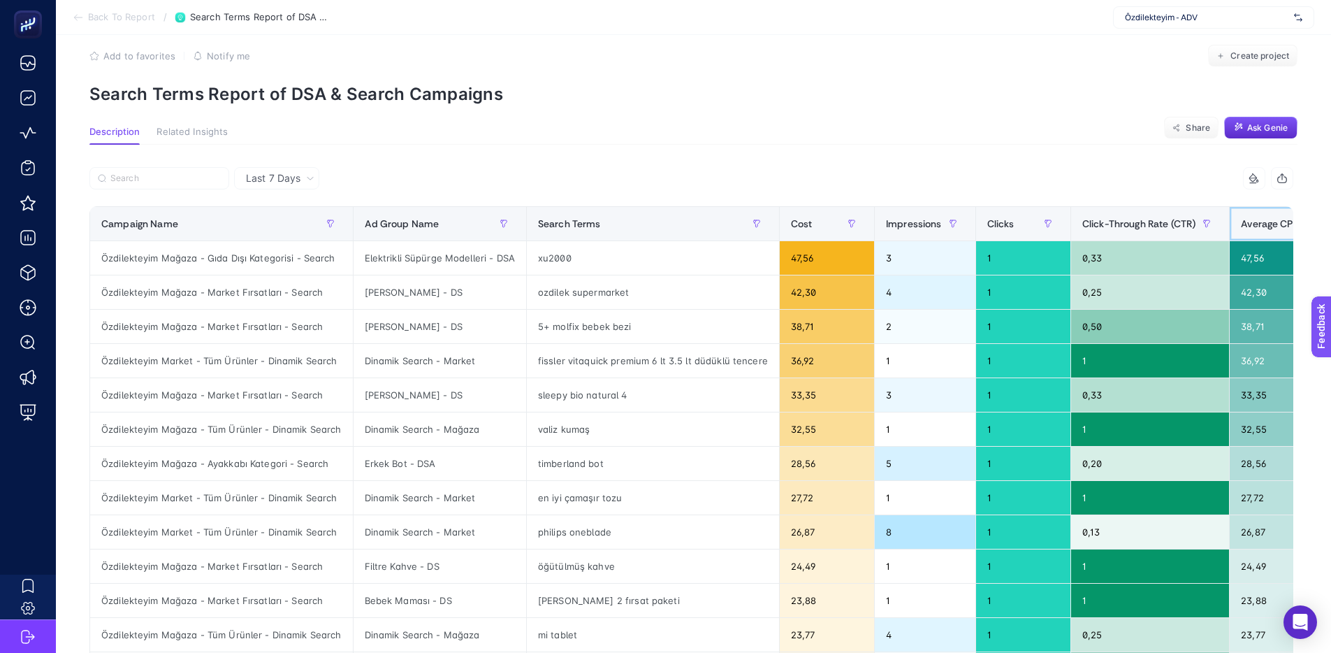
scroll to position [0, 0]
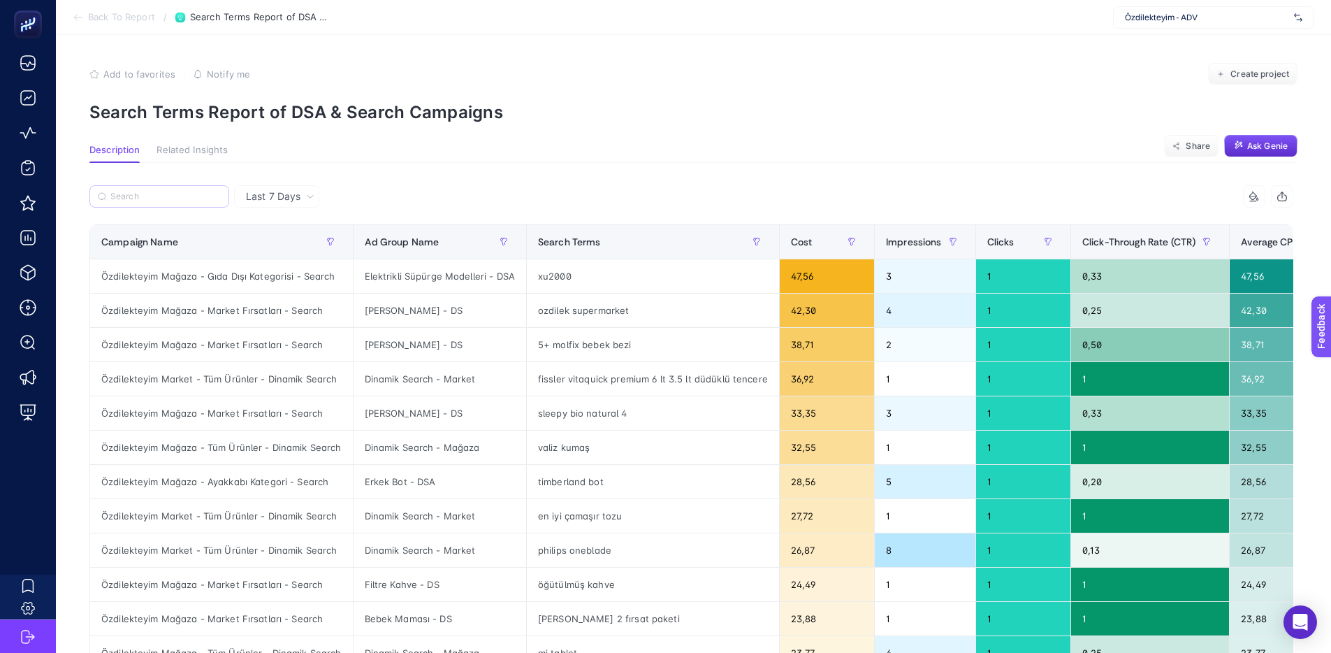
click at [180, 185] on label at bounding box center [159, 196] width 140 height 22
click at [180, 191] on input "Search" at bounding box center [165, 196] width 110 height 10
click at [165, 196] on input "Search" at bounding box center [166, 196] width 109 height 10
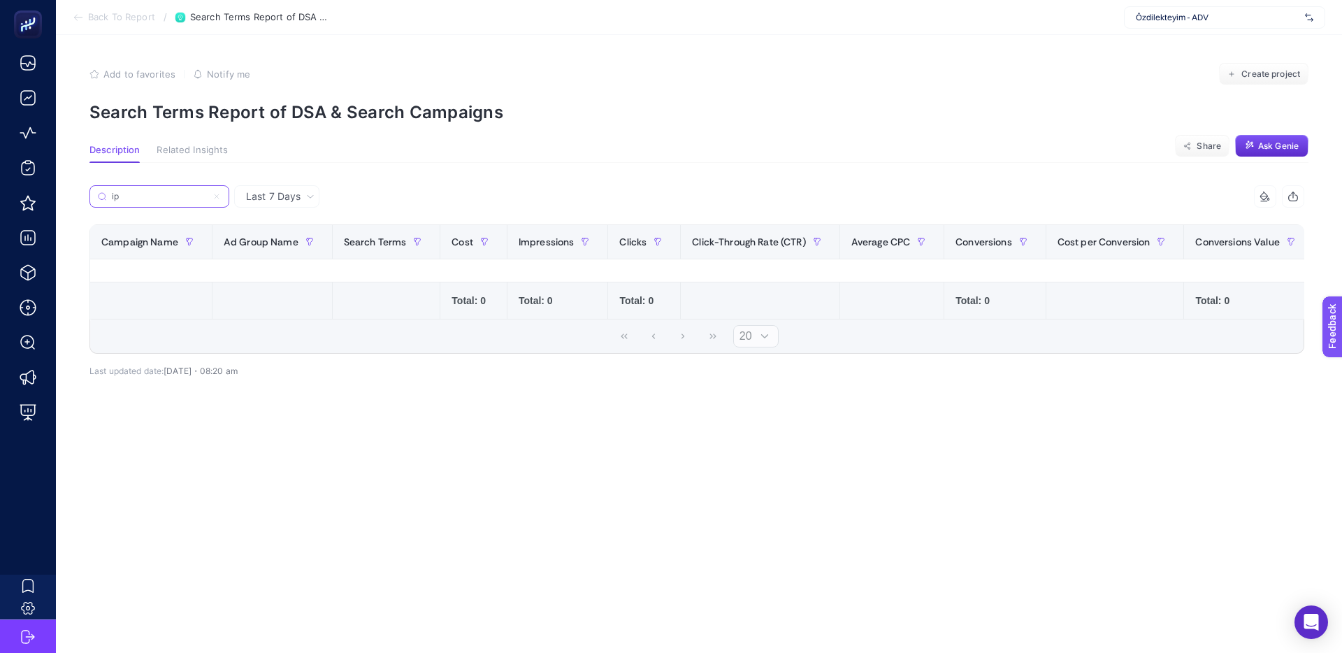
type input "i"
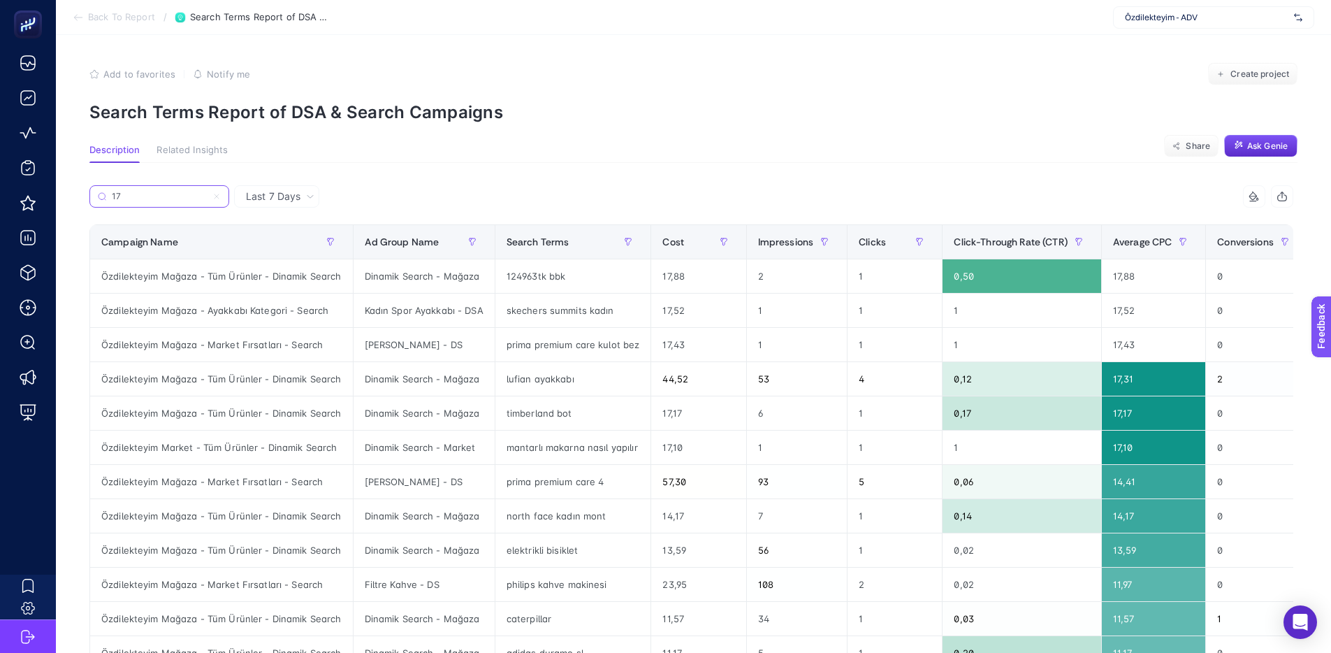
type input "1"
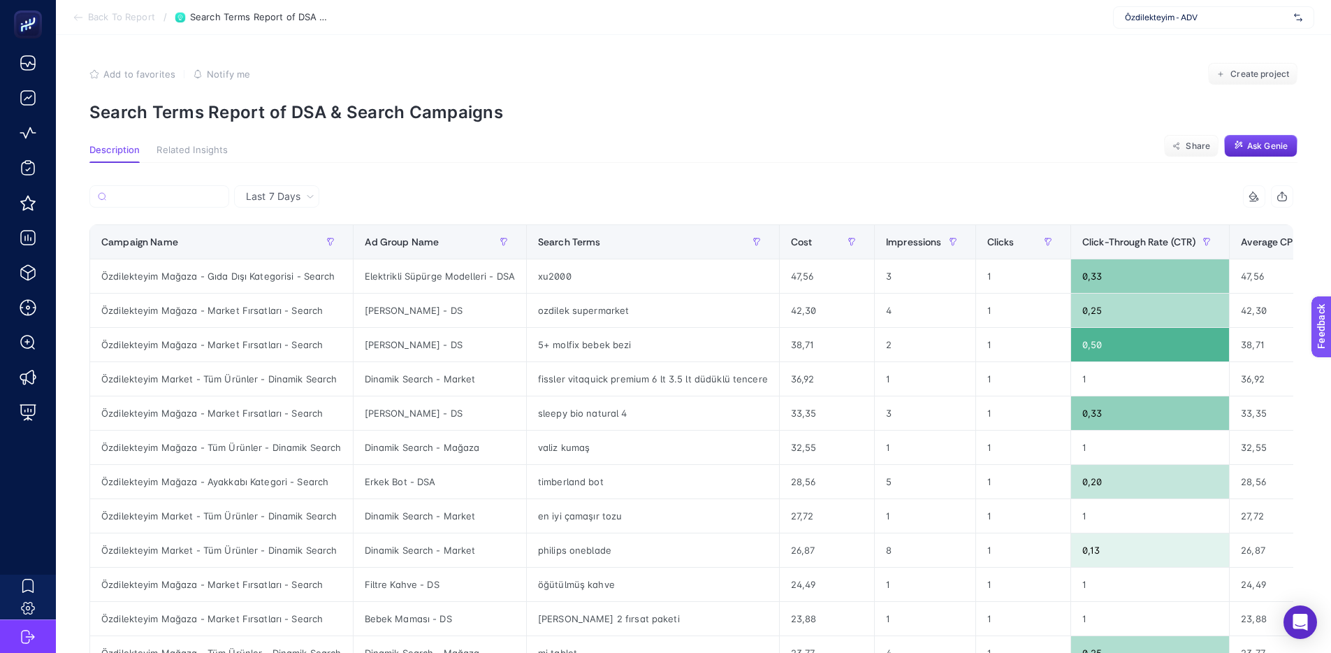
click at [418, 145] on section "Description Related Insights Share Ask Genie" at bounding box center [693, 154] width 1208 height 18
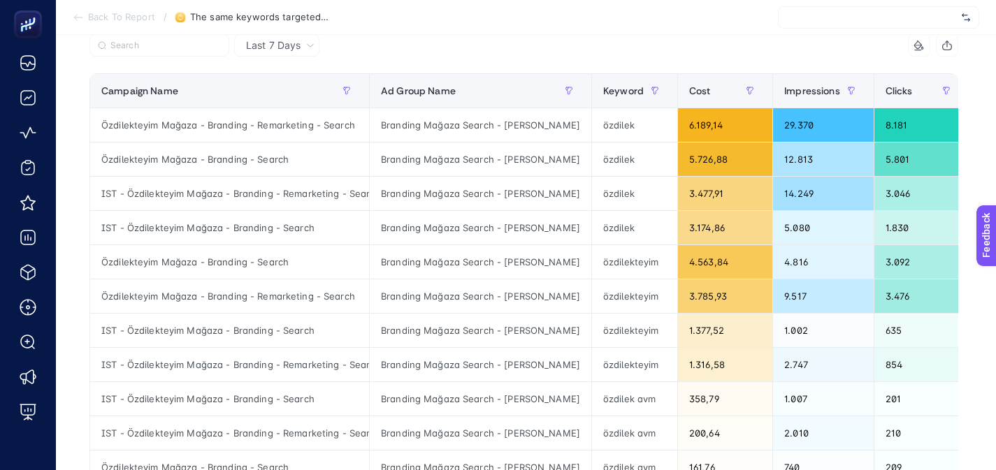
scroll to position [664, 0]
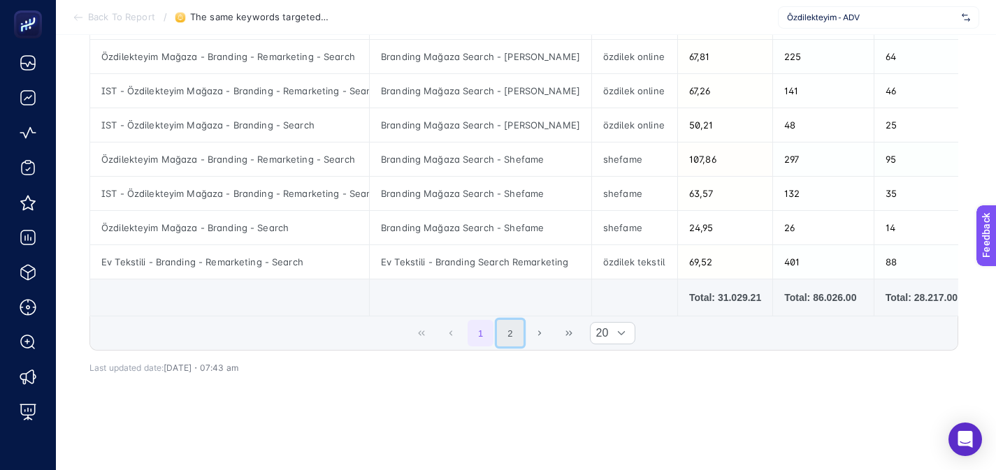
click at [507, 343] on button "2" at bounding box center [510, 333] width 27 height 27
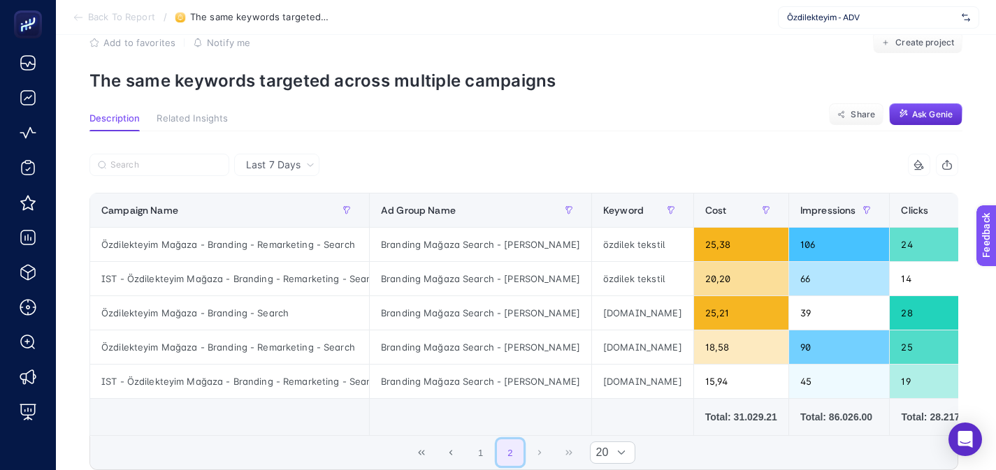
scroll to position [0, 0]
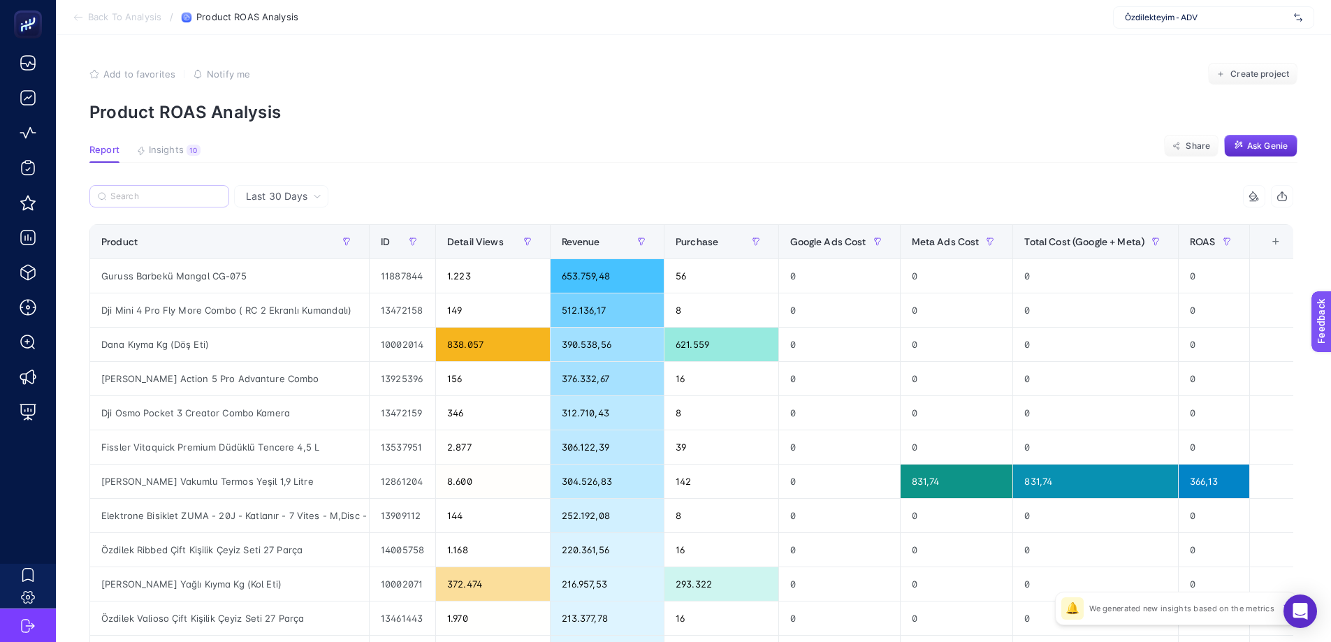
click at [183, 203] on label at bounding box center [159, 196] width 140 height 22
click at [183, 202] on input "Search" at bounding box center [165, 196] width 110 height 10
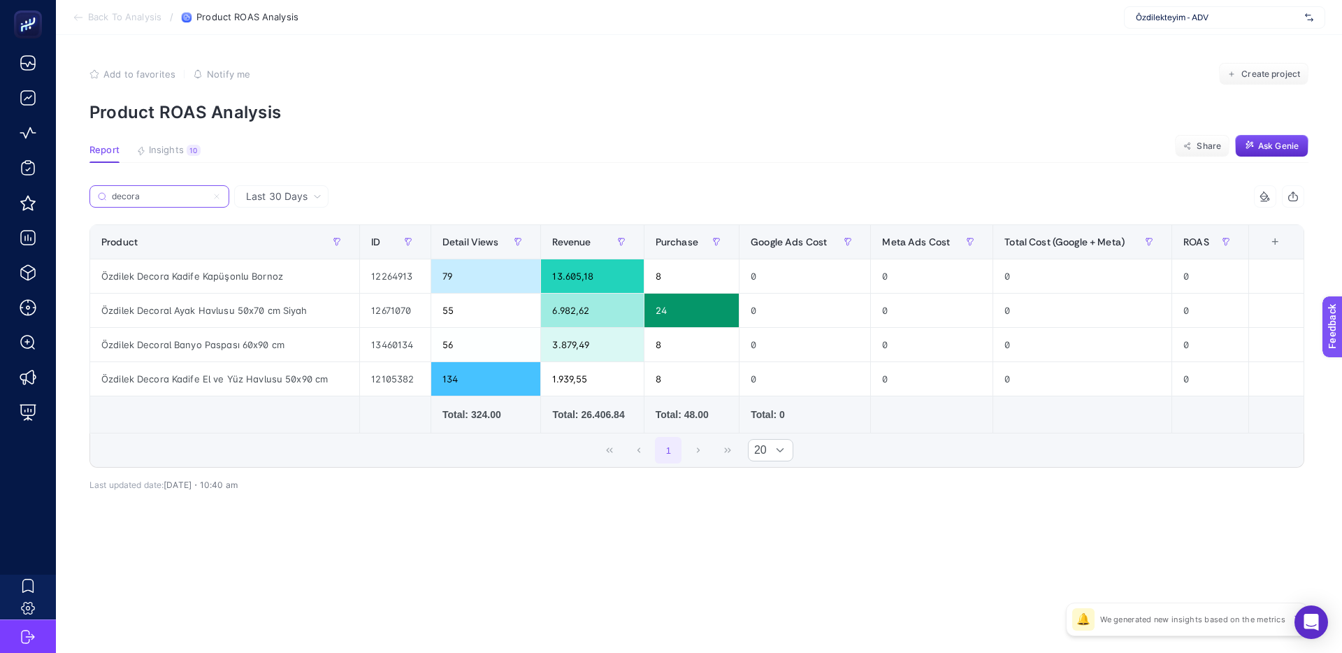
type input "decora"
click at [217, 198] on icon at bounding box center [216, 196] width 8 height 8
click at [207, 198] on input "decora" at bounding box center [159, 196] width 95 height 10
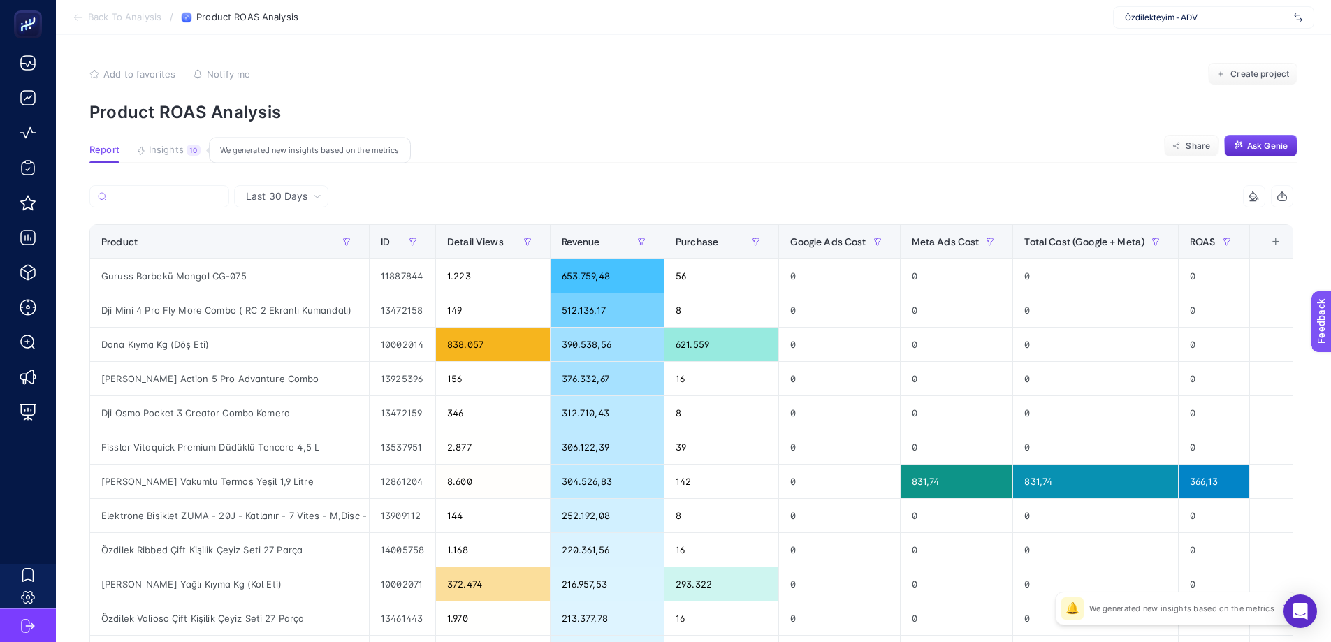
click at [171, 150] on span "Insights" at bounding box center [166, 150] width 35 height 11
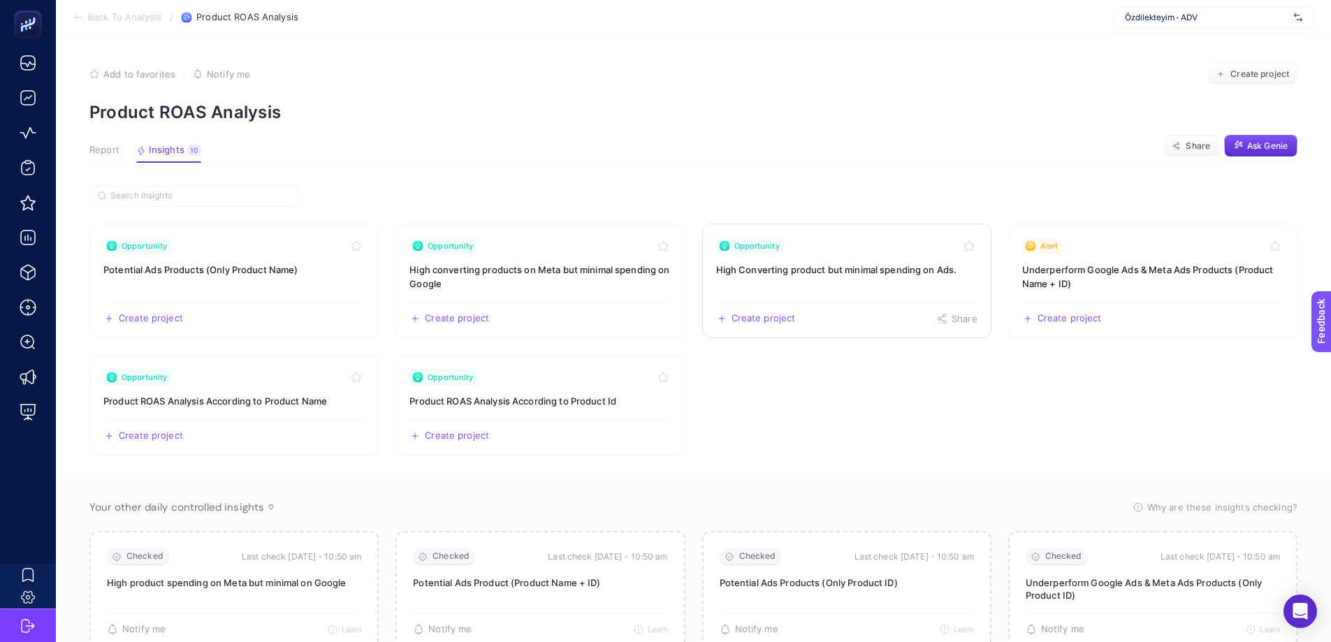
click at [829, 278] on link "Opportunity High Converting product but minimal spending on Ads. Create project…" at bounding box center [846, 281] width 289 height 115
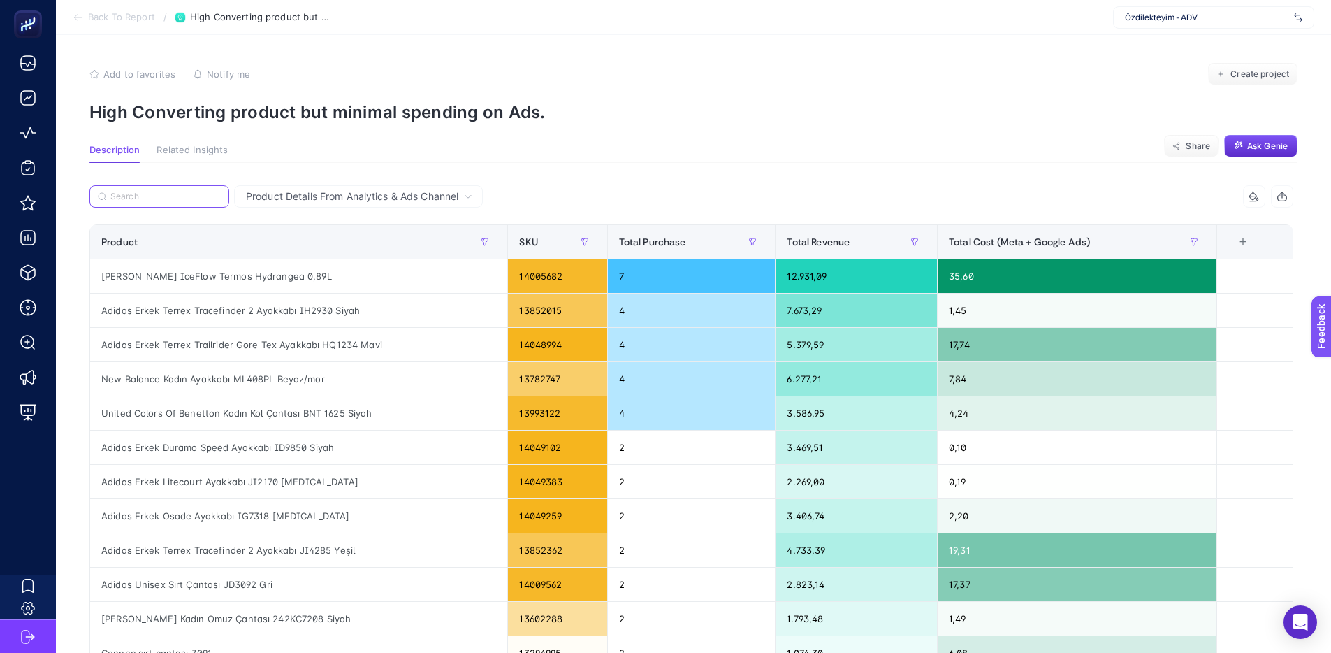
click at [194, 195] on input "Search" at bounding box center [165, 196] width 110 height 10
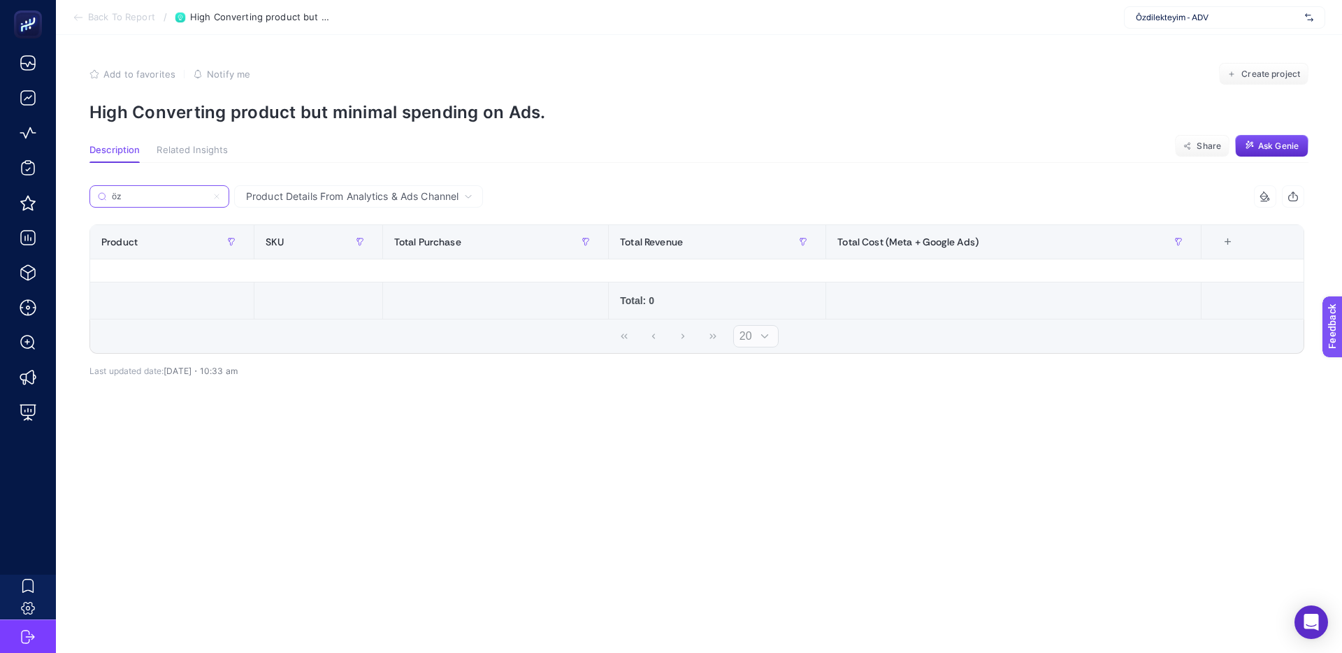
type input "ö"
type input "h"
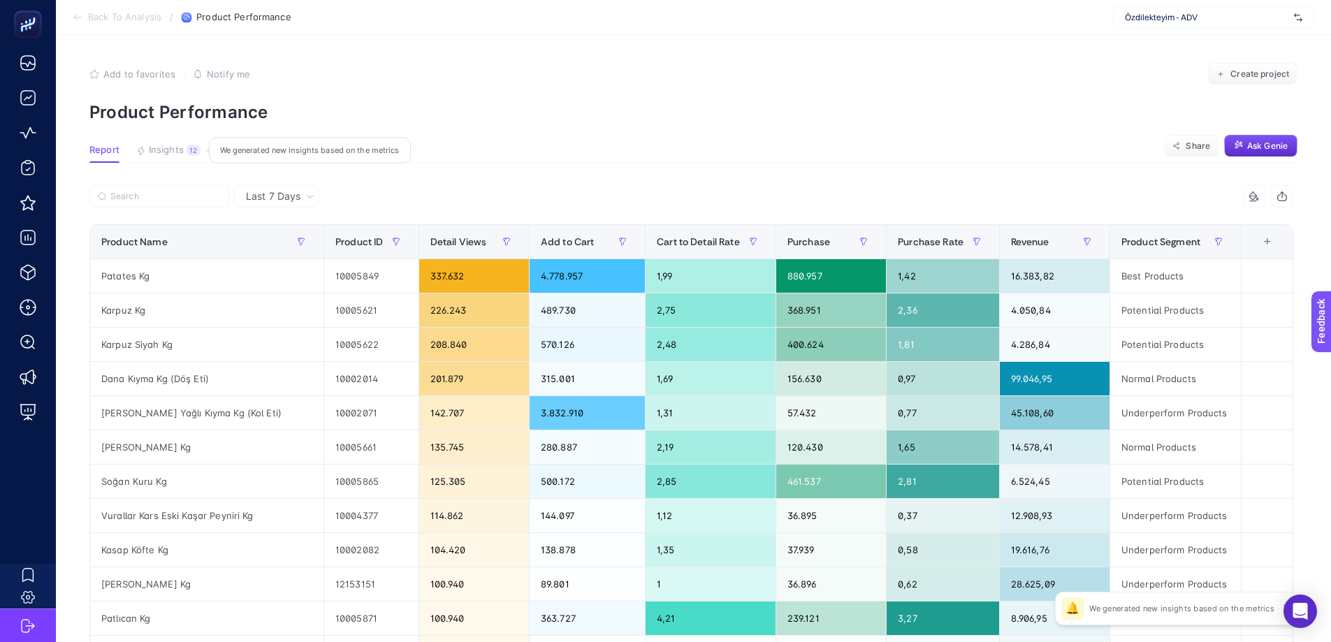
click at [187, 152] on div "12" at bounding box center [194, 150] width 14 height 11
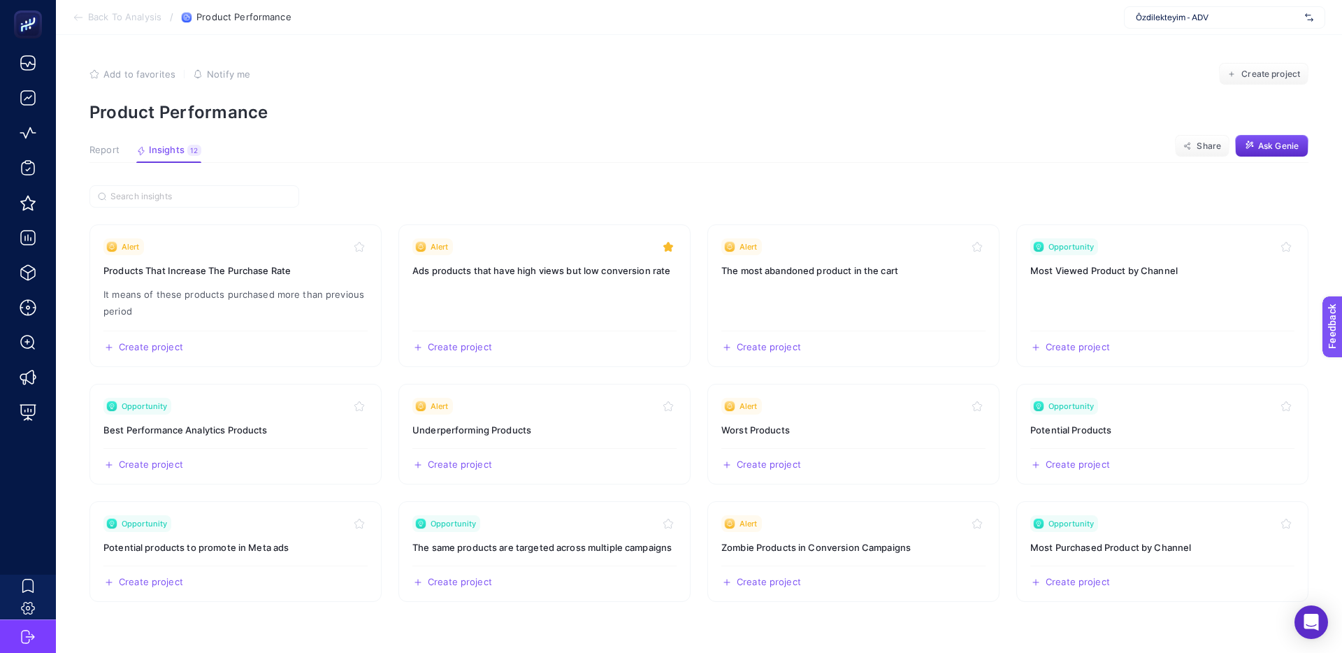
click at [95, 157] on button "Report" at bounding box center [104, 154] width 30 height 18
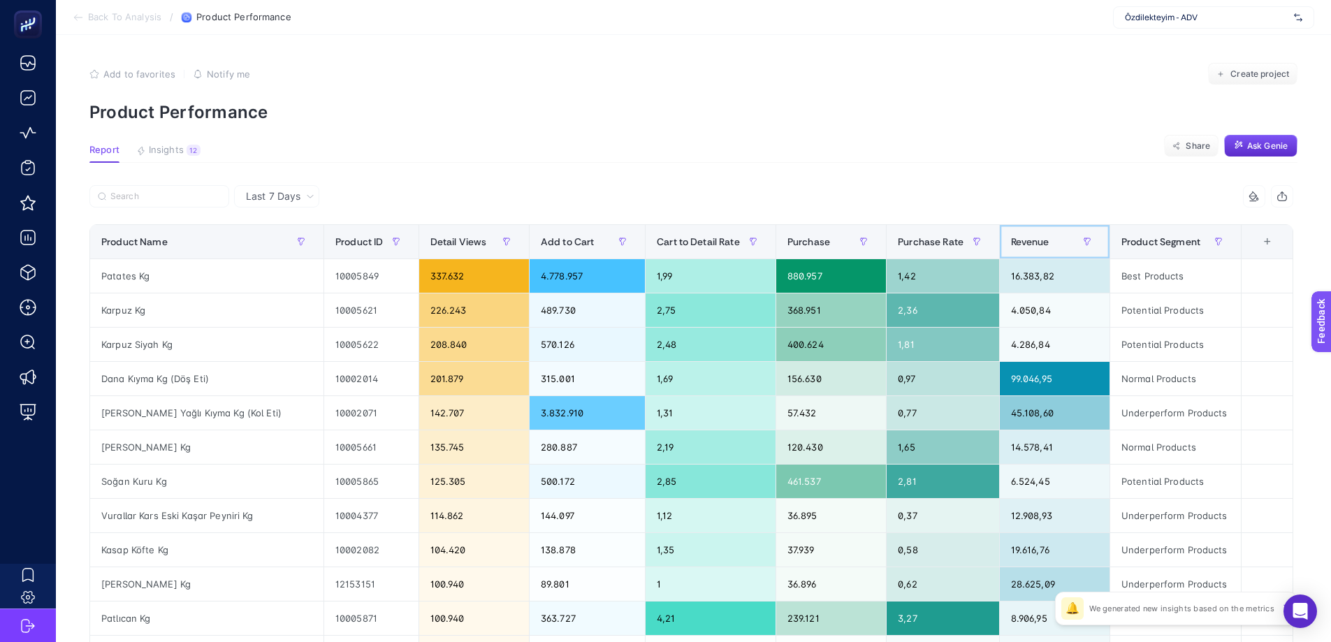
click at [1047, 251] on div "Revenue" at bounding box center [1054, 242] width 87 height 22
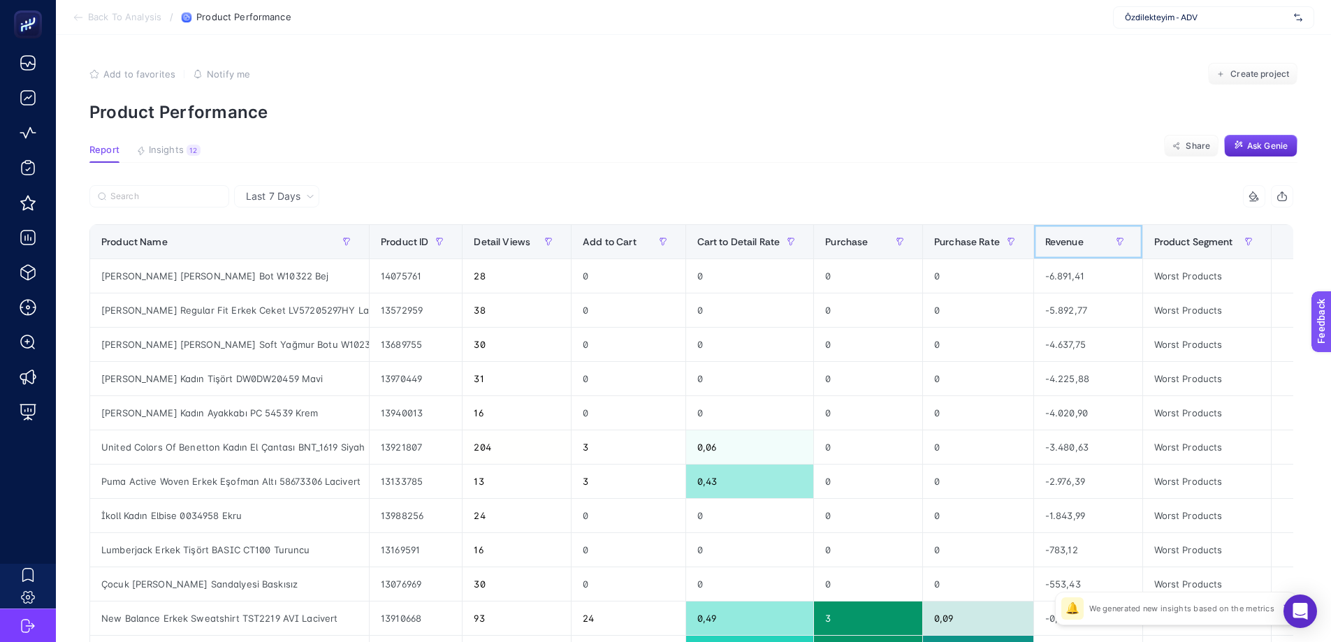
click at [1066, 244] on span "Revenue" at bounding box center [1064, 241] width 38 height 11
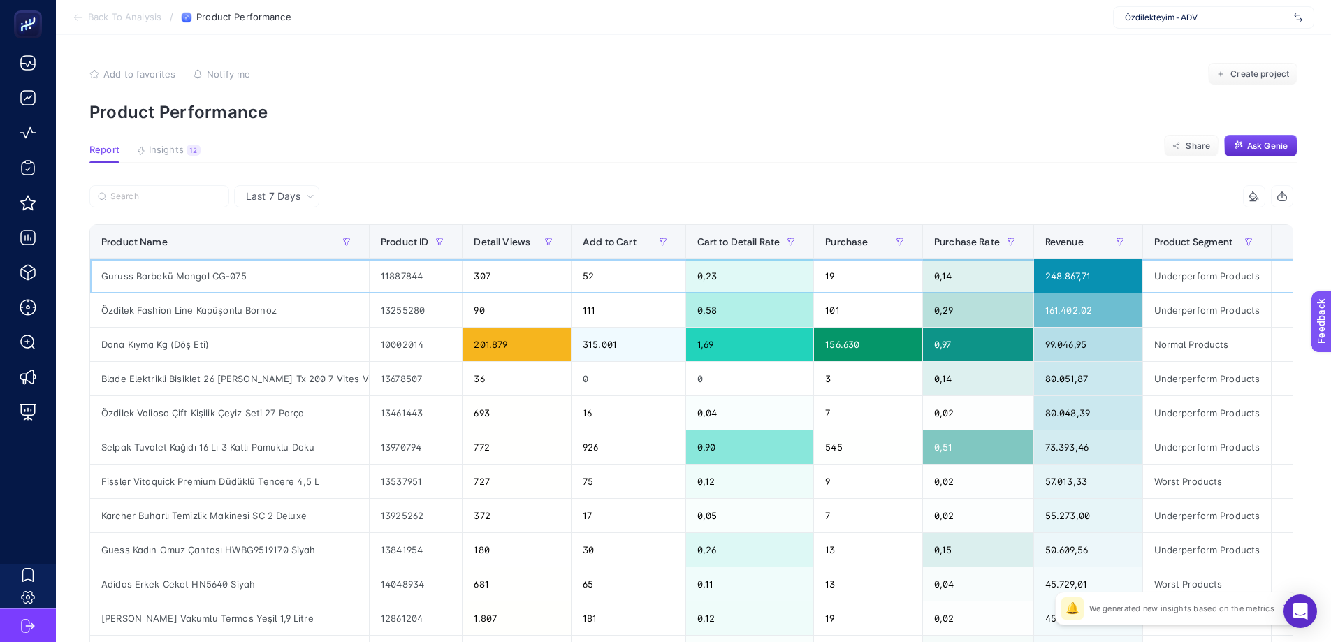
click at [157, 270] on div "Guruss Barbekü Mangal CG-075" at bounding box center [229, 276] width 279 height 34
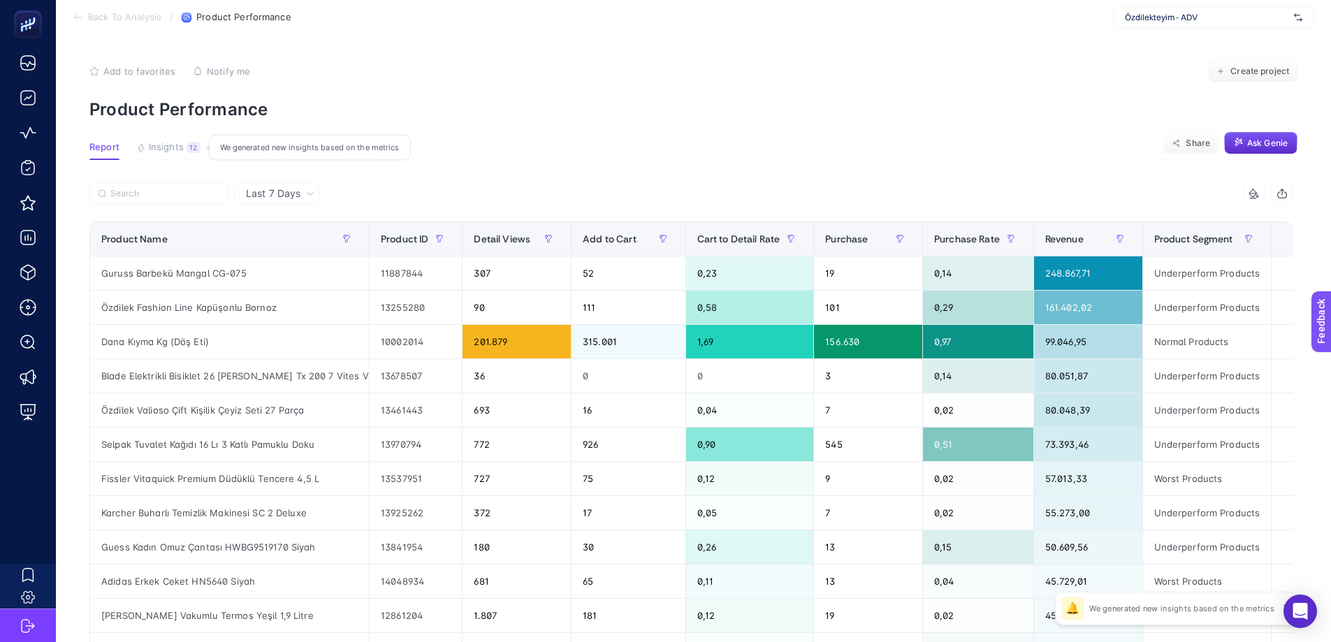
click at [184, 144] on button "Insights 12 We generated new insights based on the metrics" at bounding box center [168, 151] width 64 height 18
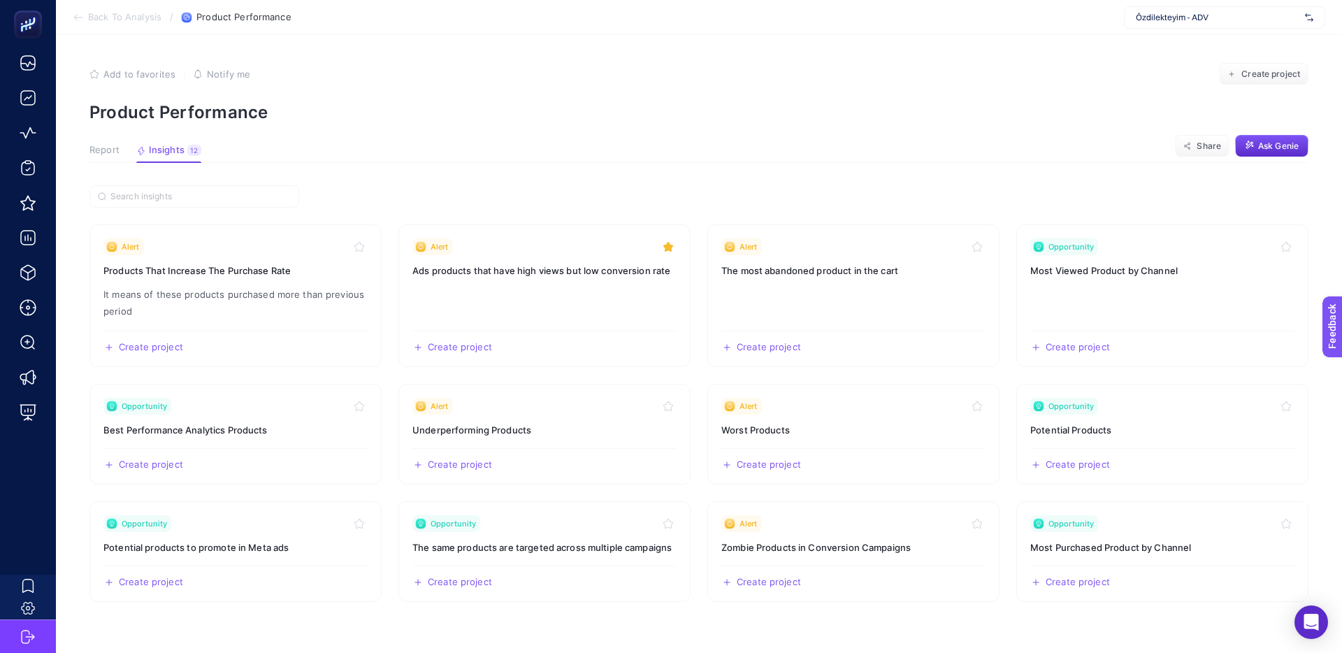
click at [100, 149] on span "Report" at bounding box center [104, 150] width 30 height 11
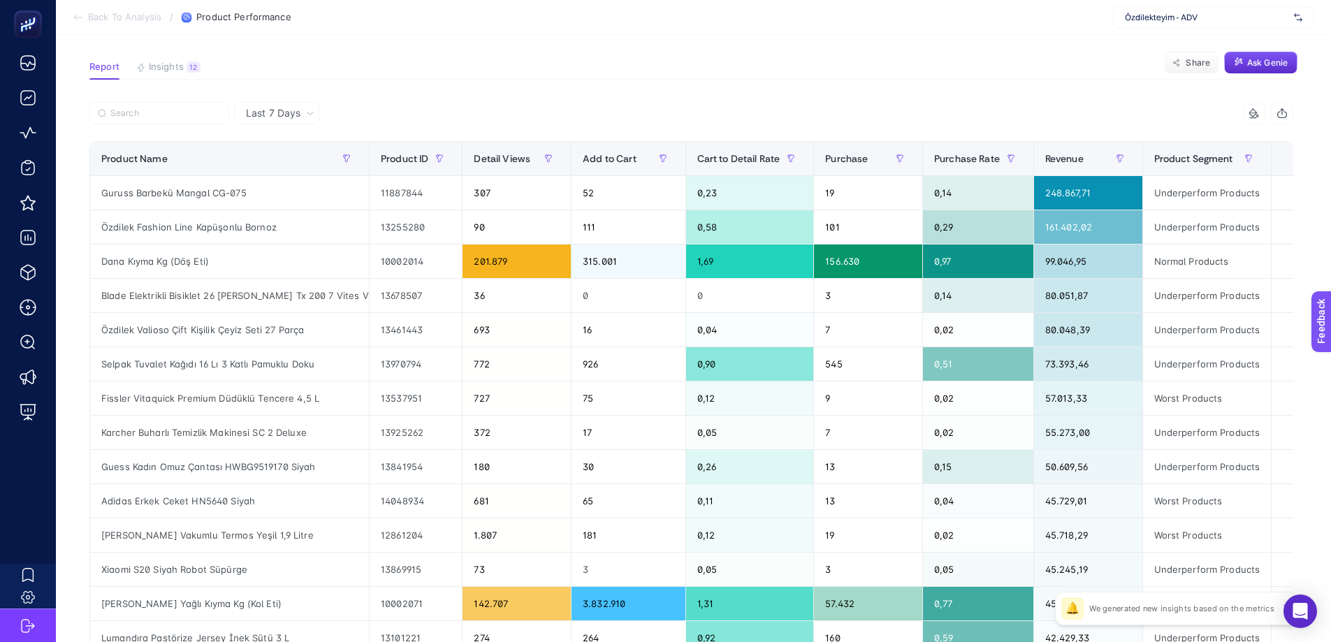
scroll to position [108, 0]
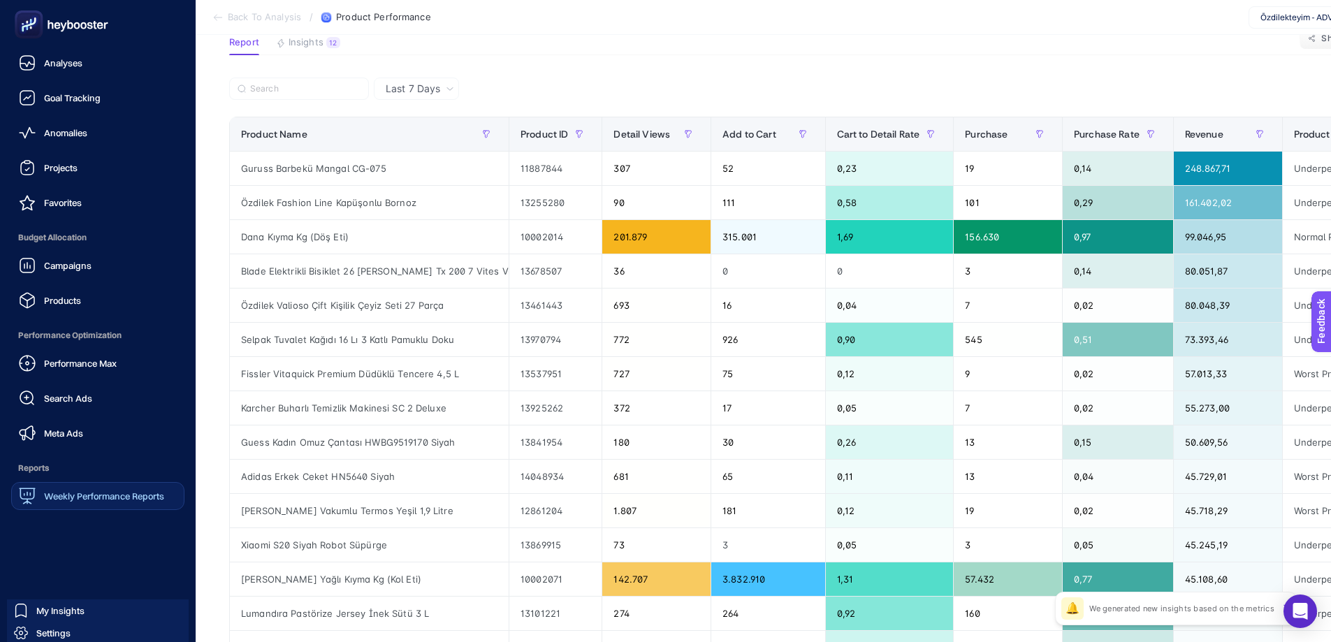
click at [48, 493] on span "Weekly Performance Reports" at bounding box center [104, 496] width 120 height 11
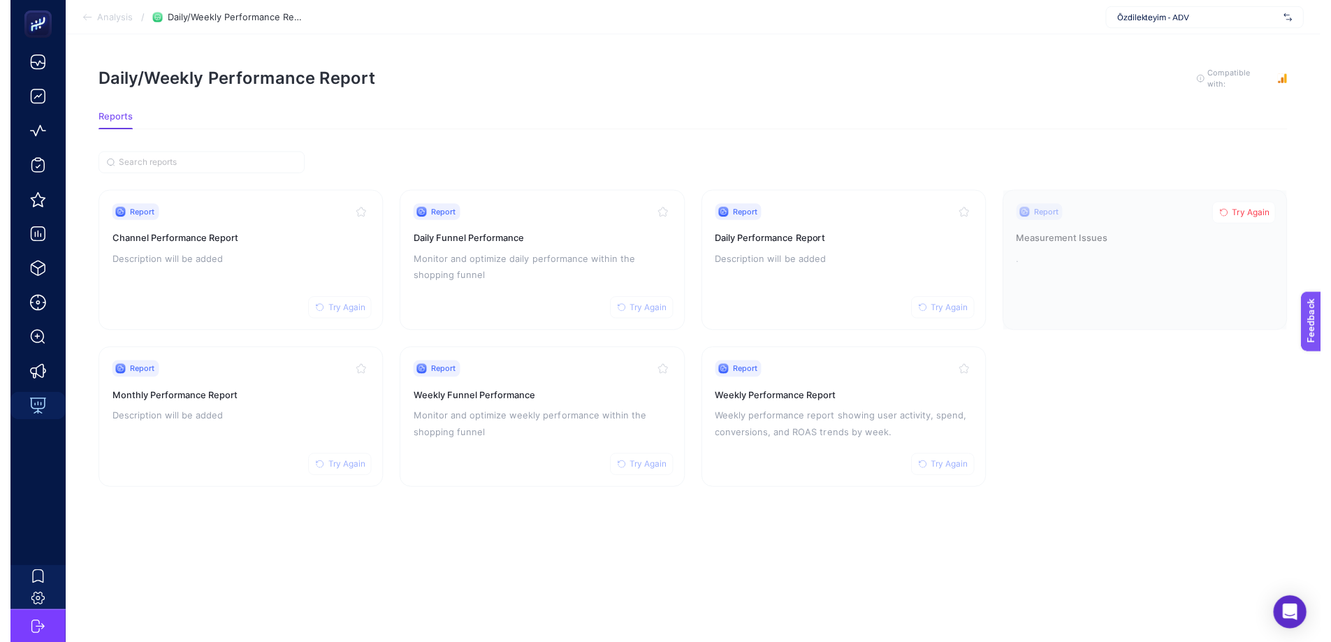
scroll to position [10, 0]
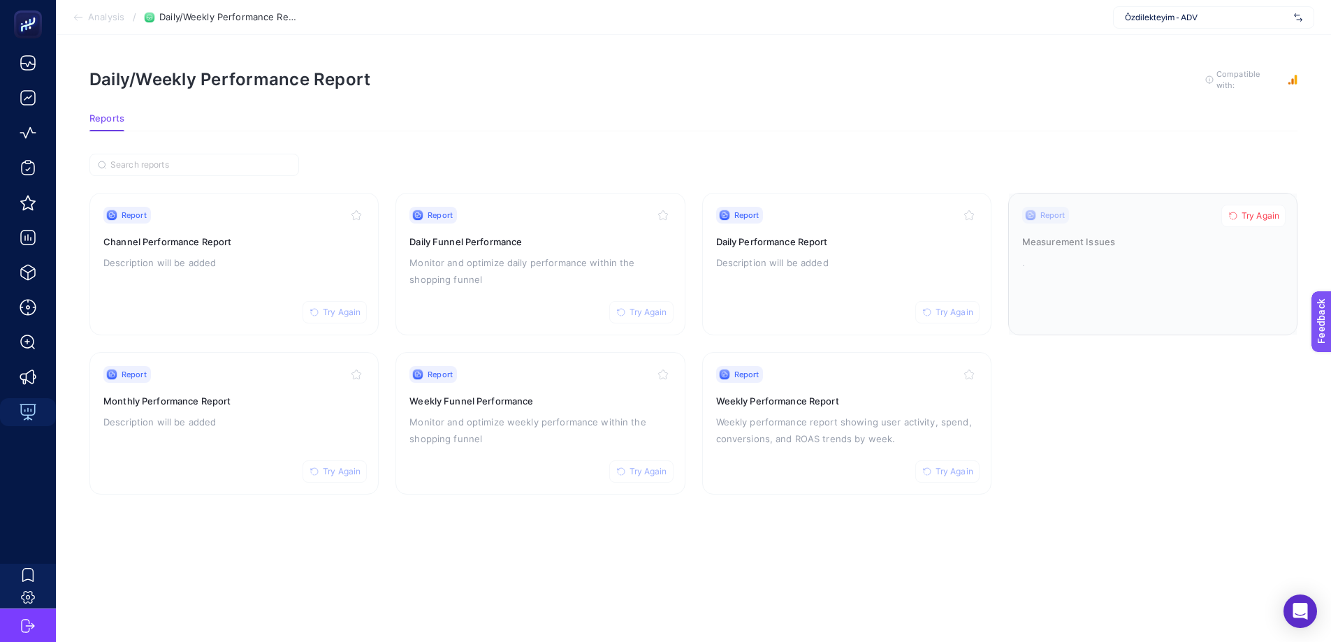
click at [1265, 214] on button "Try Again" at bounding box center [1253, 216] width 64 height 22
click at [1073, 213] on div "Report Try Again Measurement Issues ." at bounding box center [1152, 264] width 261 height 115
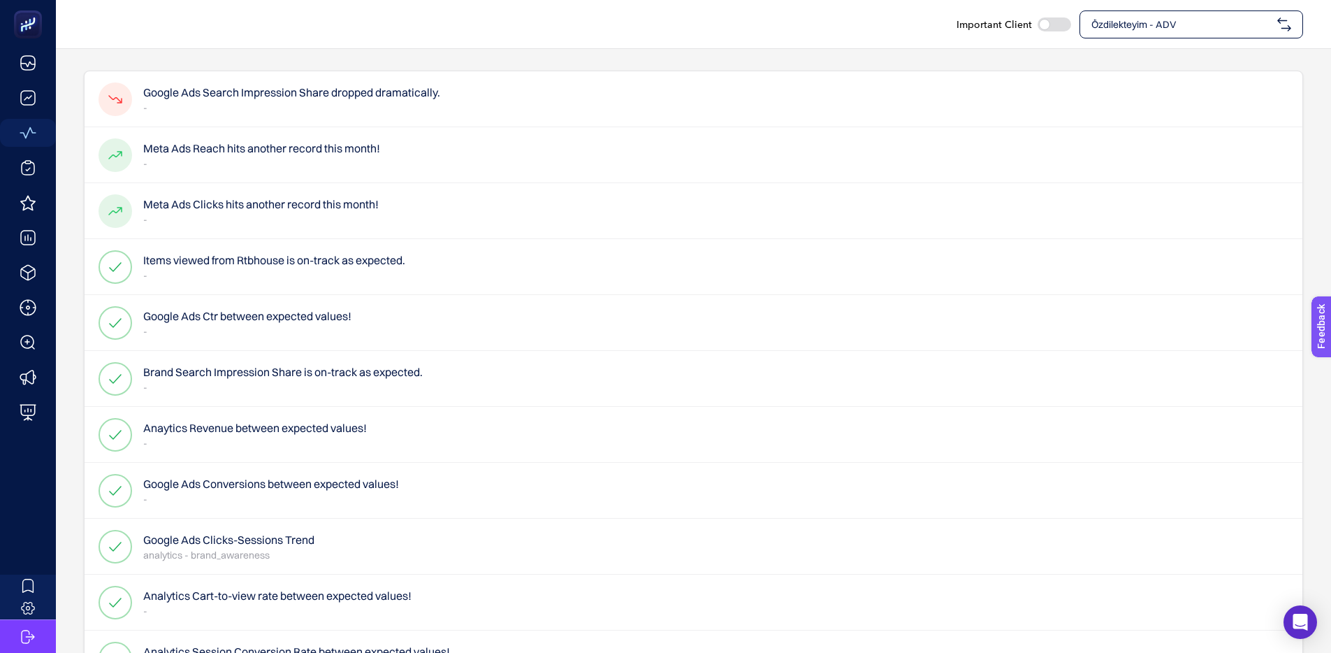
scroll to position [85, 0]
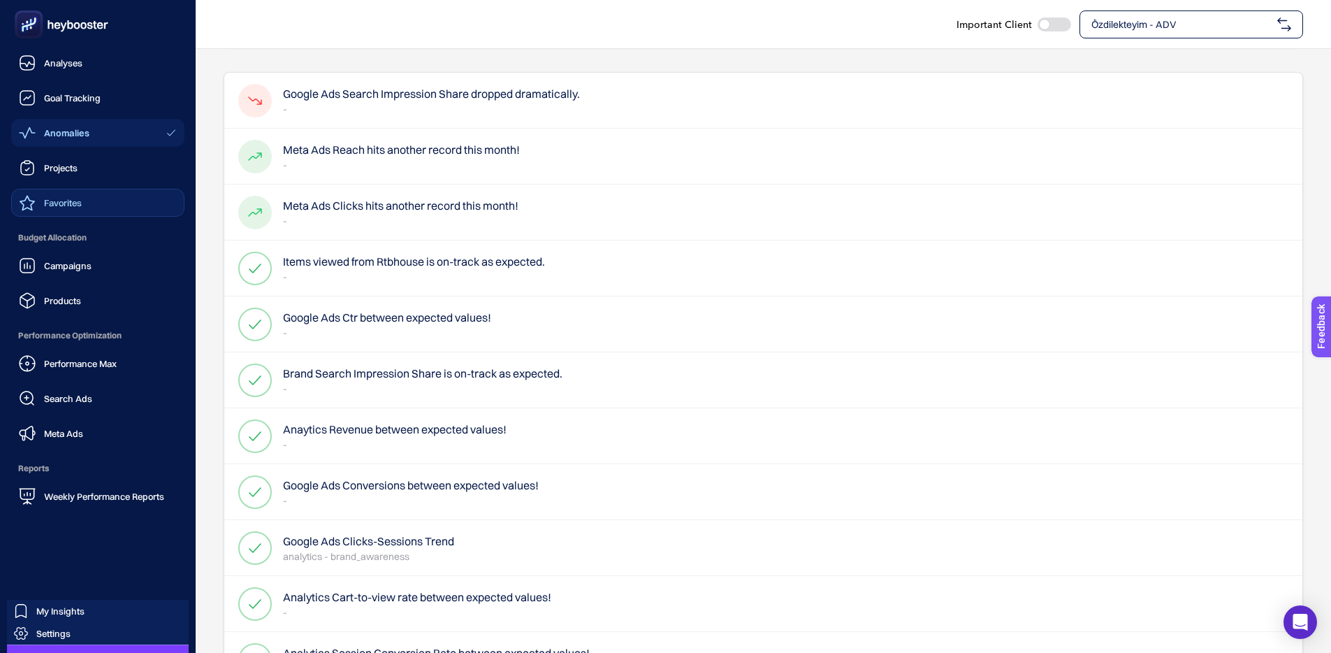
click at [55, 205] on span "Favorites" at bounding box center [63, 202] width 38 height 11
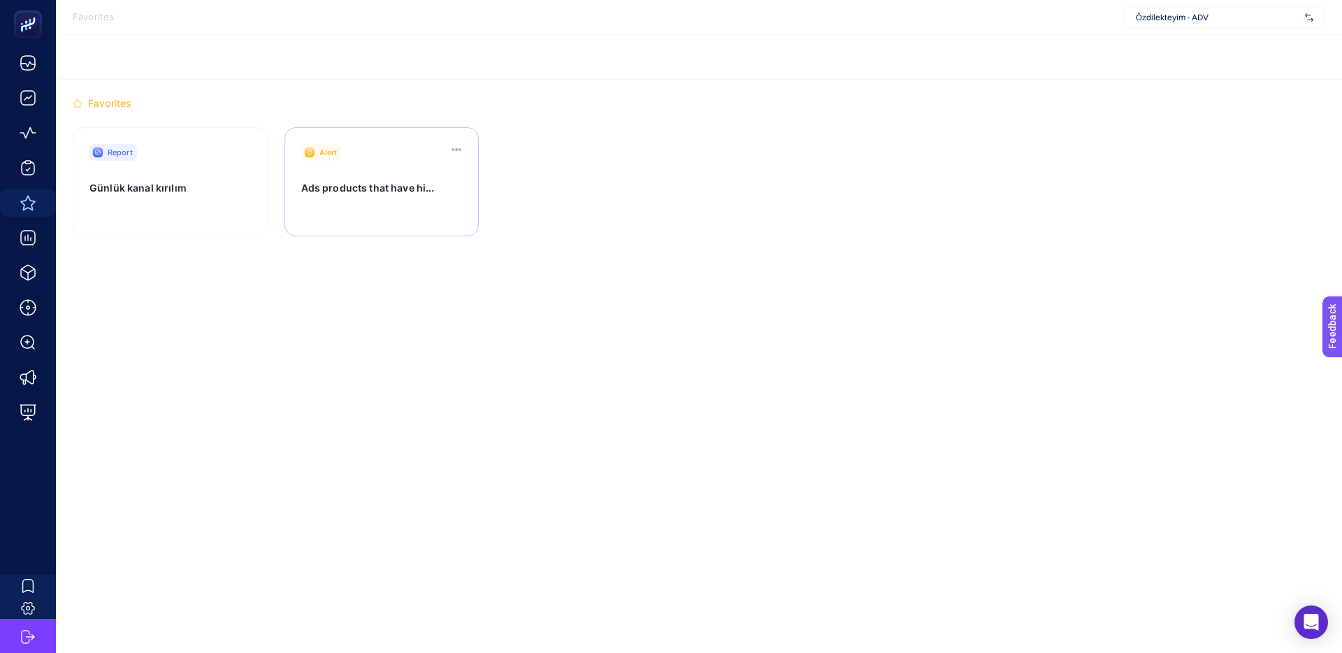
click at [388, 195] on h3 "Ads products that have hi..." at bounding box center [380, 192] width 159 height 23
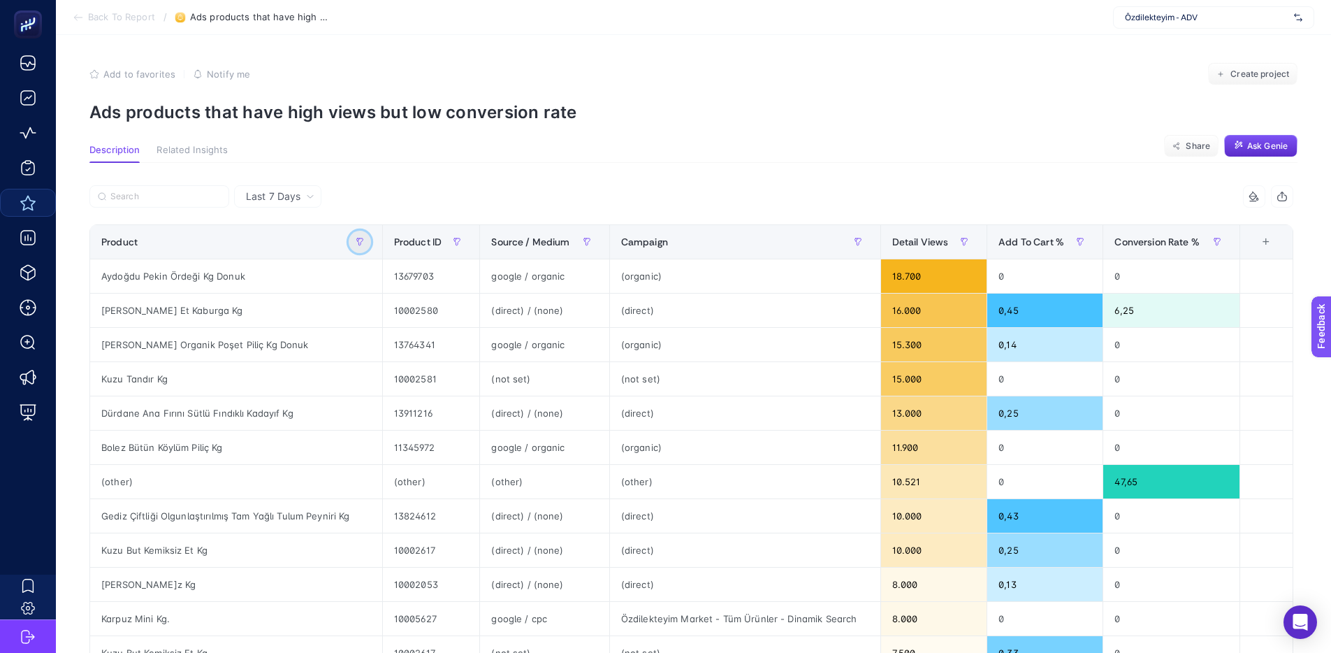
click at [364, 245] on icon "button" at bounding box center [360, 242] width 8 height 8
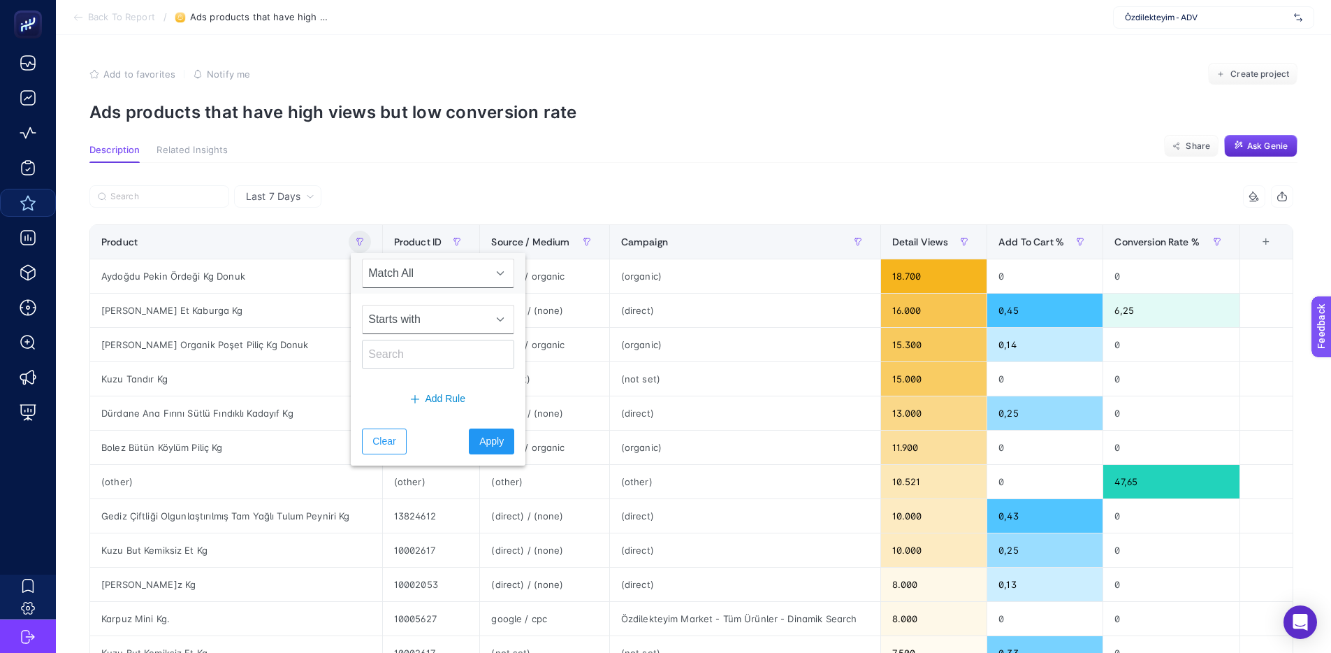
click at [380, 328] on span "Starts with" at bounding box center [425, 319] width 124 height 28
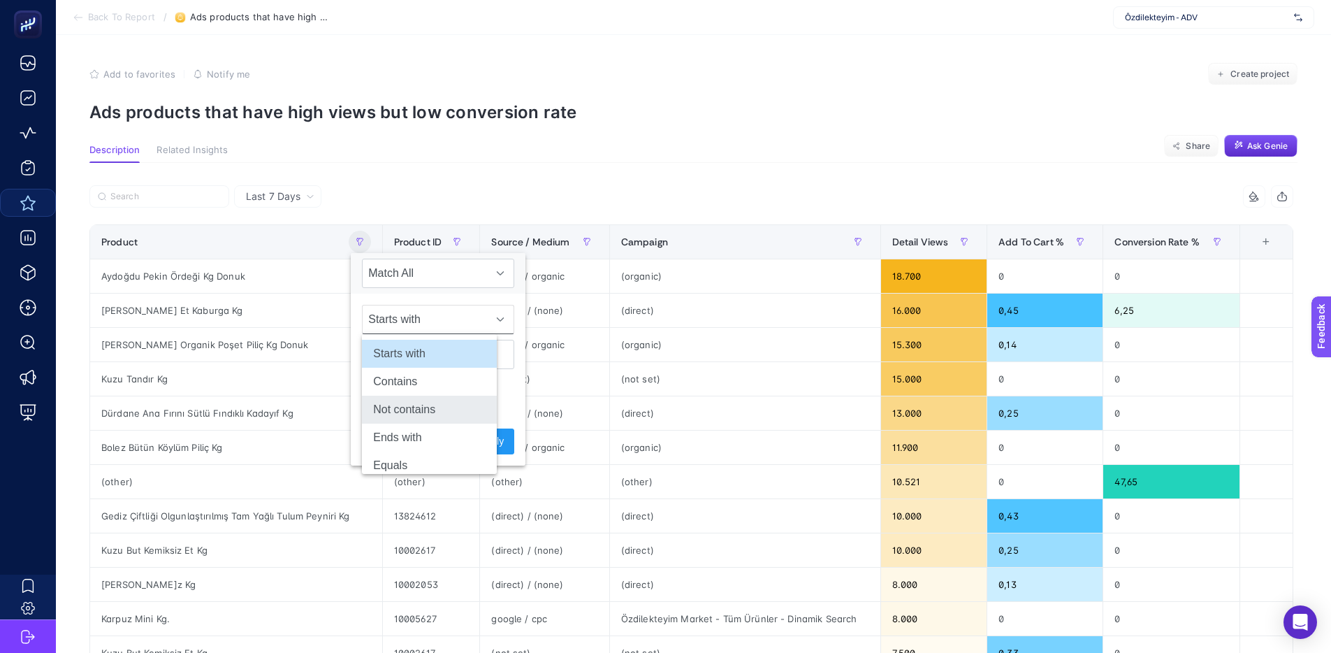
click at [396, 402] on li "Not contains" at bounding box center [429, 409] width 135 height 28
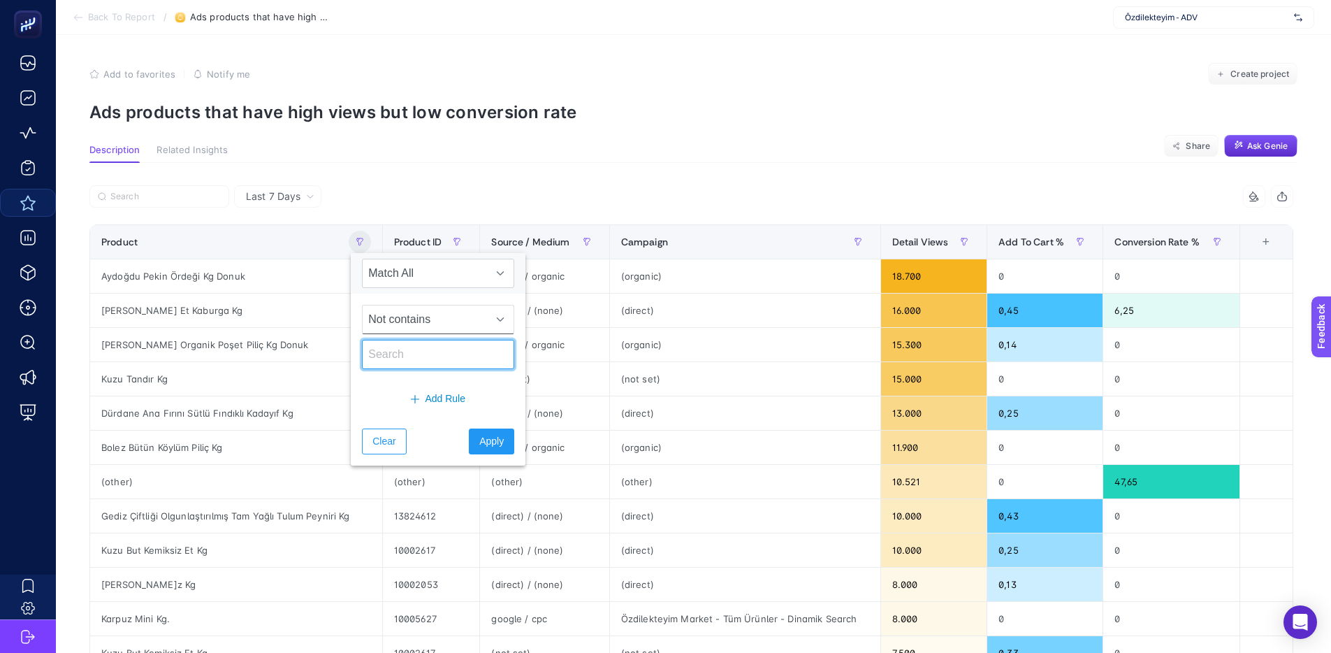
click at [397, 361] on input "text" at bounding box center [438, 354] width 152 height 29
type input "kg"
click at [479, 443] on span "Apply" at bounding box center [491, 441] width 24 height 15
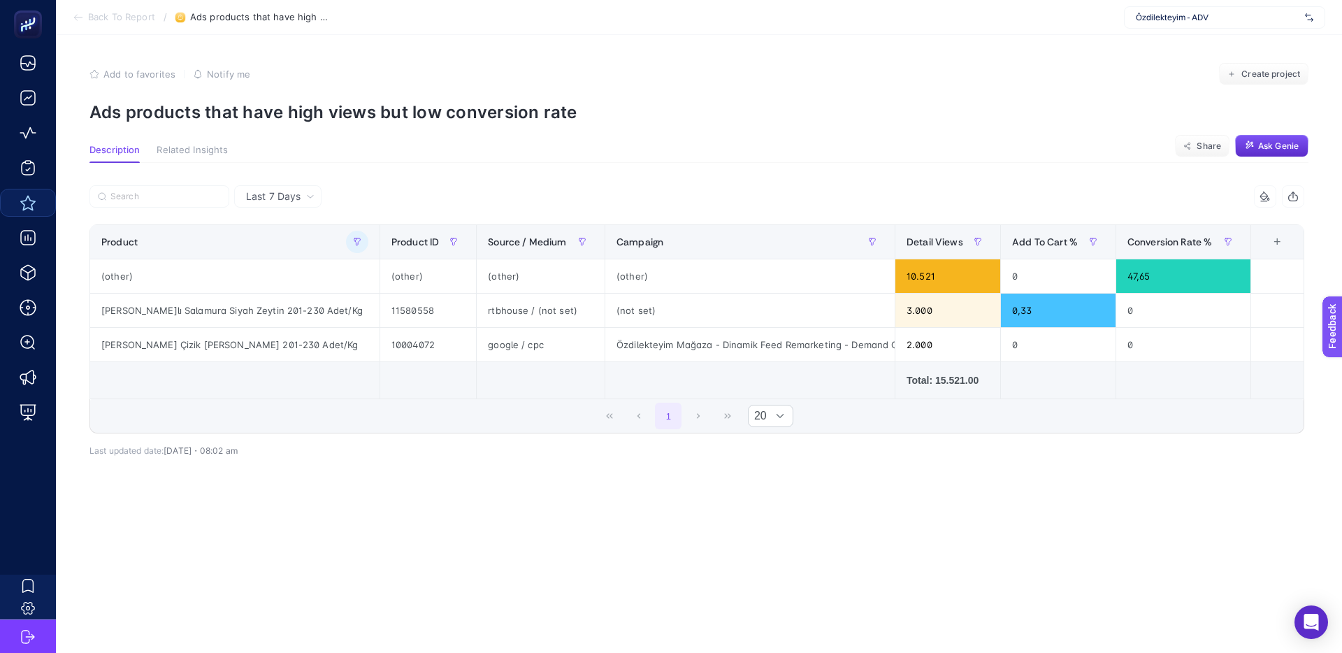
click at [423, 417] on div "1 20" at bounding box center [696, 416] width 1213 height 34
click at [293, 194] on span "Last 7 Days" at bounding box center [273, 196] width 55 height 14
click at [416, 203] on div at bounding box center [392, 200] width 607 height 31
click at [346, 247] on button "button" at bounding box center [357, 242] width 22 height 22
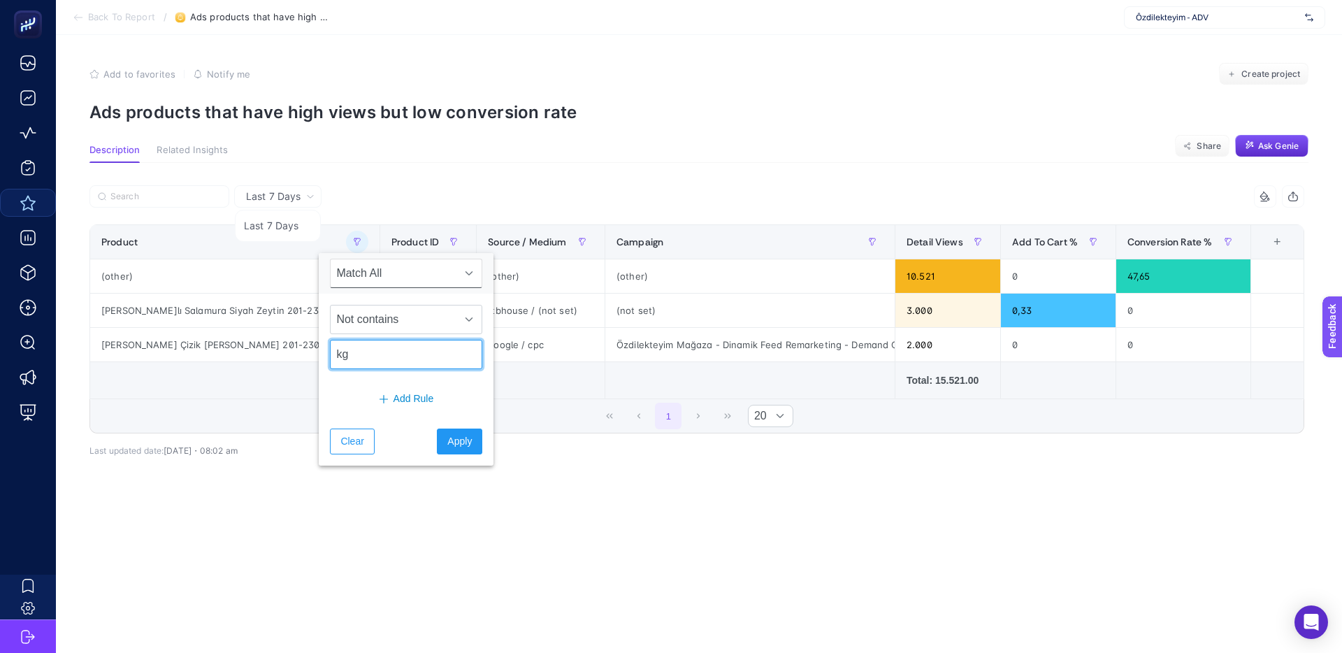
click at [349, 349] on input "kg" at bounding box center [406, 354] width 152 height 29
click at [504, 426] on div "1 20" at bounding box center [696, 416] width 1213 height 34
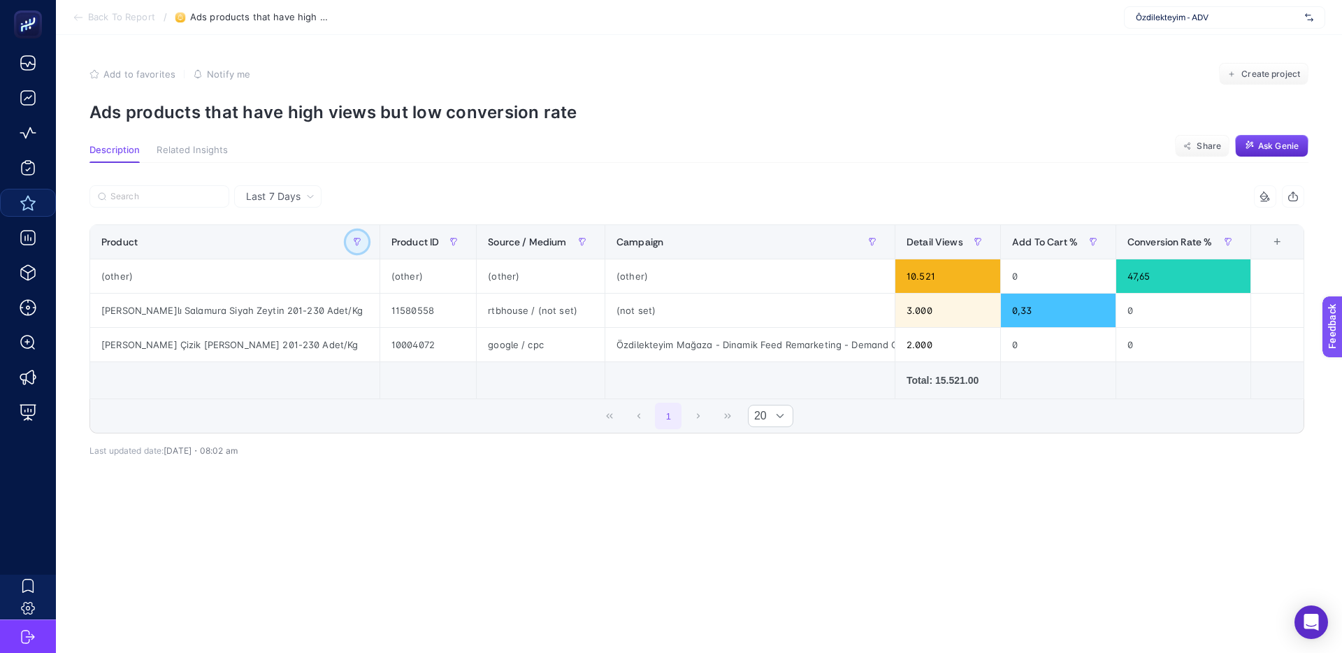
click at [346, 243] on button "button" at bounding box center [357, 242] width 22 height 22
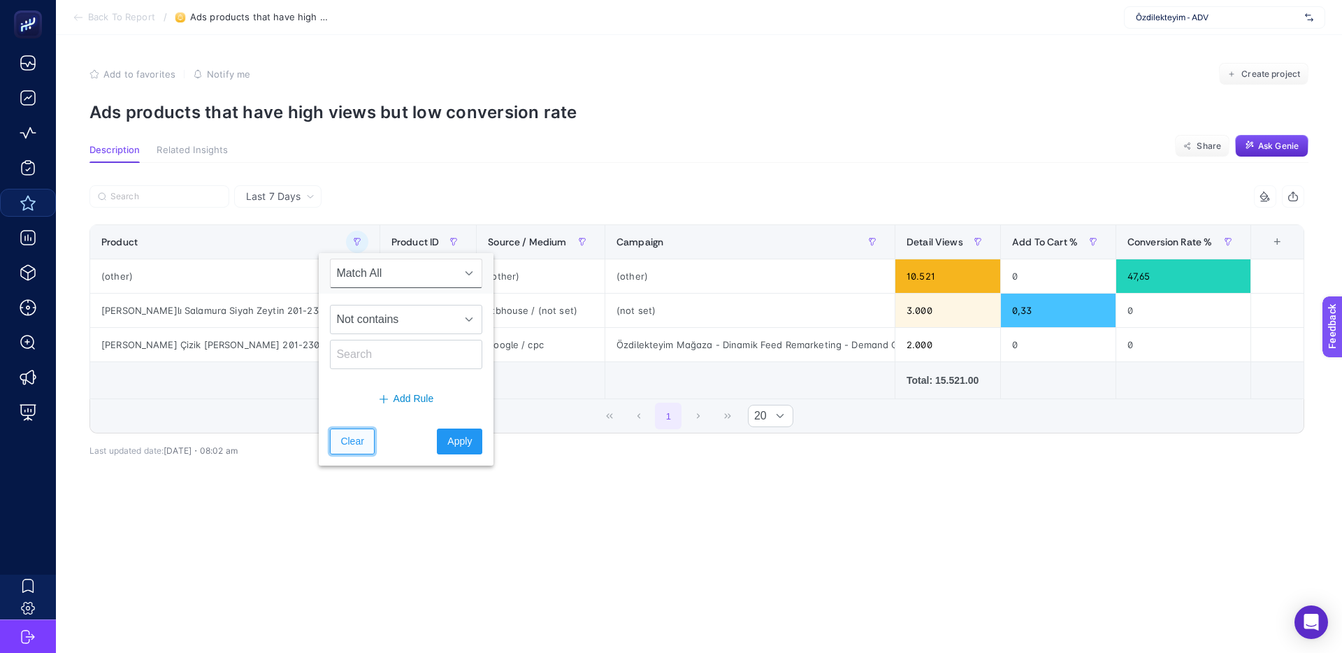
click at [357, 439] on span "Clear" at bounding box center [351, 441] width 23 height 15
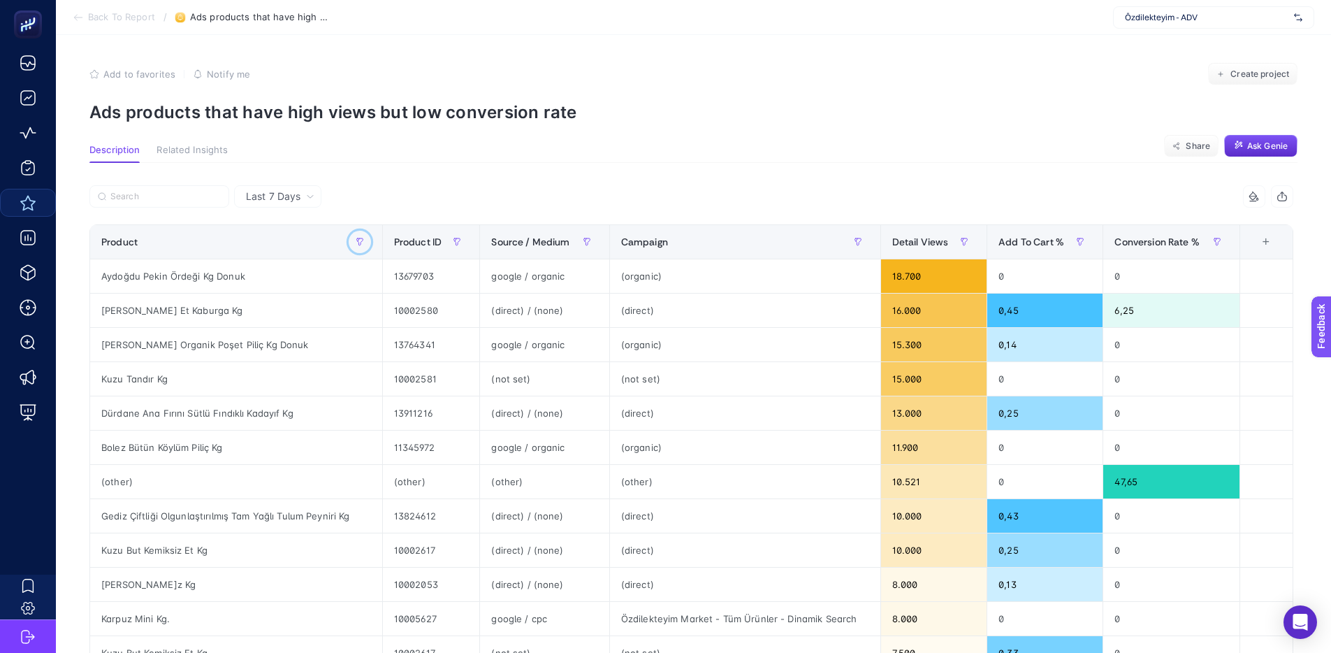
scroll to position [486, 0]
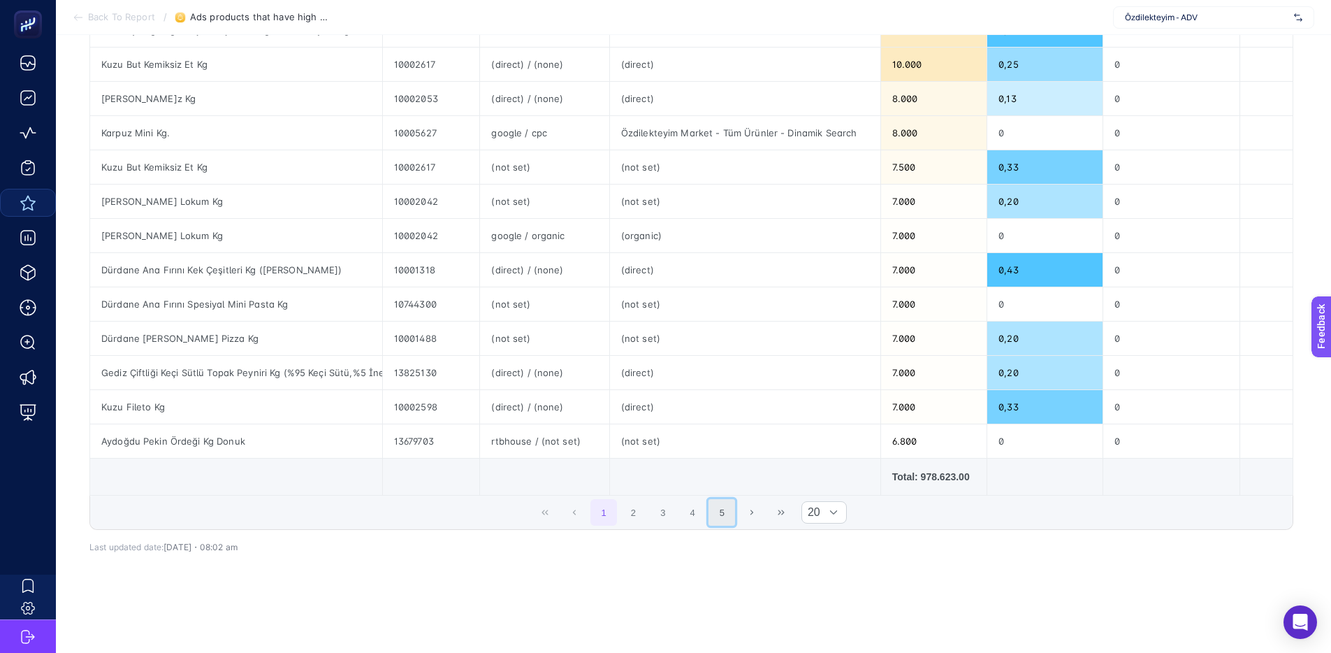
click at [713, 509] on button "5" at bounding box center [722, 512] width 27 height 27
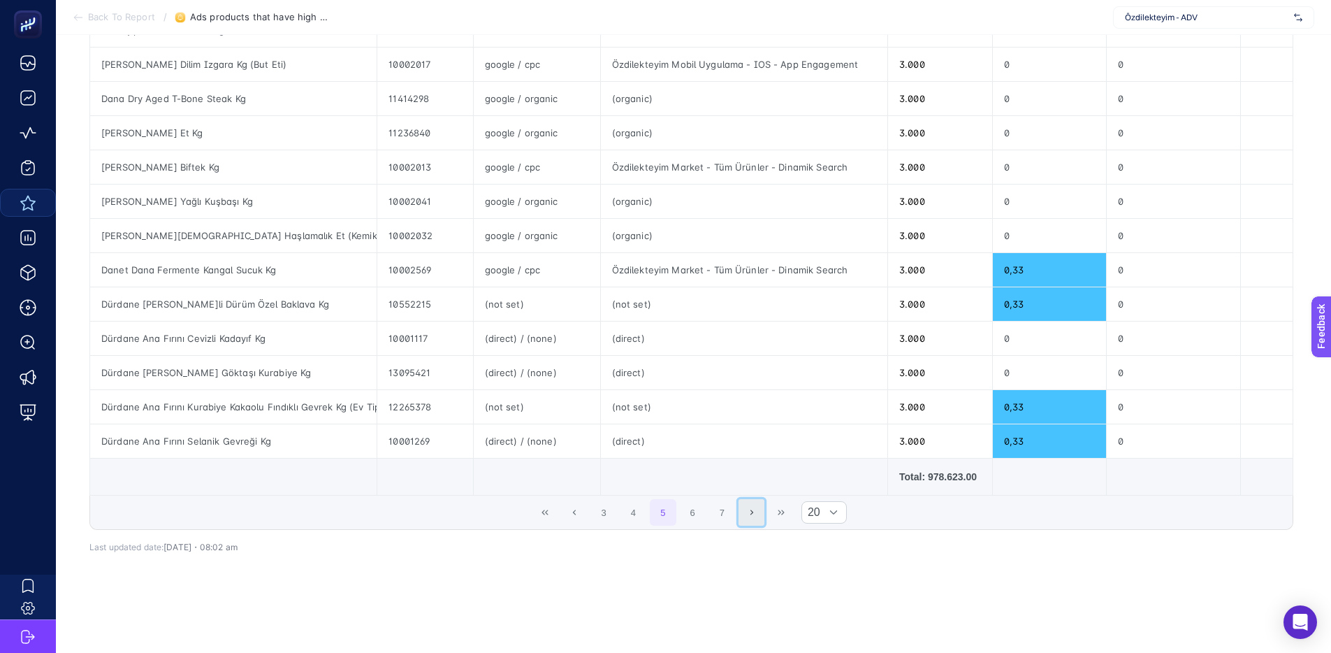
click at [755, 509] on icon "Next Page" at bounding box center [752, 512] width 8 height 8
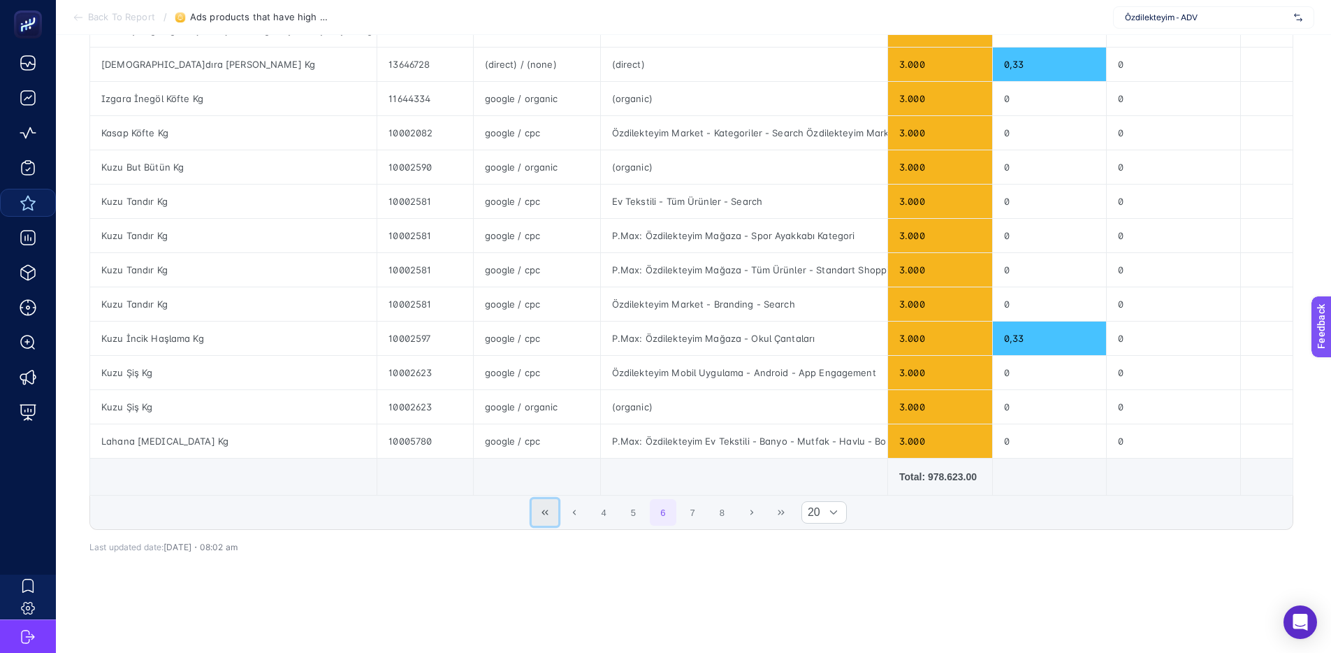
click at [539, 515] on button "First Page" at bounding box center [545, 512] width 27 height 27
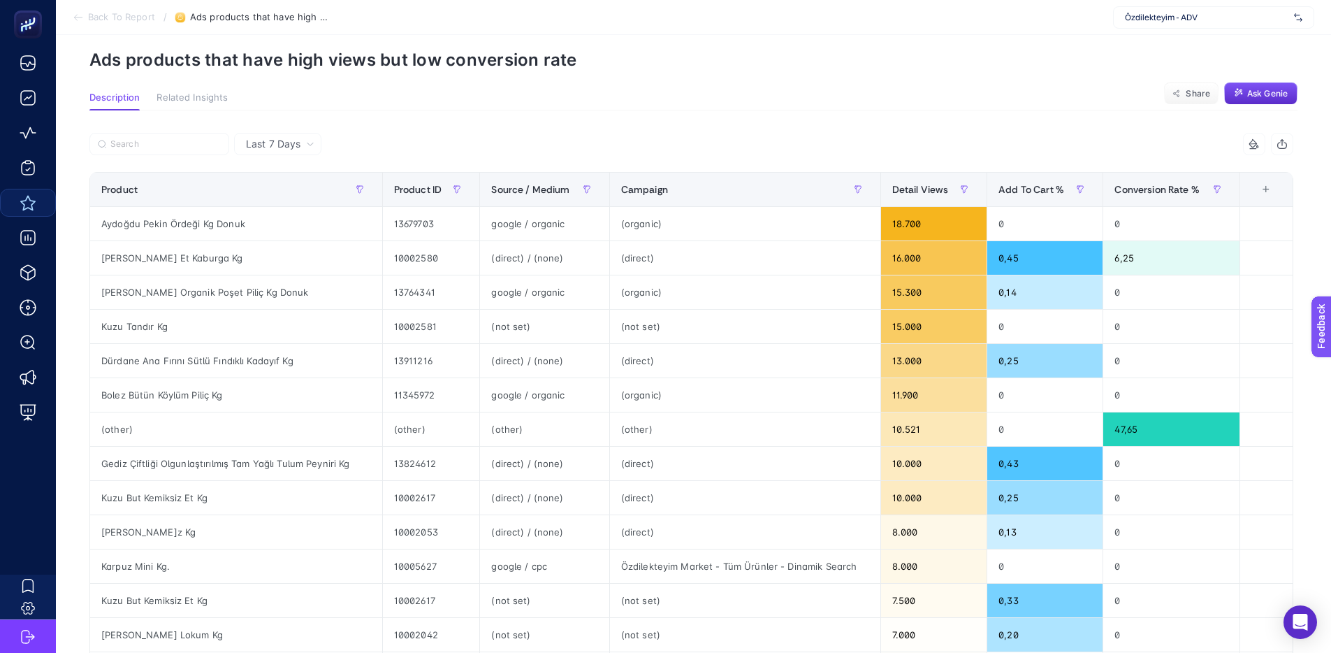
scroll to position [0, 0]
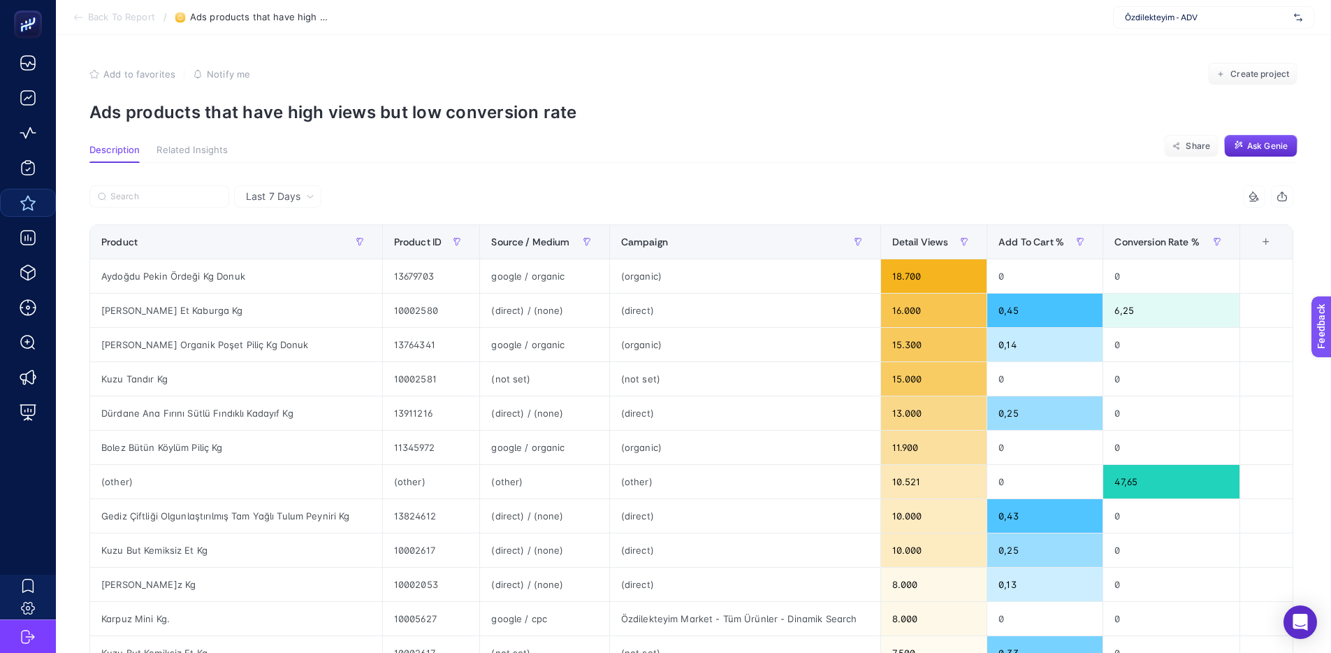
click at [683, 93] on section "Add to favorites false Notify me Create project Ads products that have high vie…" at bounding box center [693, 92] width 1208 height 59
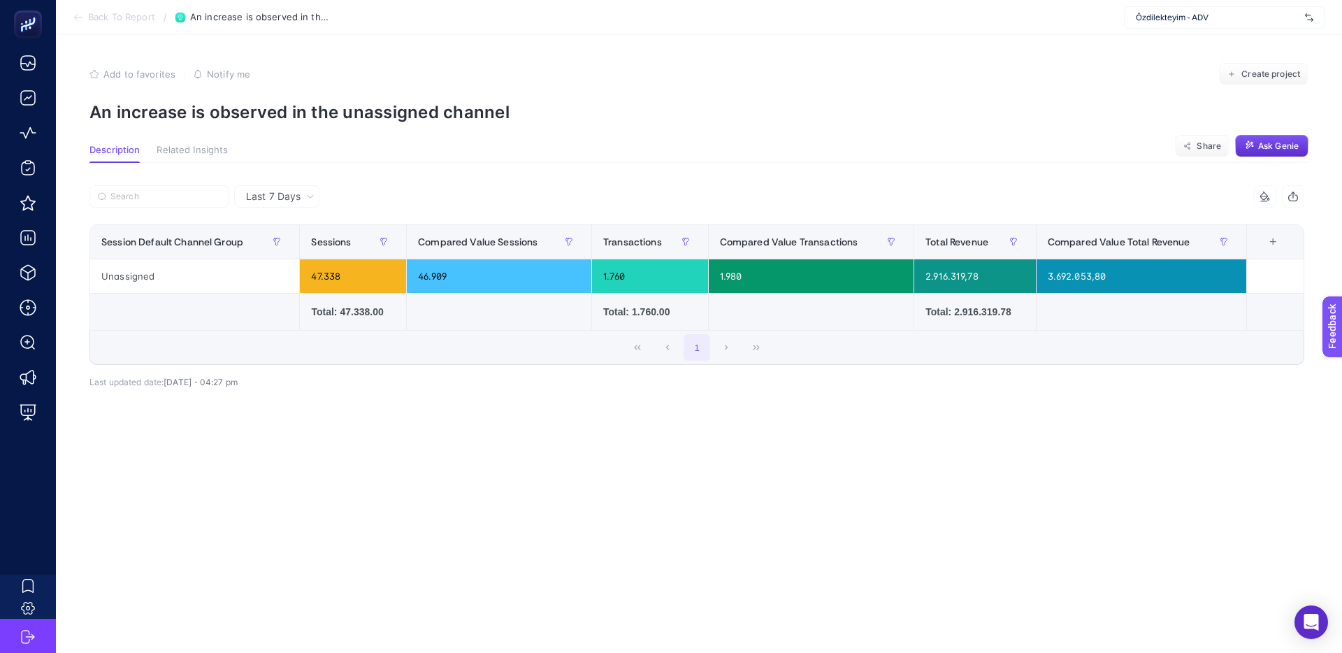
click at [253, 198] on span "Last 7 Days" at bounding box center [273, 196] width 55 height 14
click at [445, 194] on div at bounding box center [392, 200] width 607 height 31
